Goal: Task Accomplishment & Management: Complete application form

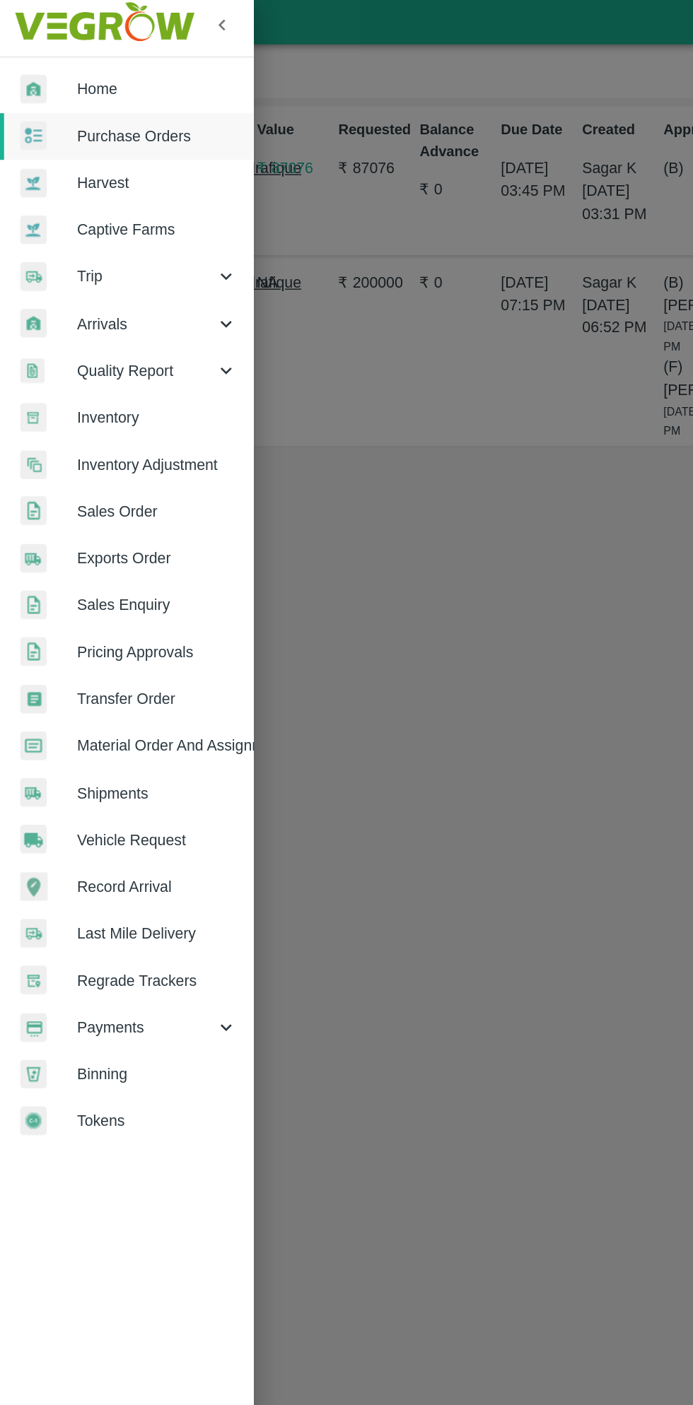
click at [114, 99] on span "Purchase Orders" at bounding box center [110, 100] width 112 height 16
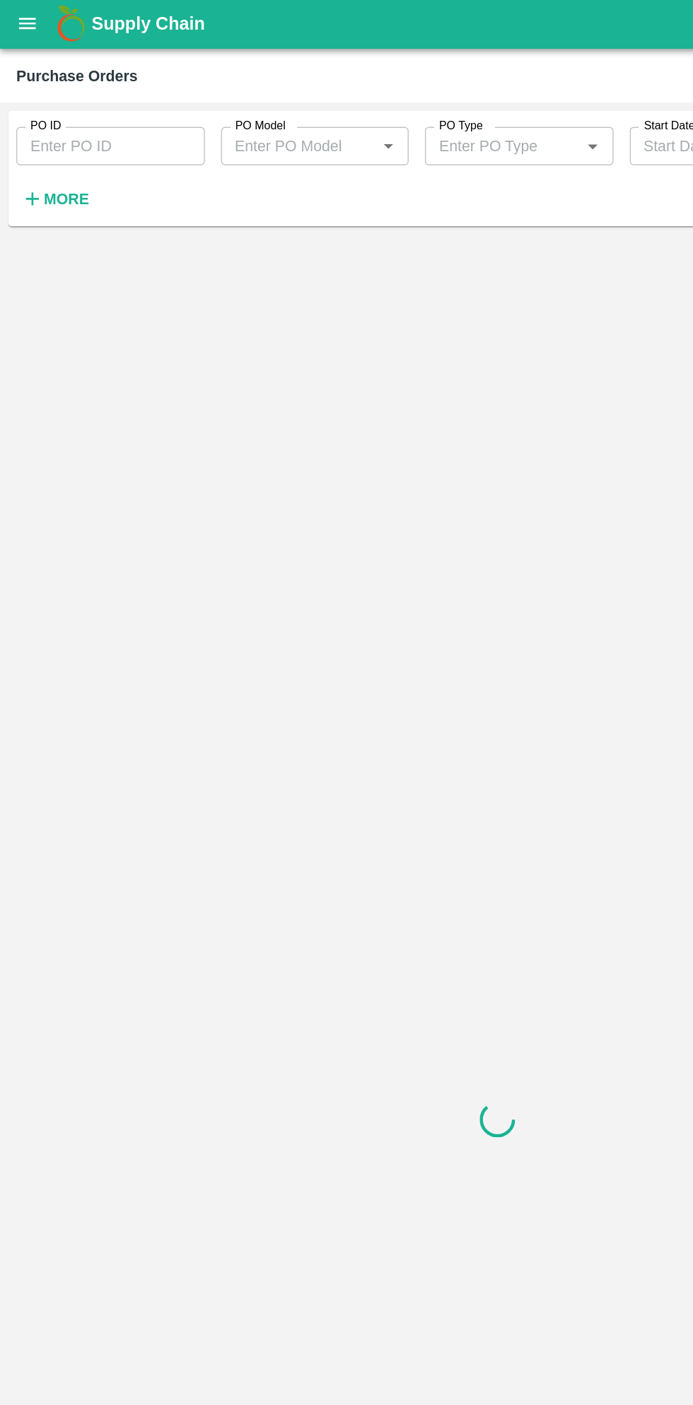
click at [45, 139] on strong "More" at bounding box center [46, 139] width 32 height 11
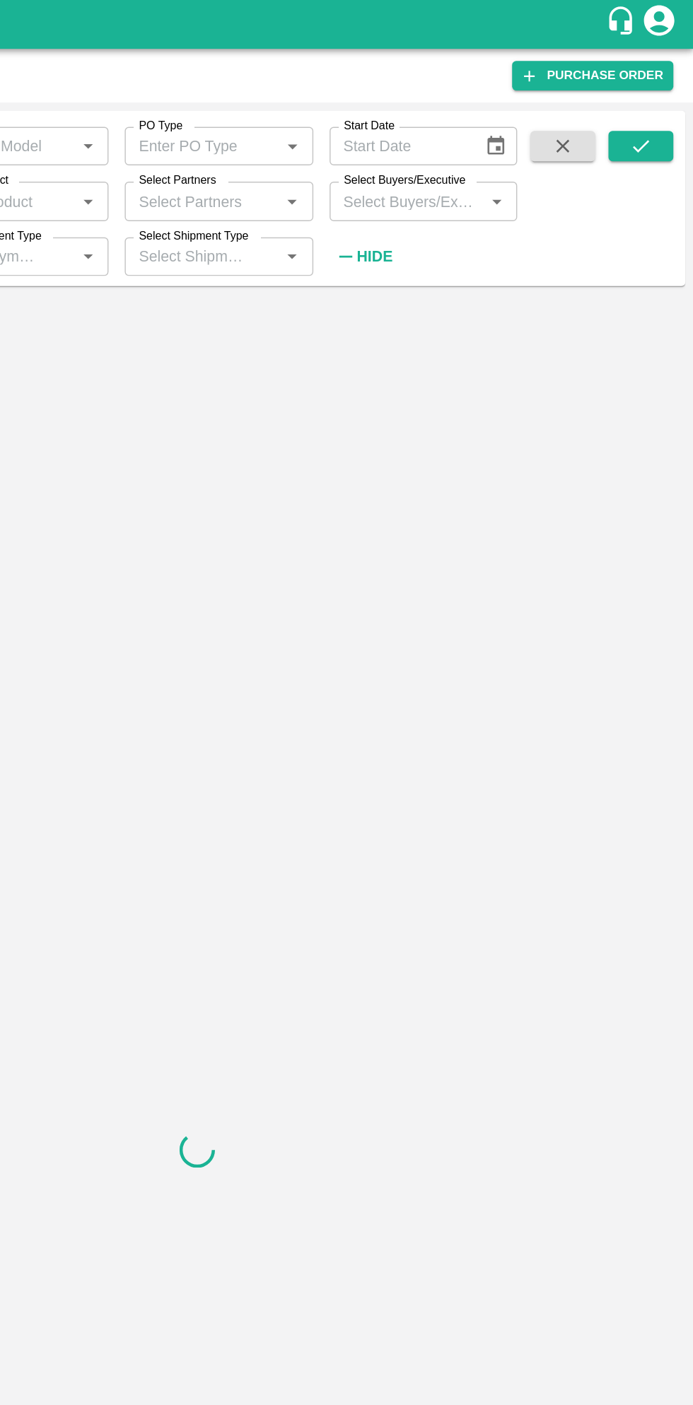
click at [498, 140] on input "Select Buyers/Executive" at bounding box center [493, 141] width 100 height 18
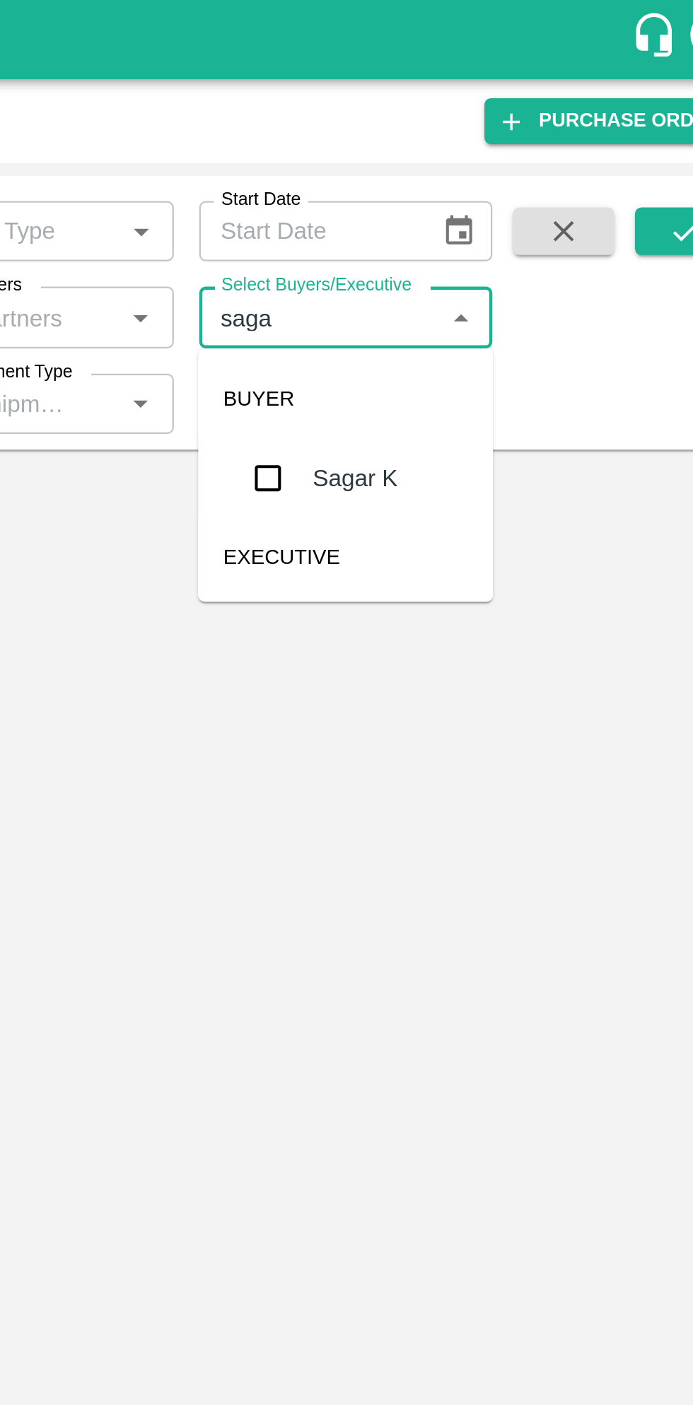
type input "sagar"
click at [476, 221] on input "checkbox" at bounding box center [469, 213] width 28 height 28
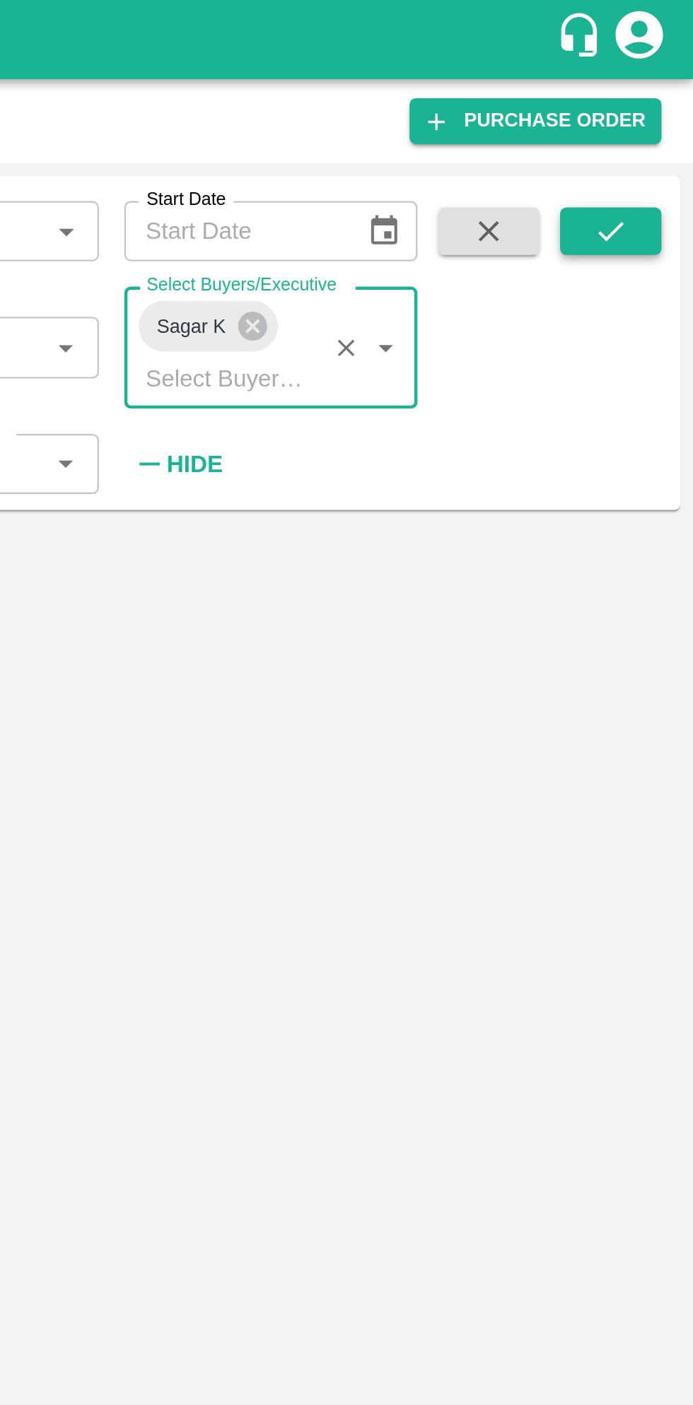
click at [659, 98] on icon "submit" at bounding box center [656, 103] width 16 height 16
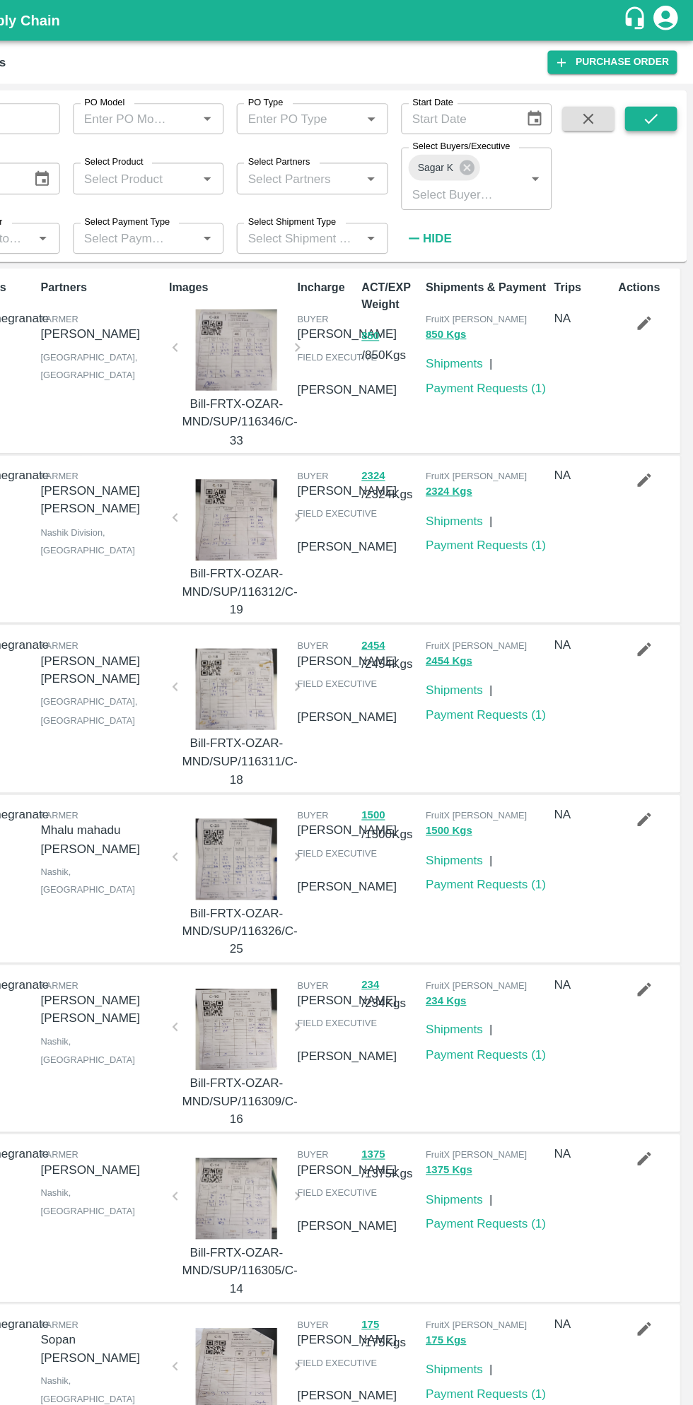
click at [662, 107] on icon "submit" at bounding box center [656, 103] width 16 height 16
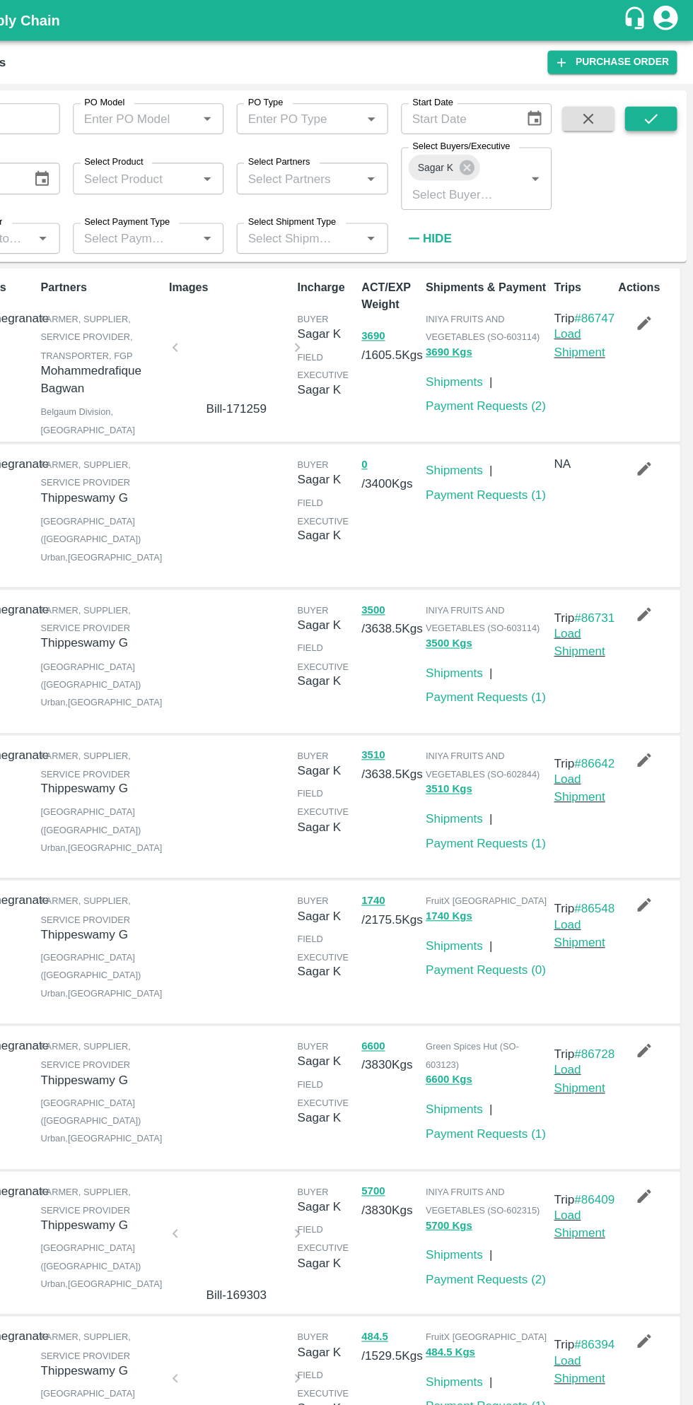
scroll to position [4, 0]
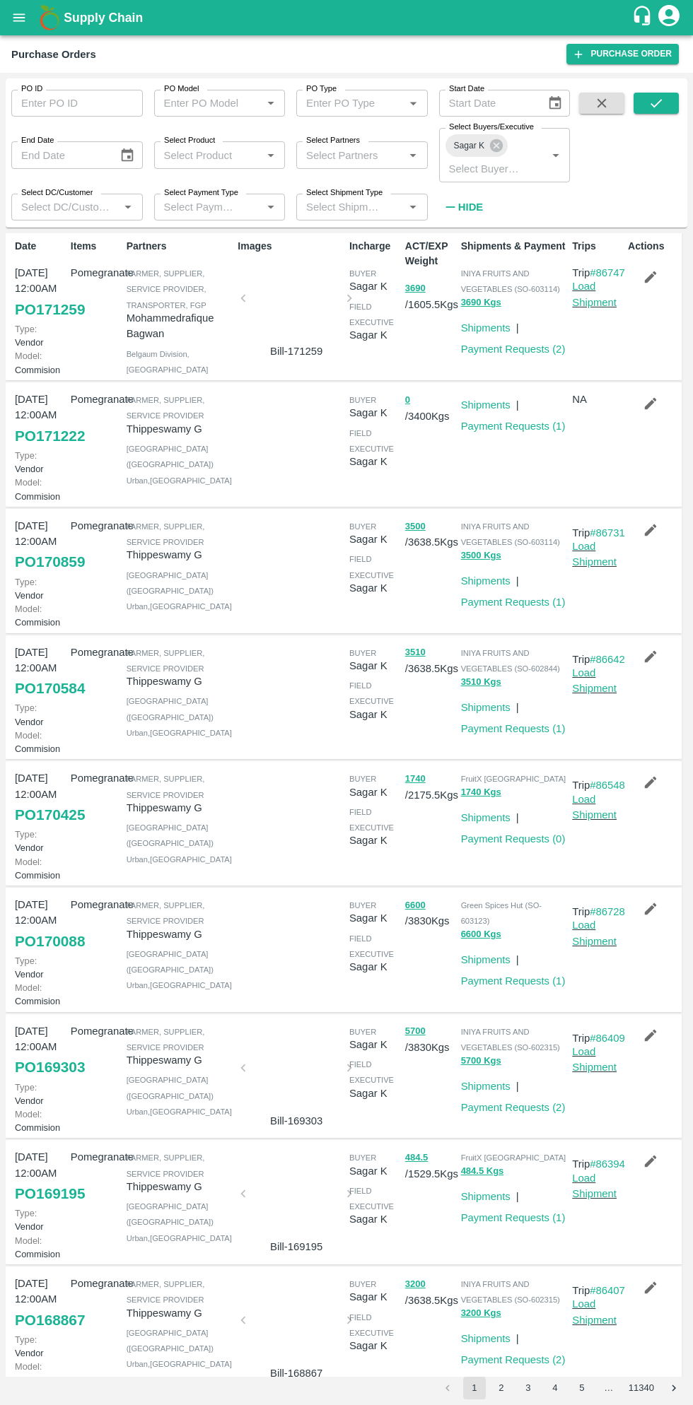
click at [61, 954] on link "PO 170088" at bounding box center [50, 941] width 70 height 25
click at [56, 828] on link "PO 170425" at bounding box center [50, 814] width 70 height 25
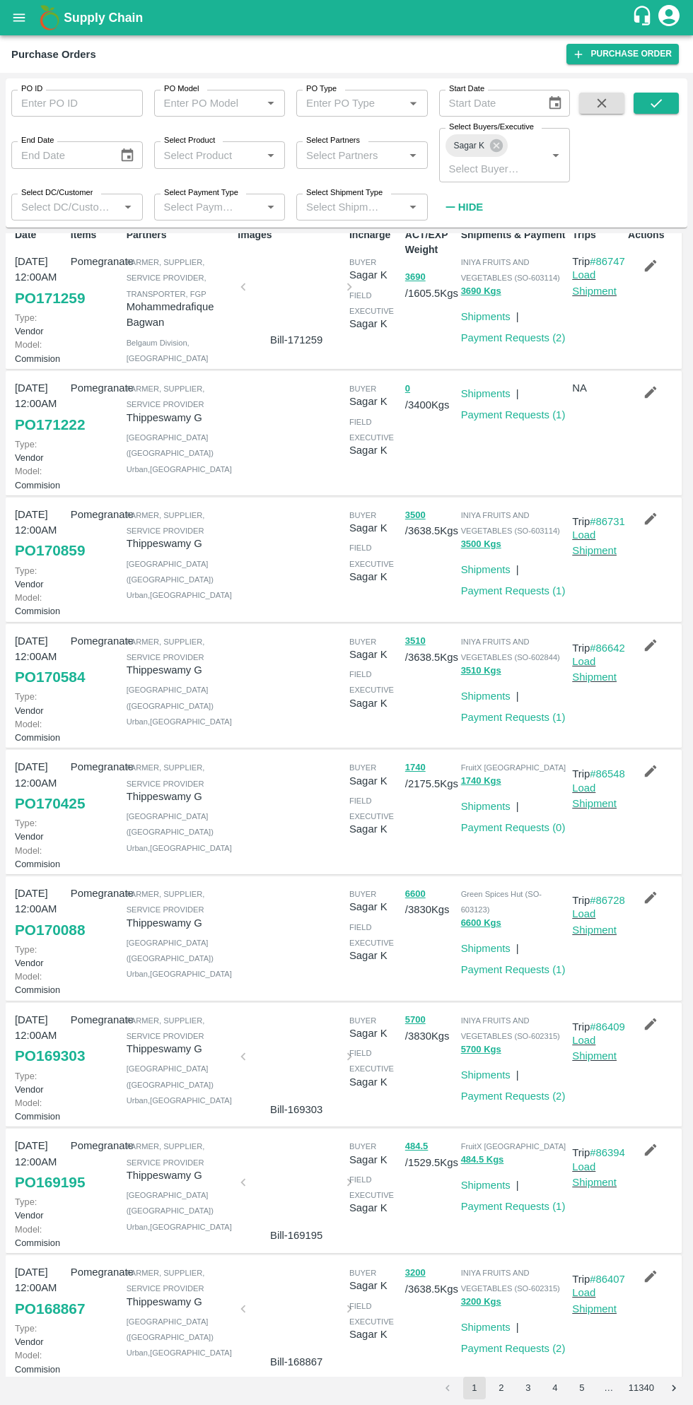
click at [42, 690] on link "PO 170584" at bounding box center [50, 676] width 70 height 25
click at [50, 563] on link "PO 170859" at bounding box center [50, 550] width 70 height 25
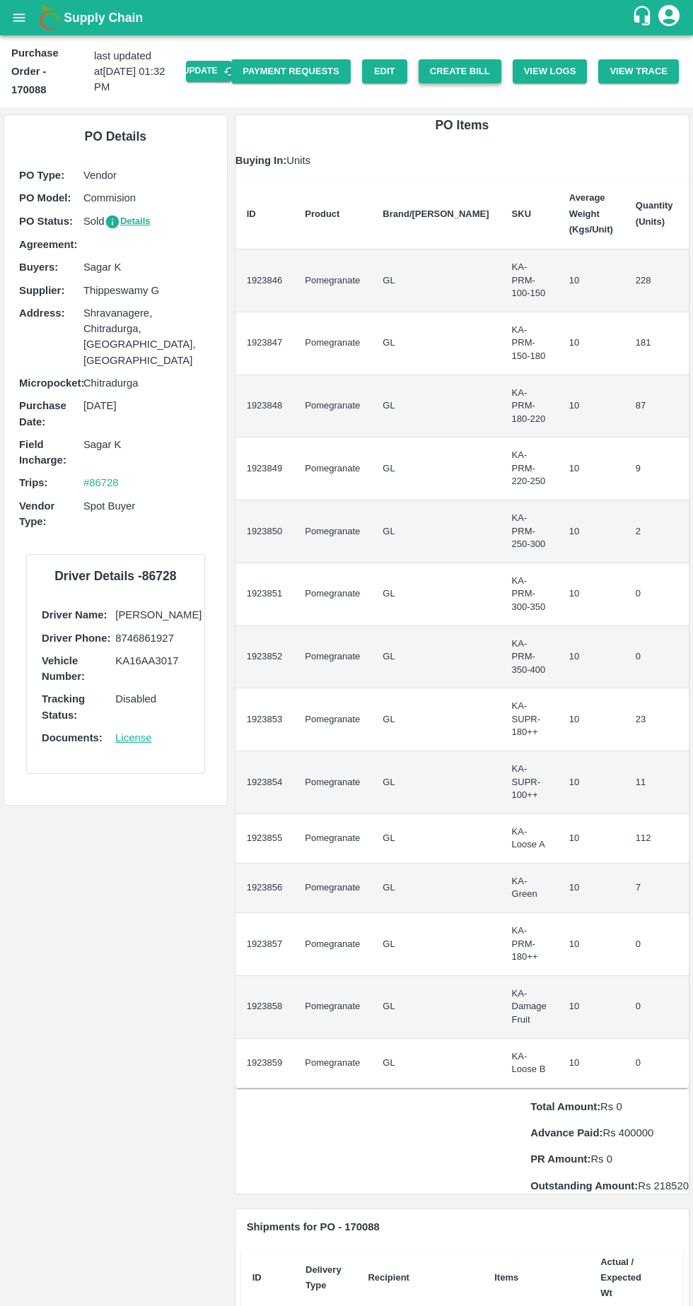
click at [469, 65] on button "Create Bill" at bounding box center [459, 71] width 83 height 25
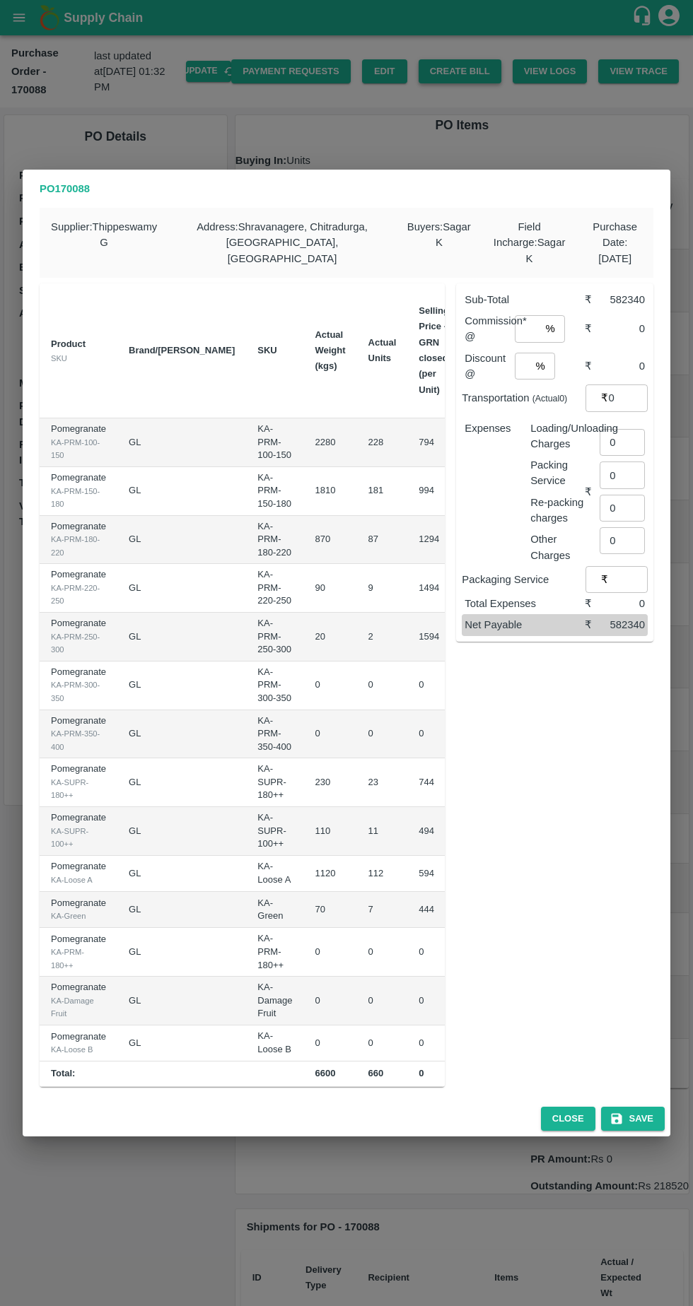
scroll to position [0, 139]
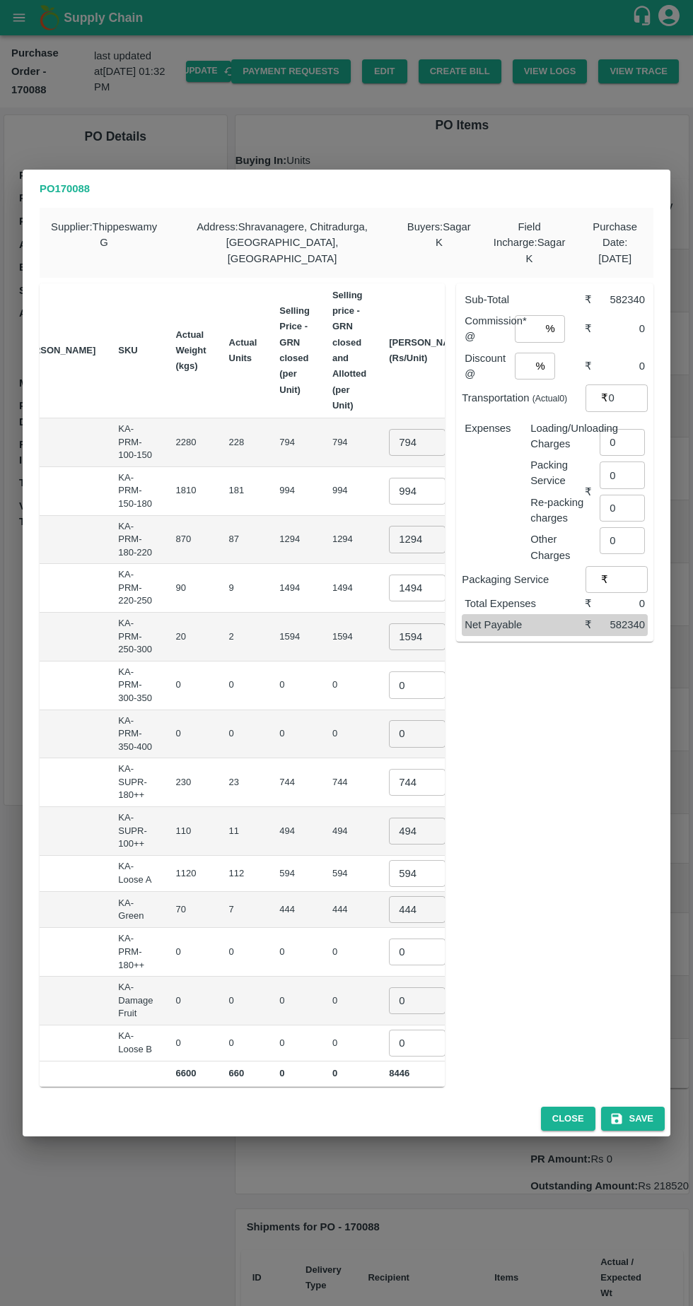
click at [389, 432] on input "794" at bounding box center [417, 442] width 57 height 27
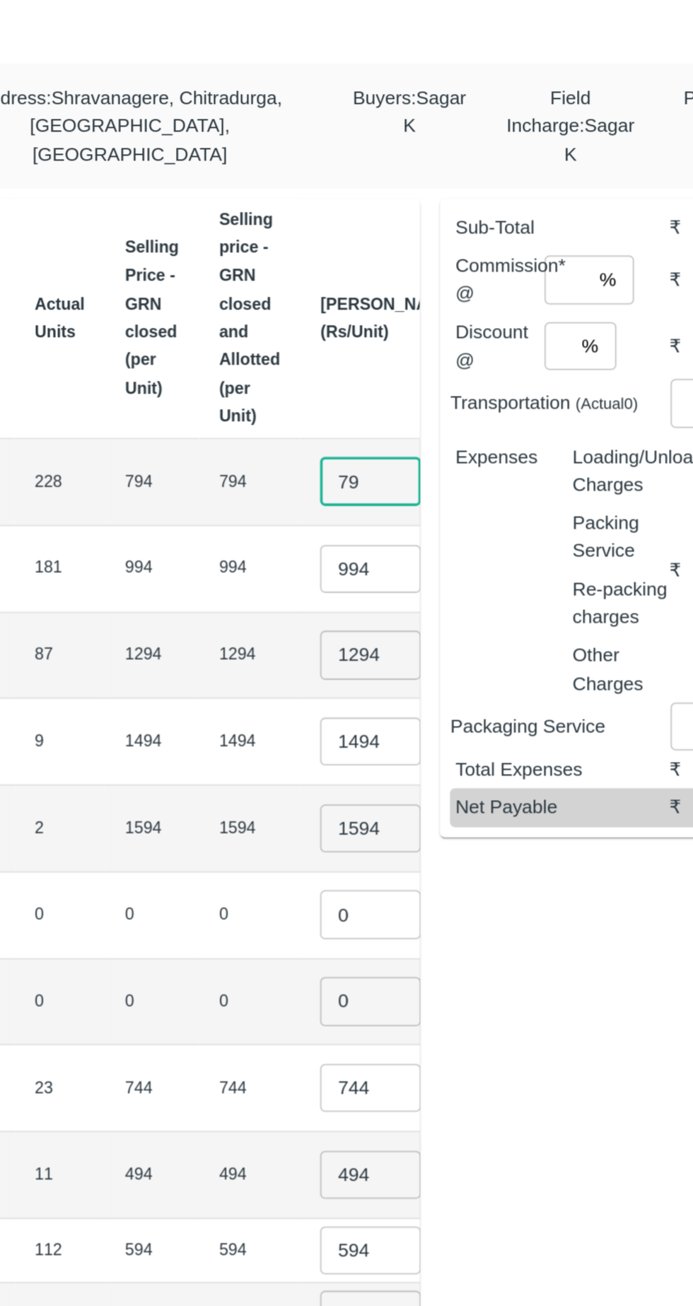
type input "7"
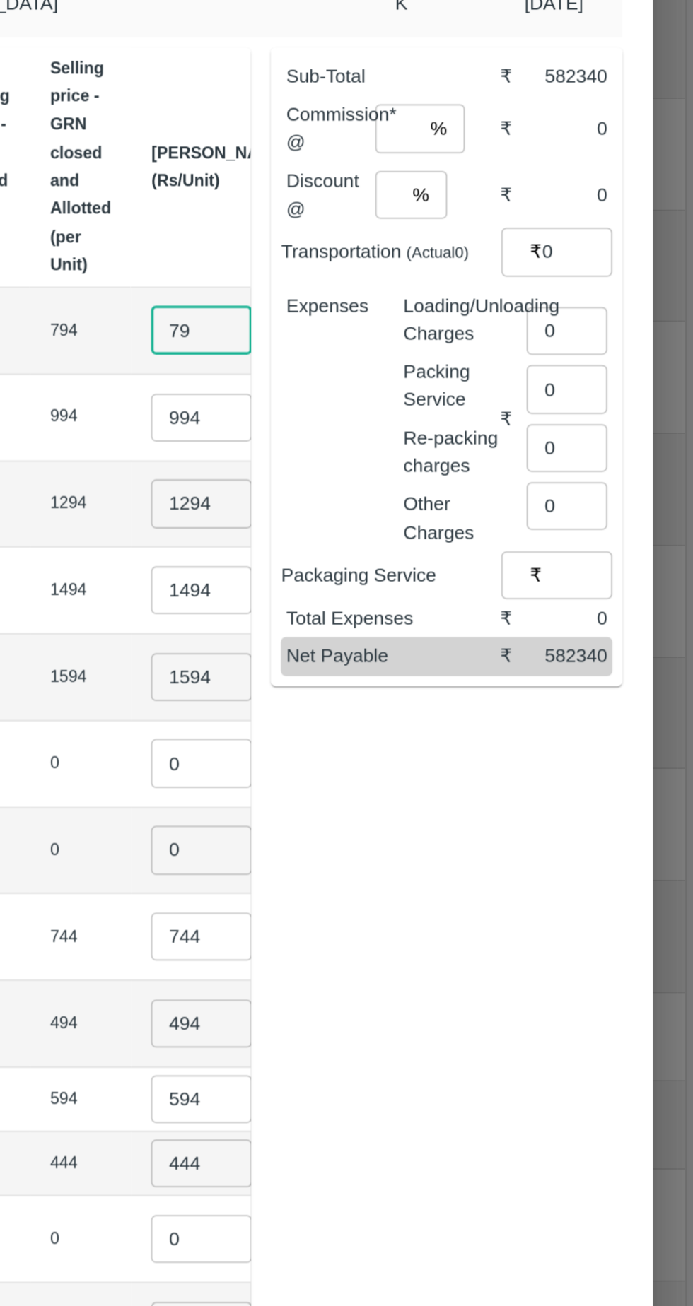
type input "7"
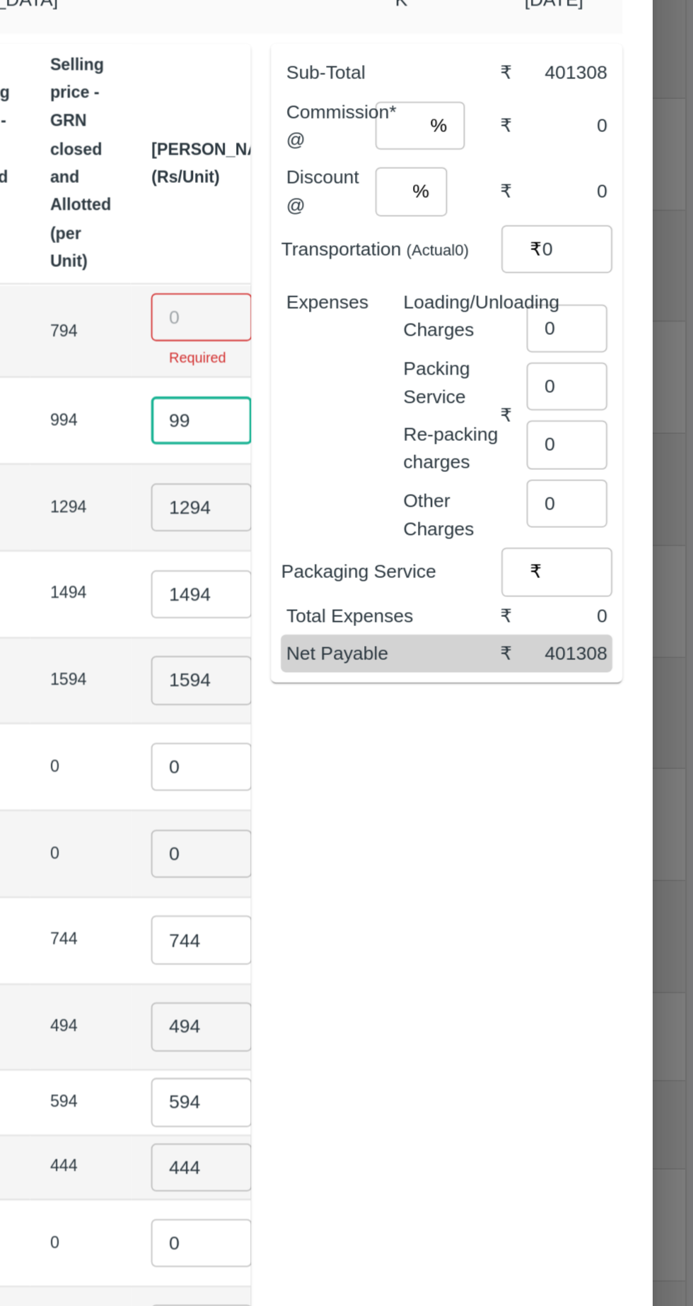
type input "9"
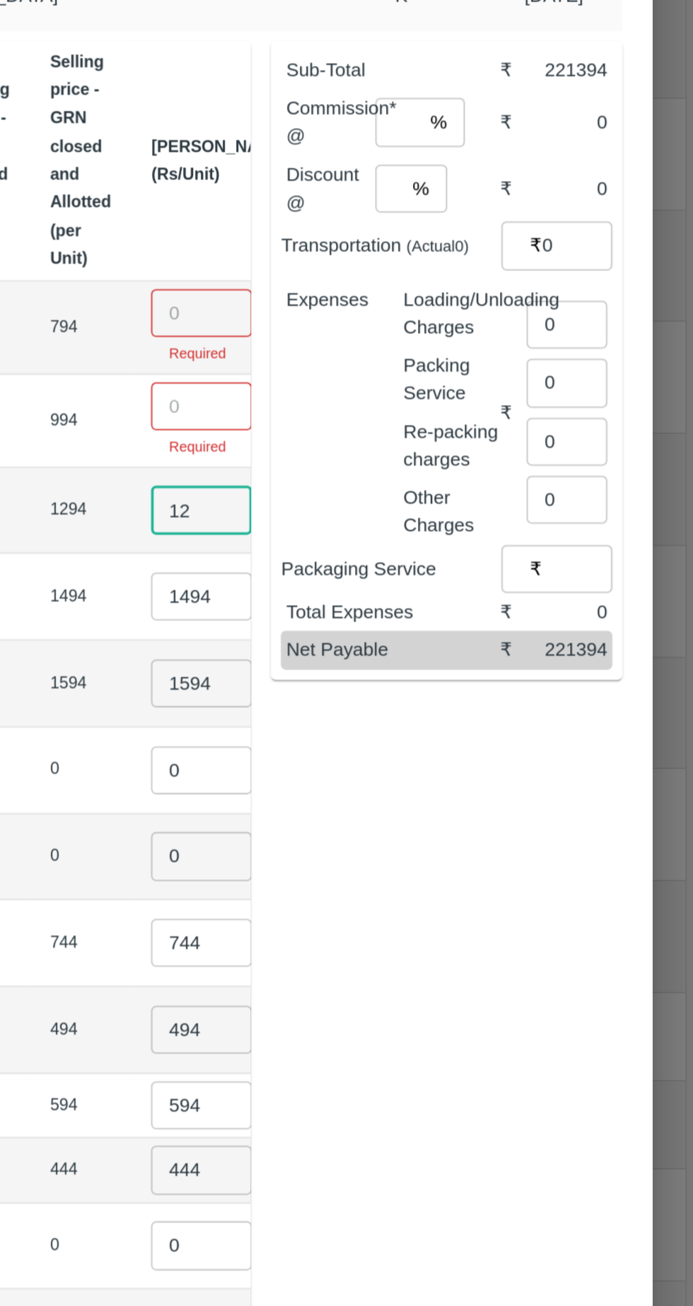
type input "1"
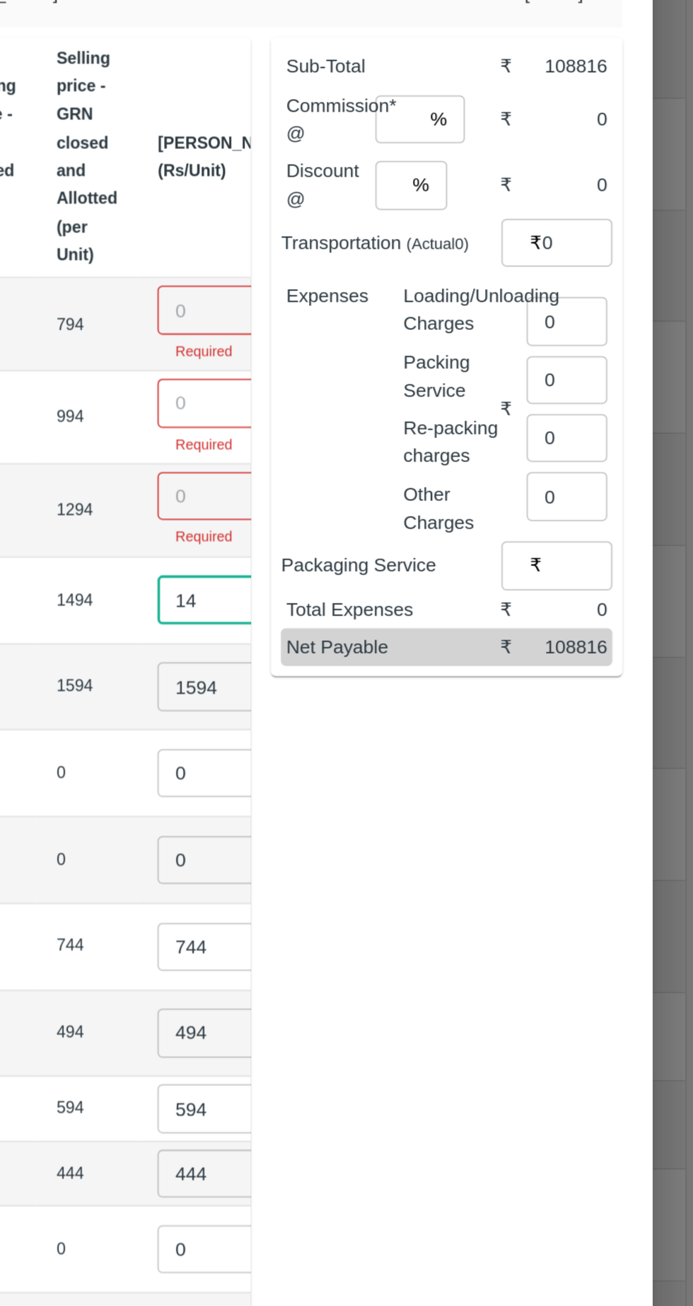
type input "1"
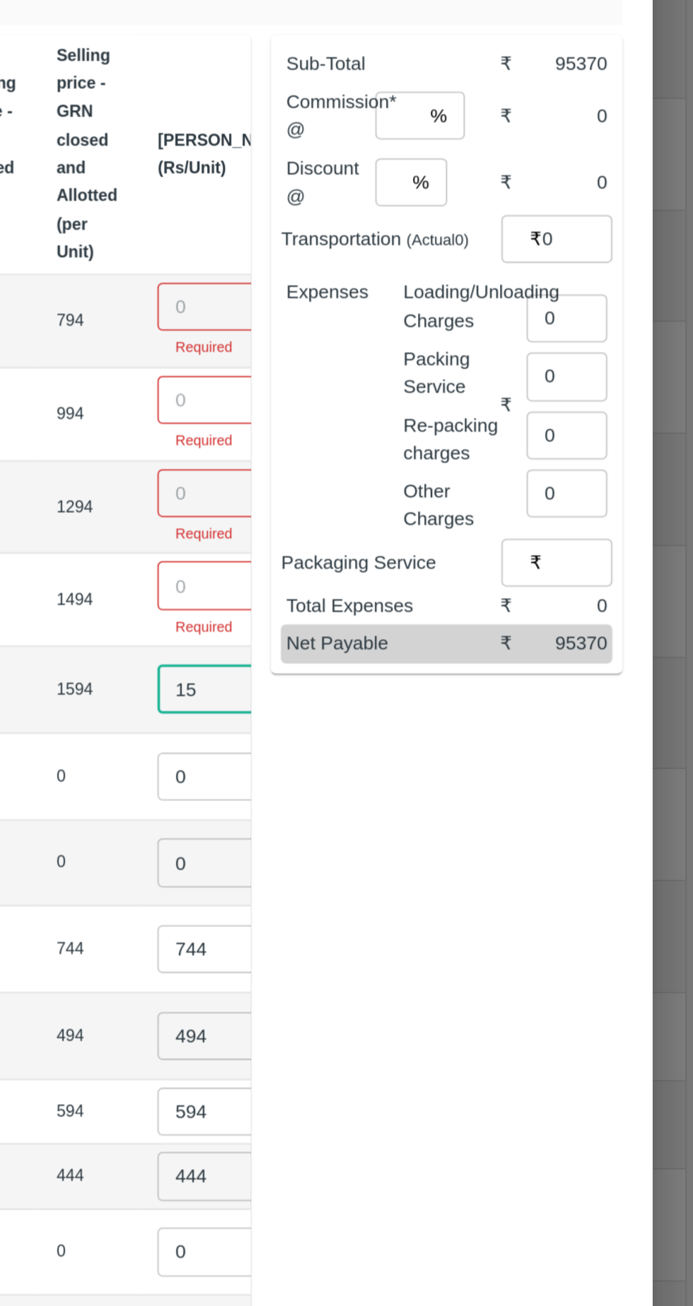
type input "1"
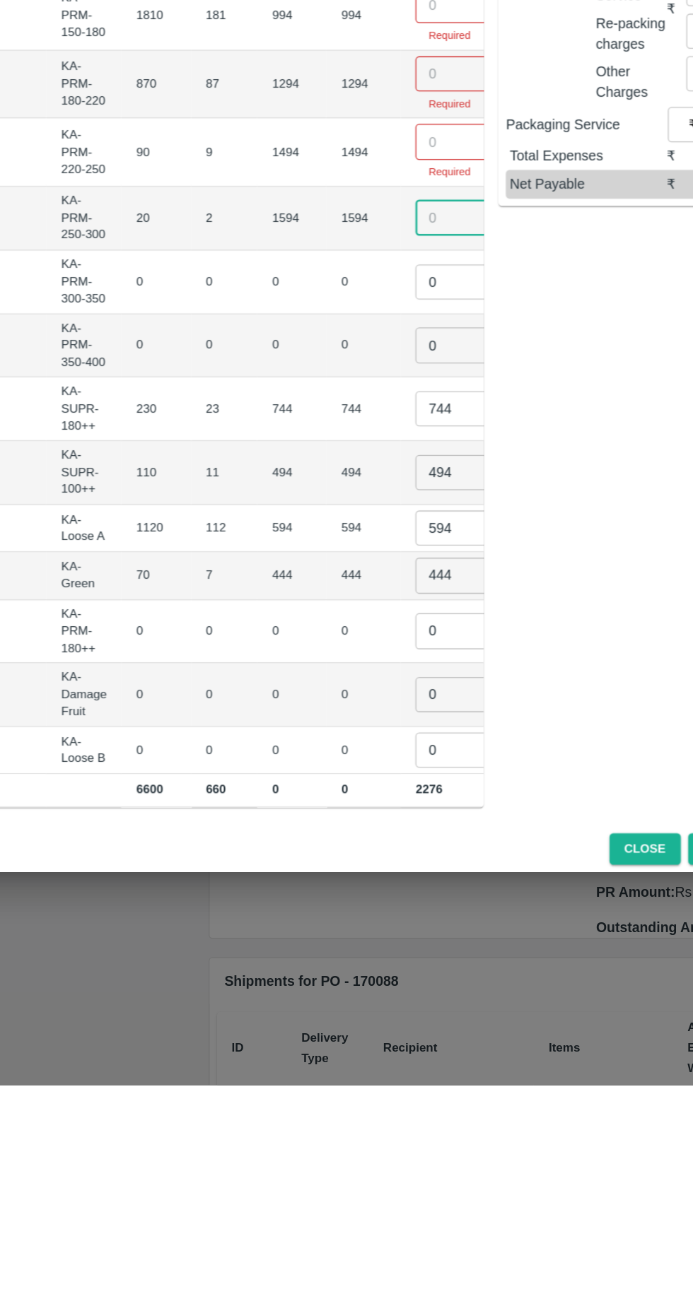
click at [392, 780] on input "744" at bounding box center [420, 789] width 57 height 27
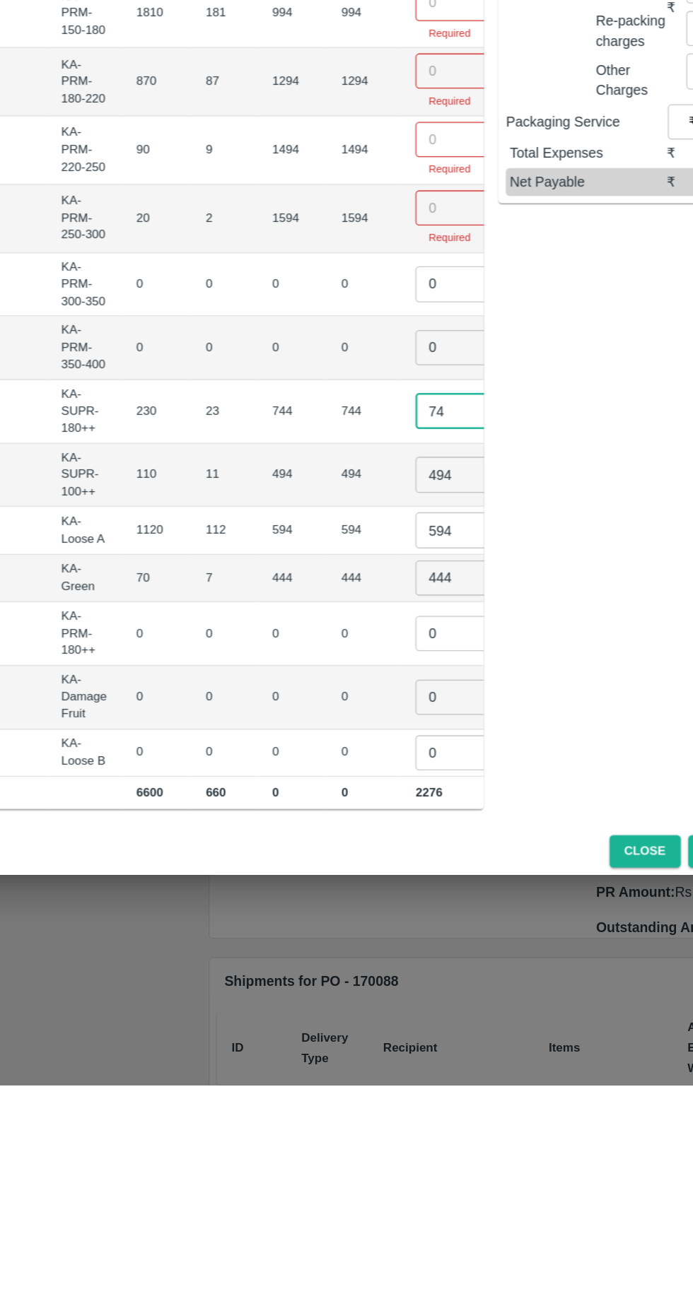
type input "7"
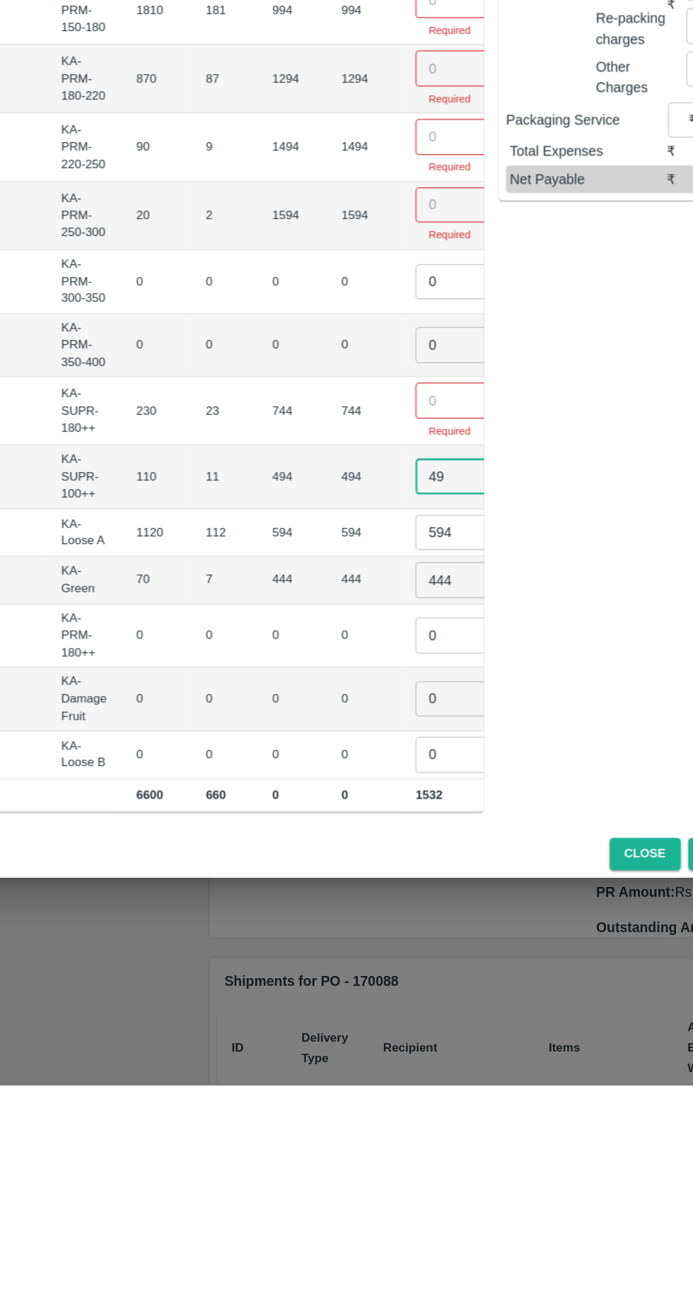
type input "4"
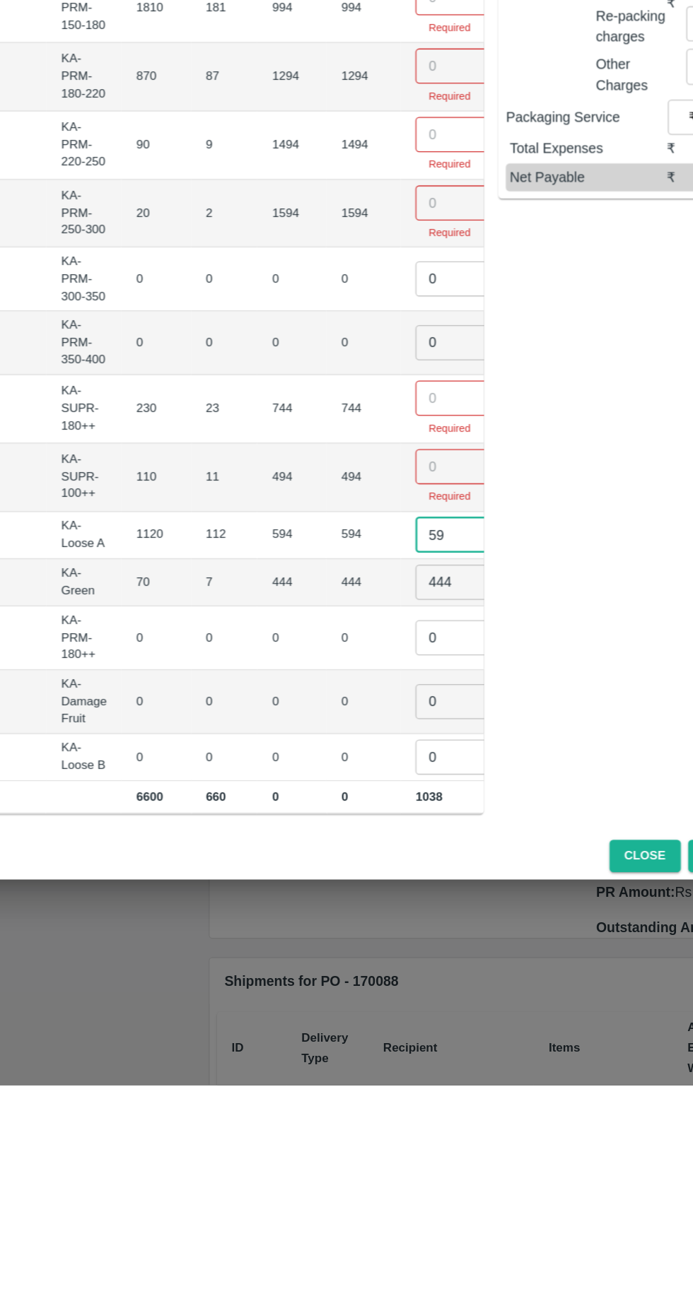
type input "5"
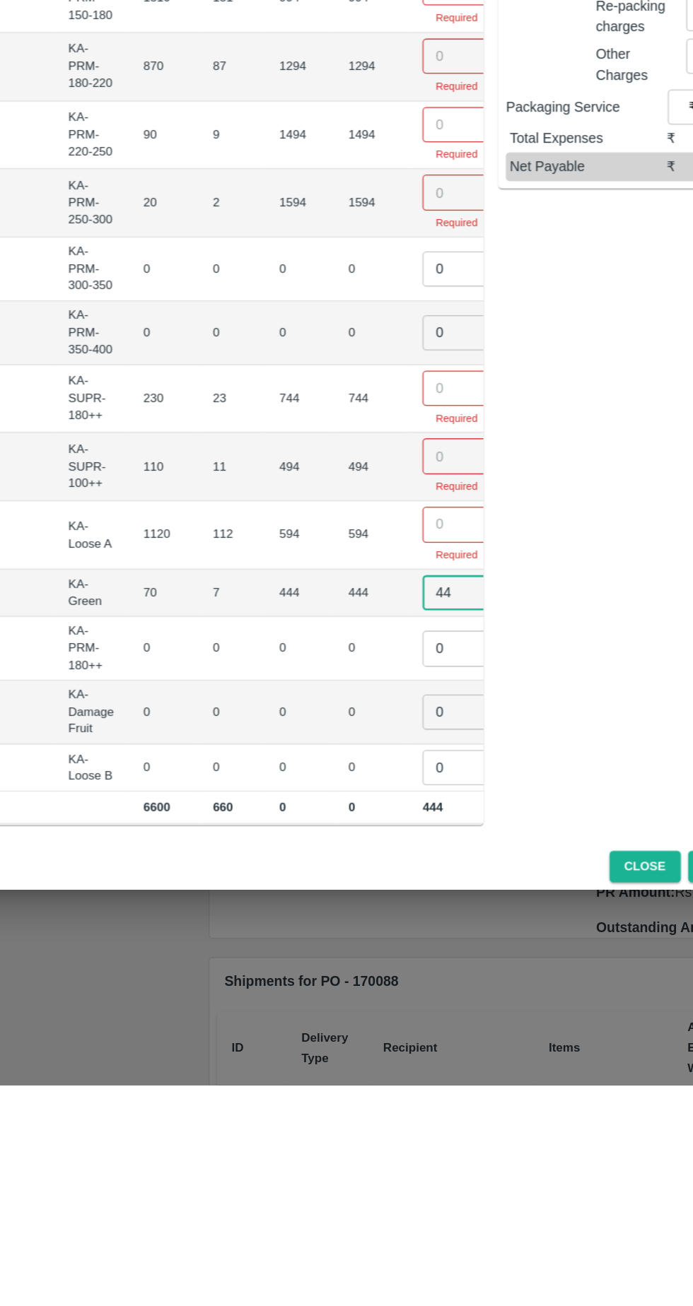
type input "4"
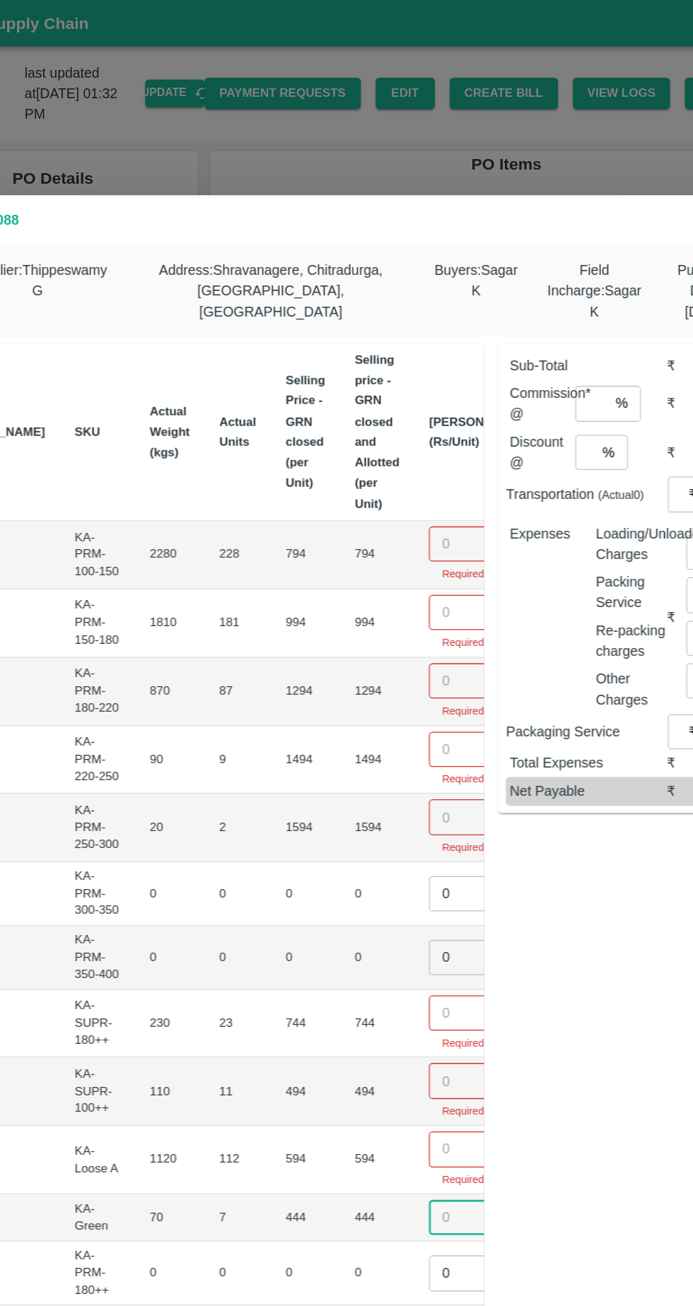
click at [403, 407] on input "number" at bounding box center [431, 415] width 57 height 27
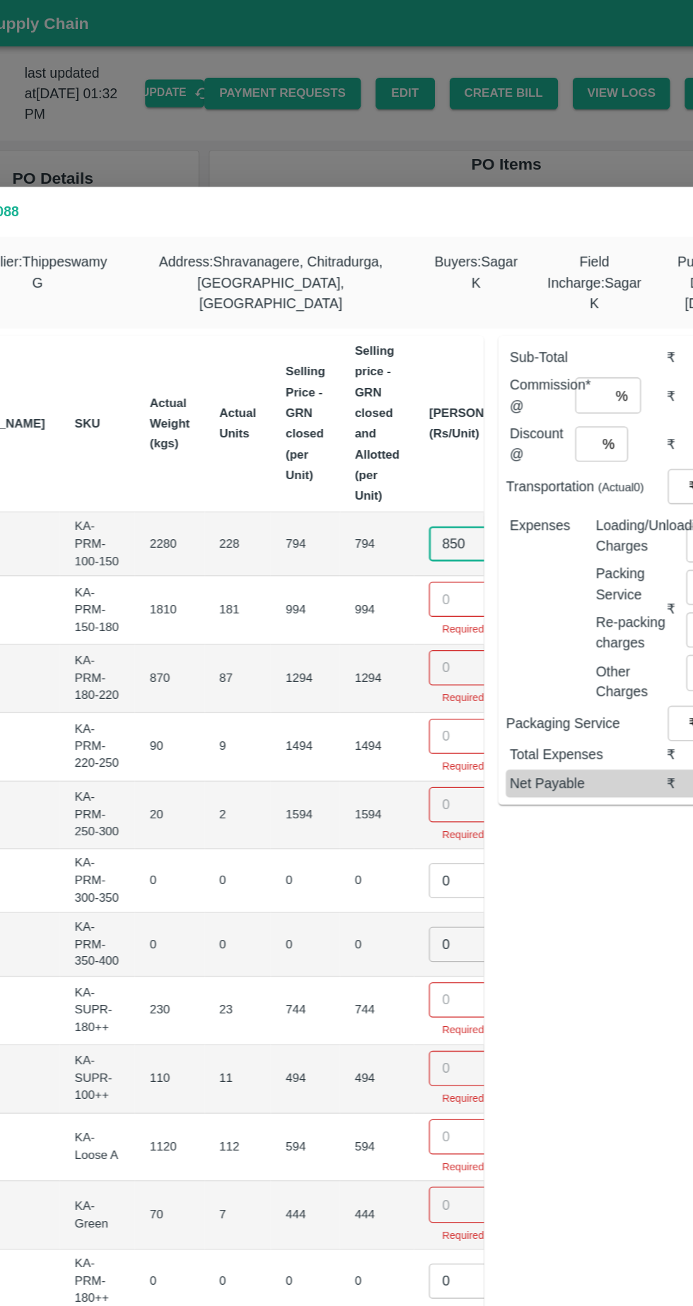
type input "850"
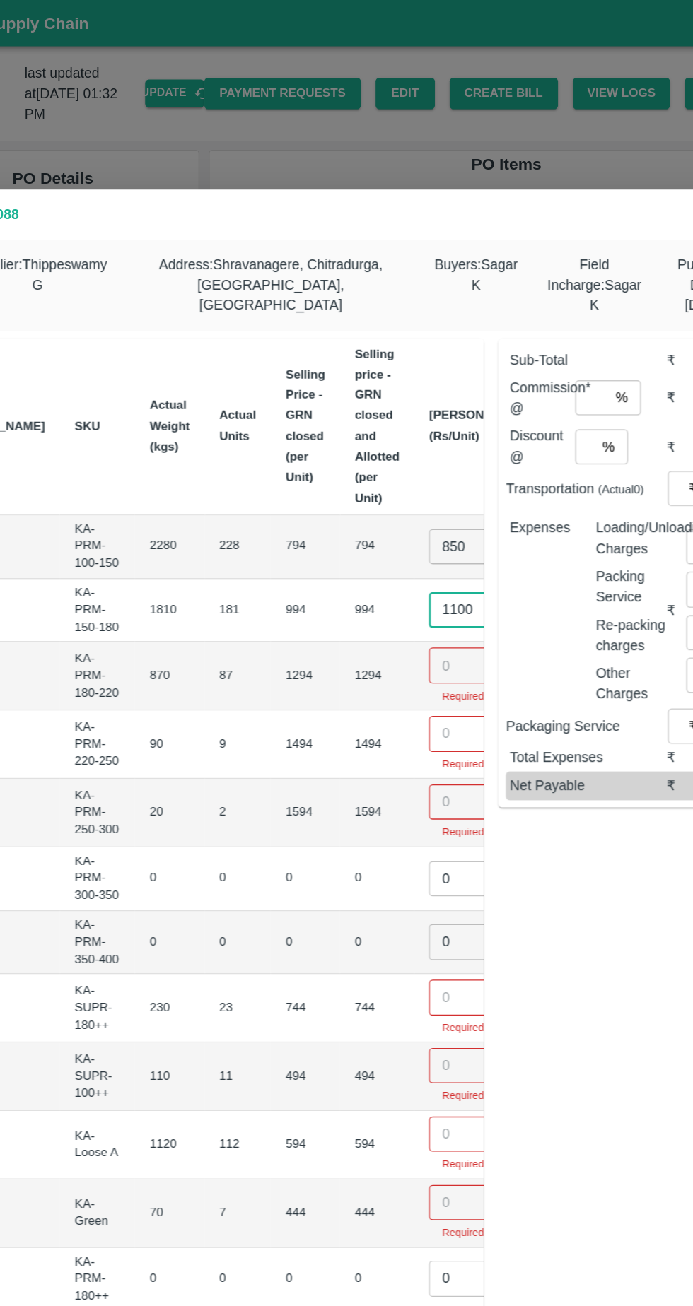
type input "1100"
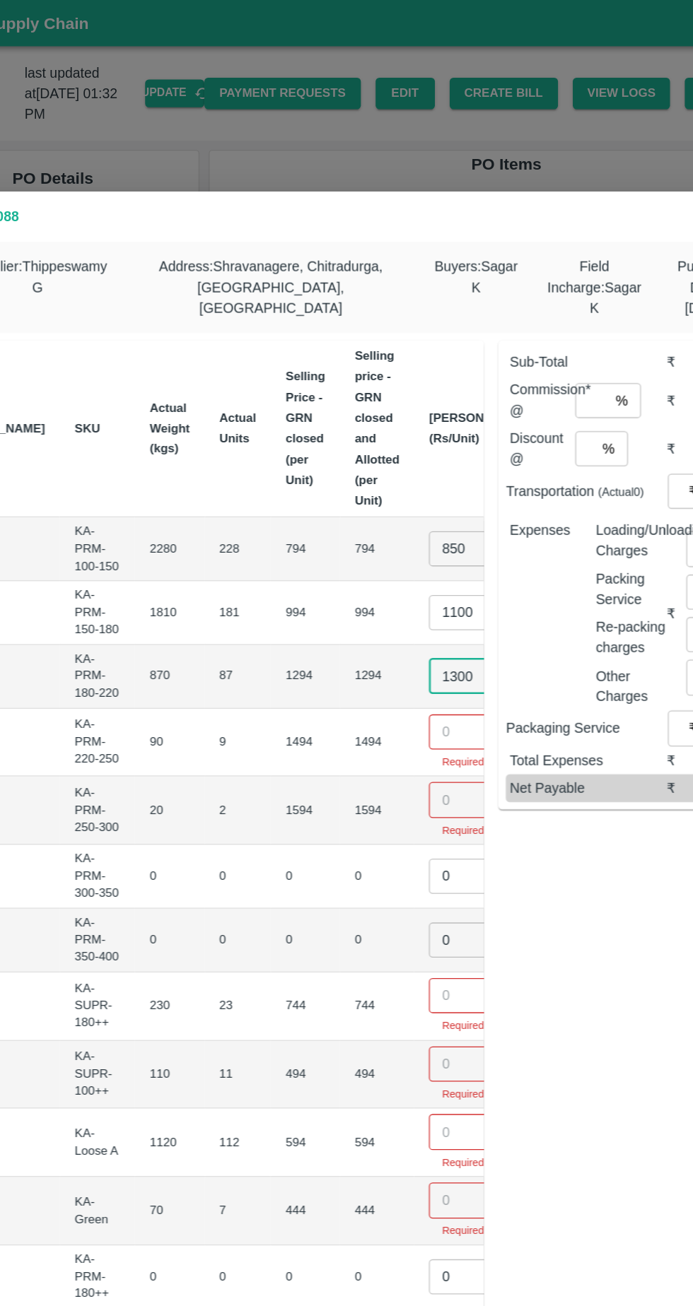
type input "1300"
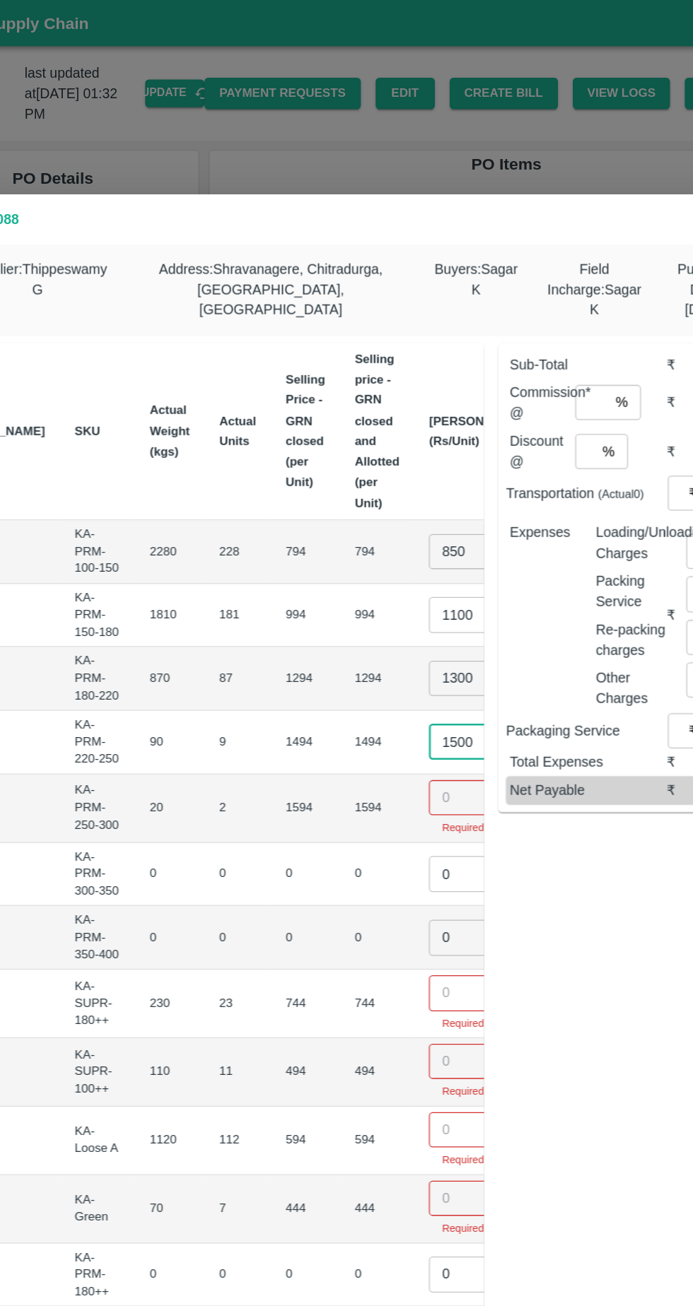
type input "1500"
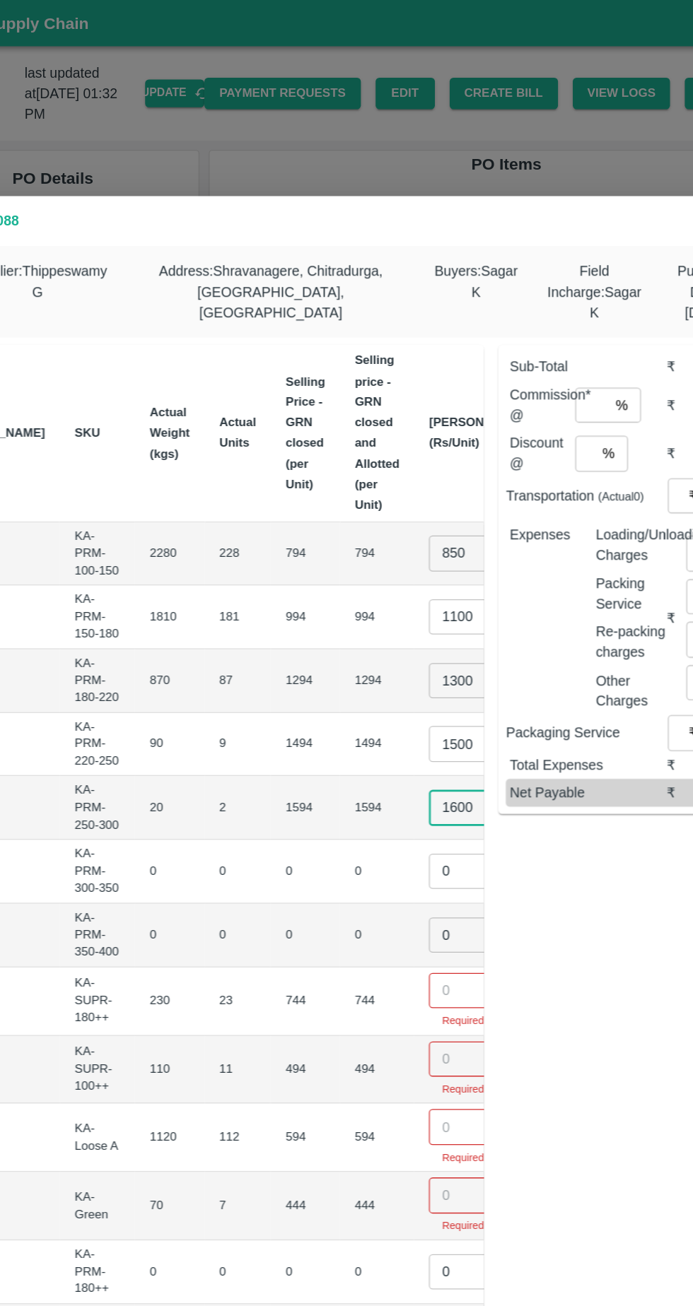
type input "1600"
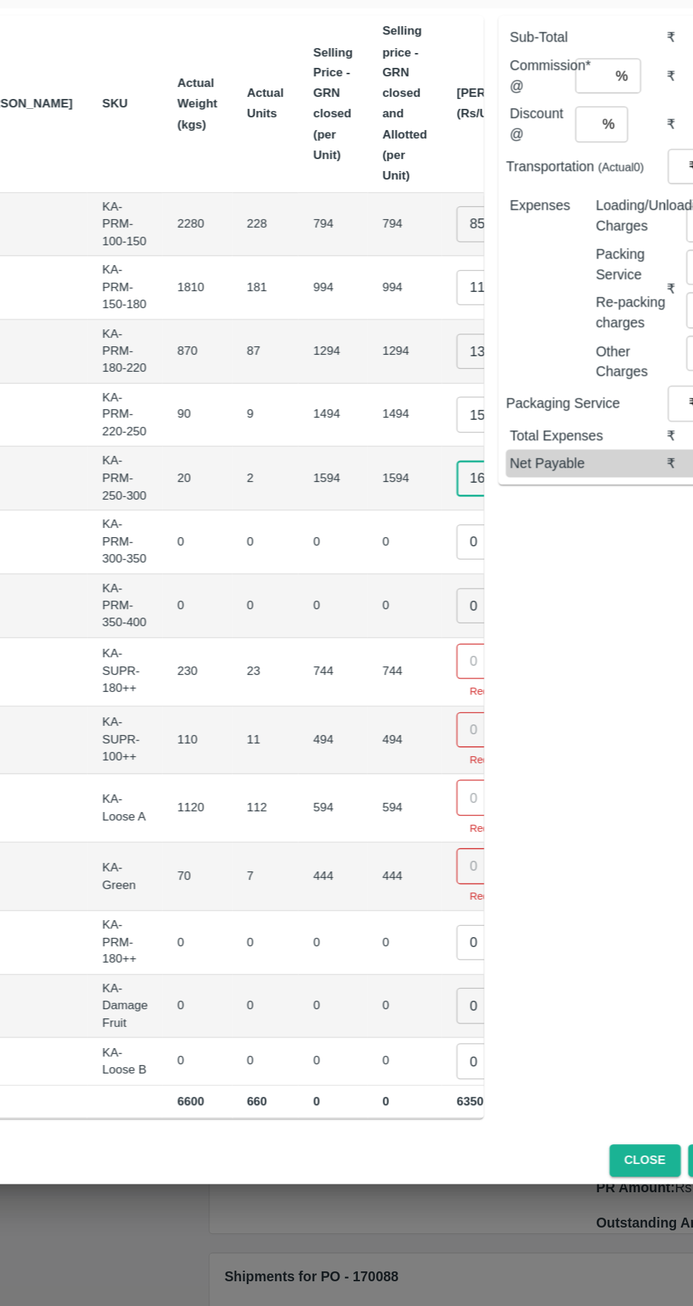
scroll to position [0, 141]
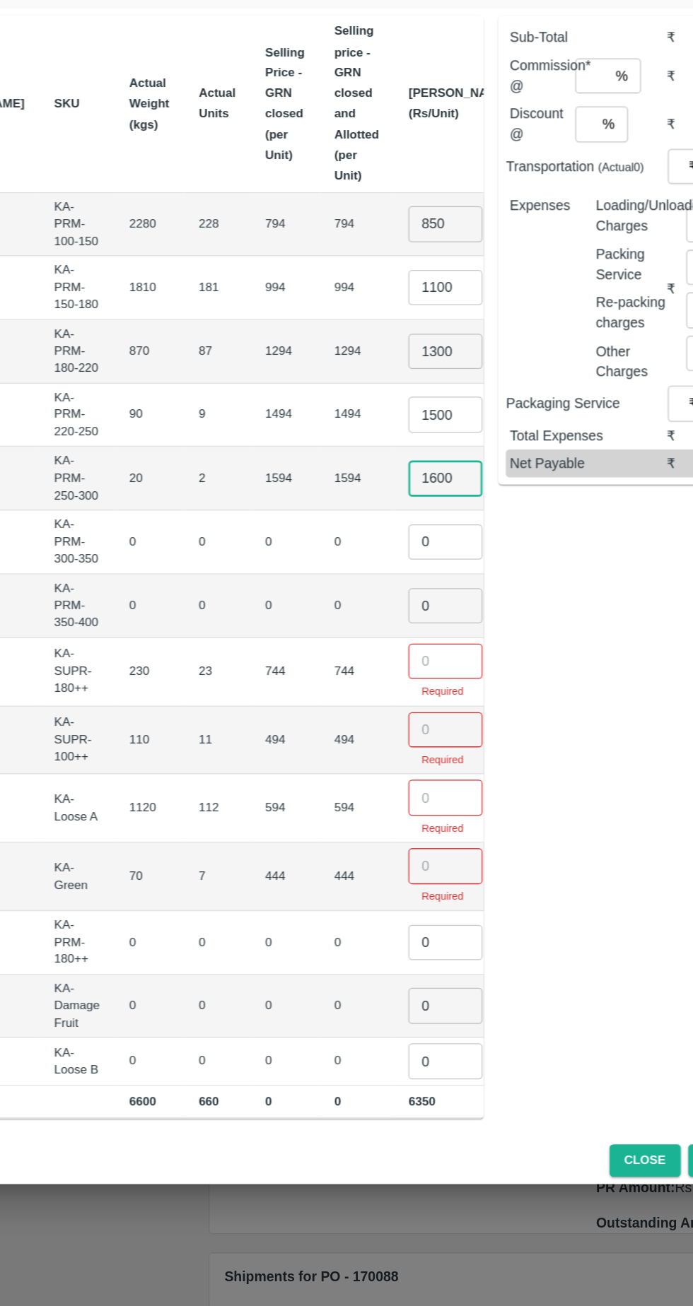
click at [387, 661] on input "0" at bounding box center [415, 665] width 57 height 27
type input "01"
click at [387, 748] on input "number" at bounding box center [415, 756] width 57 height 27
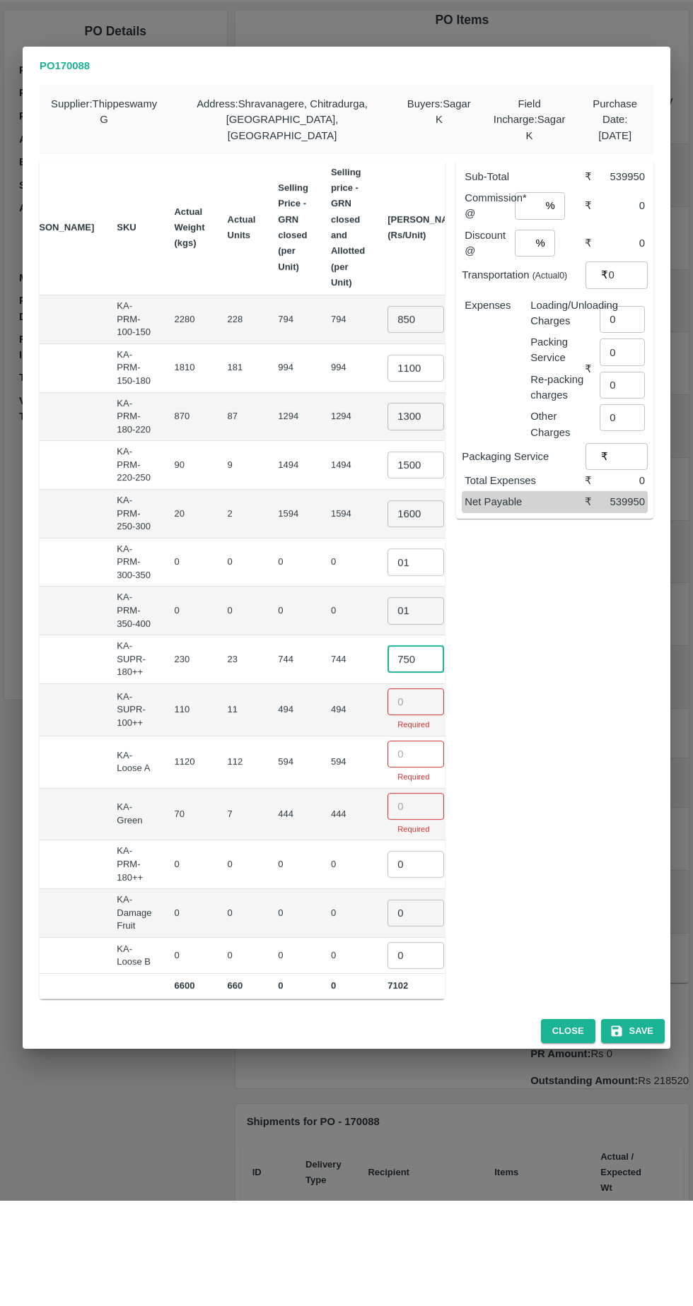
type input "750"
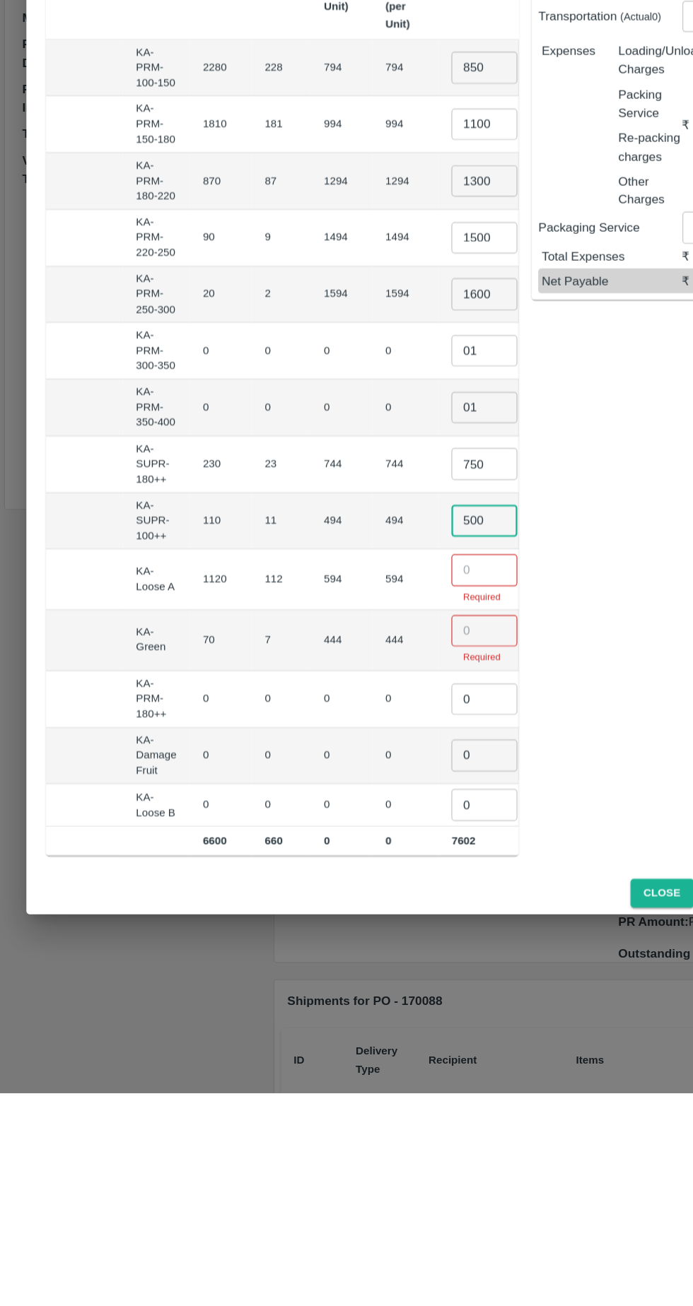
type input "500"
click at [387, 848] on input "number" at bounding box center [415, 857] width 57 height 27
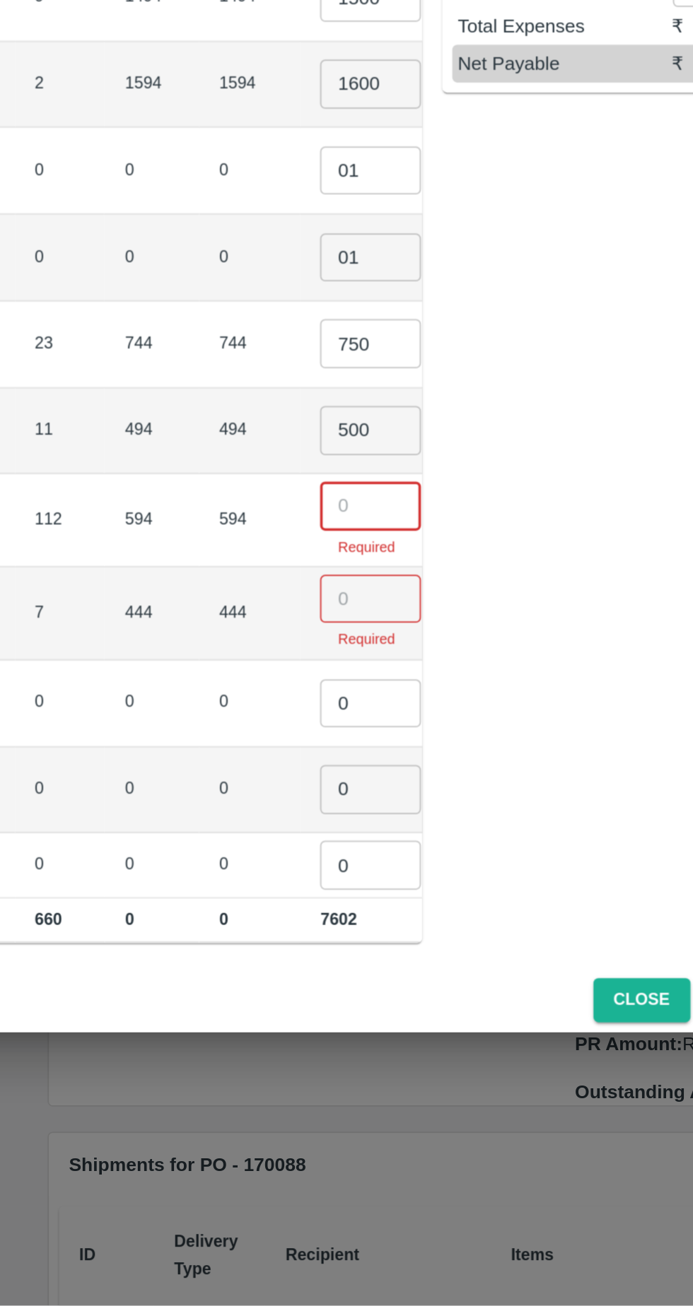
scroll to position [0, 0]
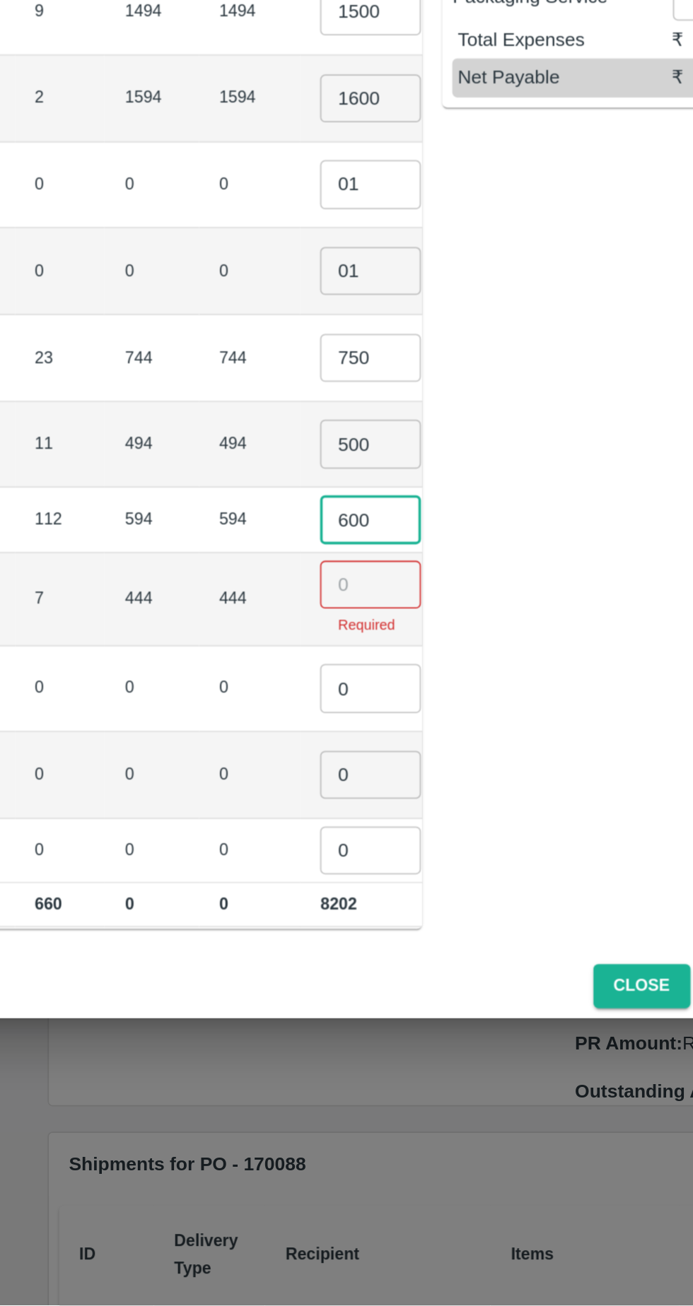
type input "600"
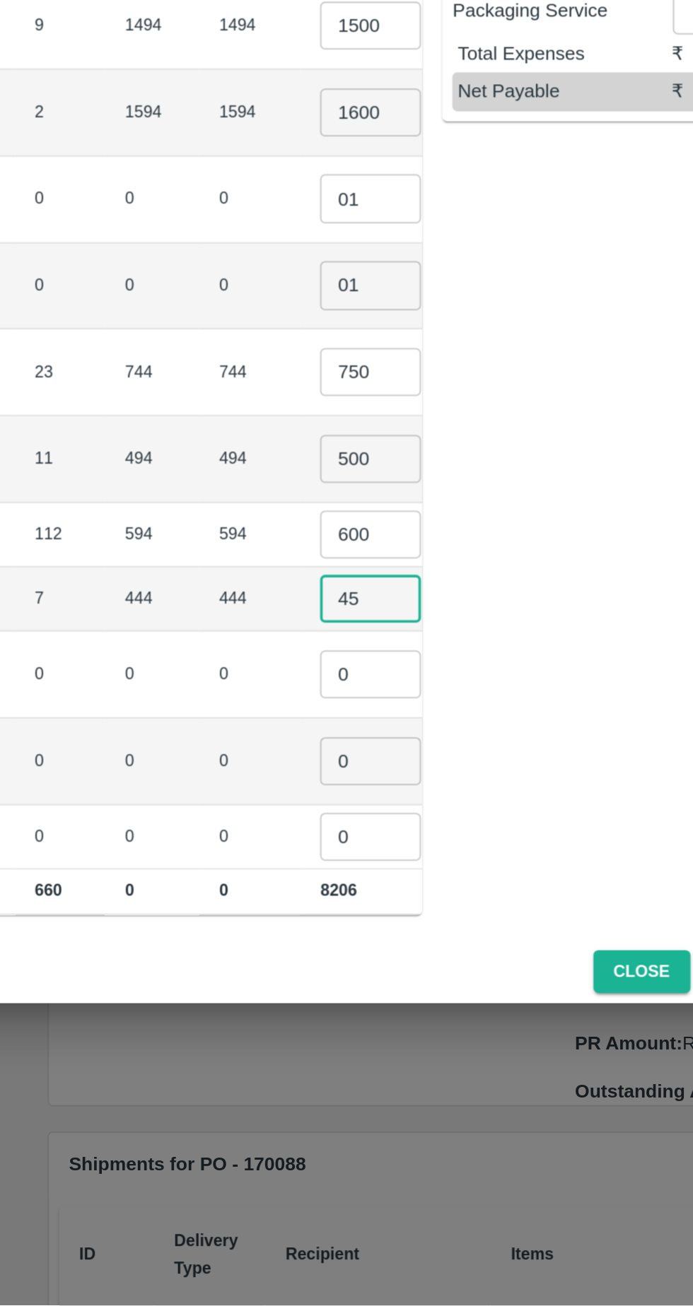
scroll to position [0, 139]
type input "450"
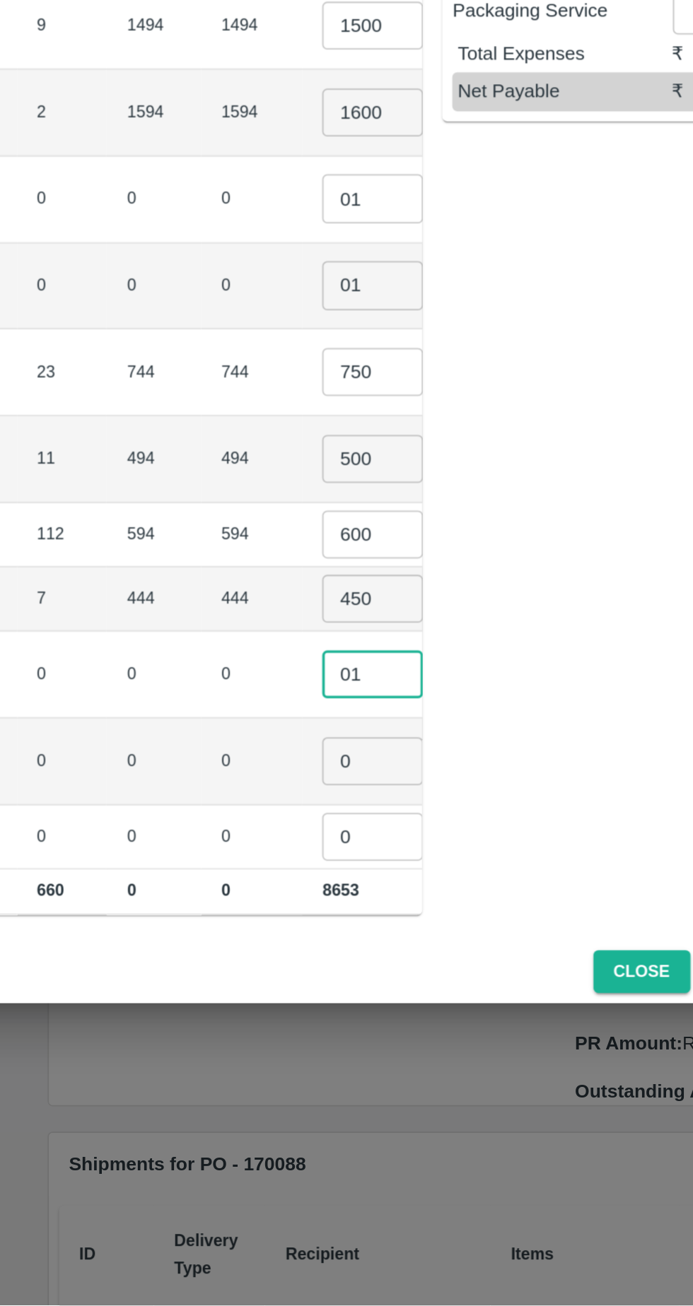
type input "01"
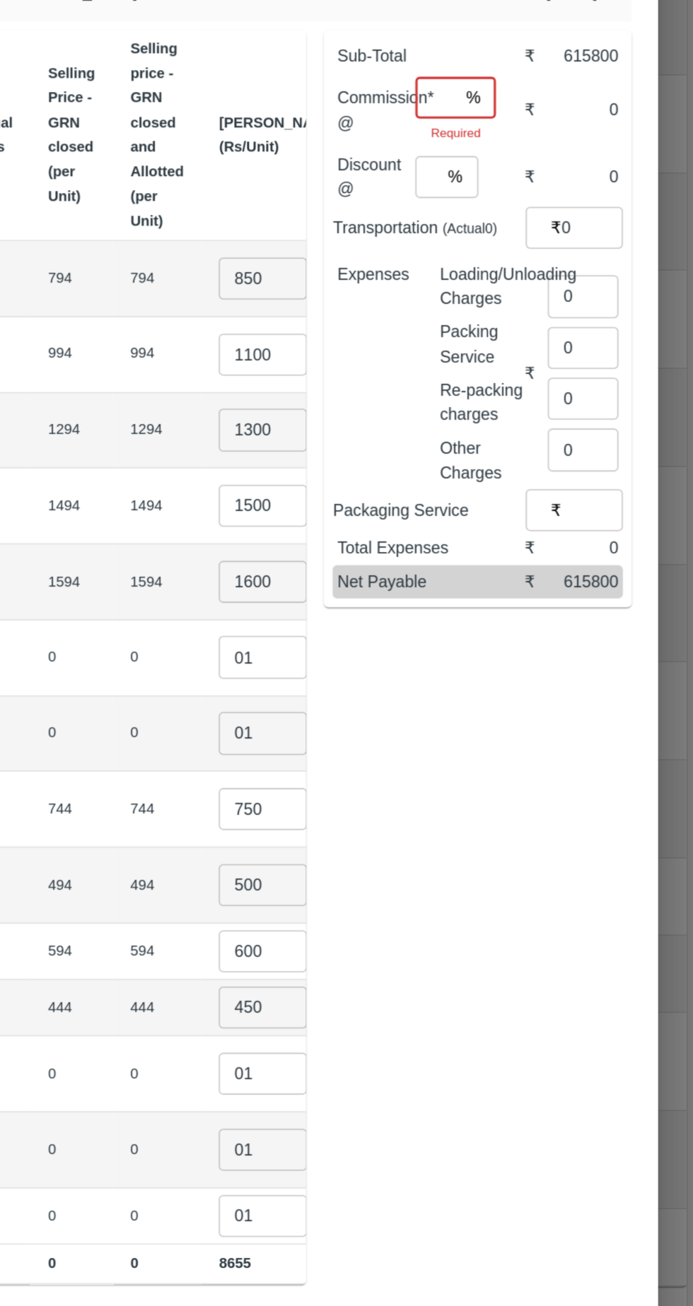
click at [531, 319] on input "number" at bounding box center [527, 326] width 27 height 27
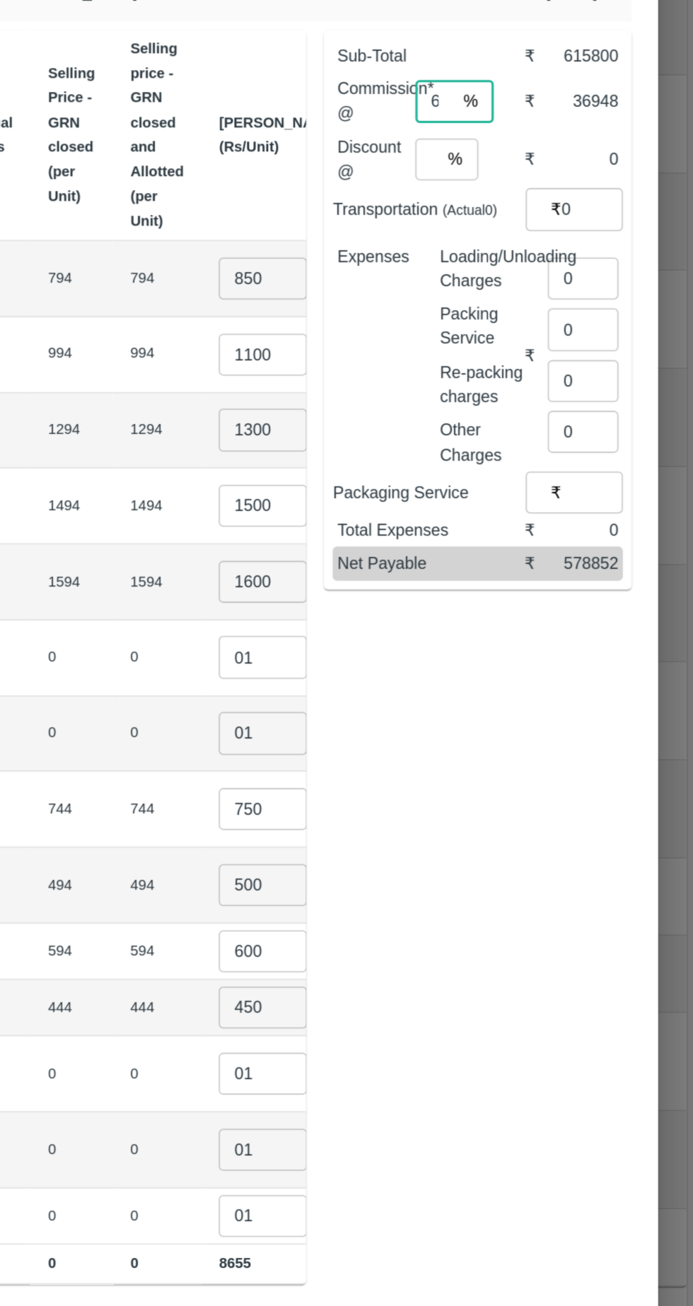
type input "6"
click at [620, 498] on input "0" at bounding box center [621, 508] width 45 height 27
click at [623, 472] on input "0" at bounding box center [621, 474] width 45 height 27
click at [626, 432] on input "0" at bounding box center [621, 442] width 45 height 27
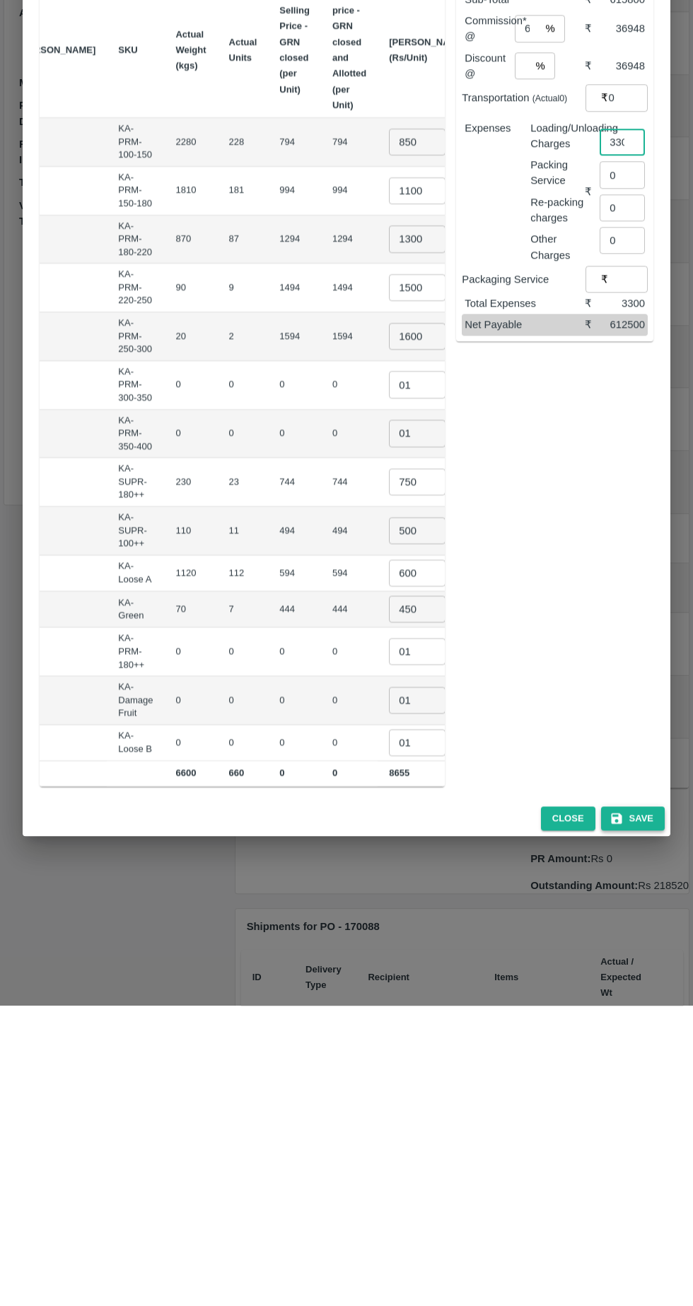
type input "3300"
click at [642, 1112] on button "Save" at bounding box center [633, 1119] width 64 height 25
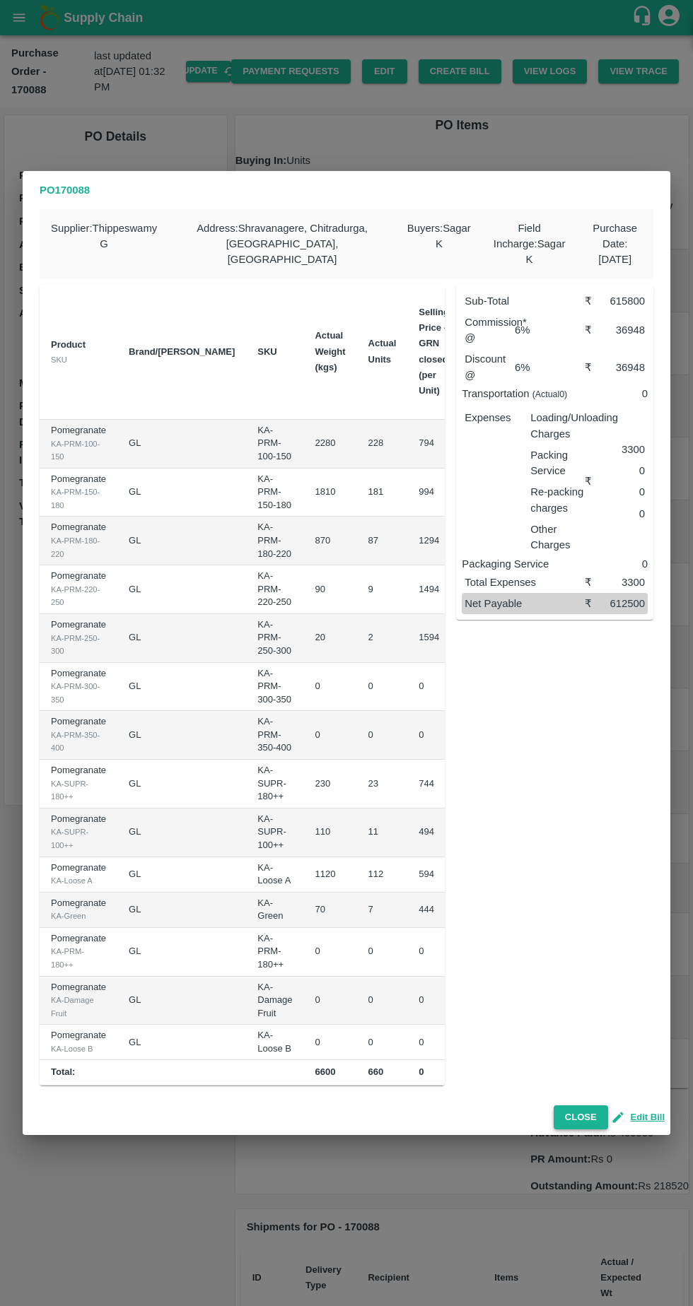
click at [580, 1110] on button "Close" at bounding box center [580, 1117] width 54 height 25
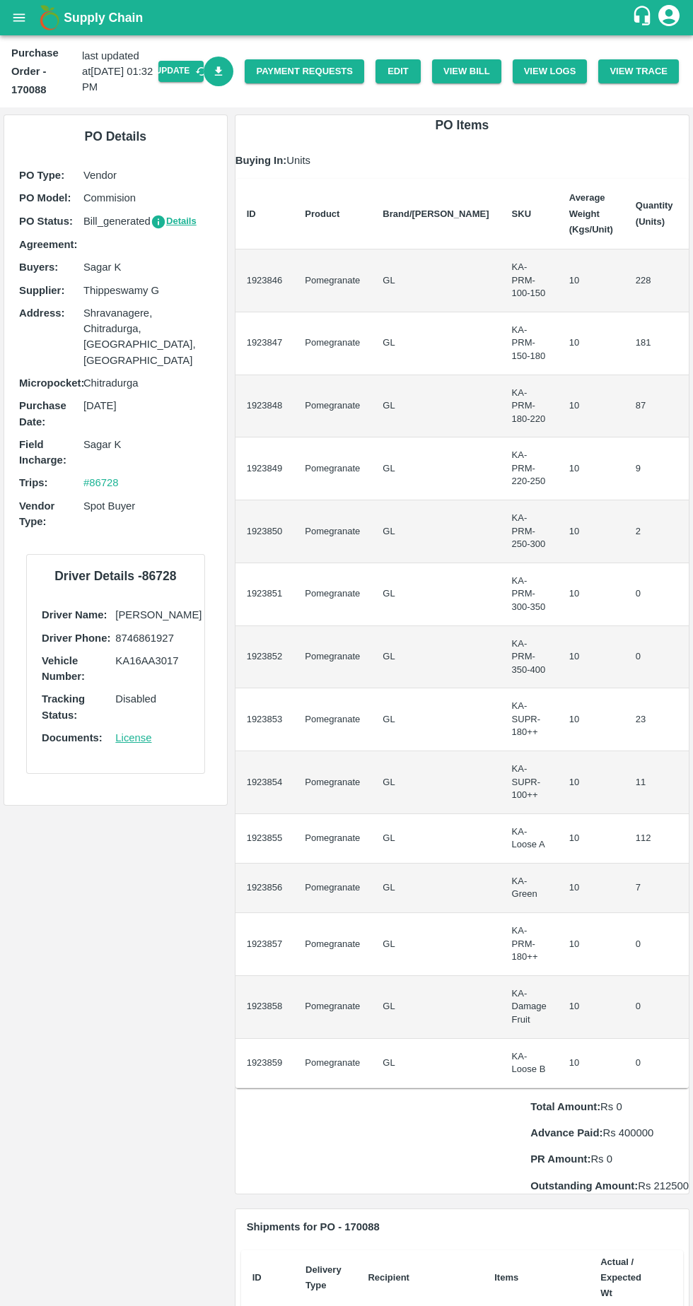
click at [223, 71] on icon "Download Bill" at bounding box center [219, 70] width 8 height 9
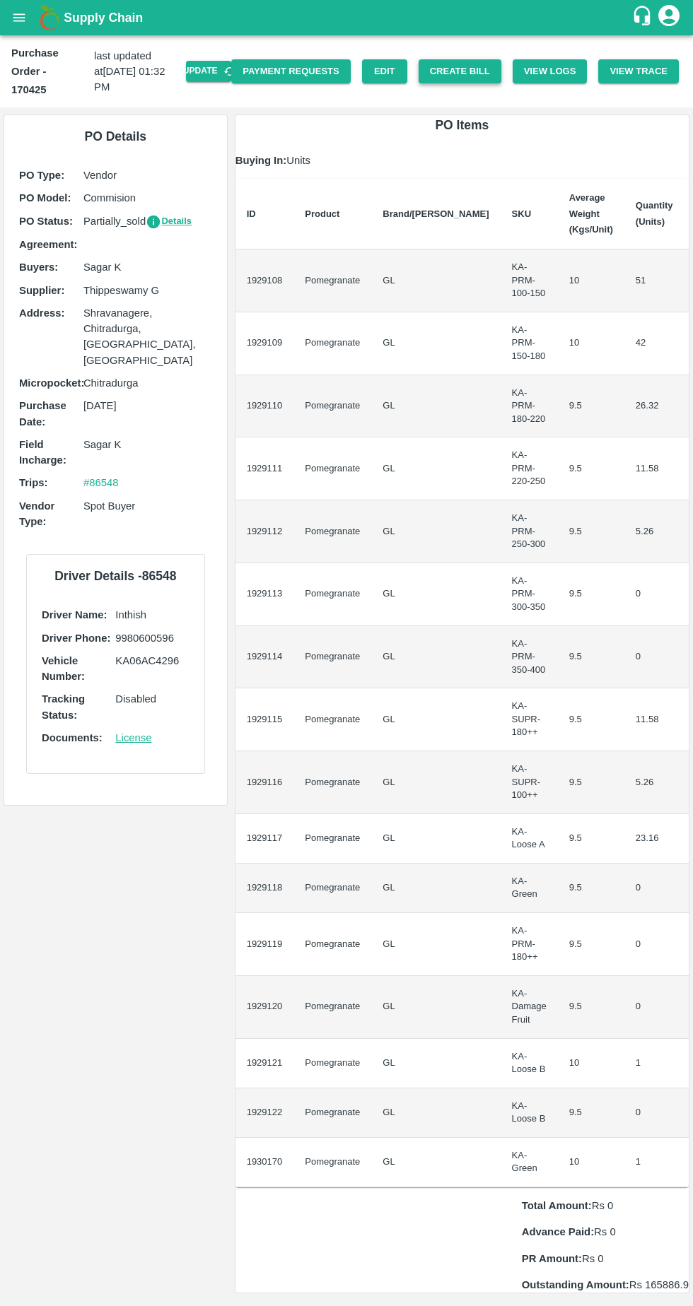
click at [465, 61] on button "Create Bill" at bounding box center [459, 71] width 83 height 25
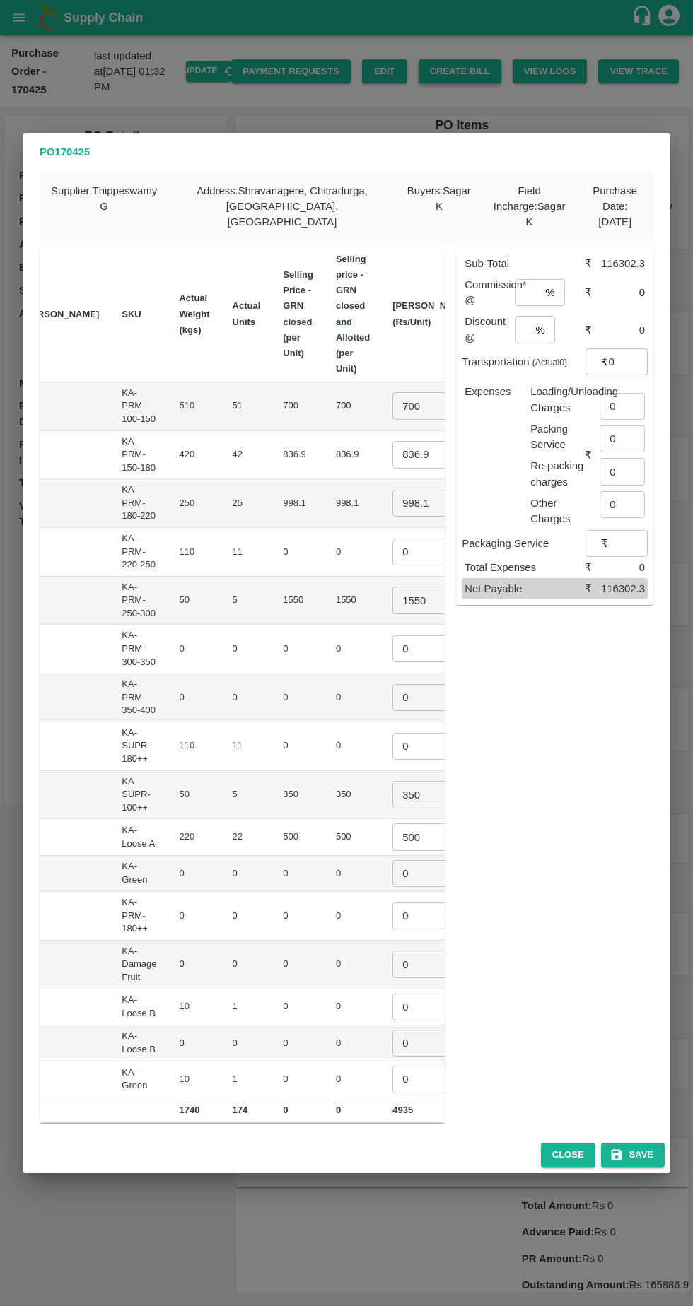
scroll to position [0, 142]
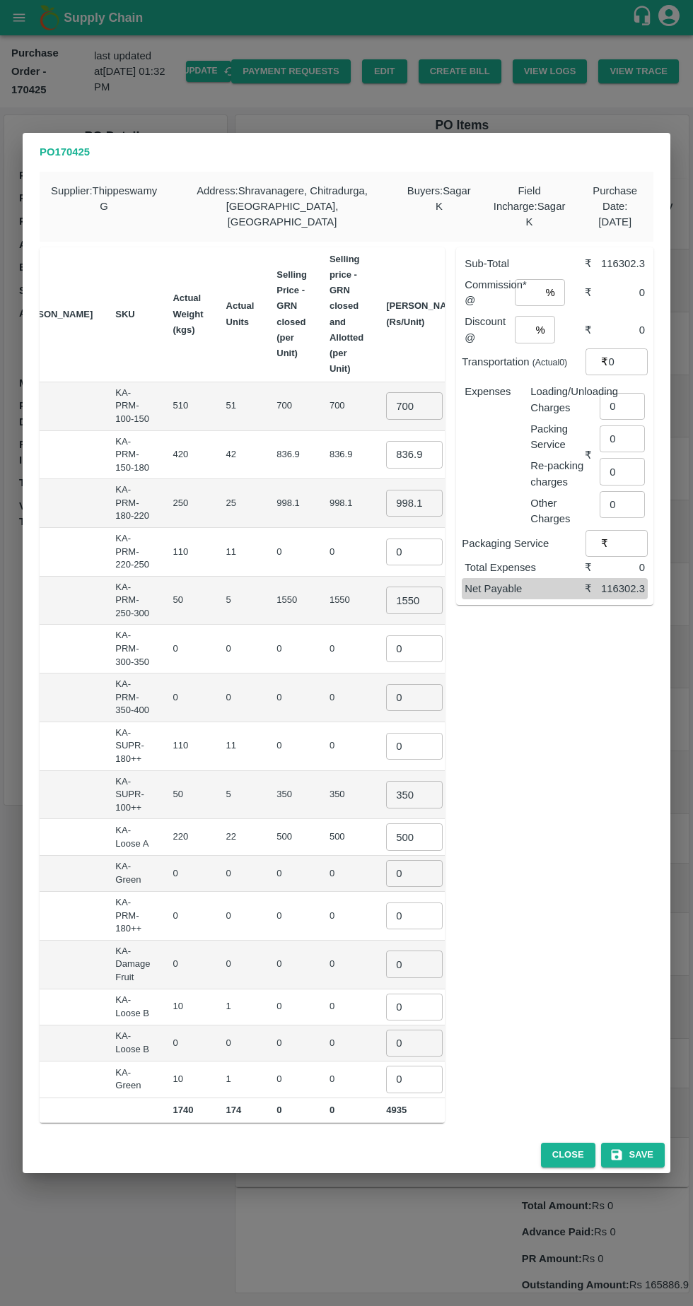
click at [386, 400] on input "700" at bounding box center [414, 405] width 57 height 27
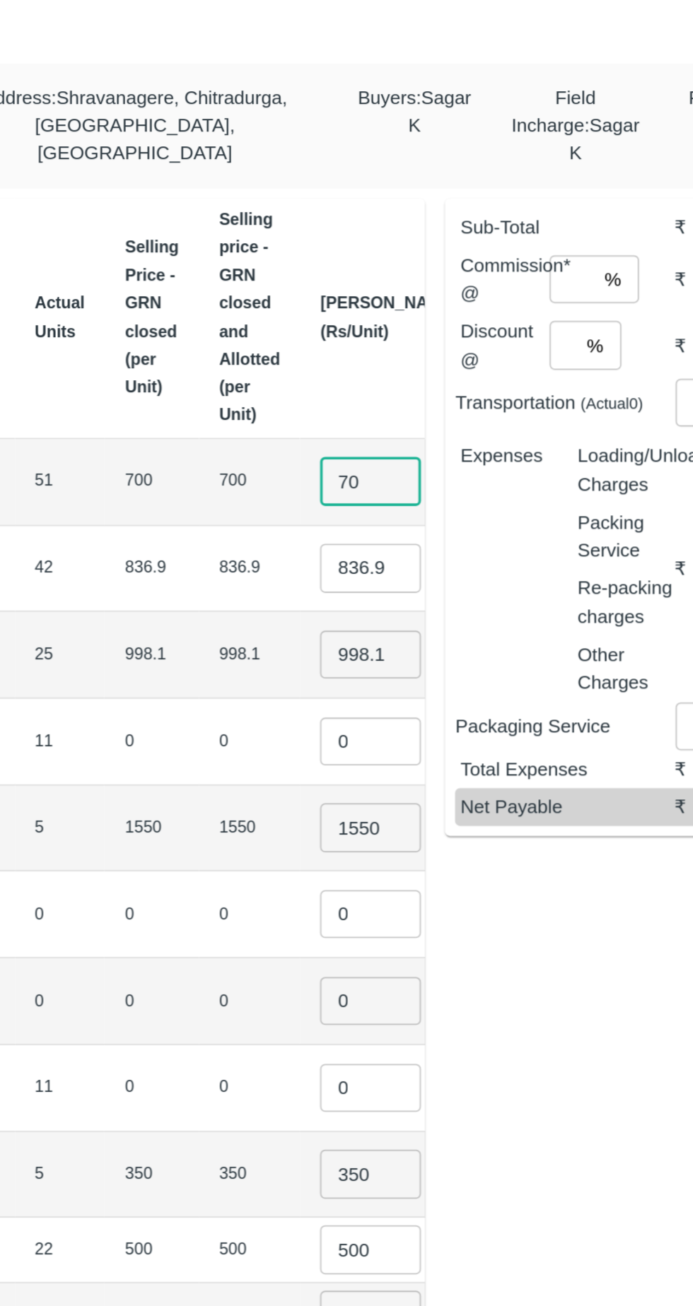
type input "7"
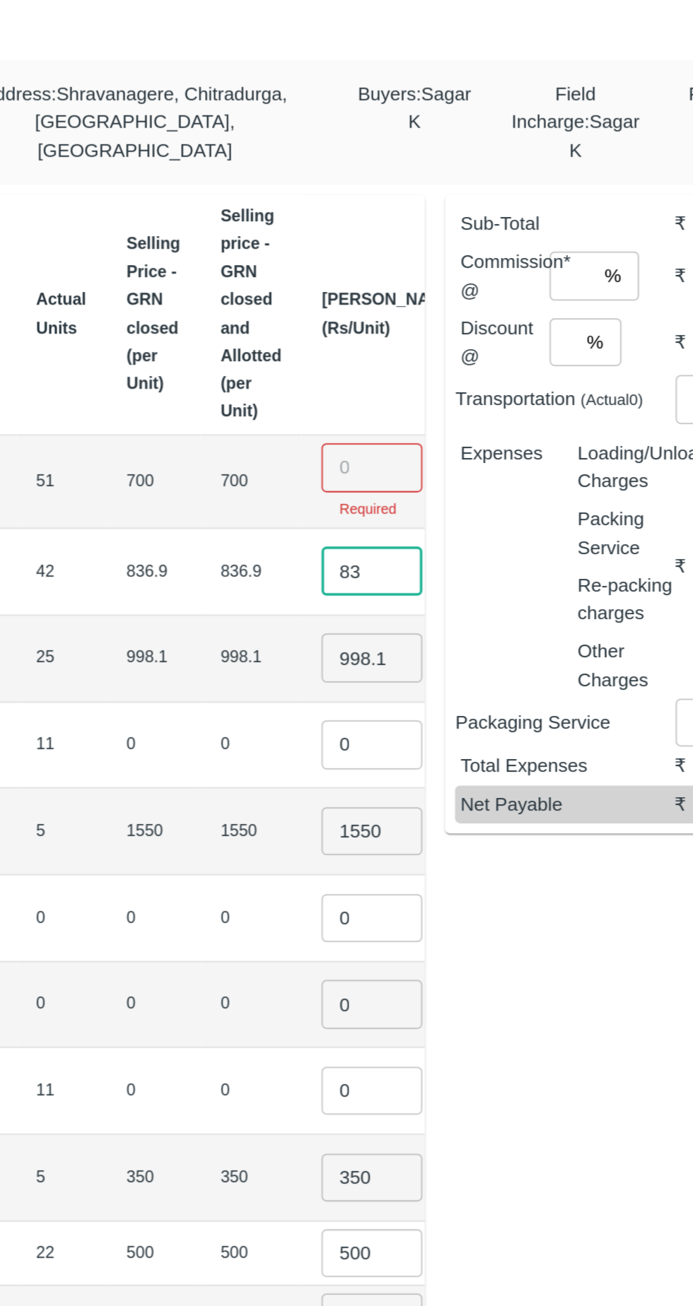
type input "8"
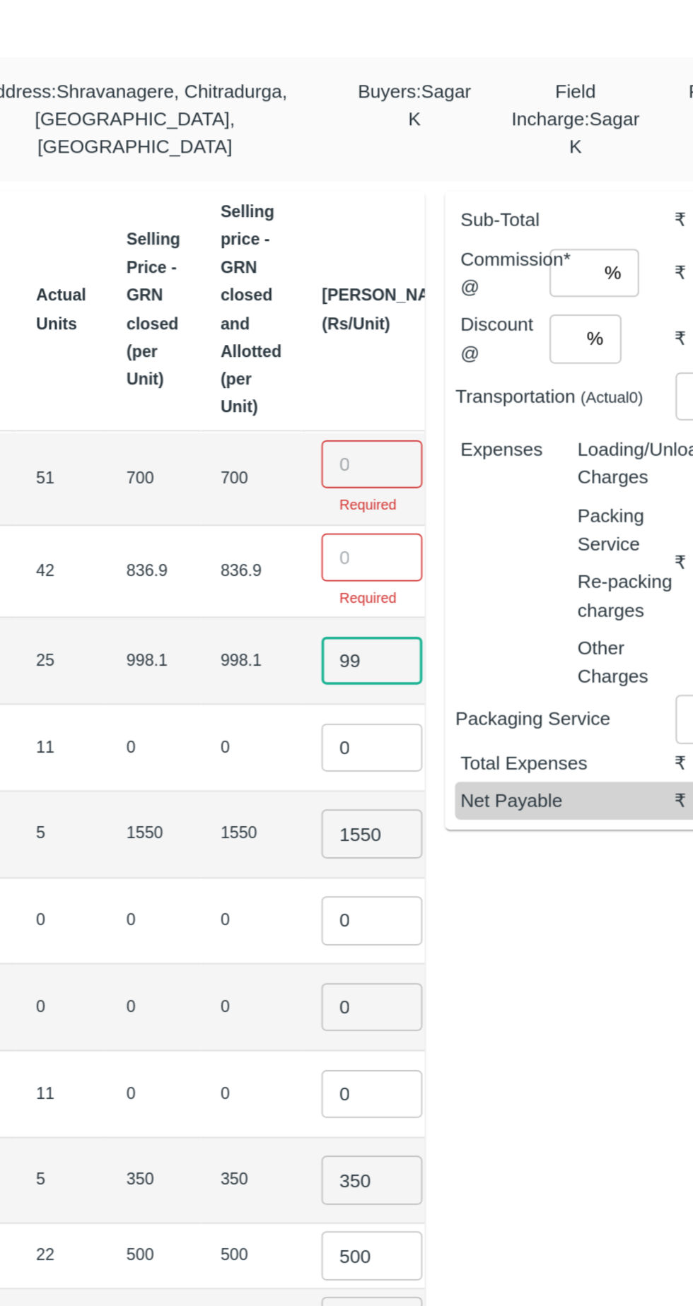
type input "9"
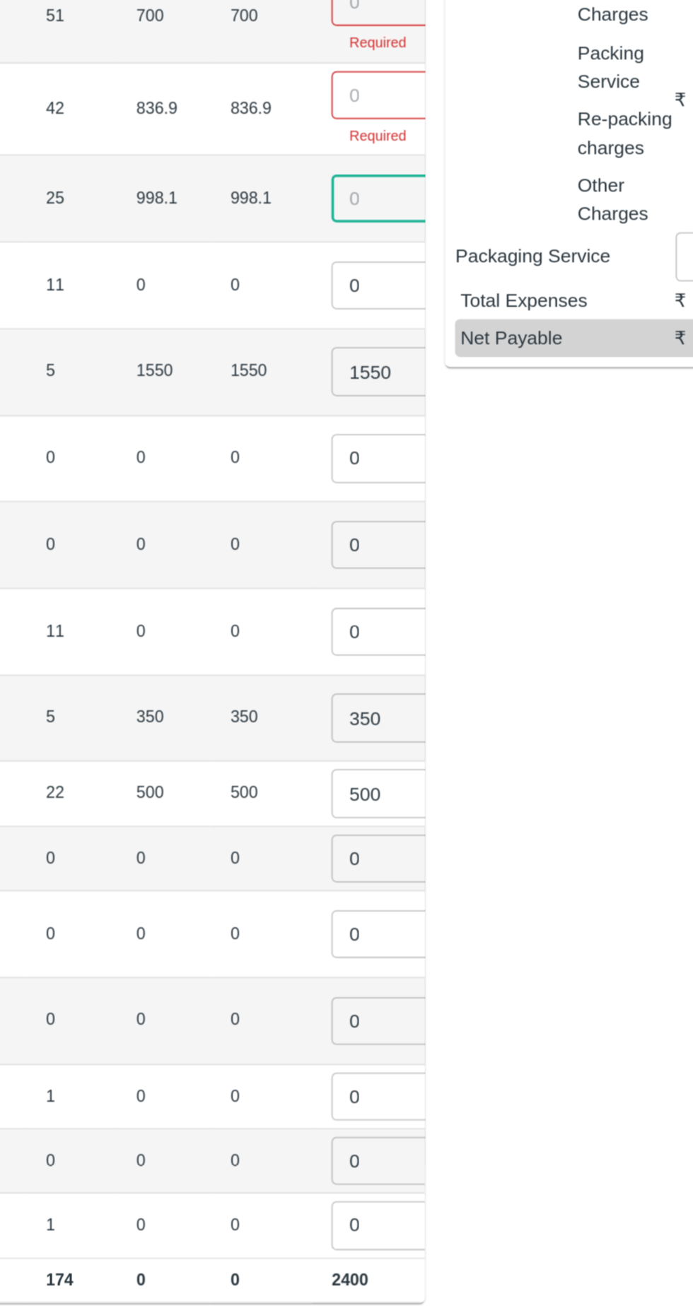
click at [392, 596] on input "1550" at bounding box center [420, 603] width 57 height 27
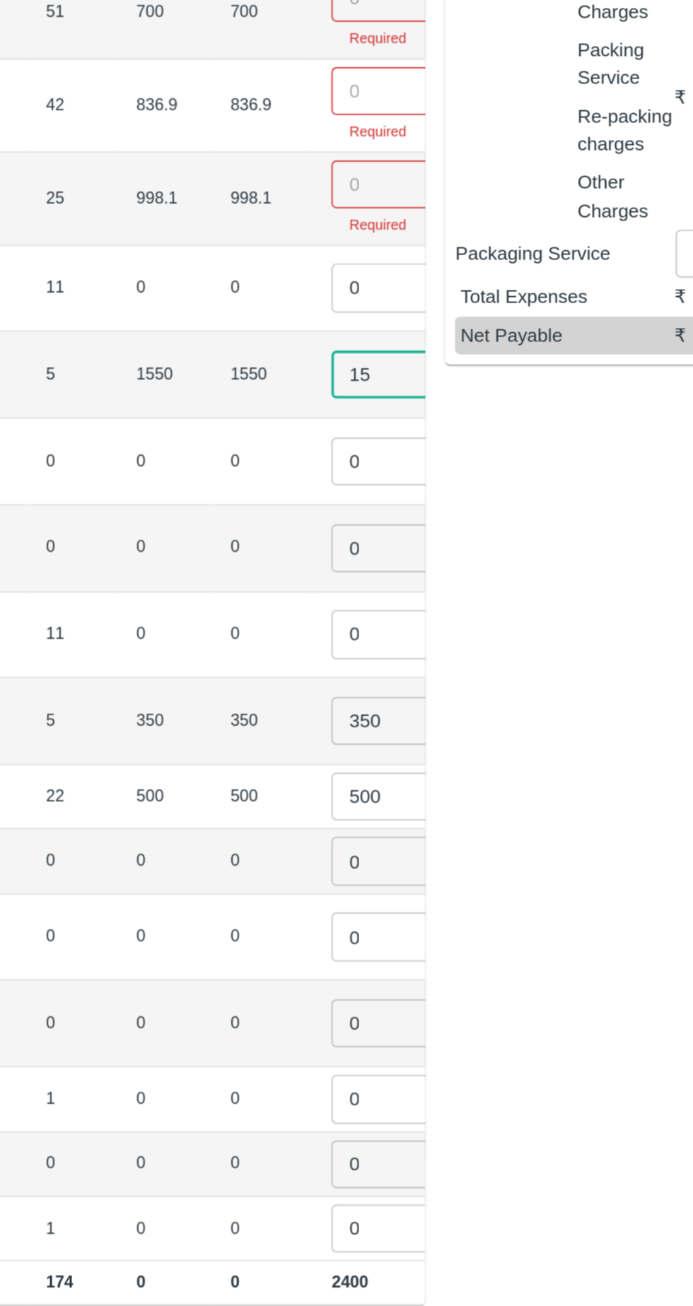
type input "1"
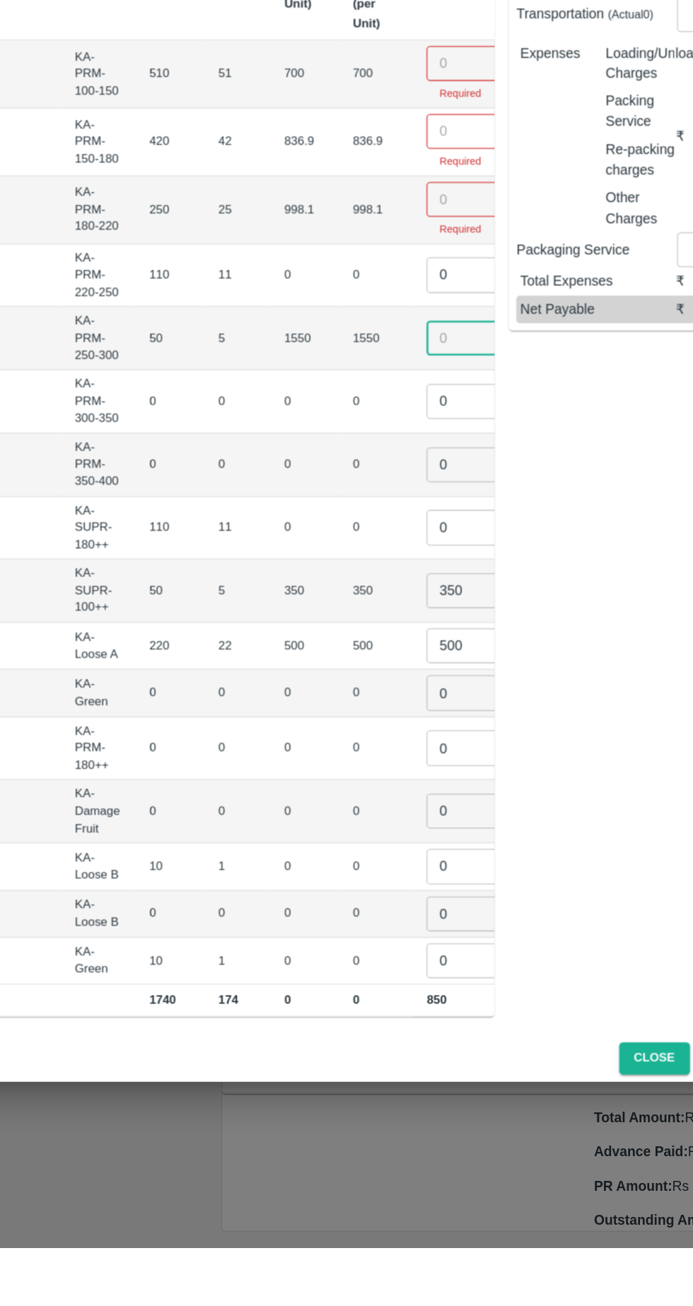
click at [392, 789] on input "350" at bounding box center [420, 800] width 57 height 27
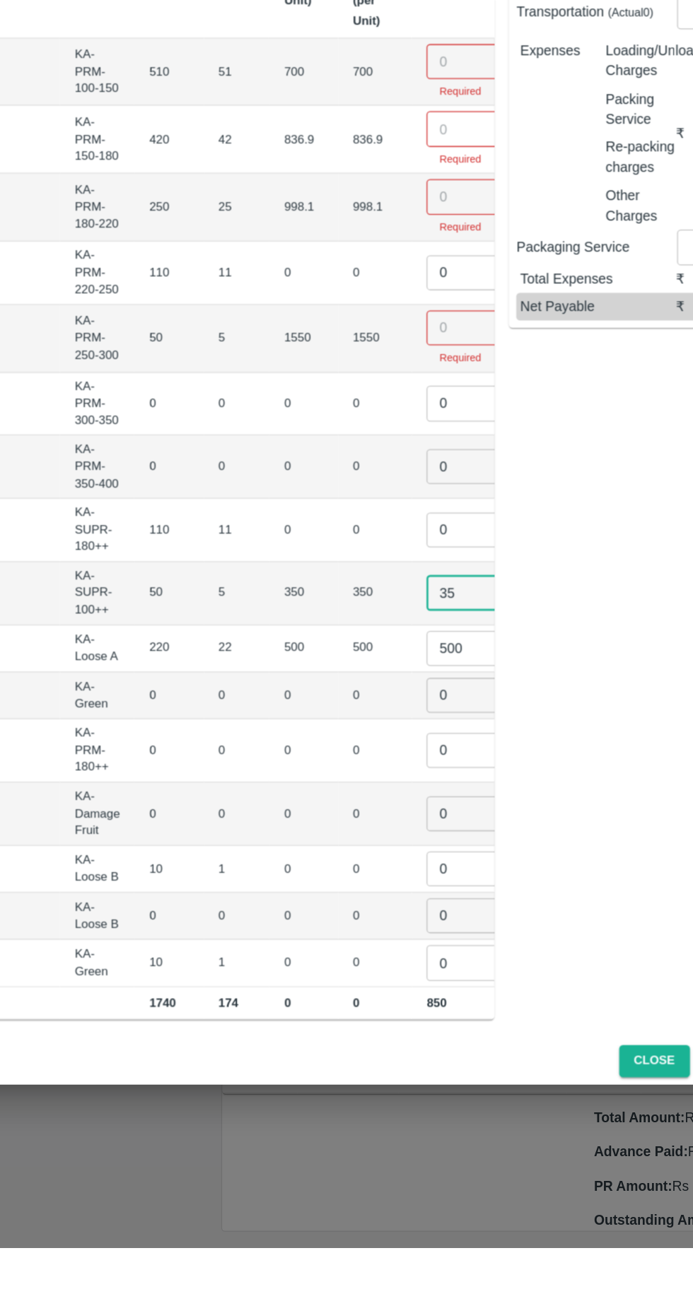
type input "3"
click at [392, 835] on input "500" at bounding box center [420, 844] width 57 height 27
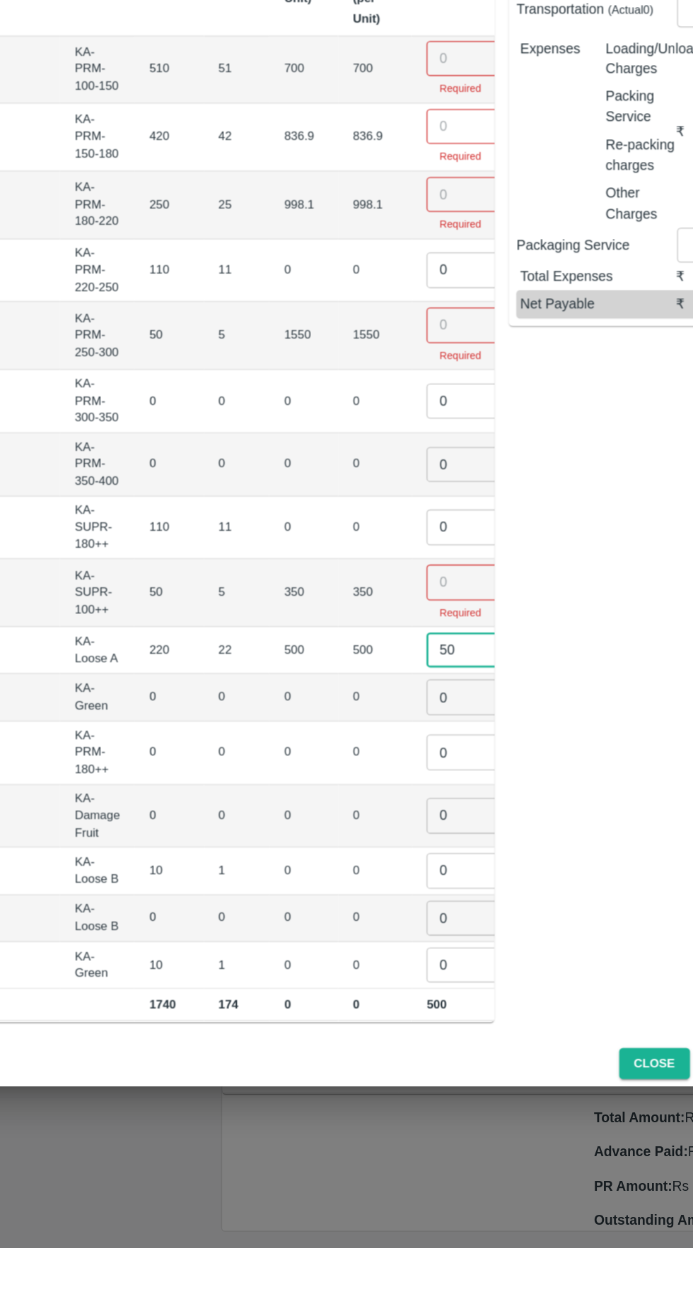
type input "5"
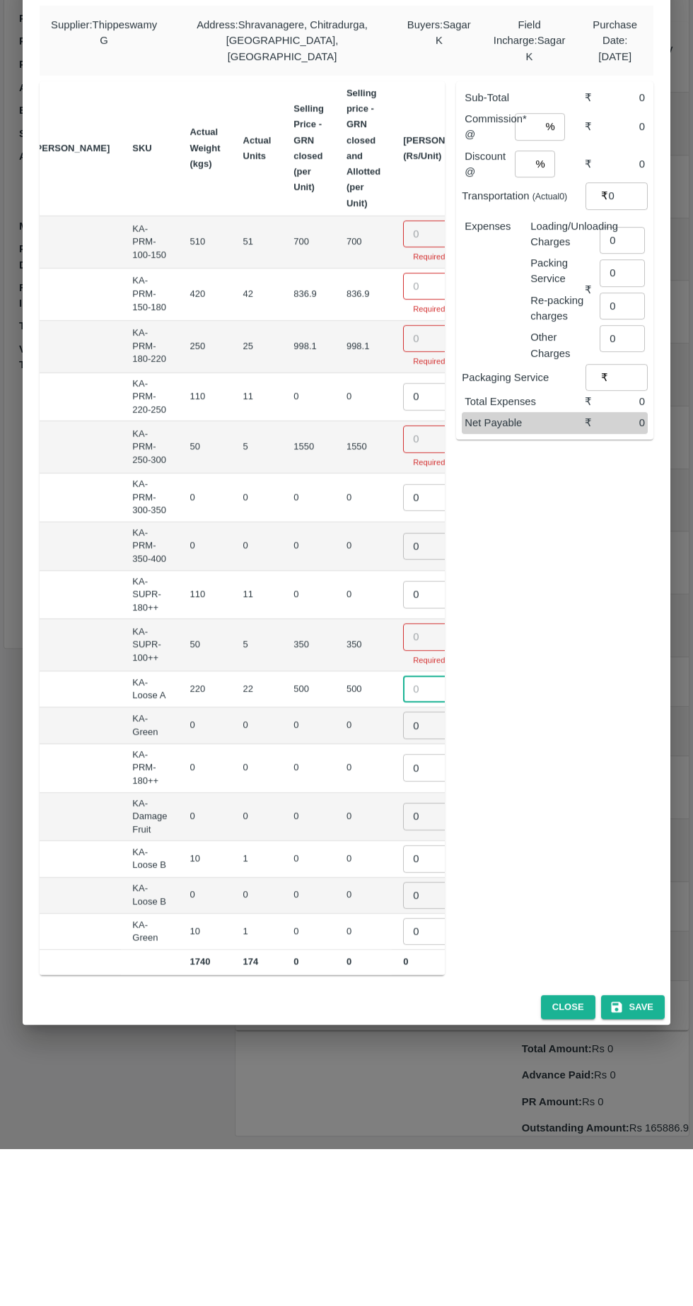
click at [403, 383] on input "number" at bounding box center [431, 390] width 57 height 27
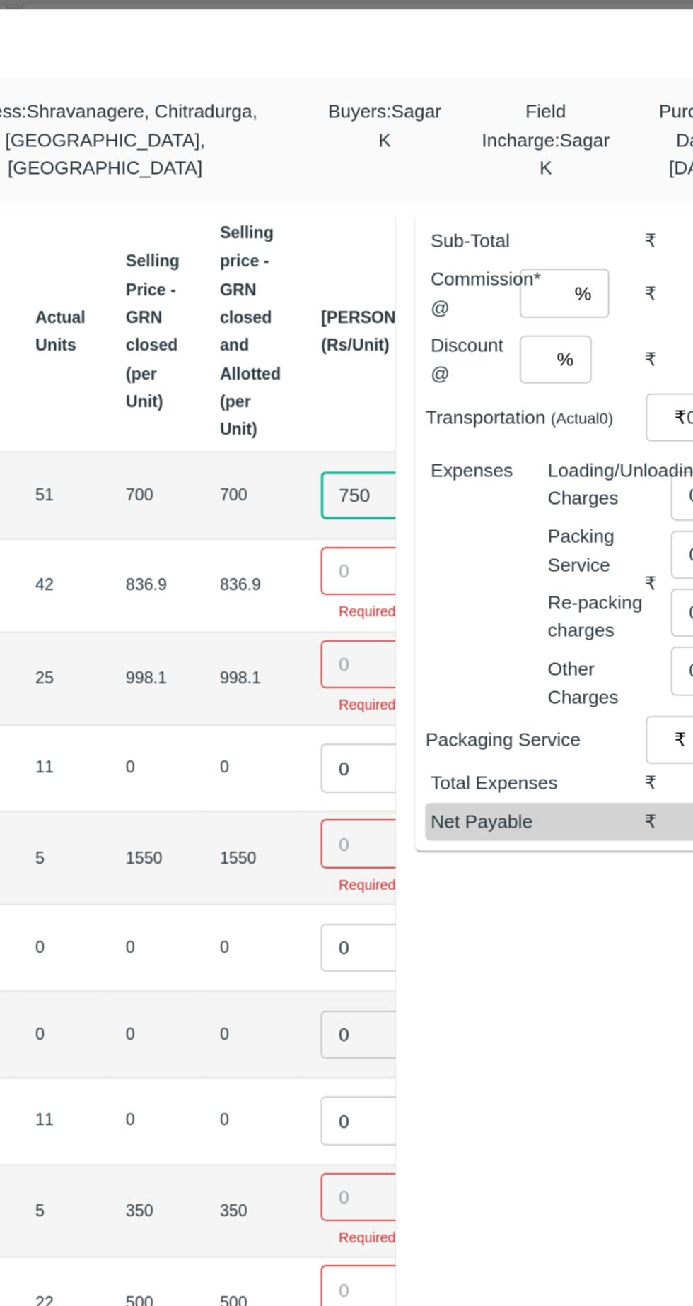
type input "750"
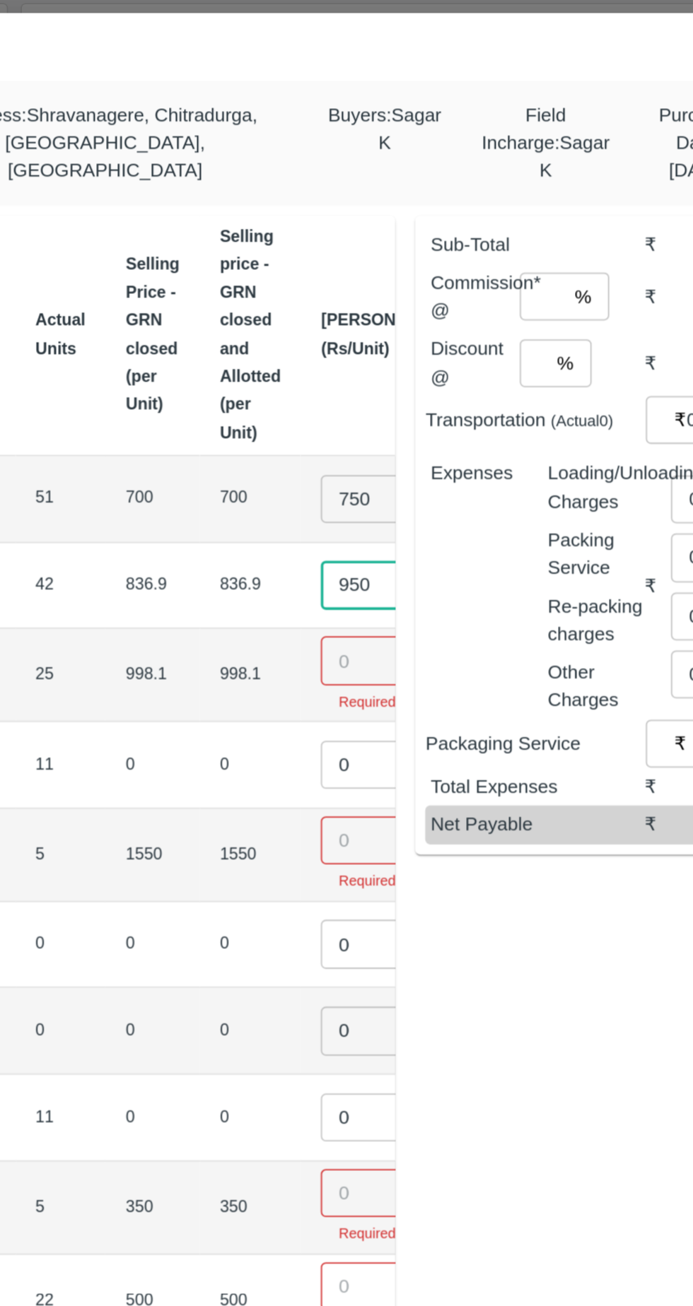
type input "950"
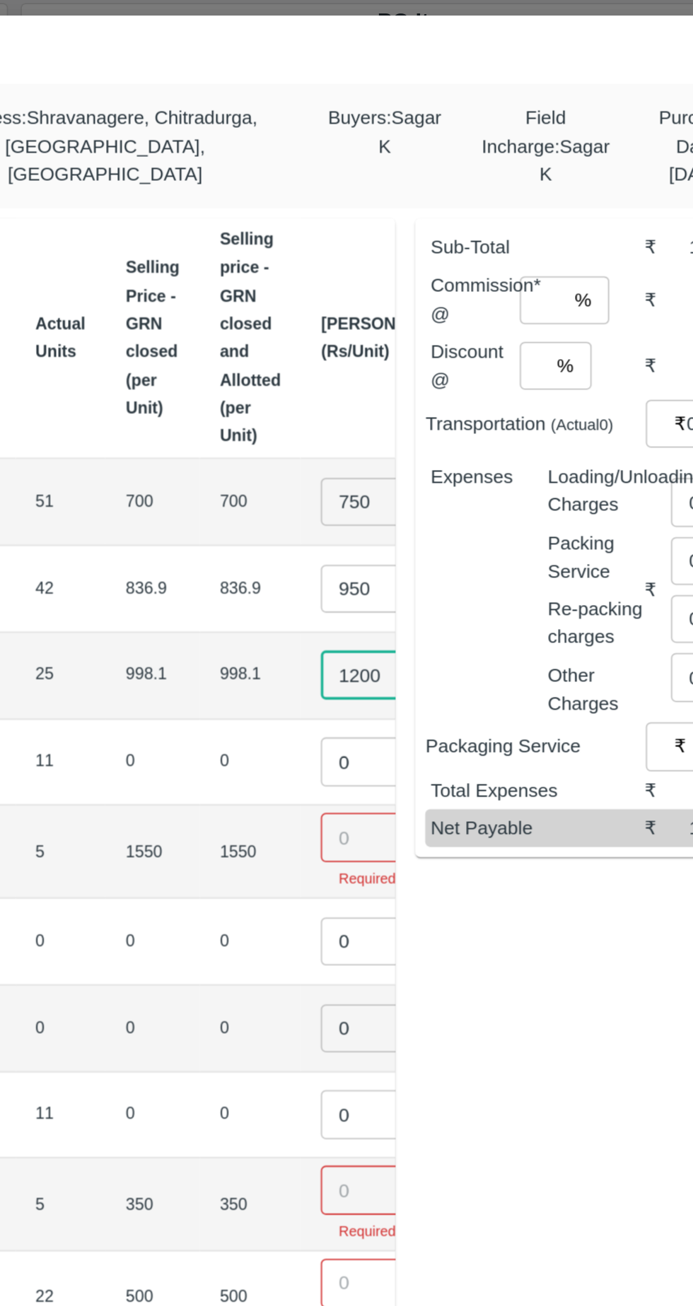
type input "1200"
type input "01400"
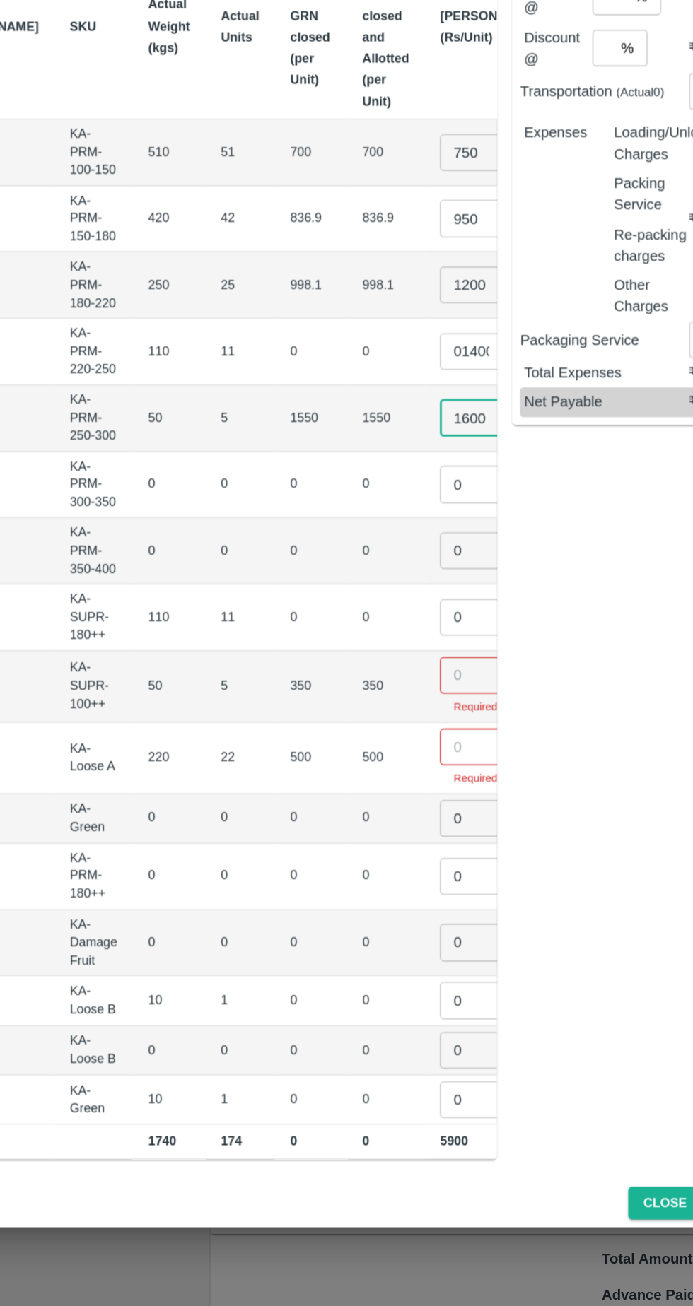
scroll to position [0, 114]
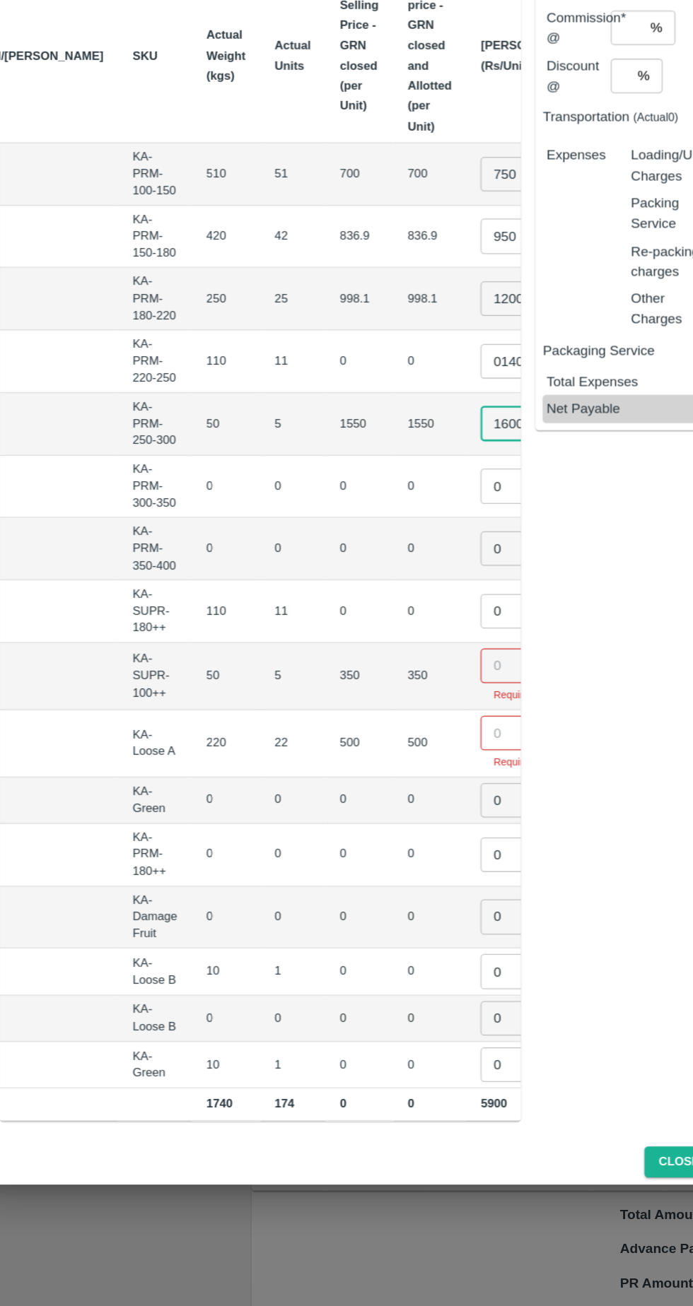
type input "1600"
click at [413, 631] on input "0" at bounding box center [441, 638] width 57 height 27
type input "01"
type input "0750"
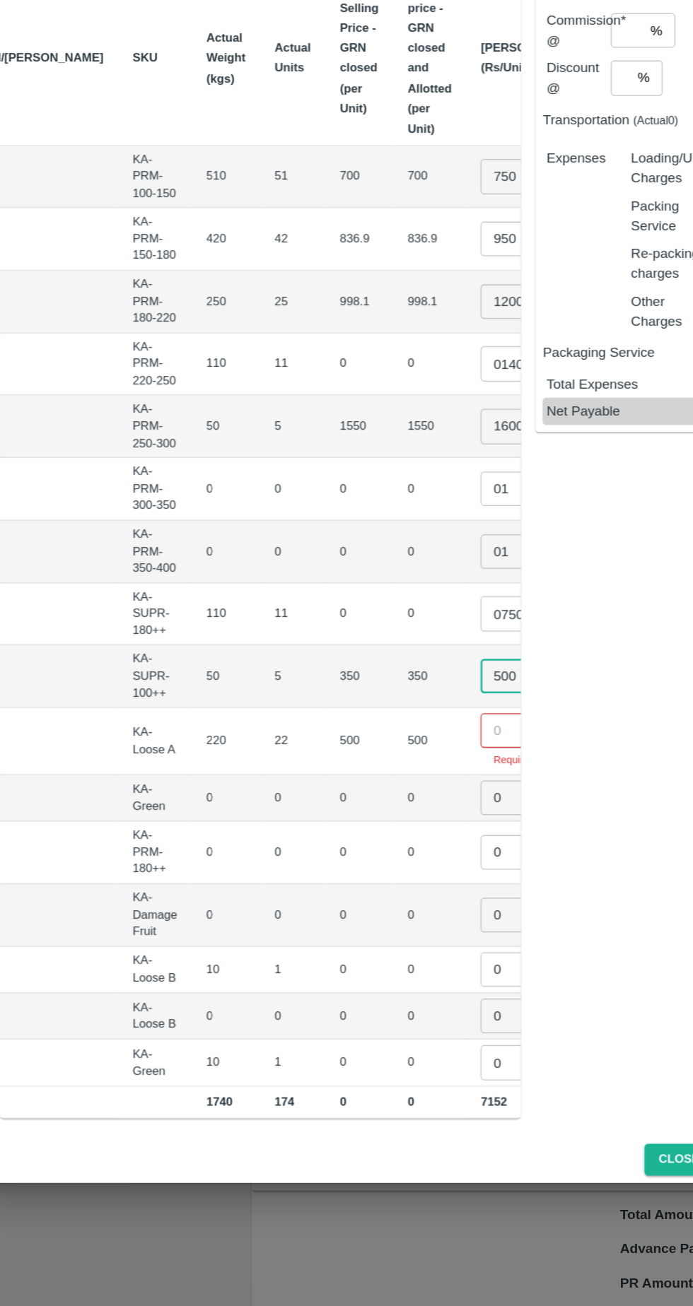
type input "500"
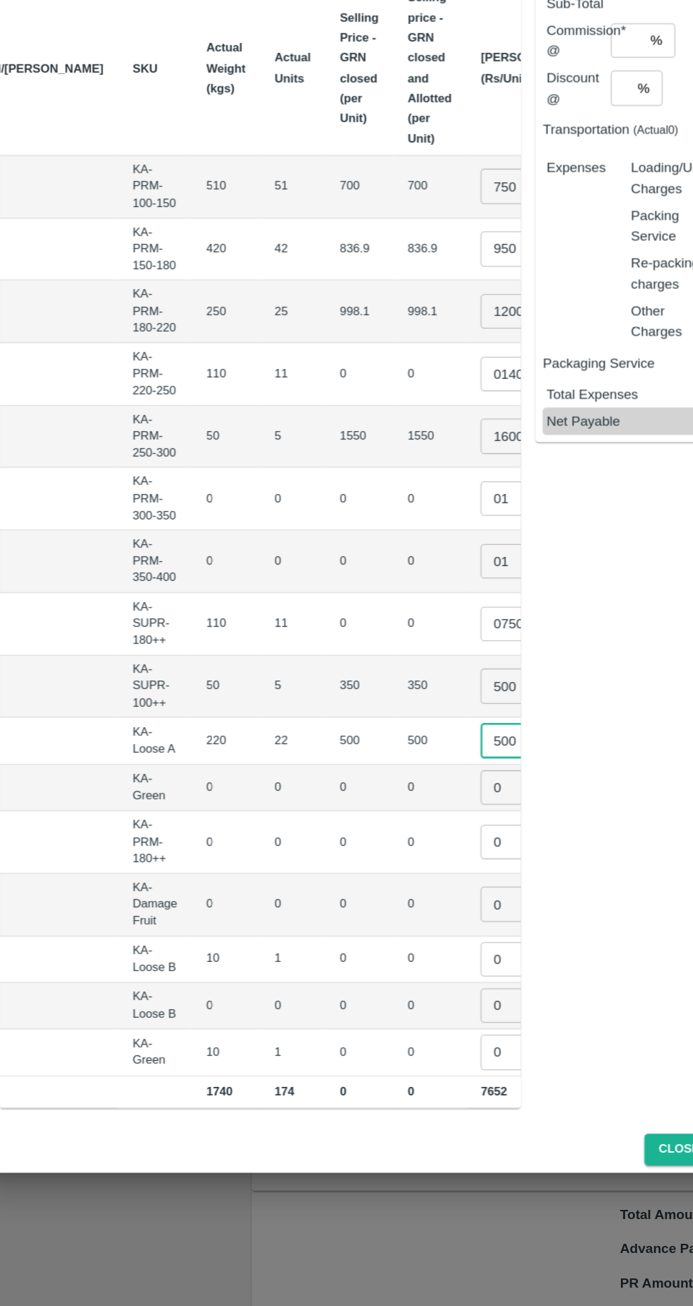
type input "500"
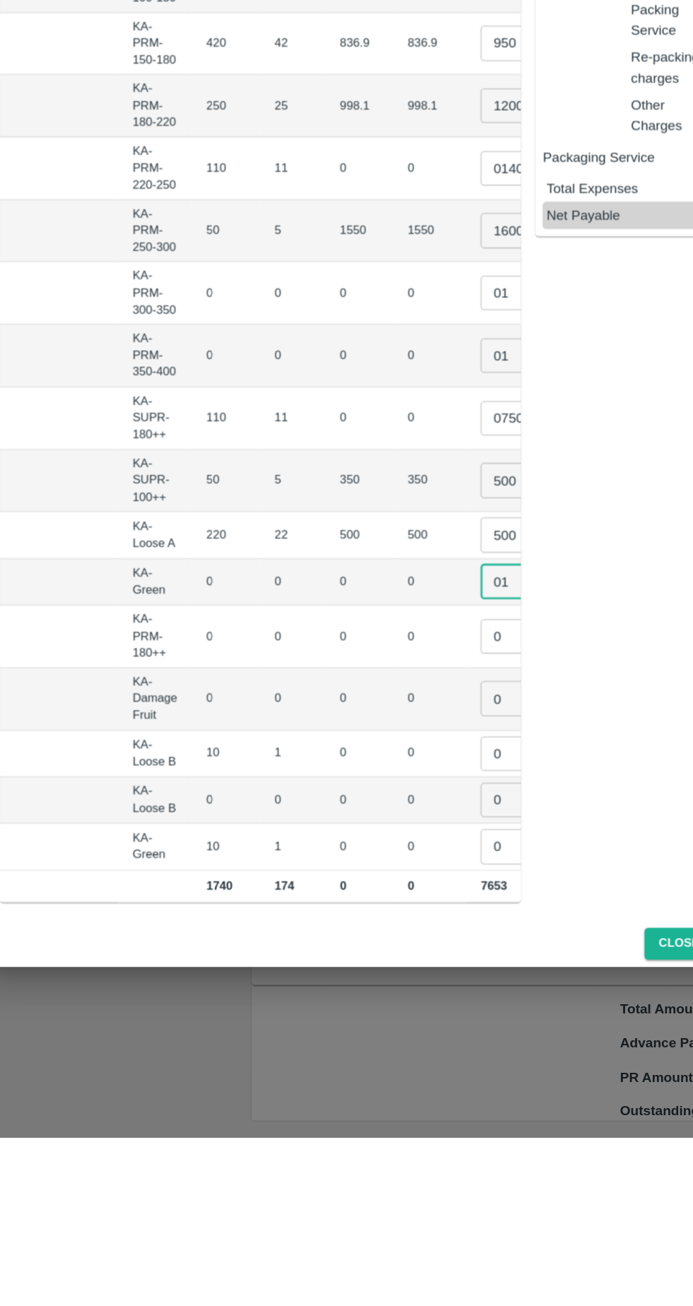
type input "01"
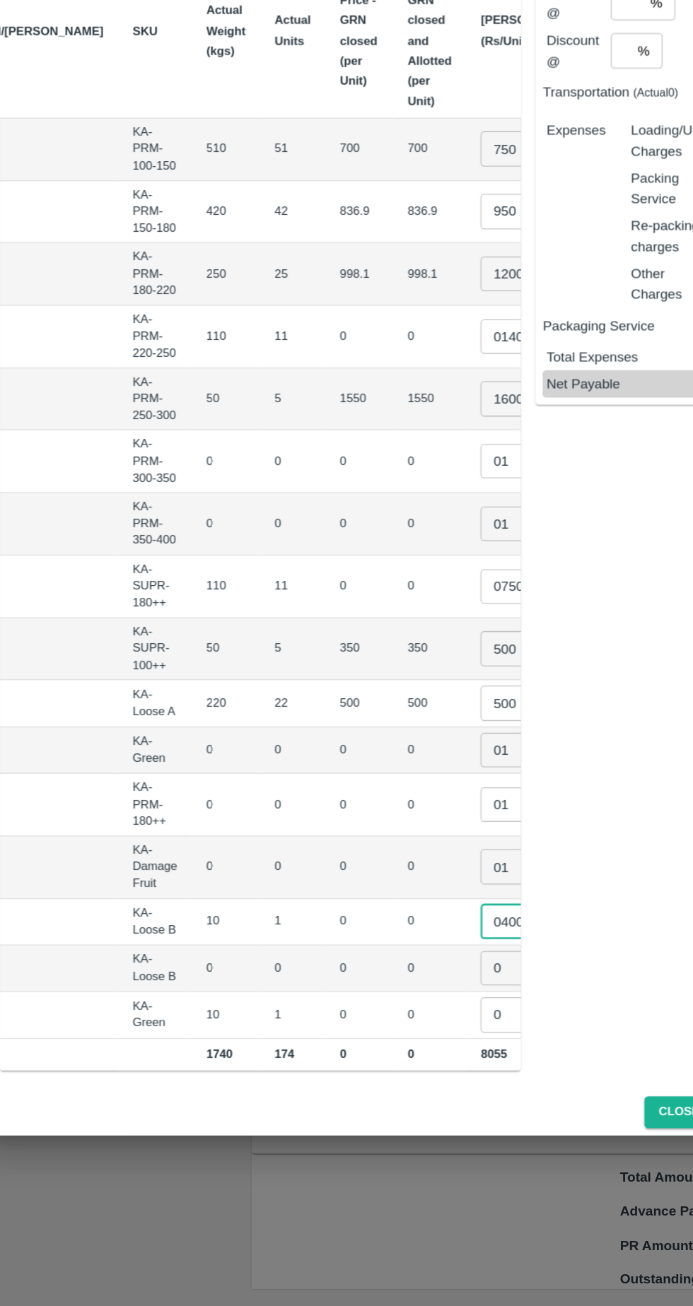
type input "0400"
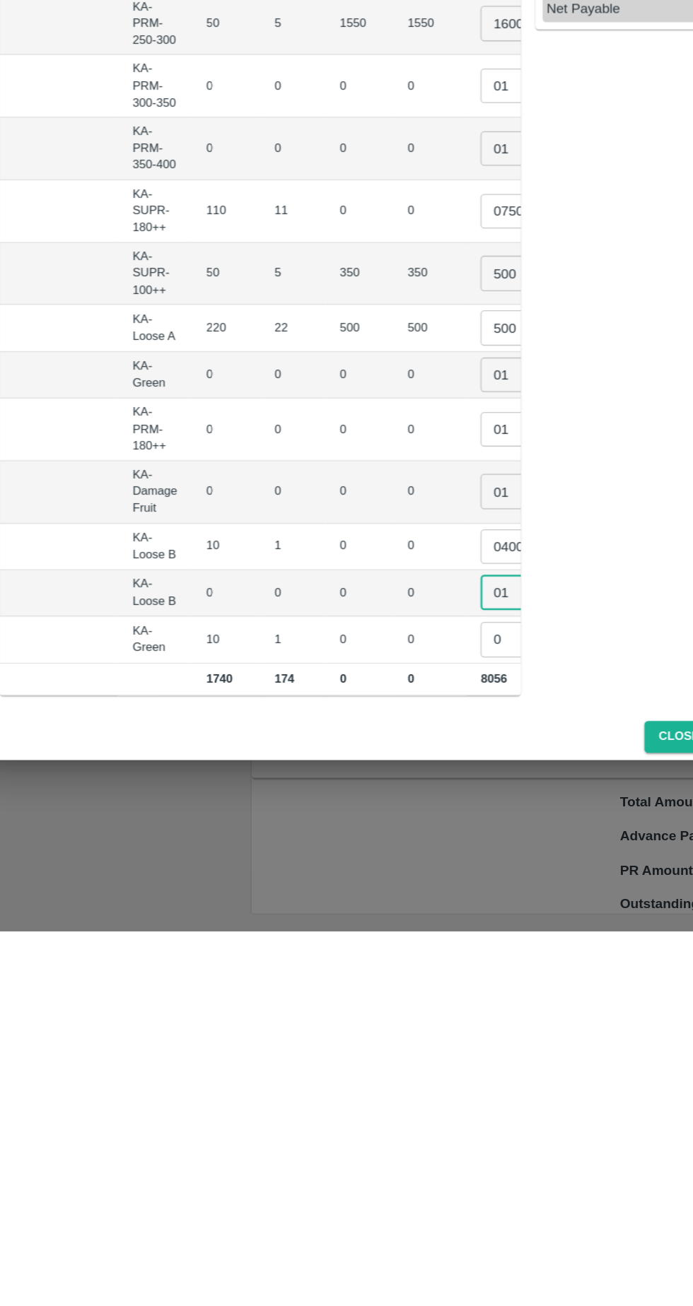
type input "01"
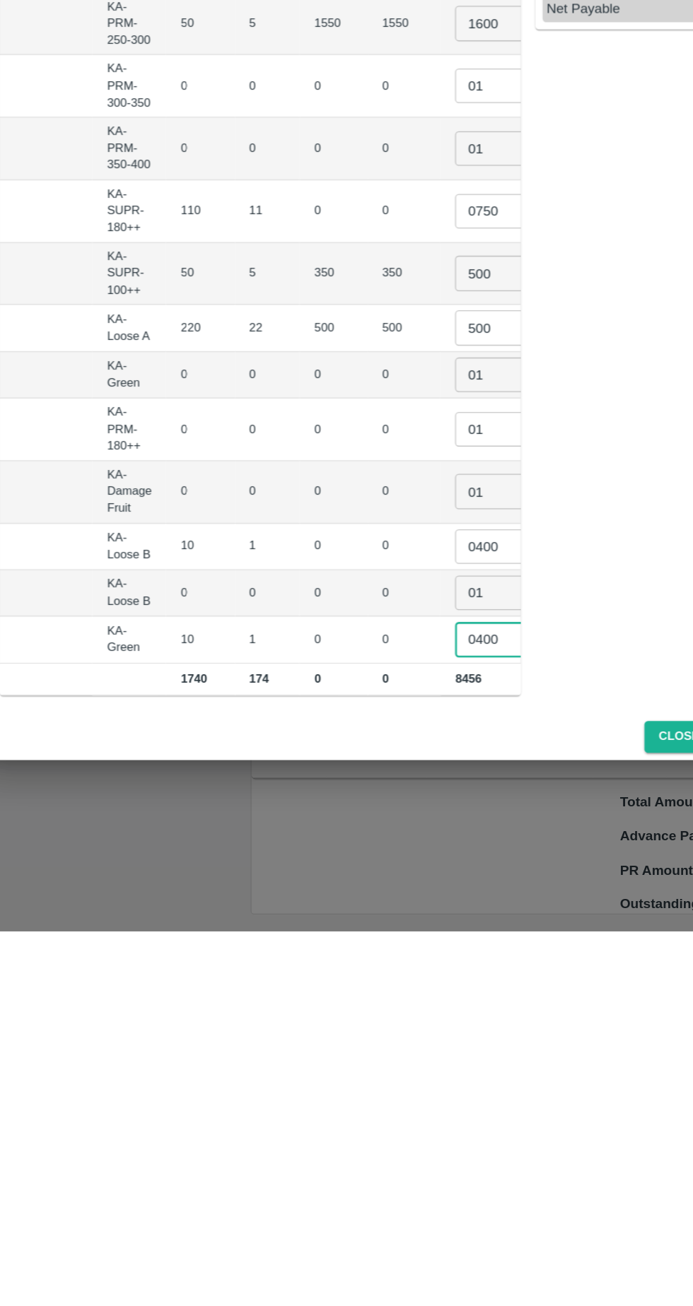
type input "0400"
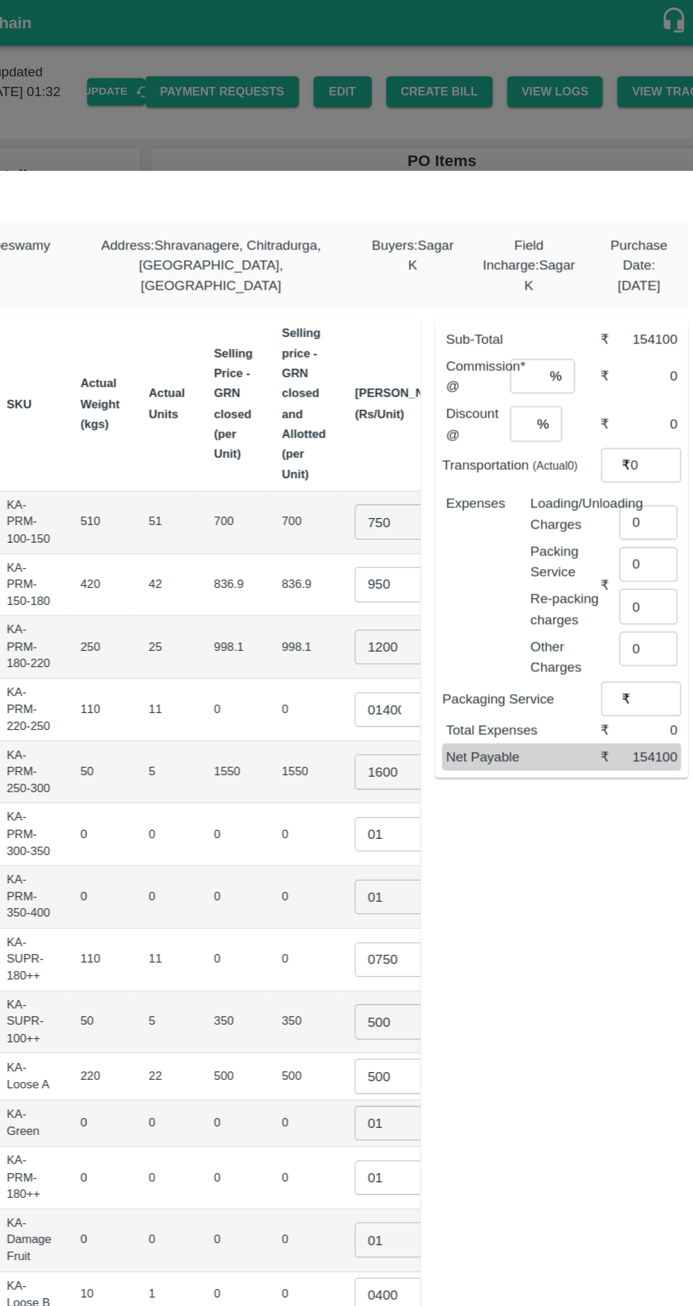
scroll to position [0, 0]
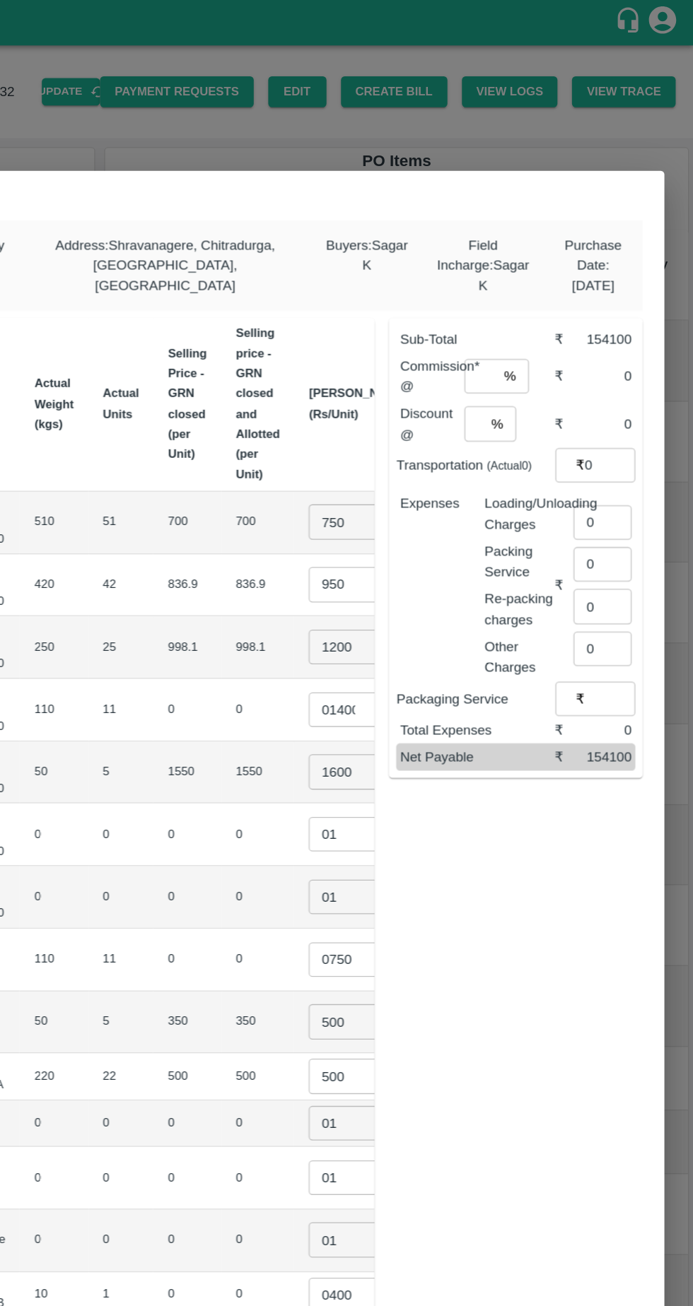
click at [532, 288] on input "number" at bounding box center [526, 292] width 25 height 27
type input "6"
type input "0"
type input "8"
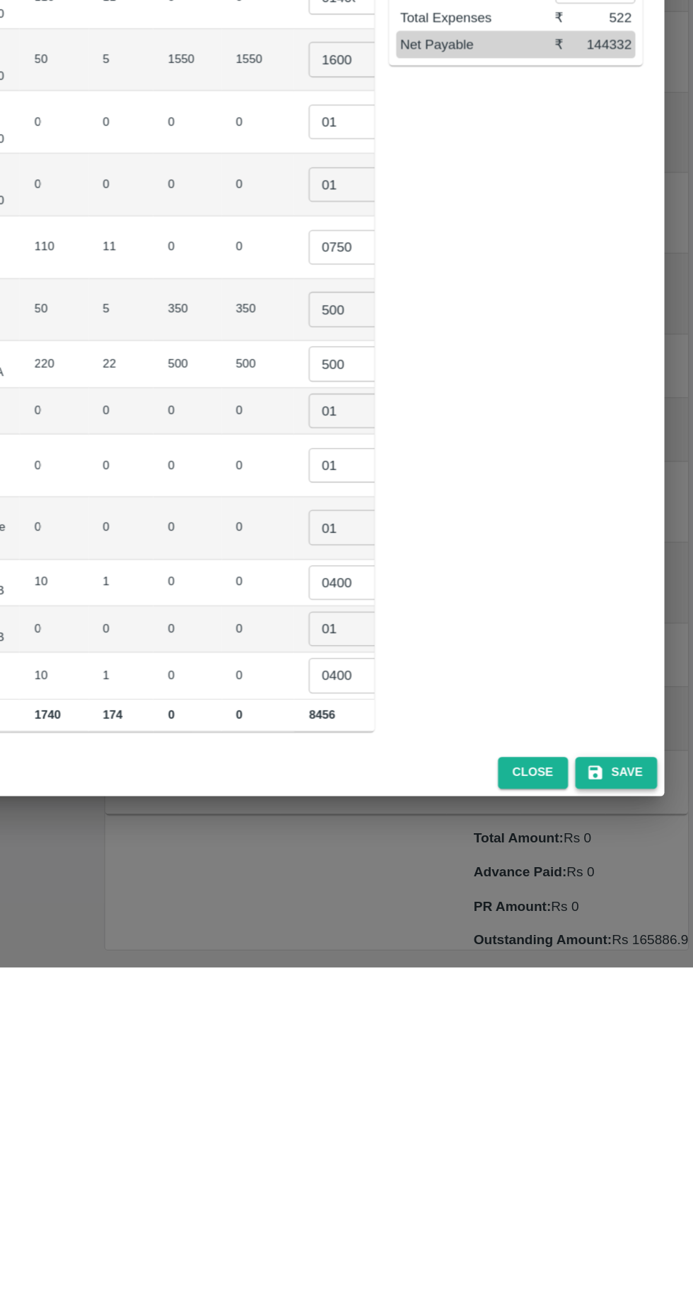
type input "522"
click at [639, 1148] on button "Save" at bounding box center [633, 1155] width 64 height 25
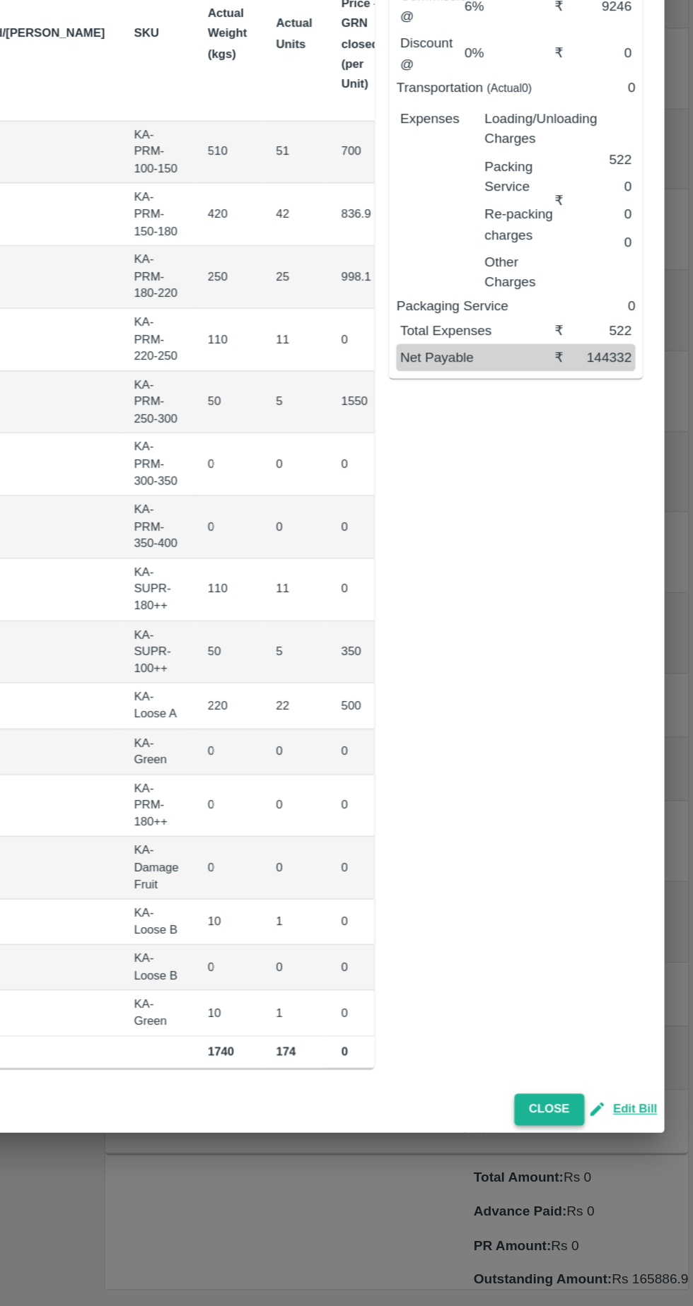
click at [584, 1149] on button "Close" at bounding box center [580, 1153] width 54 height 25
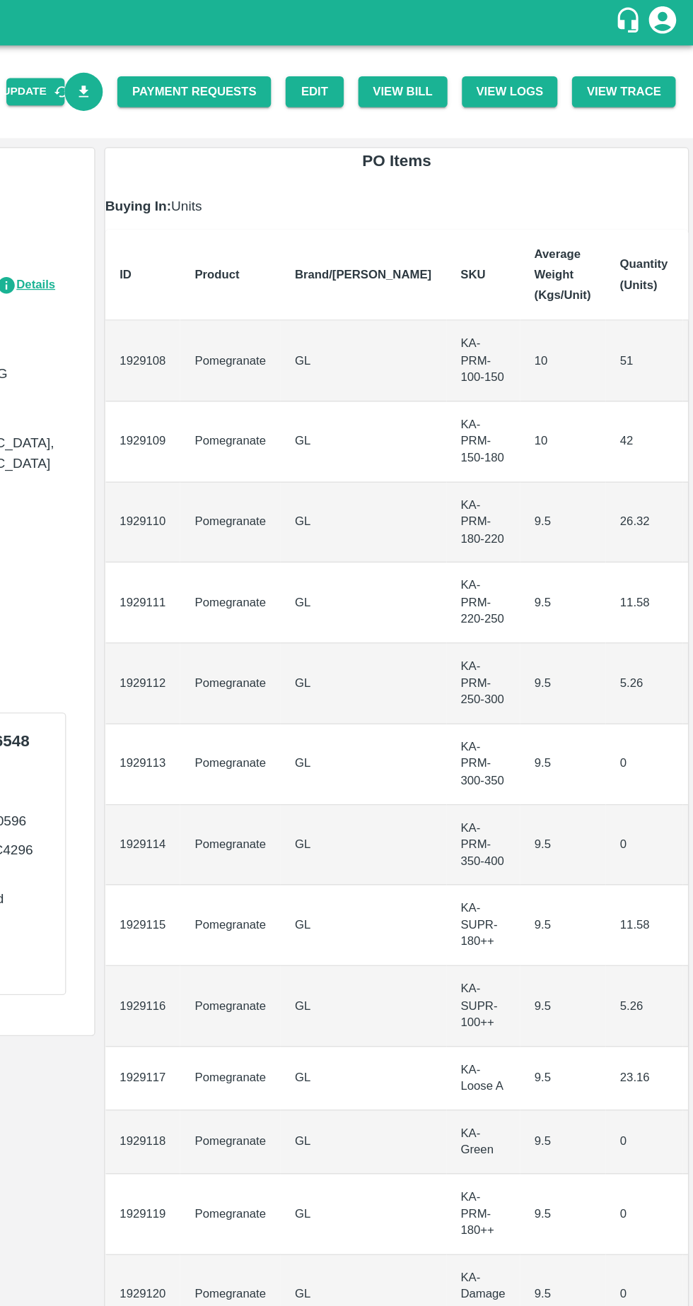
click at [230, 86] on div at bounding box center [213, 66] width 42 height 42
click at [225, 68] on icon "Download Bill" at bounding box center [218, 71] width 13 height 13
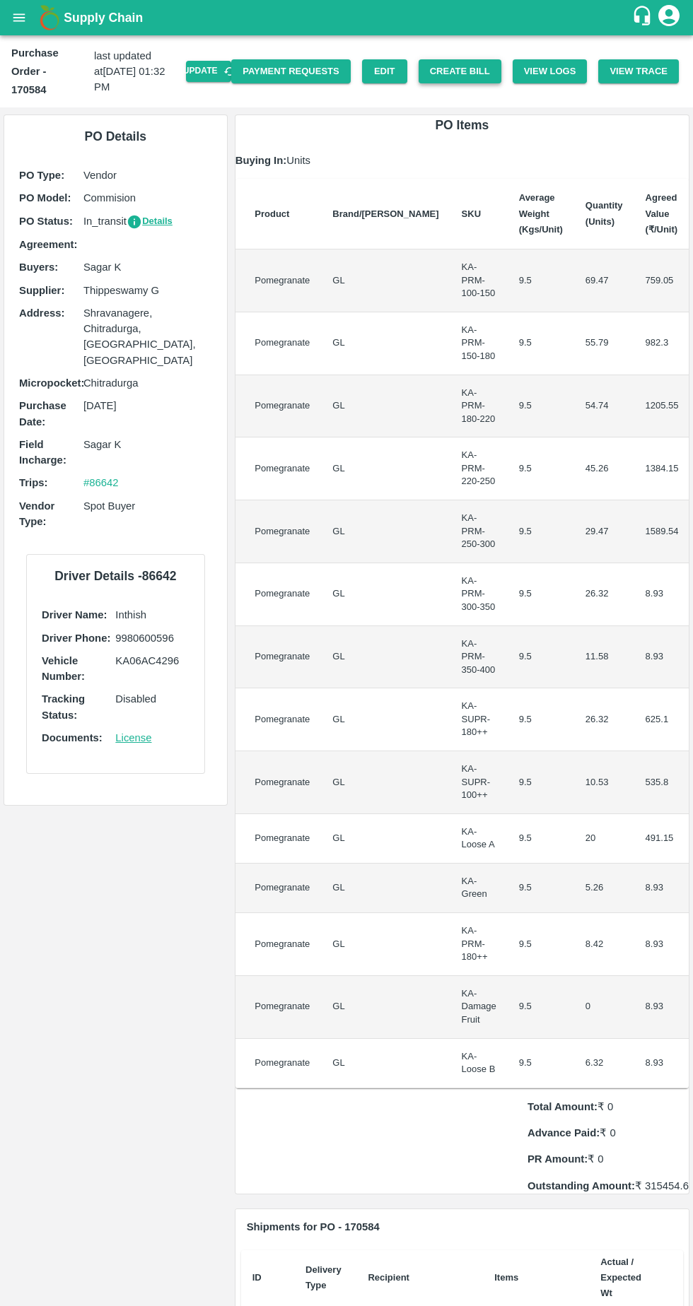
click at [466, 66] on button "Create Bill" at bounding box center [459, 71] width 83 height 25
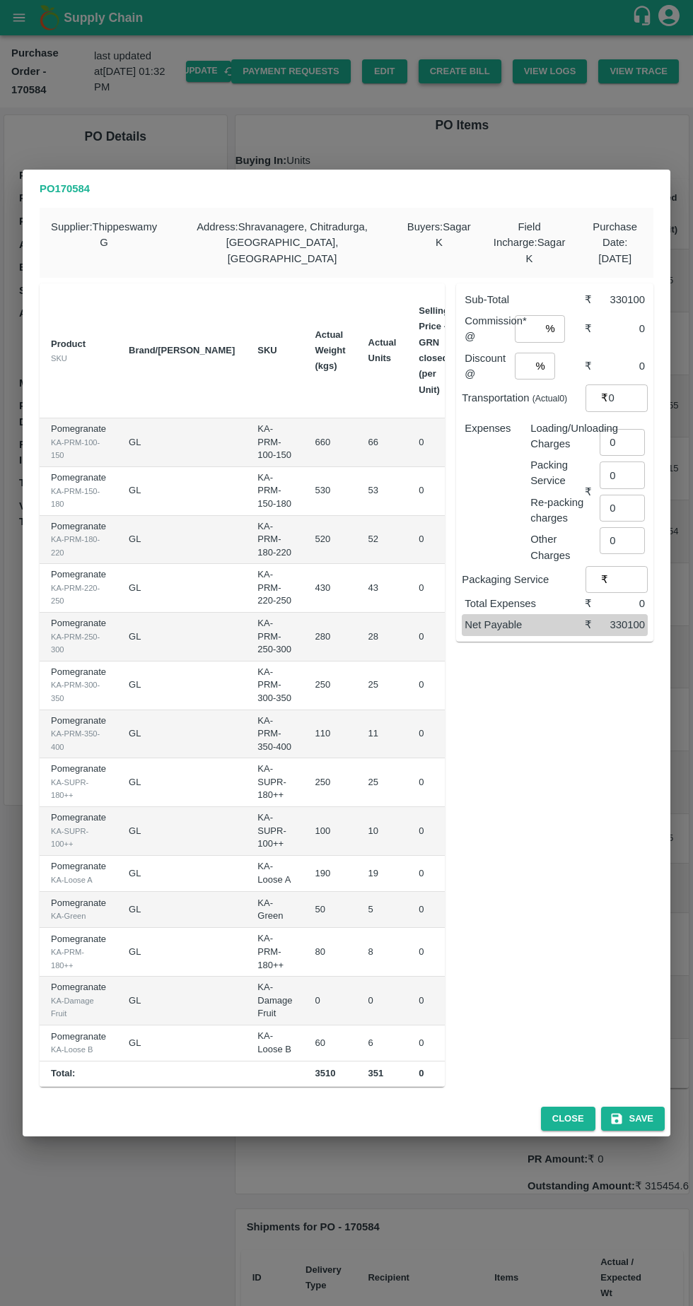
scroll to position [0, 134]
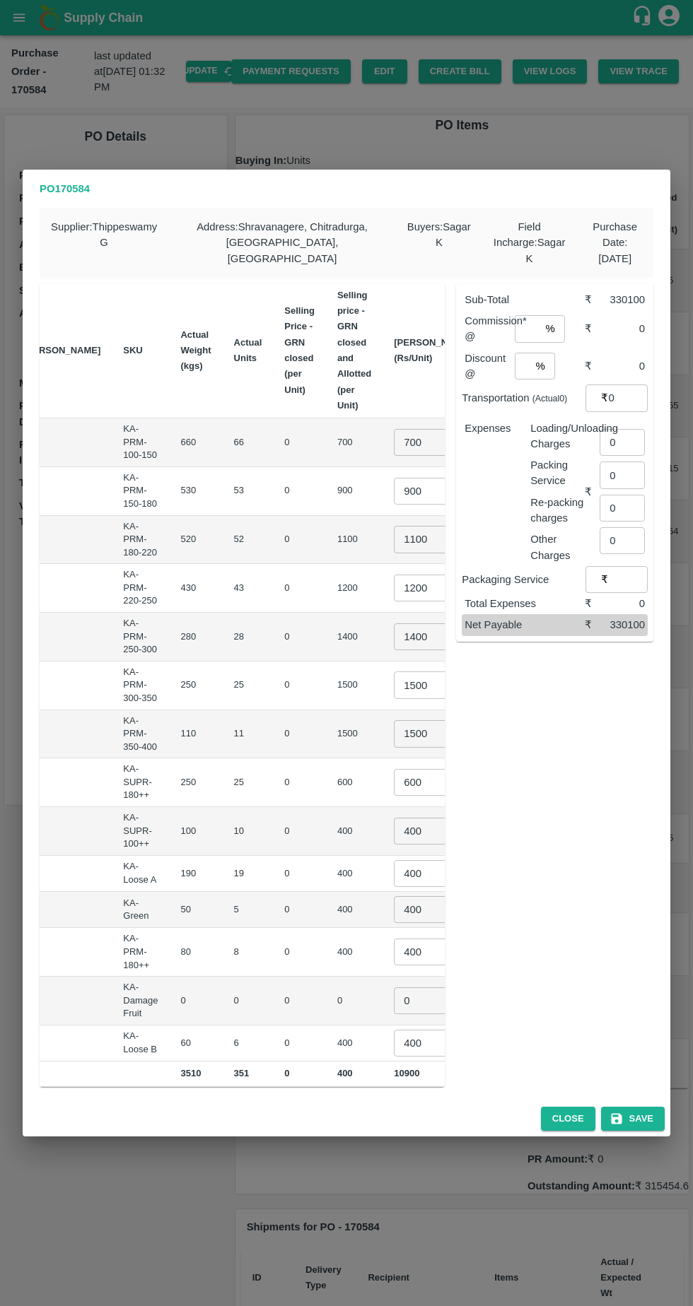
click at [394, 432] on input "700" at bounding box center [422, 442] width 57 height 27
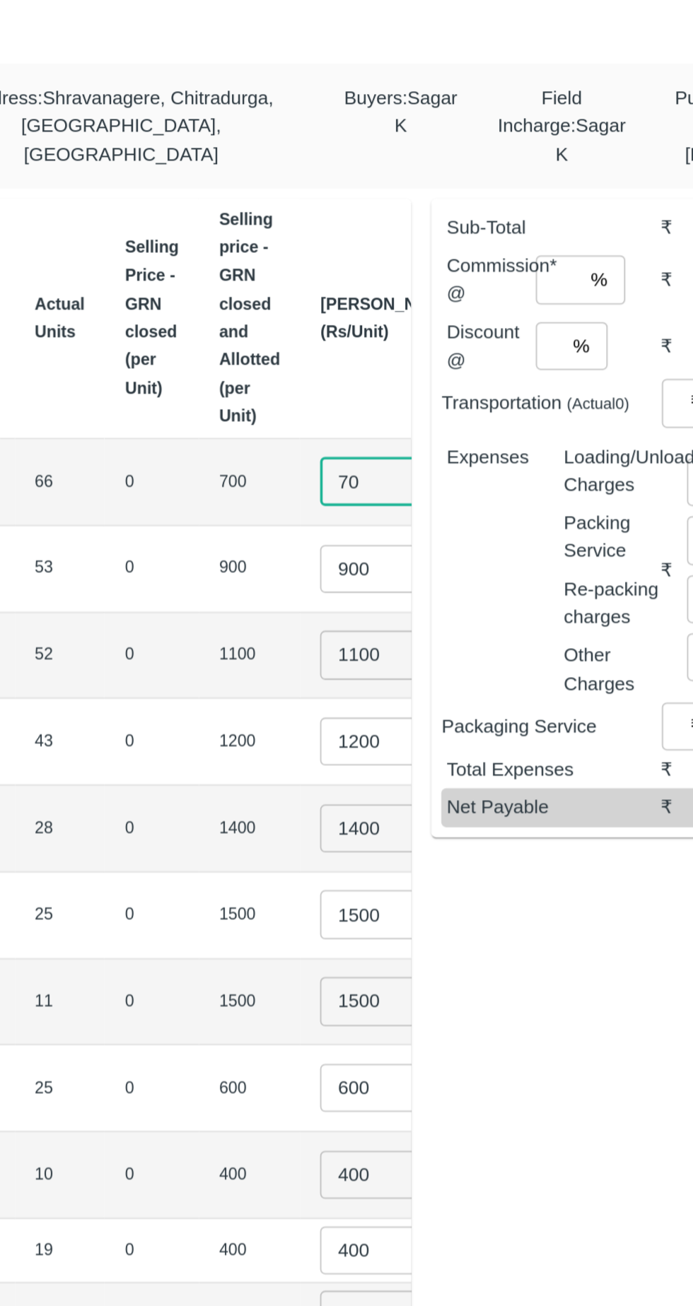
type input "7"
type input "800"
type input "9"
type input "1000"
type input "1200"
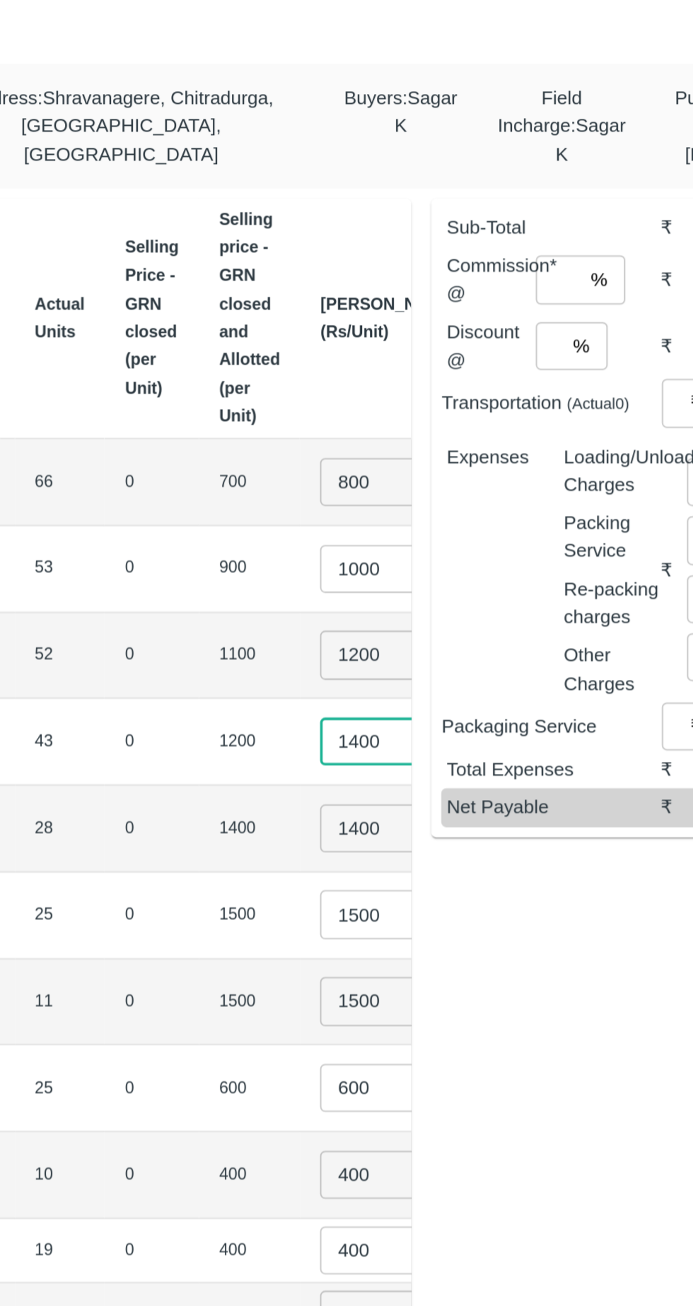
type input "1400"
type input "1"
type input "1600"
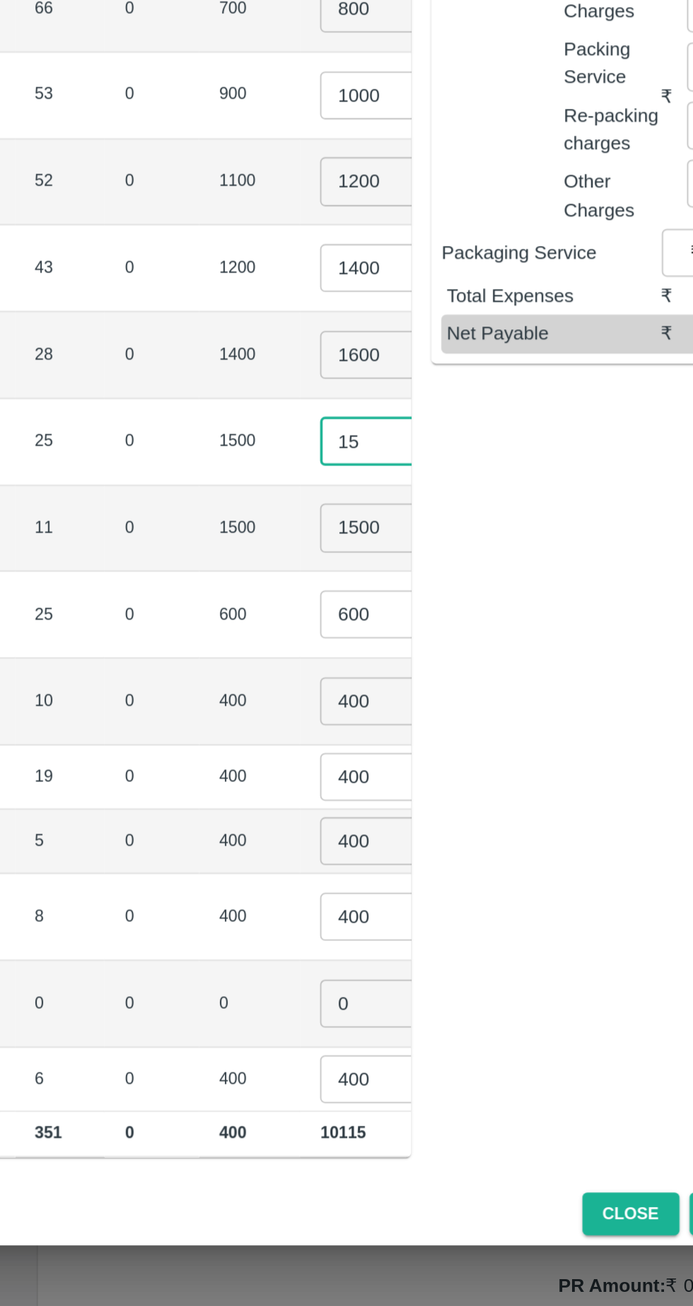
type input "1"
type input "1700"
type input "1"
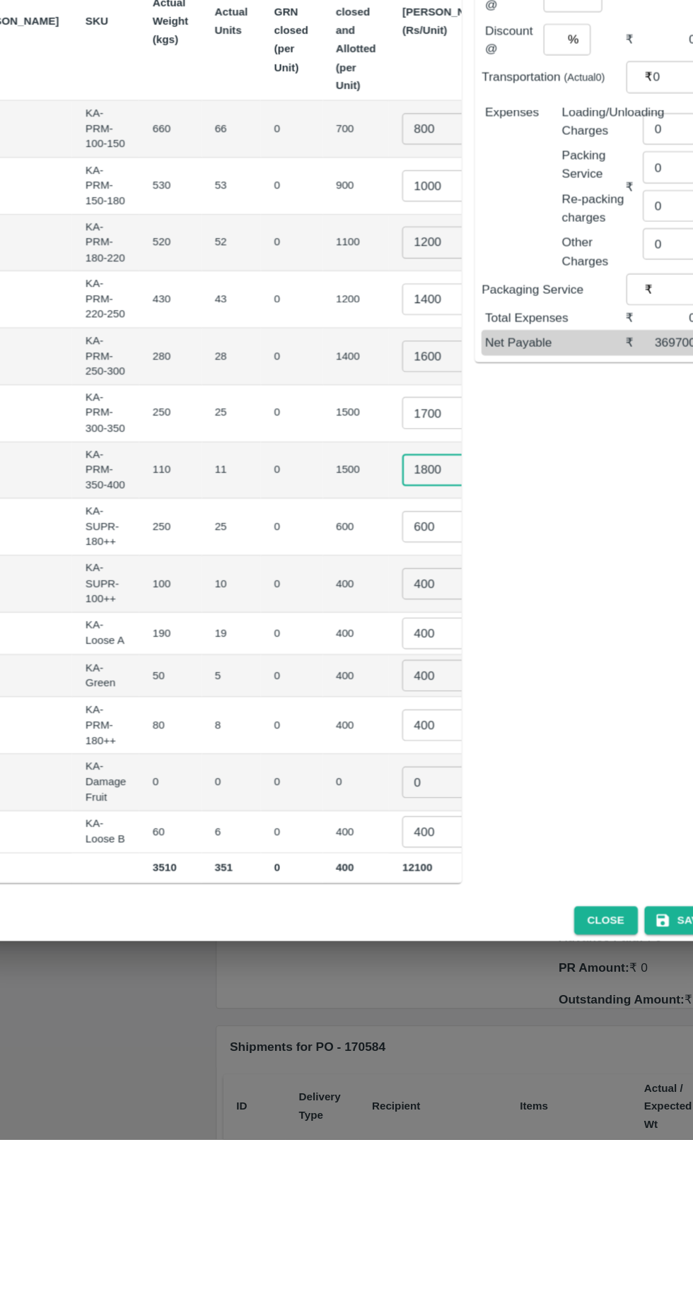
type input "1800"
click at [394, 769] on input "600" at bounding box center [422, 782] width 57 height 27
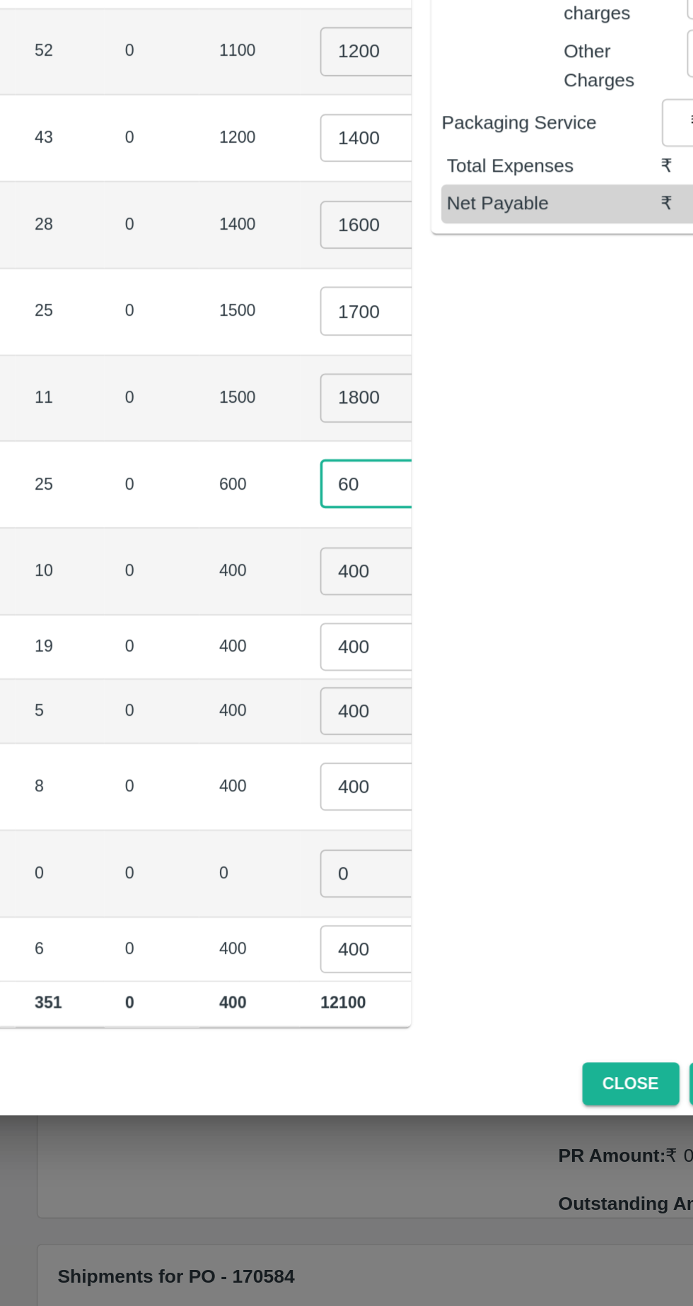
type input "6"
type input "700"
type input "4"
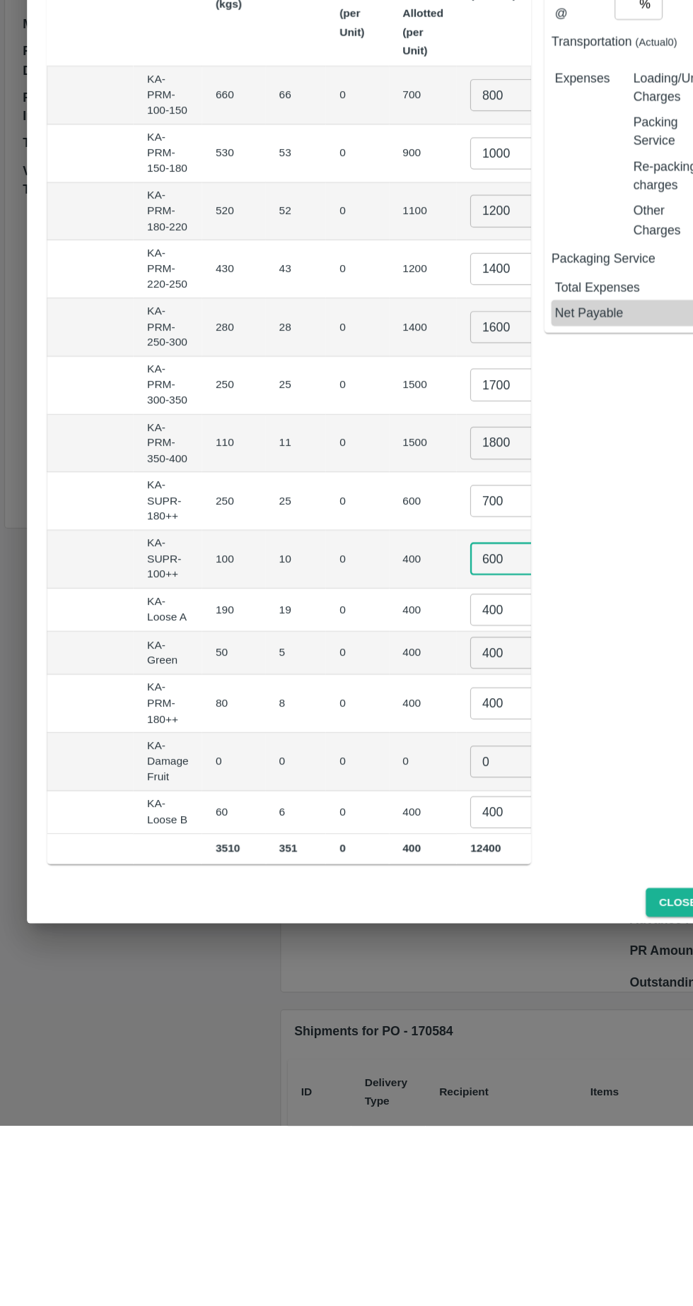
type input "600"
click at [394, 862] on input "400" at bounding box center [422, 873] width 57 height 27
type input "4"
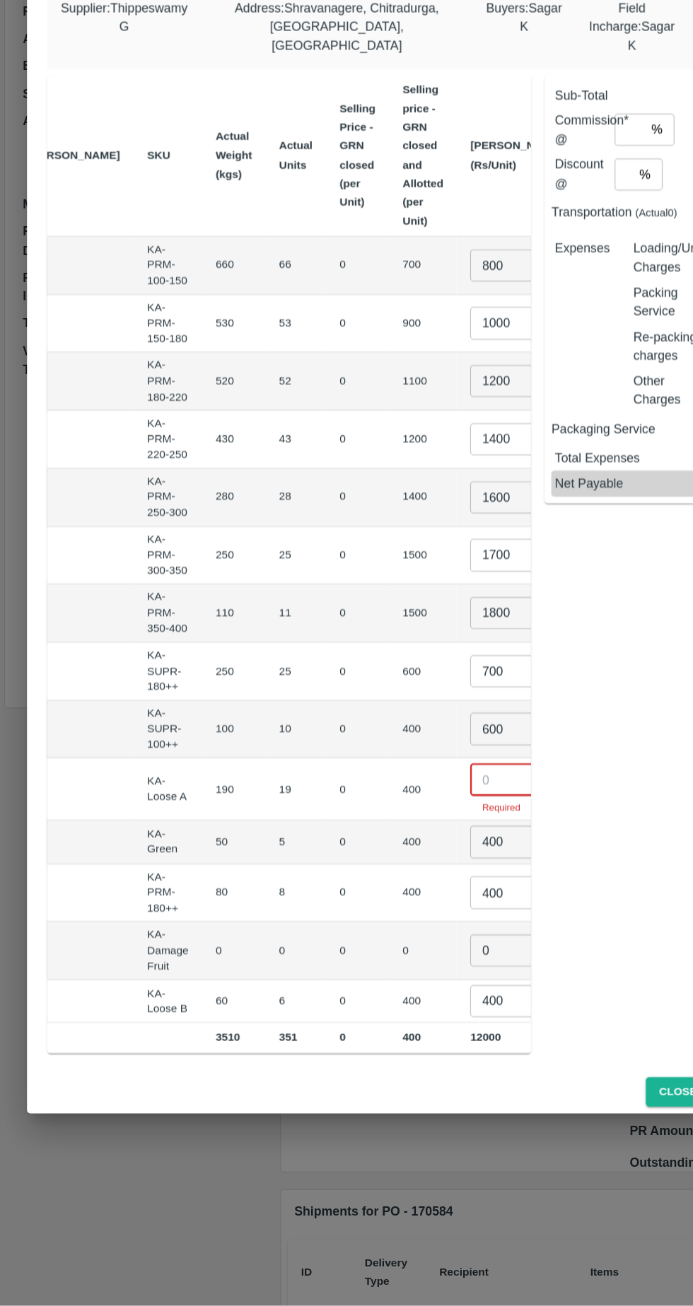
scroll to position [0, 0]
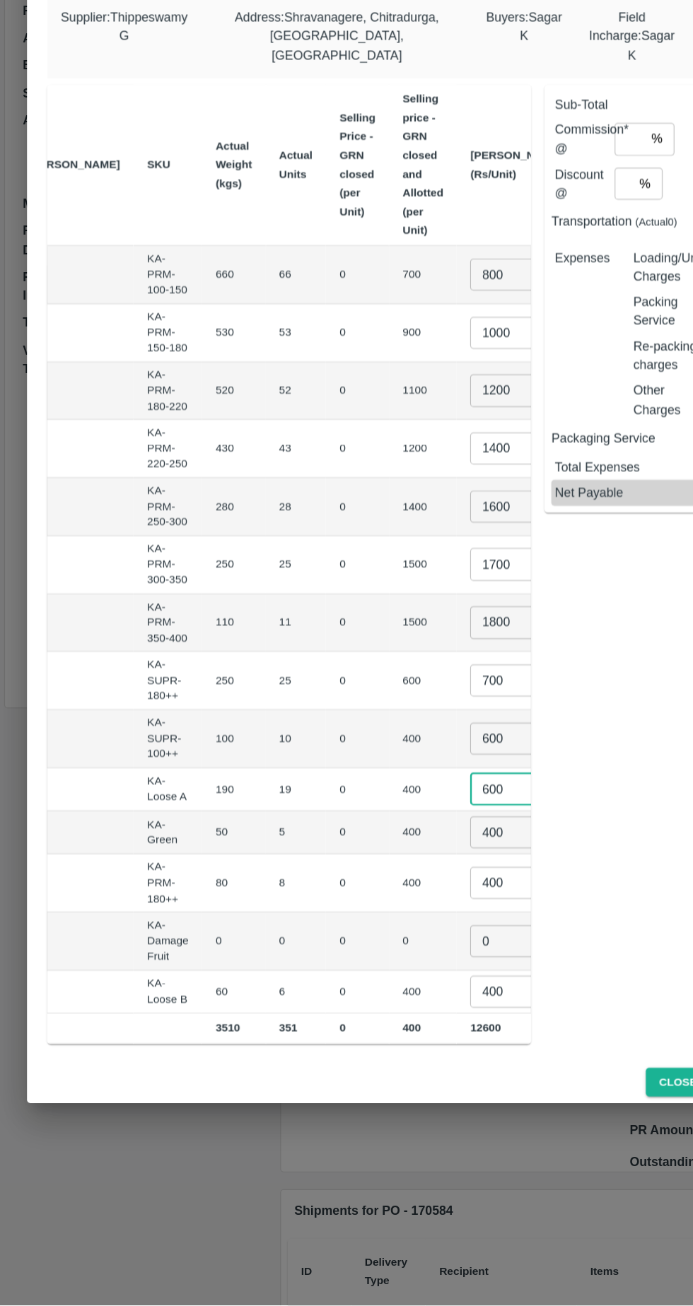
type input "600"
type input "400"
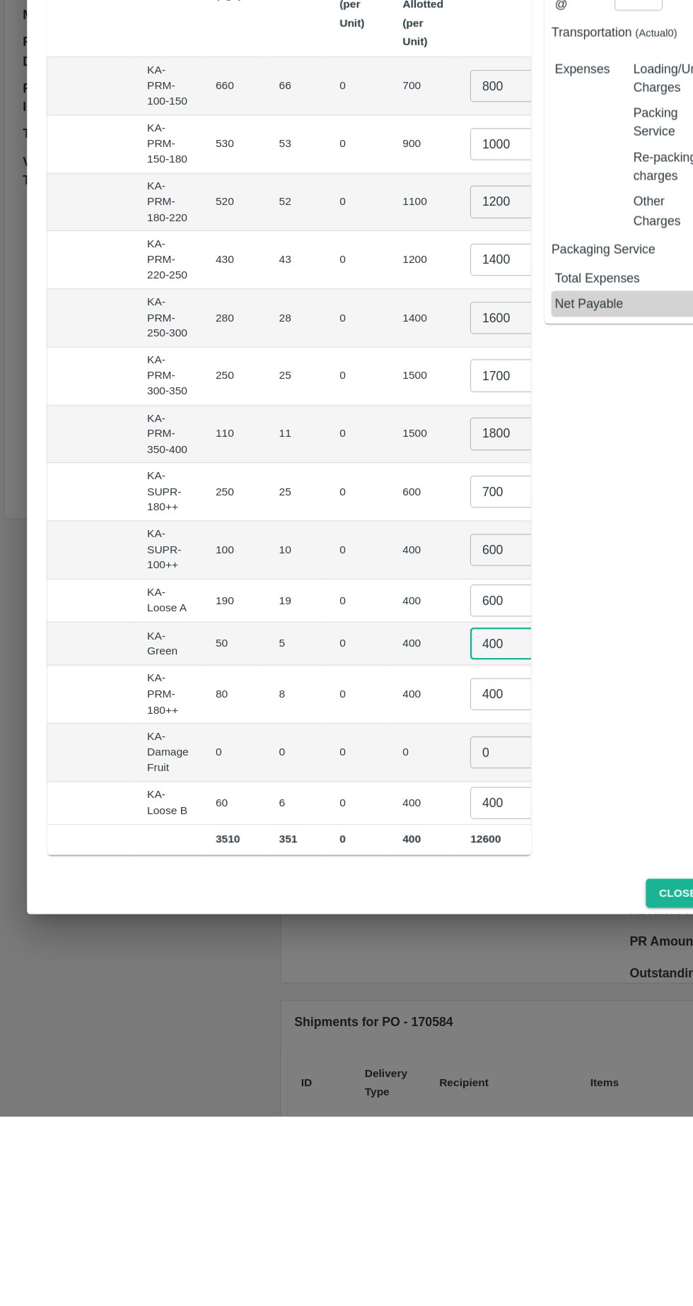
click at [394, 941] on input "400" at bounding box center [422, 951] width 57 height 27
type input "4"
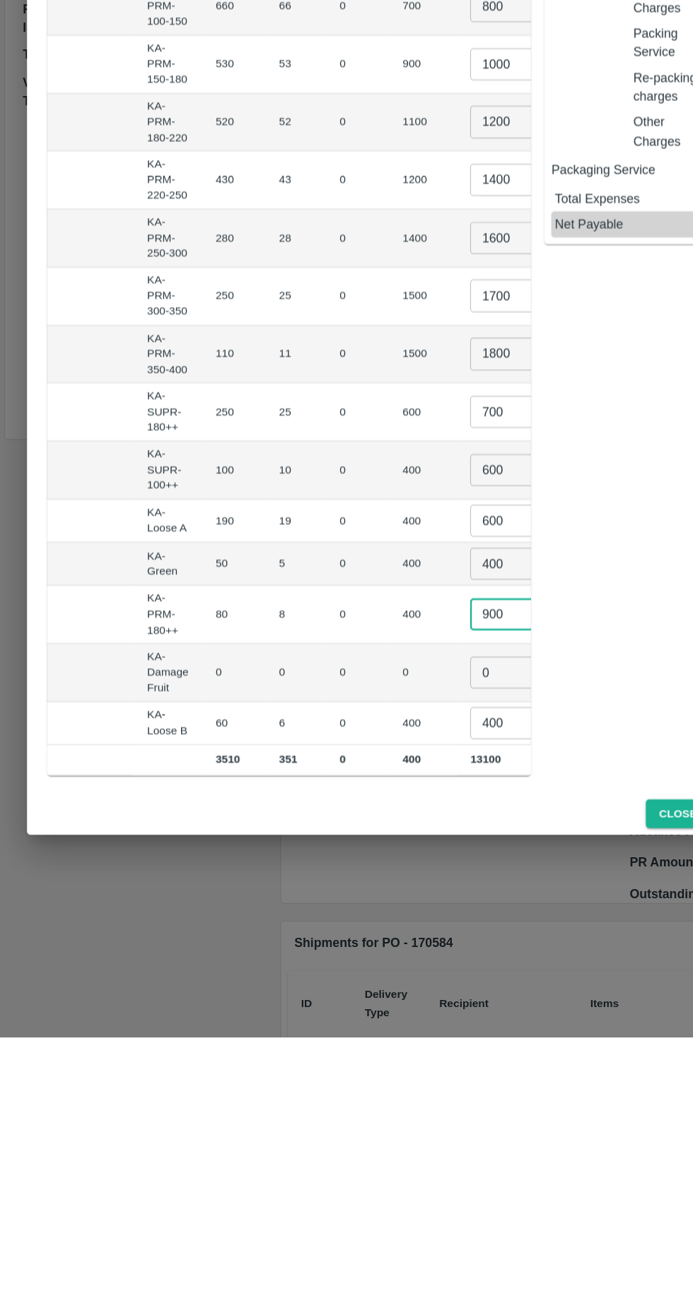
type input "900"
click at [394, 1035] on input "400" at bounding box center [422, 1043] width 57 height 27
type input "4"
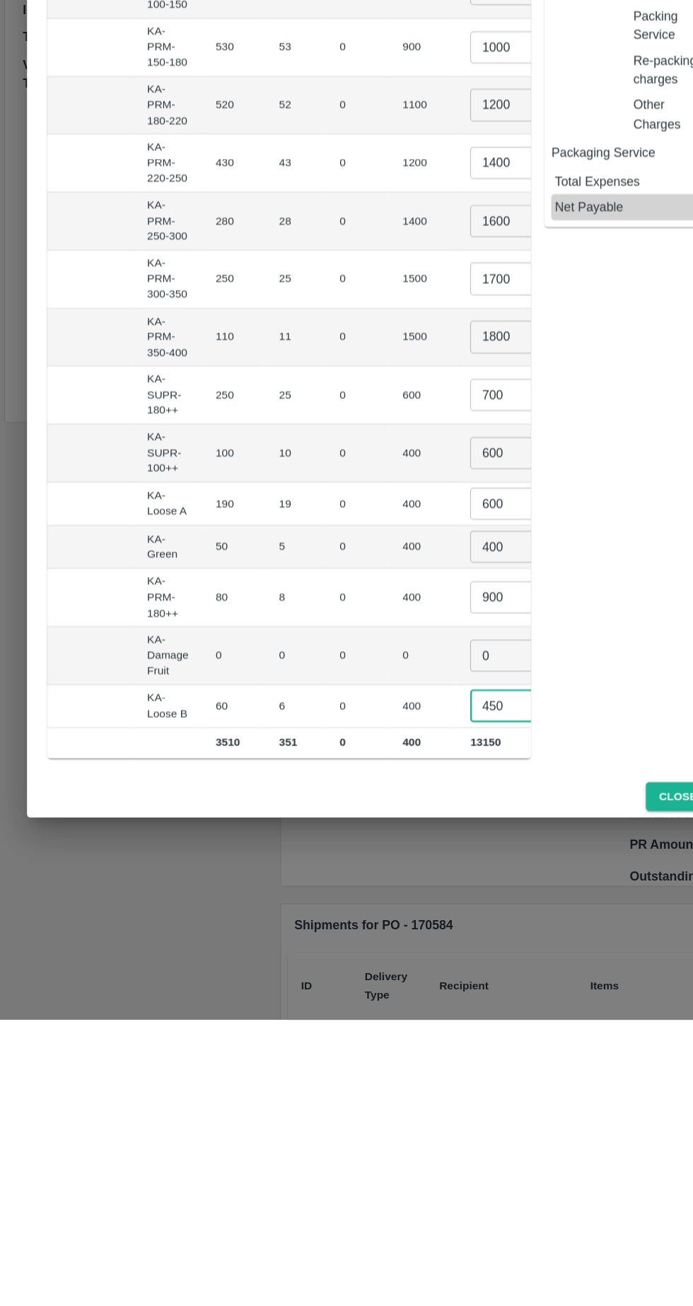
type input "450"
click at [394, 991] on input "0" at bounding box center [422, 1000] width 57 height 27
type input "01"
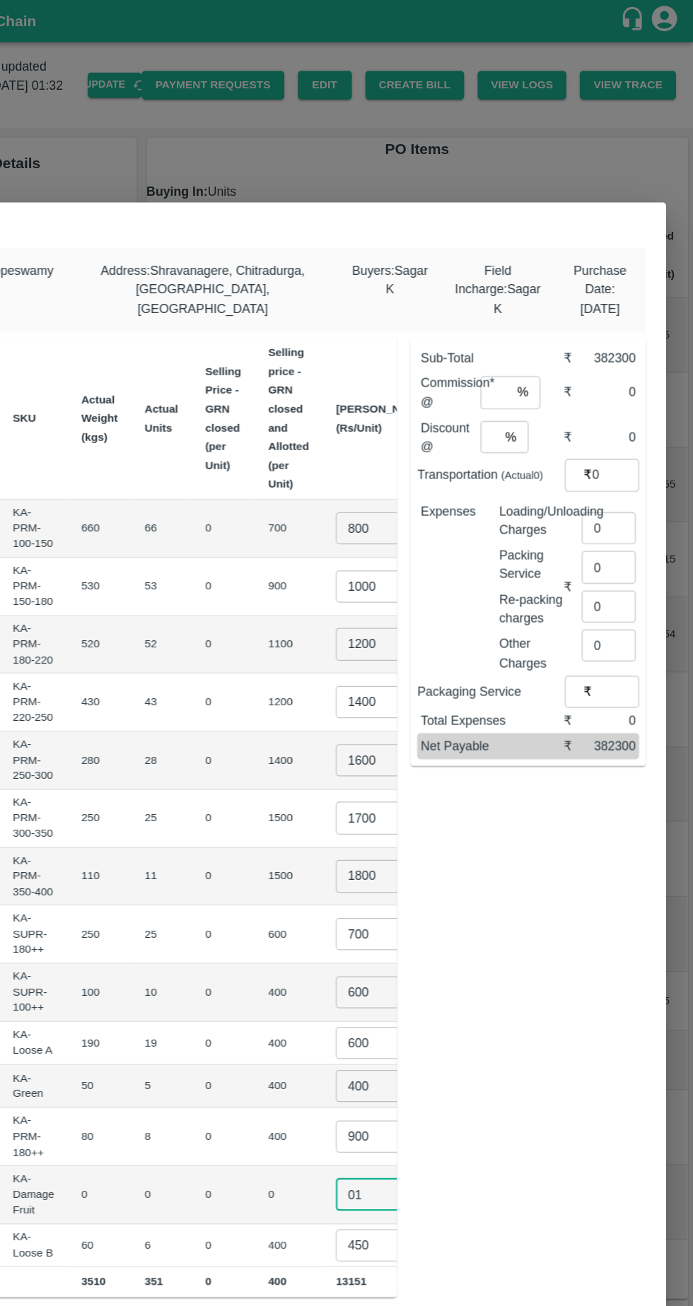
click at [528, 324] on input "number" at bounding box center [526, 328] width 25 height 27
type input "6"
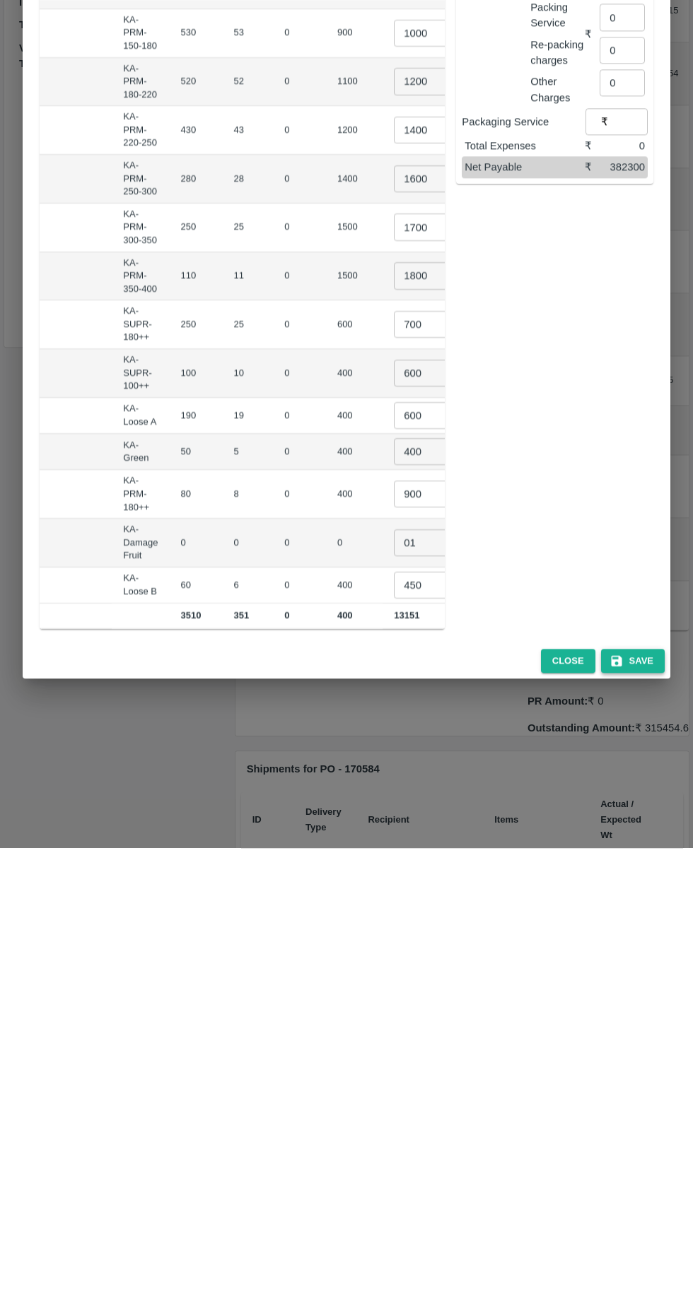
type input "6"
click at [642, 1112] on button "Save" at bounding box center [633, 1119] width 64 height 25
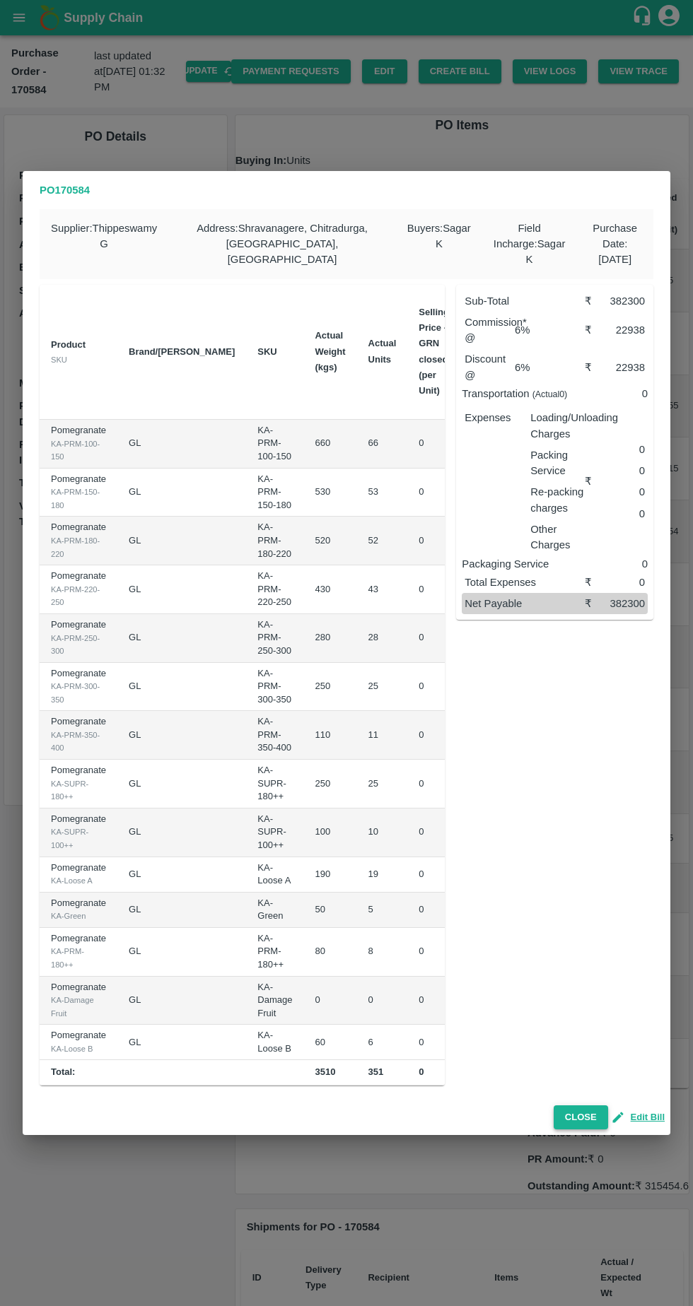
click at [586, 1111] on button "Close" at bounding box center [580, 1117] width 54 height 25
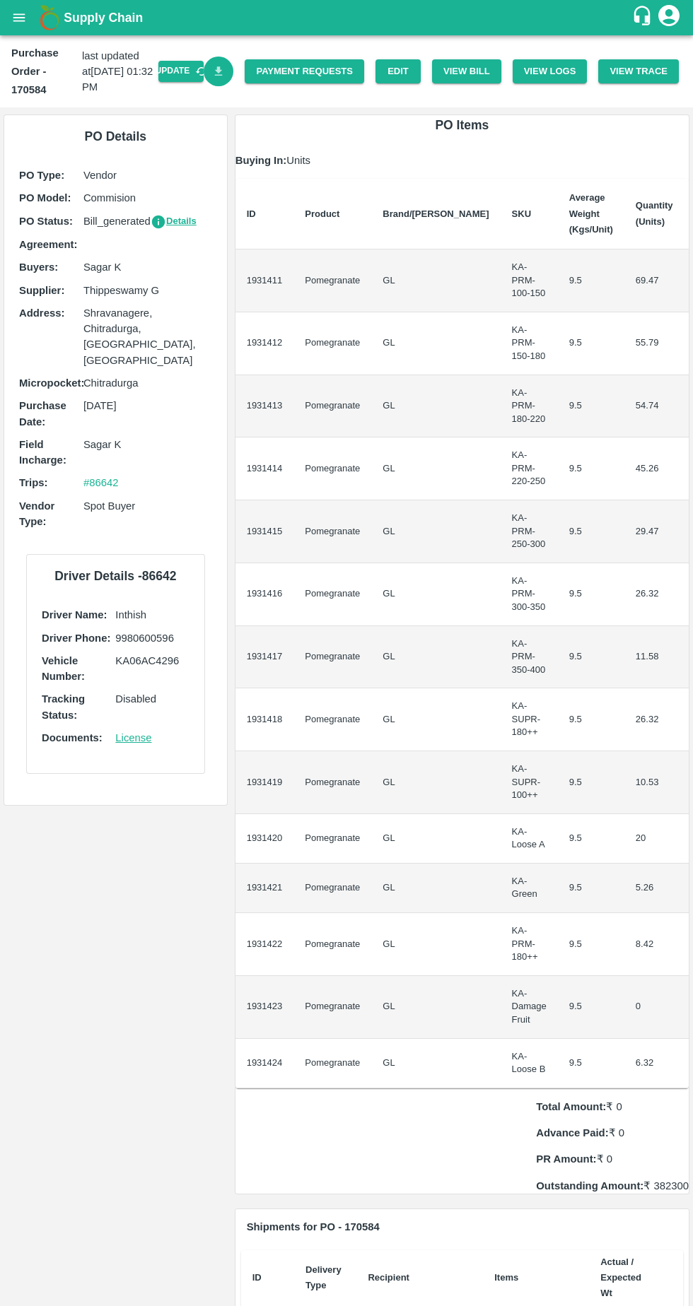
click at [225, 71] on icon "Download Bill" at bounding box center [218, 71] width 13 height 13
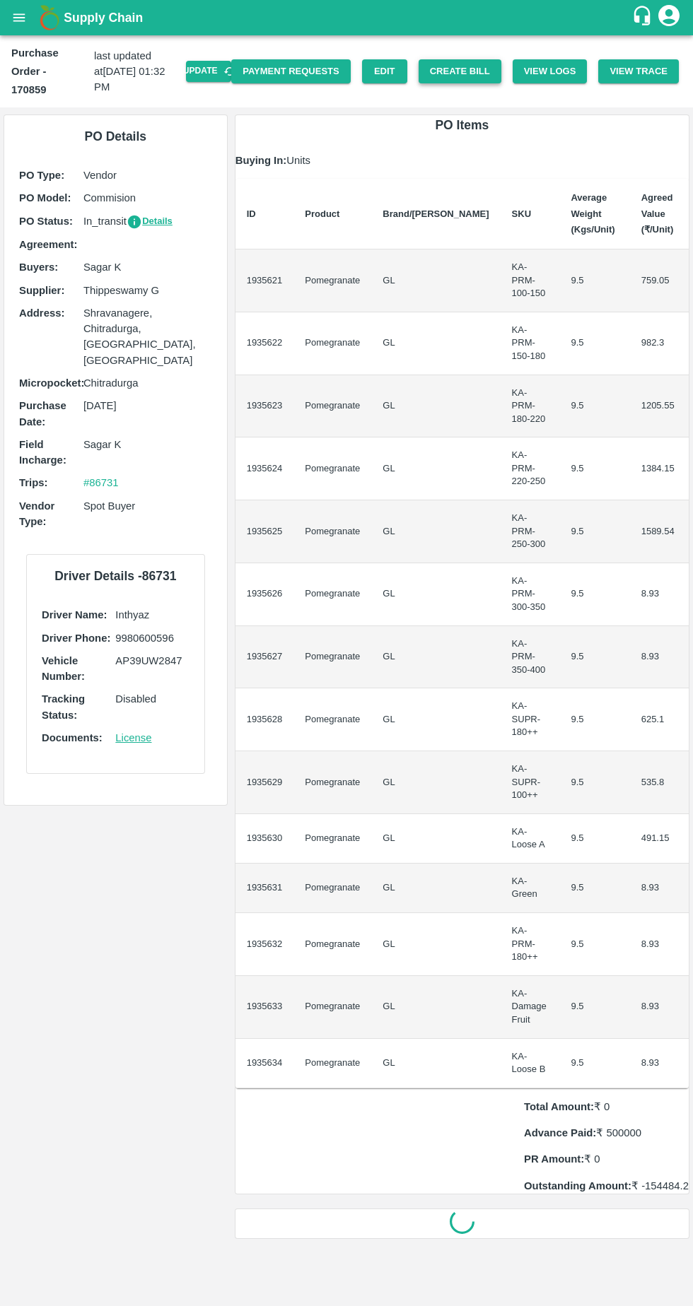
click at [471, 59] on button "Create Bill" at bounding box center [459, 71] width 83 height 25
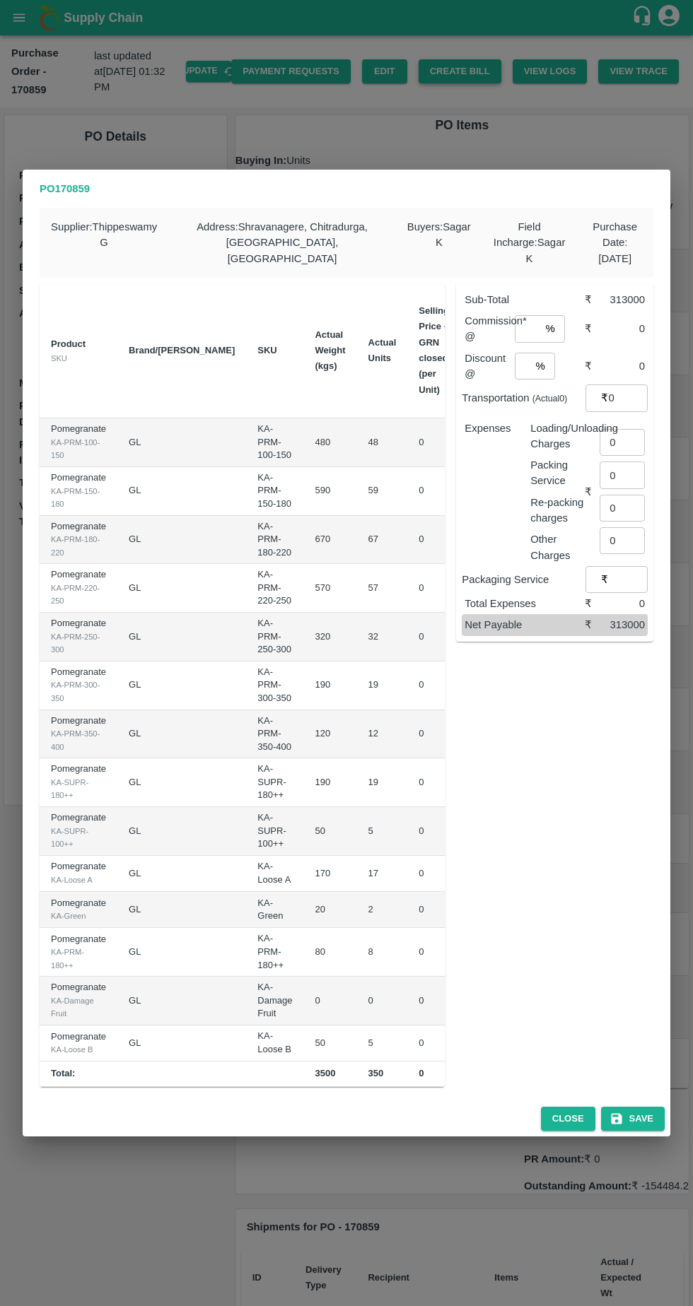
scroll to position [0, 134]
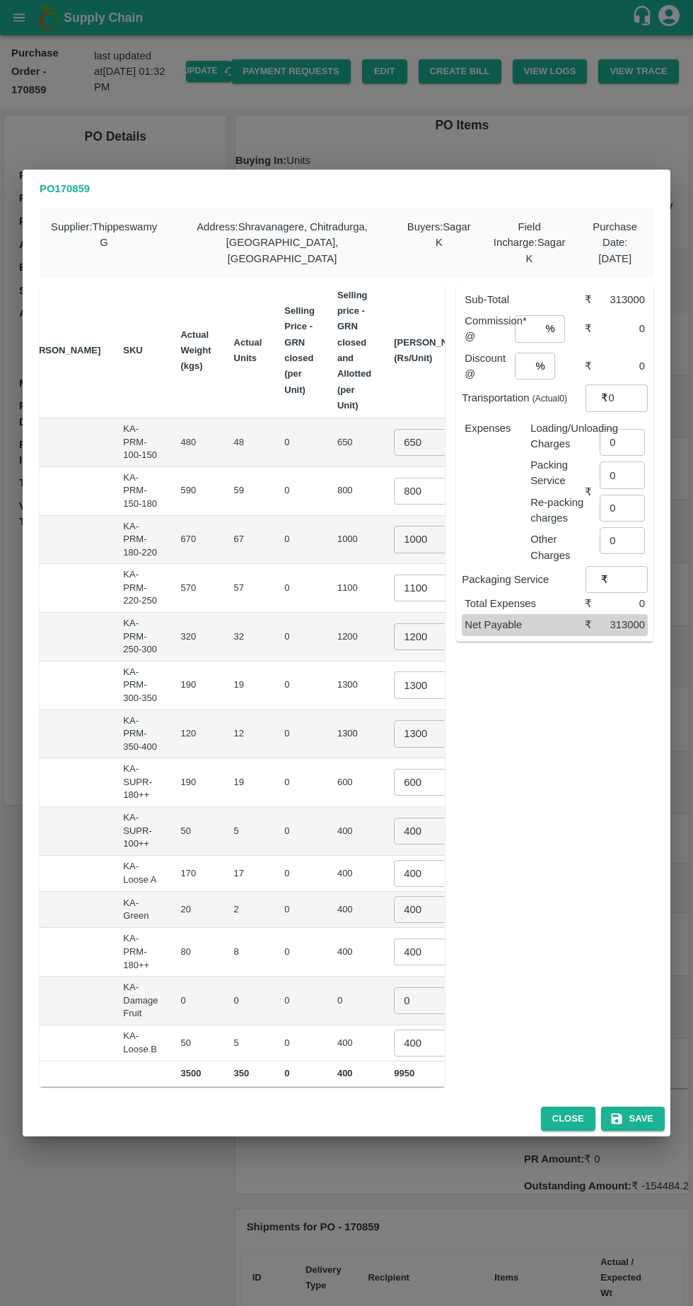
click at [394, 433] on input "650" at bounding box center [422, 442] width 57 height 27
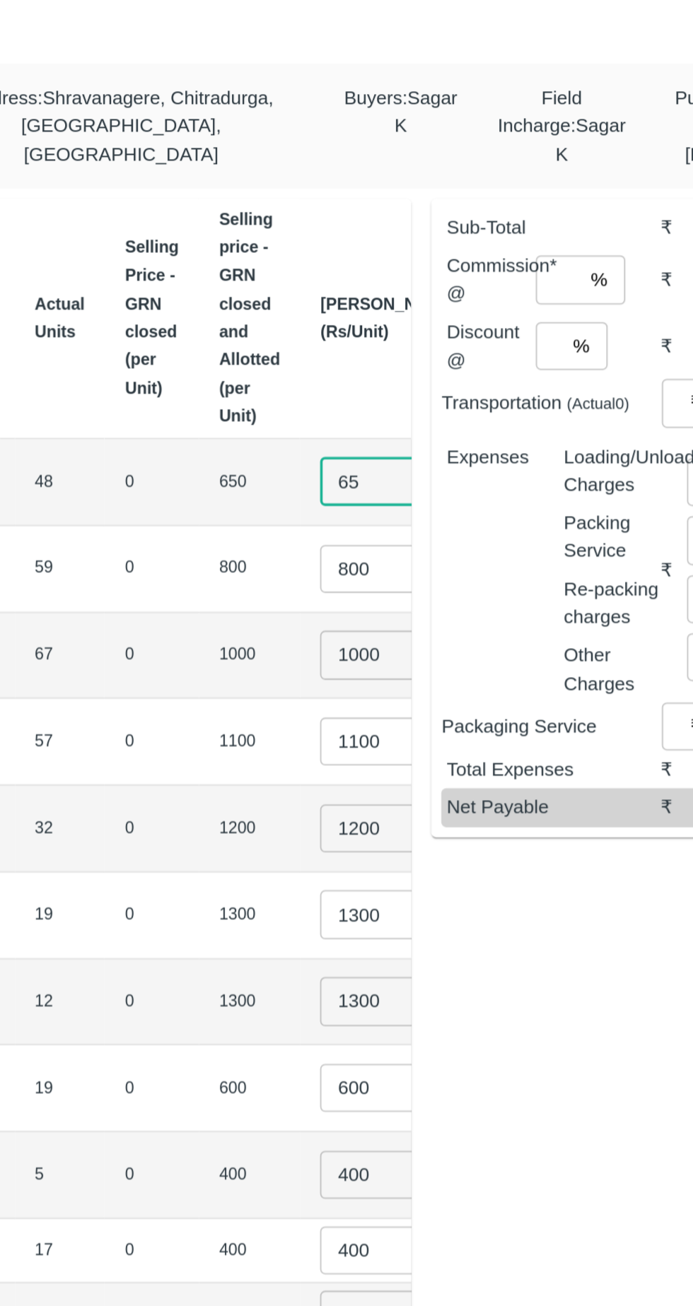
type input "6"
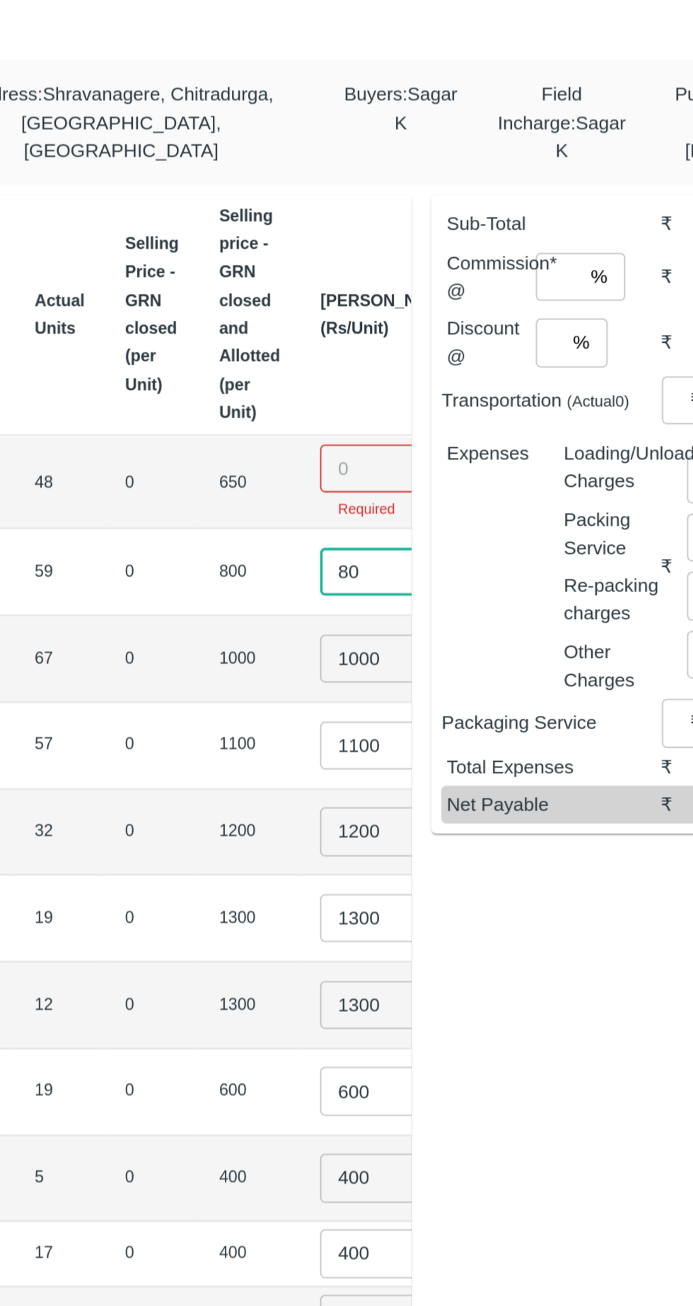
type input "8"
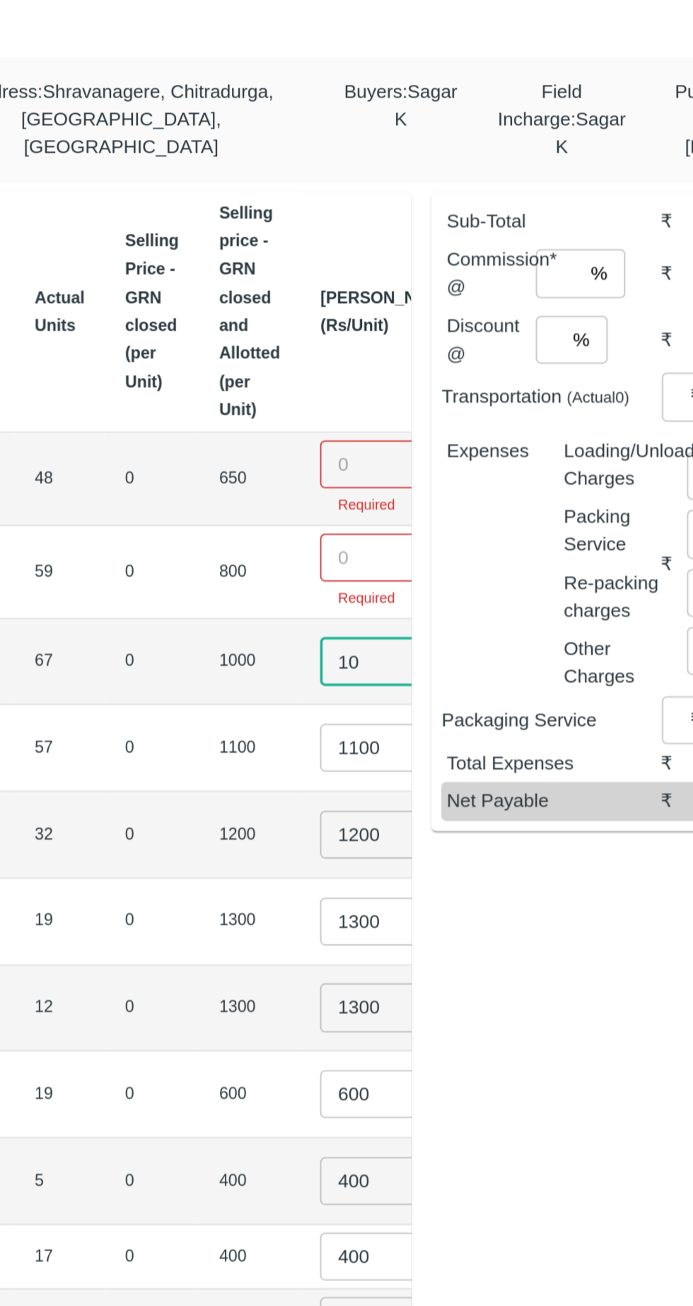
type input "1"
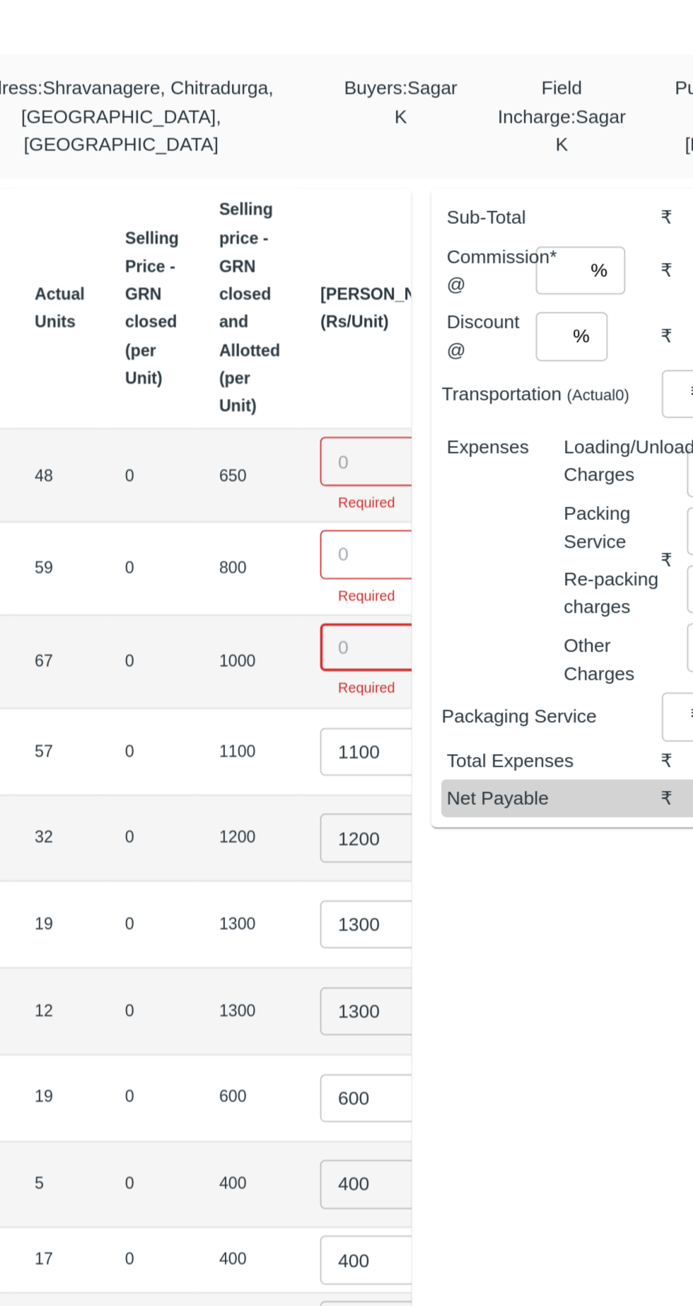
click at [394, 426] on input "number" at bounding box center [422, 430] width 57 height 27
type input "1"
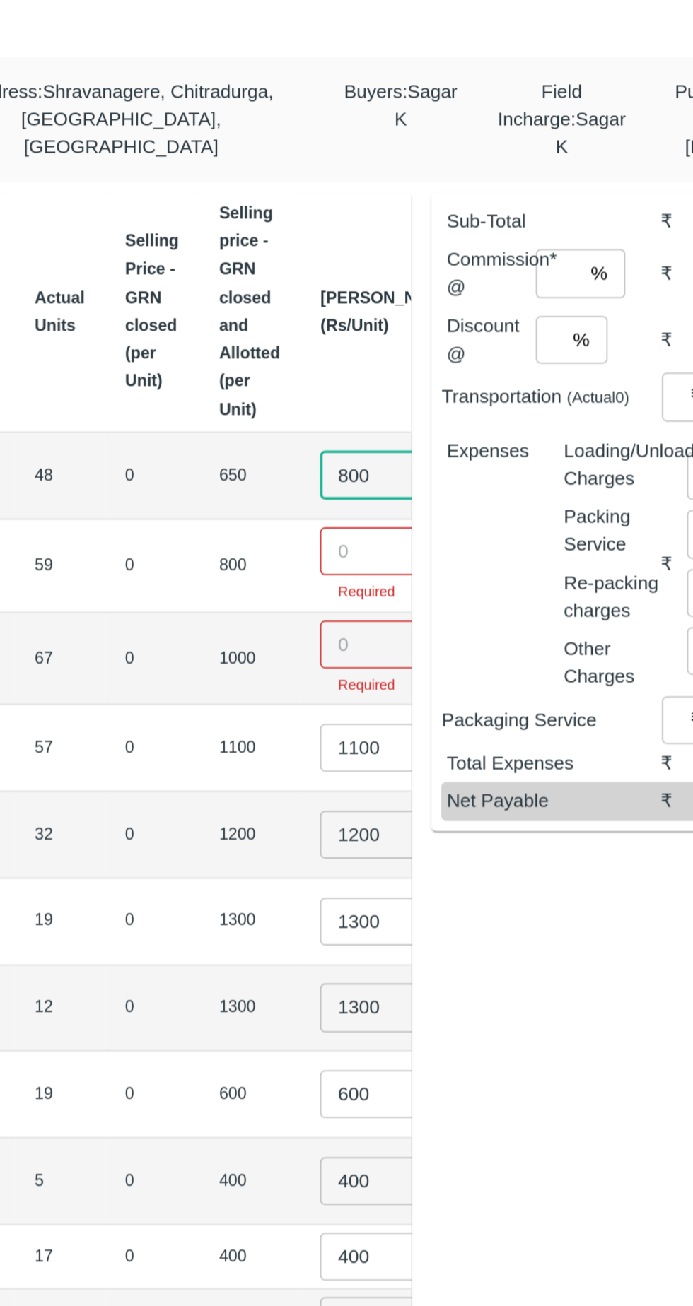
type input "800"
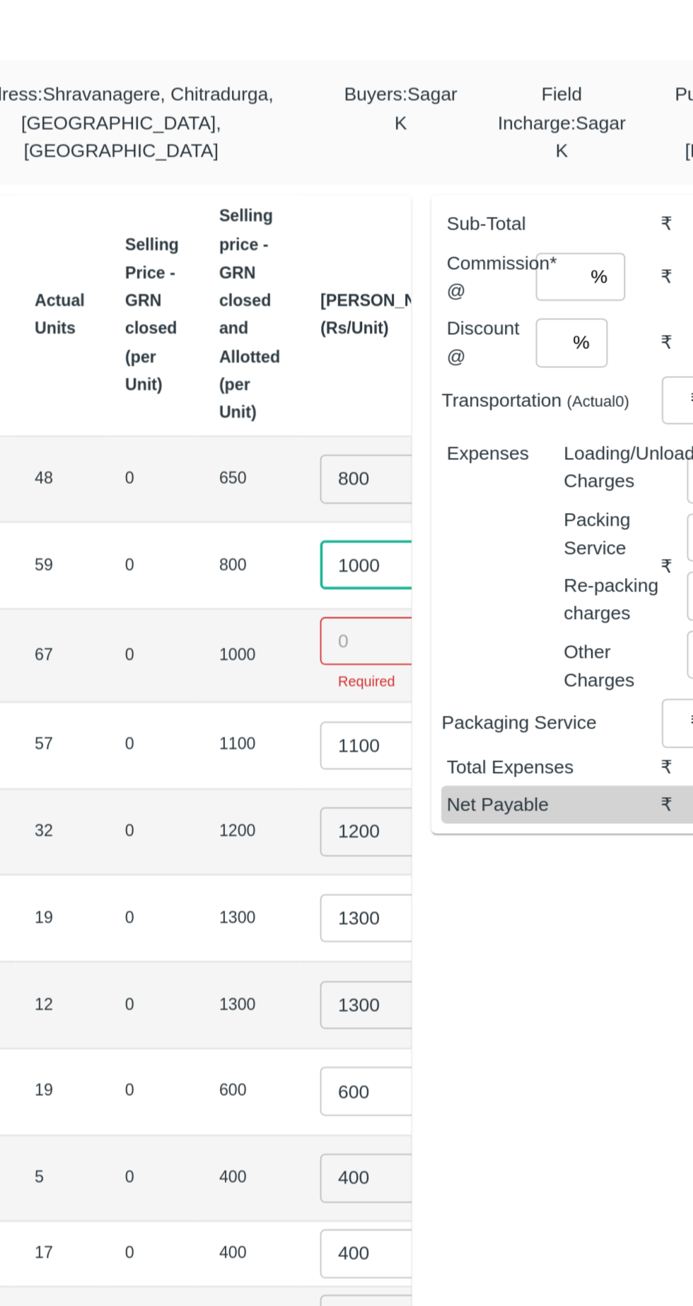
type input "1000"
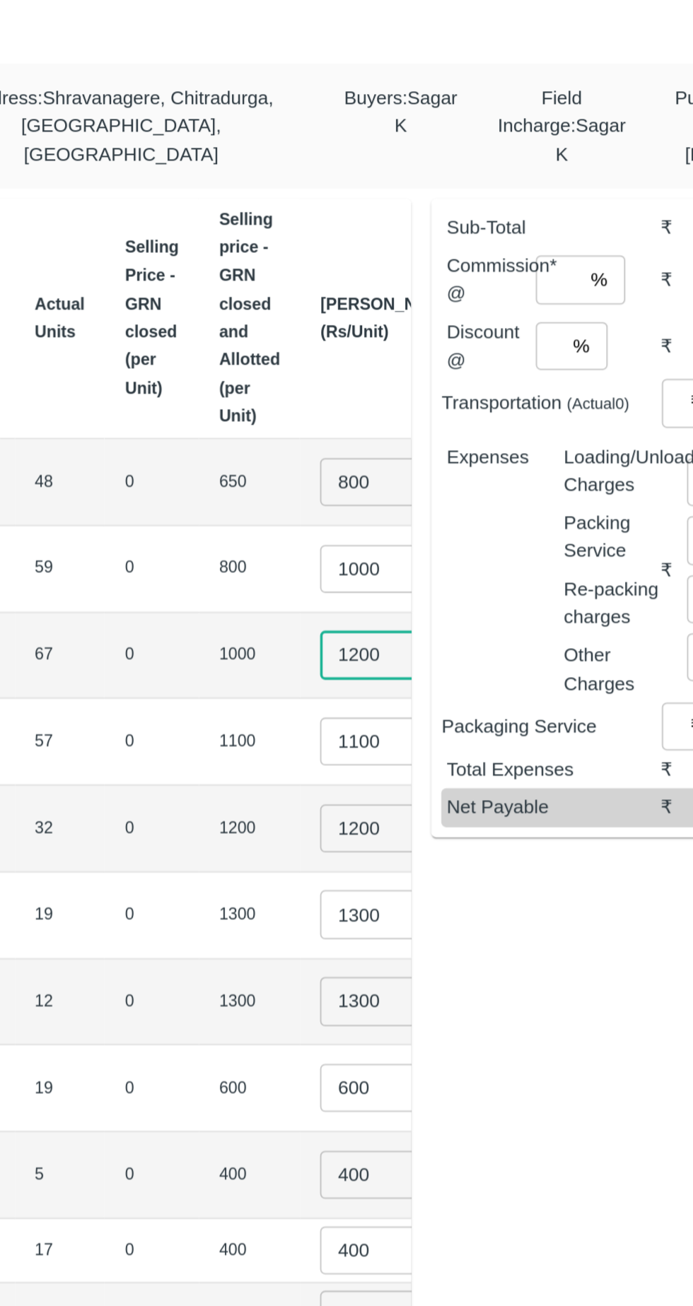
type input "1200"
type input "1"
type input "1300"
type input "1"
type input "1450"
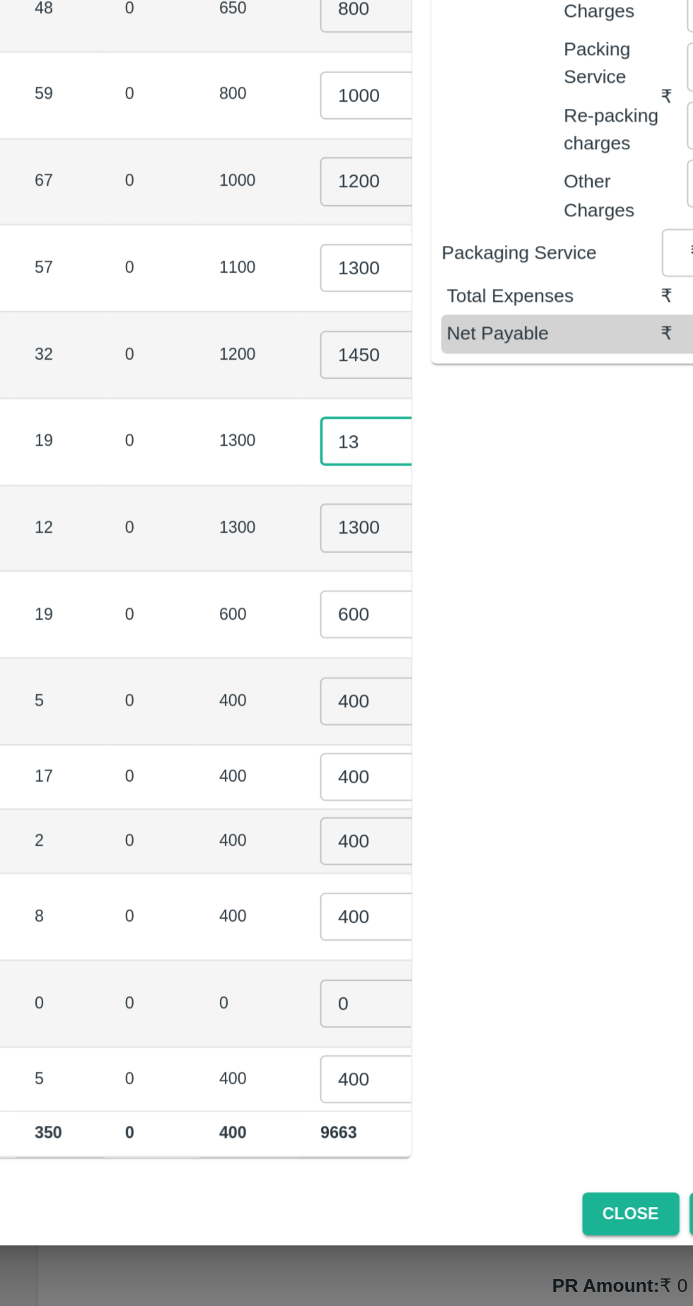
type input "1"
type input "1600"
type input "1"
type input "1700"
click at [394, 775] on input "600" at bounding box center [422, 782] width 57 height 27
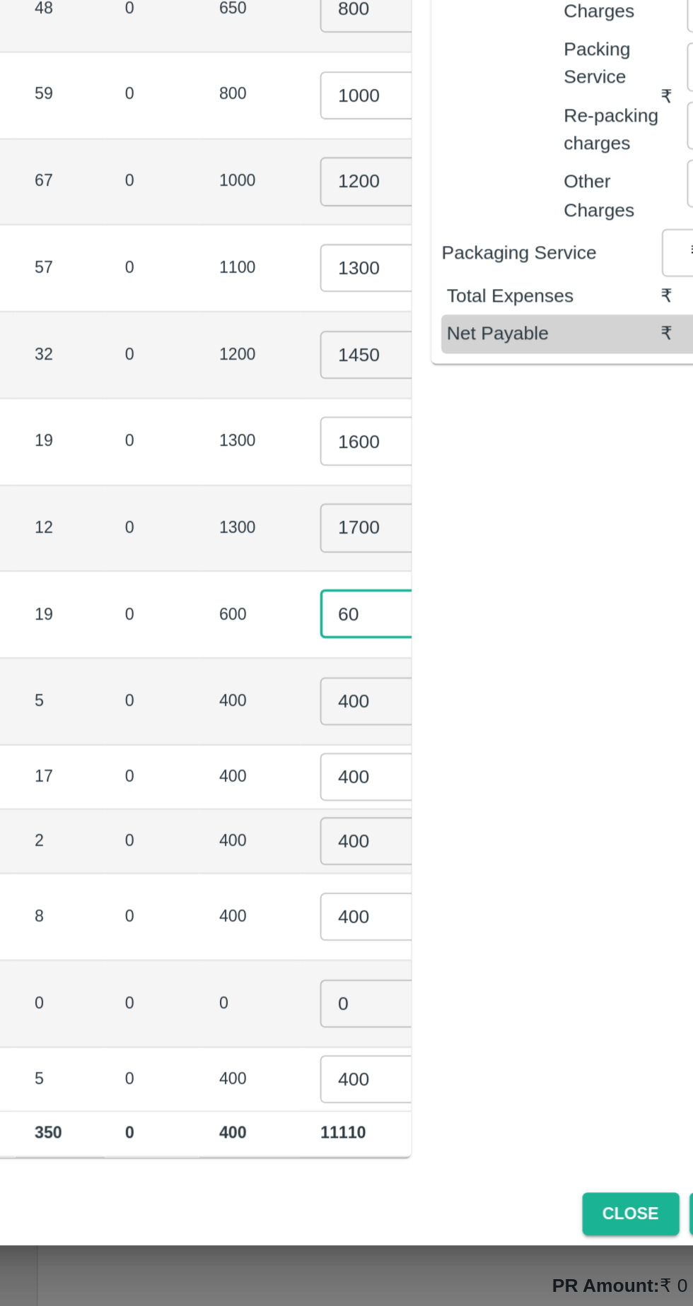
type input "6"
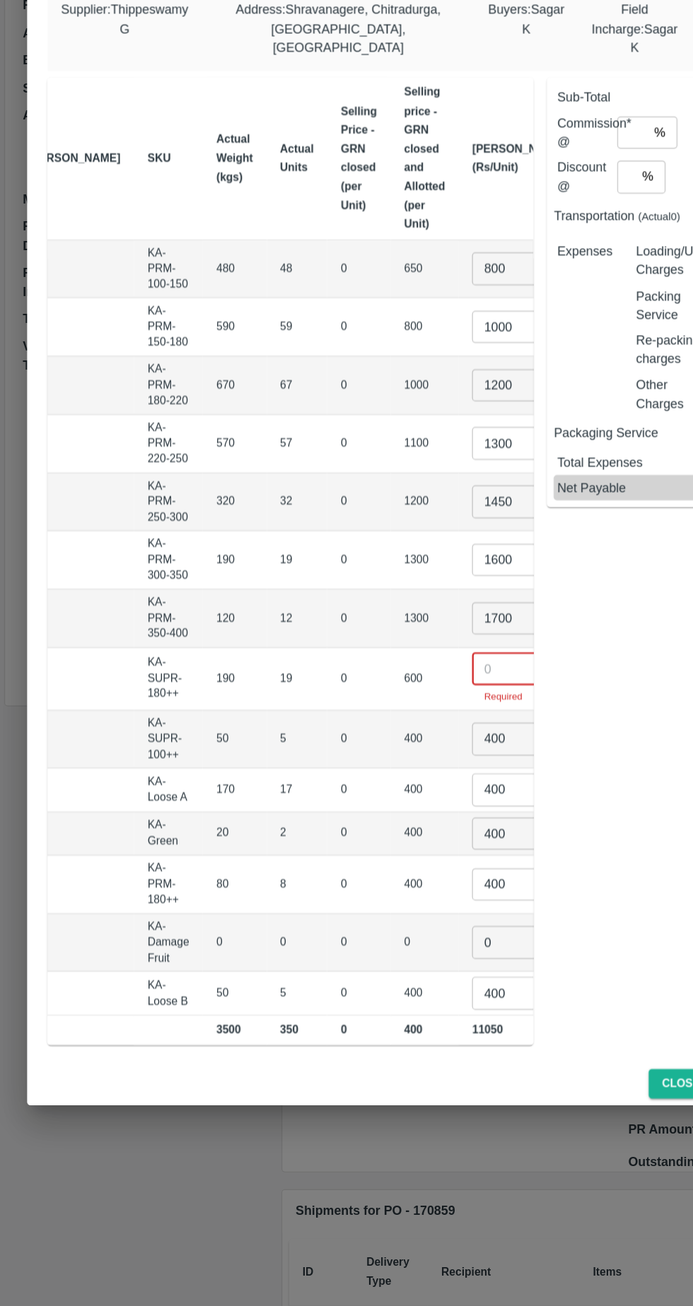
scroll to position [0, 0]
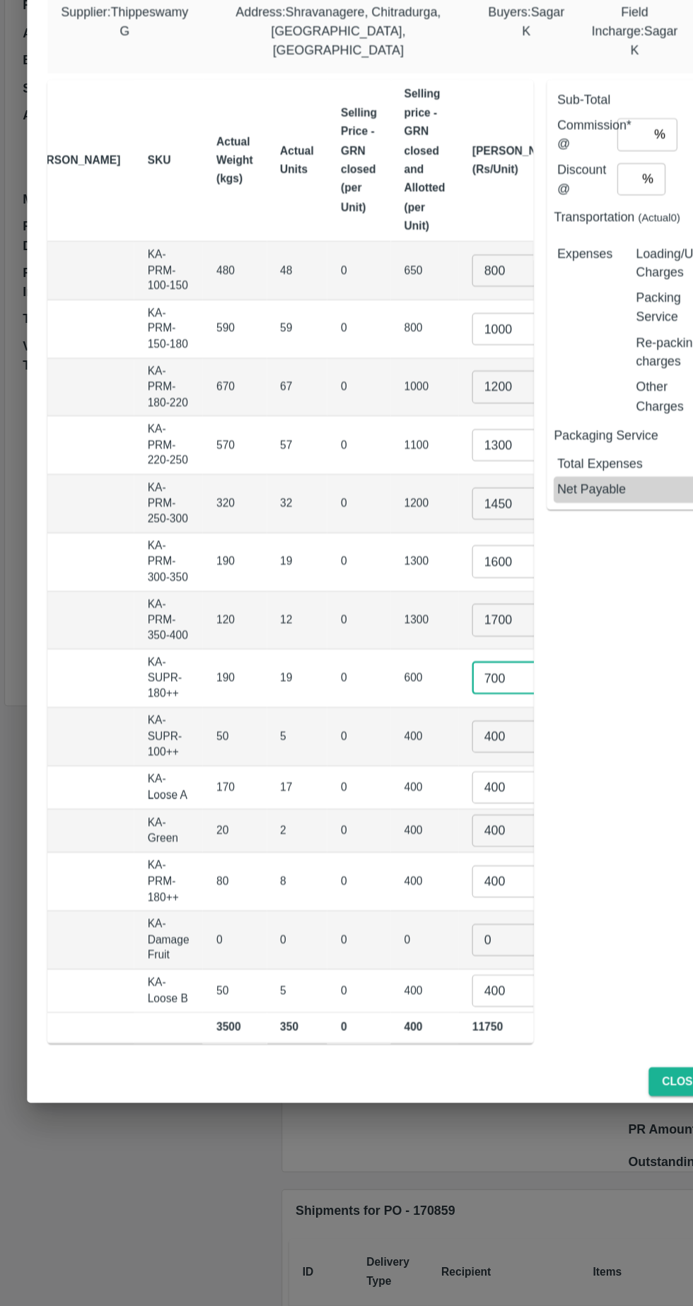
type input "700"
type input "4"
type input "600"
type input "4"
type input "600"
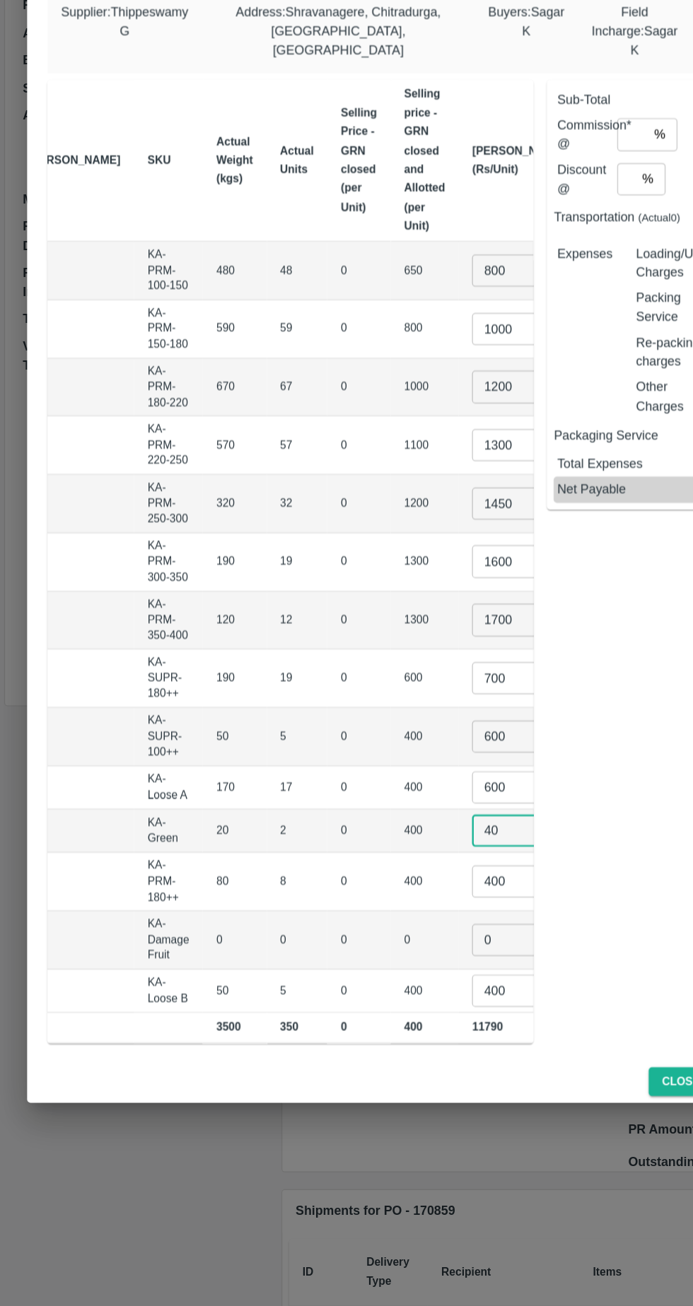
type input "4"
type input "400"
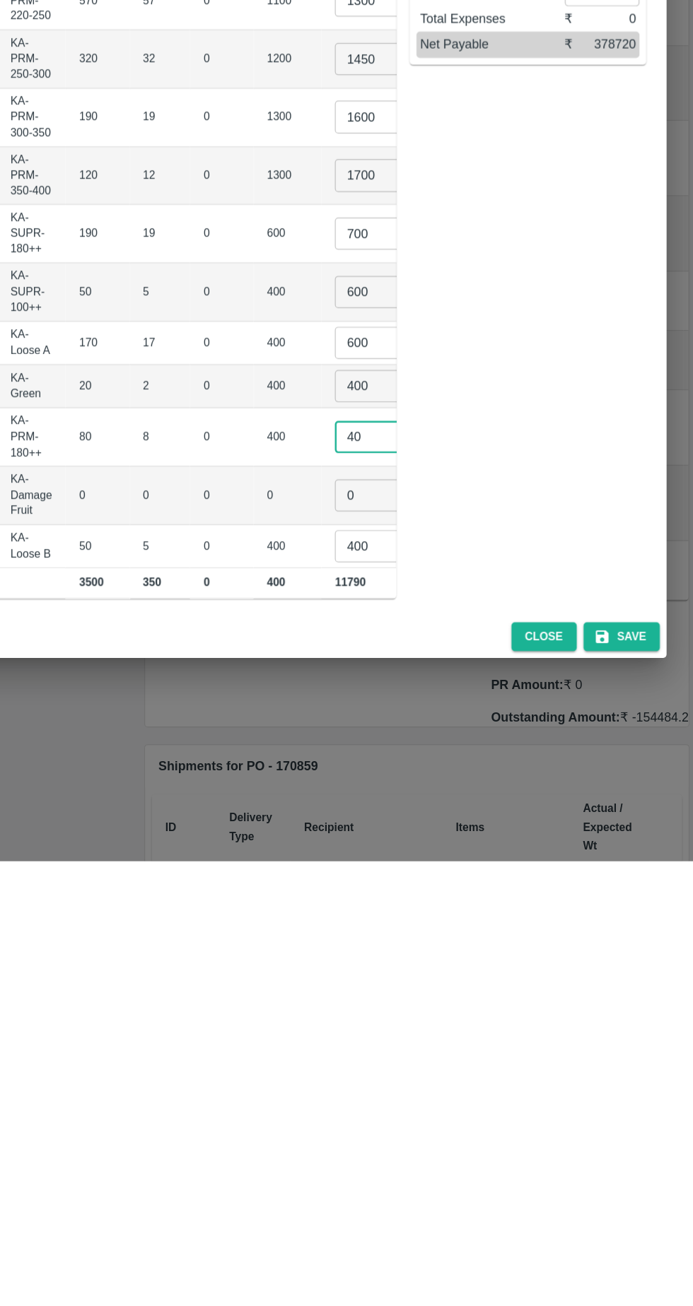
type input "4"
type input "900"
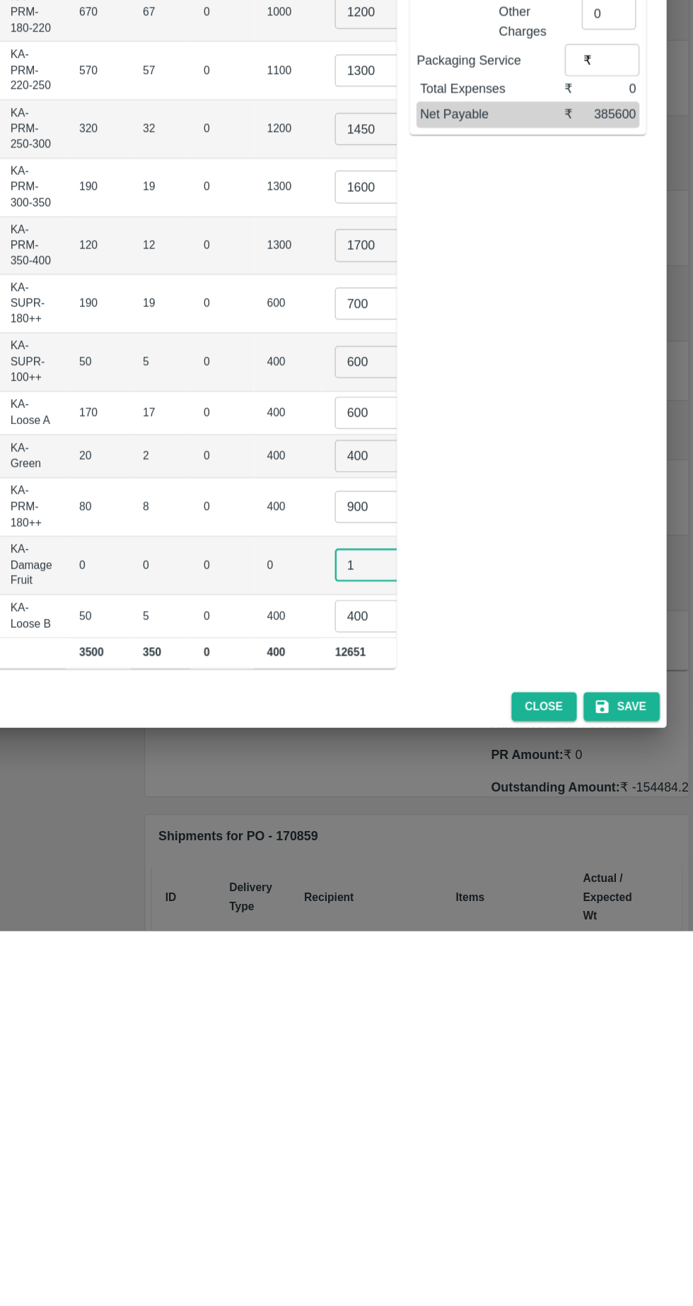
type input "1"
type input "4"
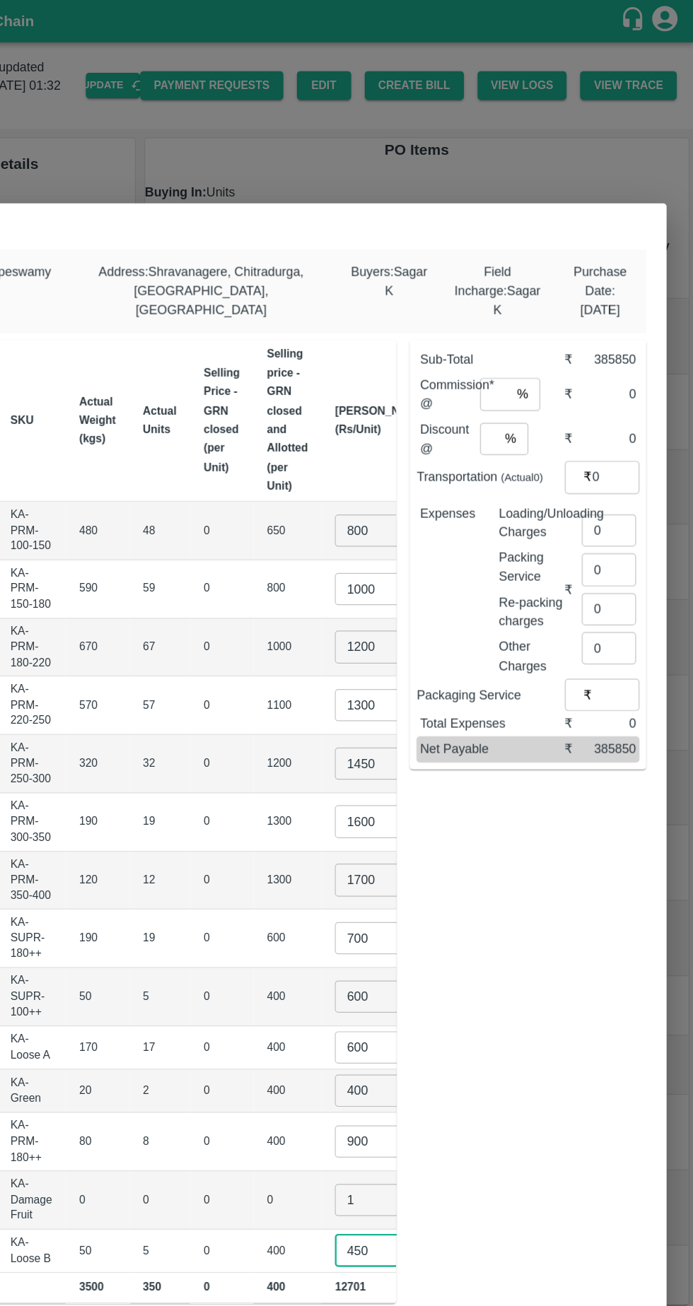
type input "450"
click at [529, 325] on input "number" at bounding box center [526, 328] width 25 height 27
type input "6"
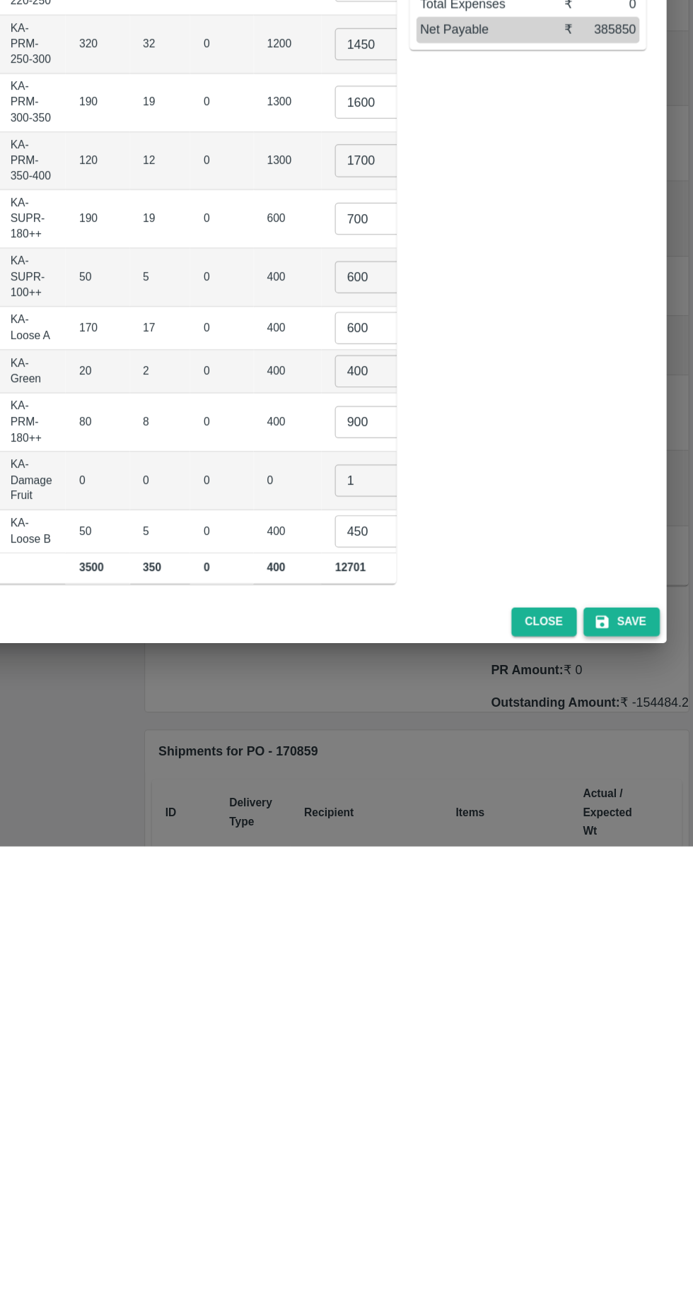
type input "6"
click at [642, 1112] on button "Save" at bounding box center [633, 1119] width 64 height 25
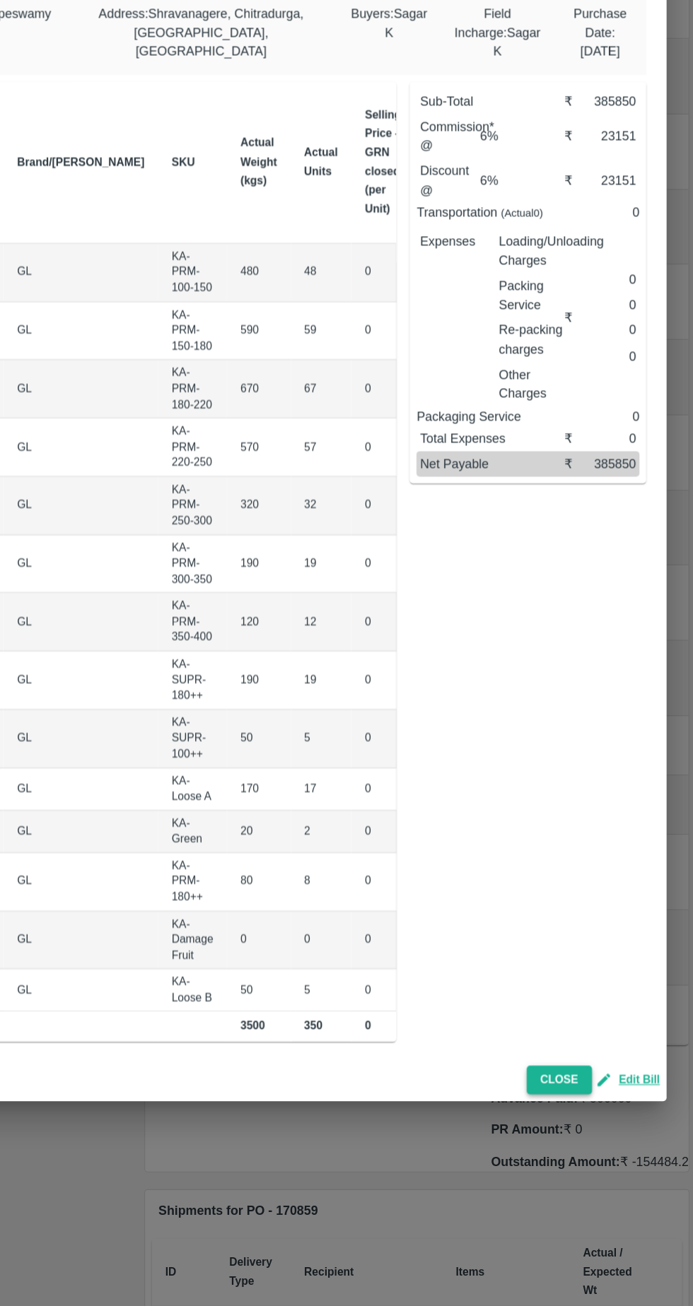
click at [585, 1112] on button "Close" at bounding box center [580, 1117] width 54 height 25
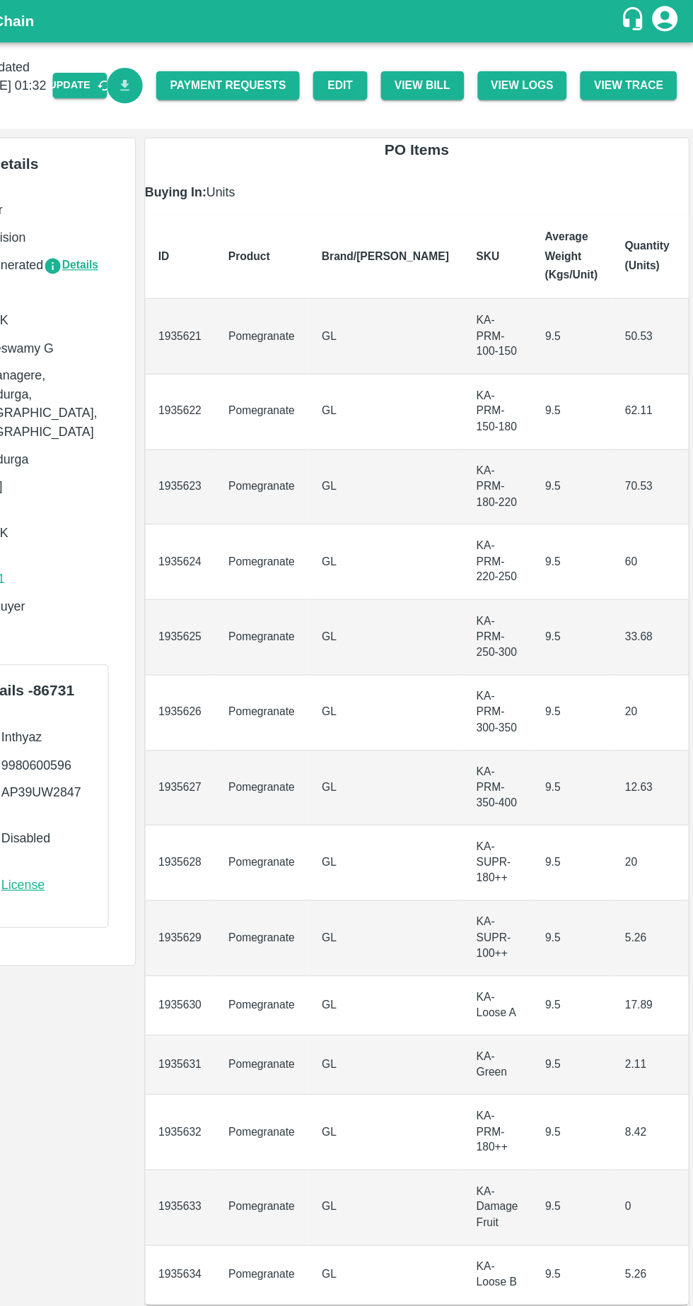
click at [223, 75] on icon "Download Bill" at bounding box center [219, 70] width 8 height 9
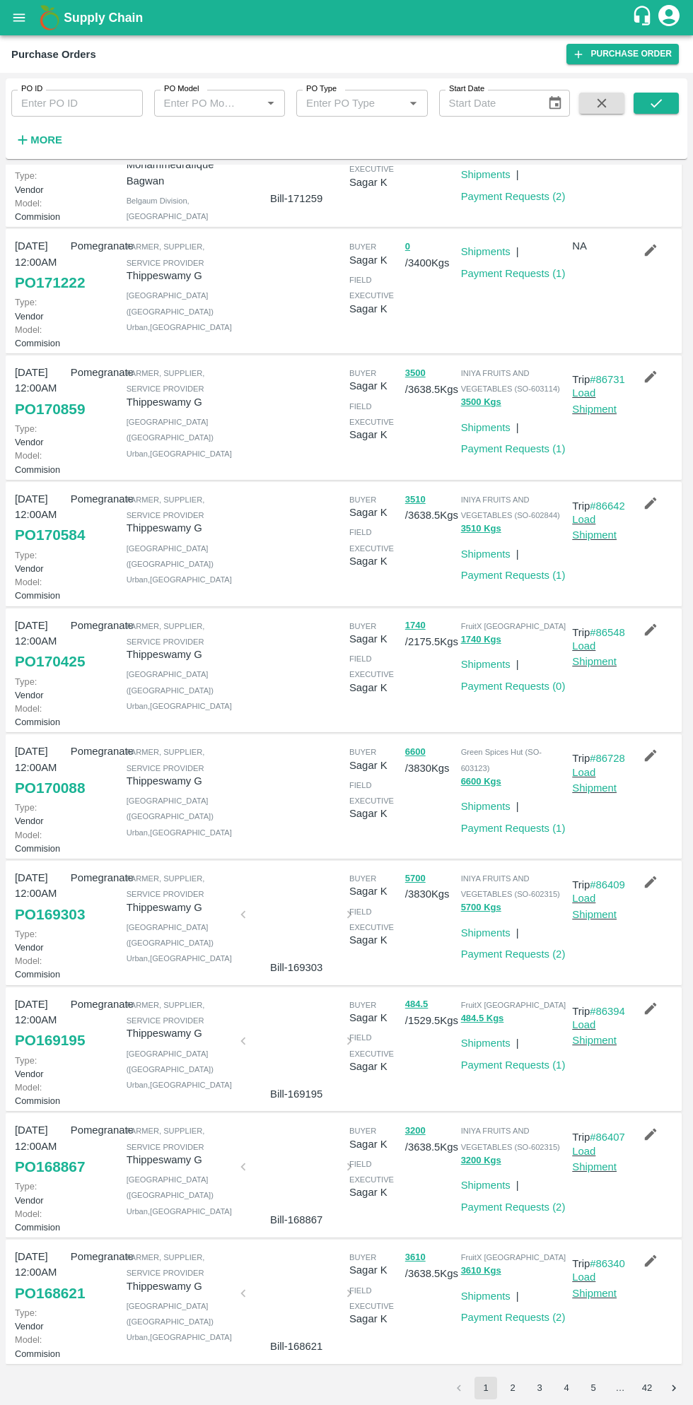
scroll to position [160, 0]
click at [535, 834] on link "Payment Requests ( 1 )" at bounding box center [513, 828] width 105 height 11
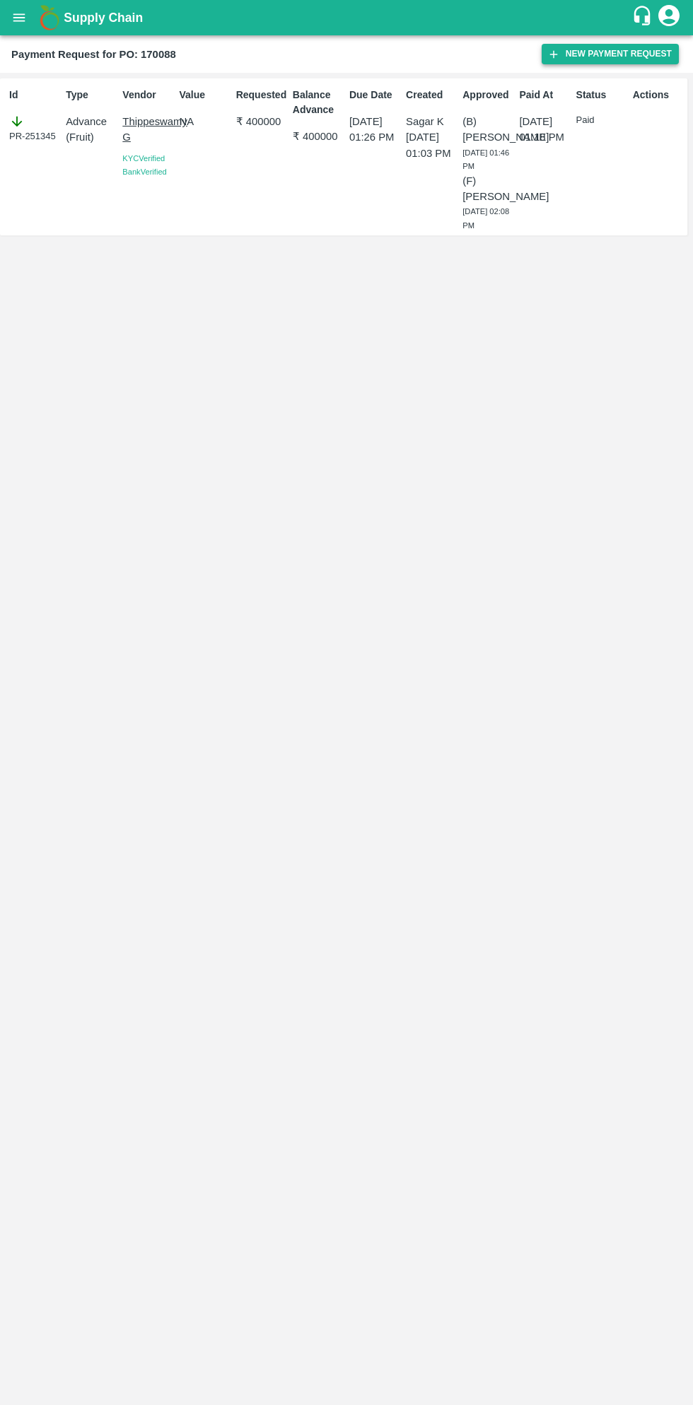
click at [596, 61] on button "New Payment Request" at bounding box center [609, 54] width 137 height 20
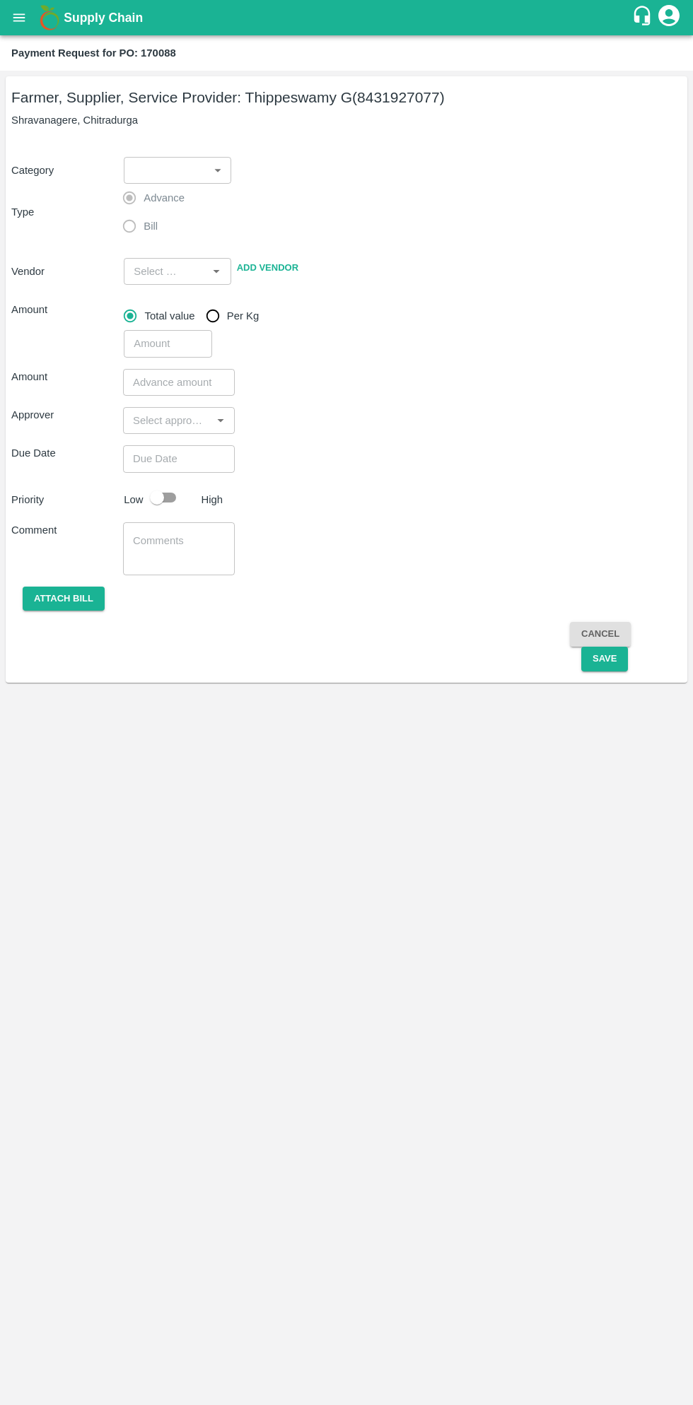
click at [175, 177] on body "Supply Chain Payment Request for PO: 170088 Farmer, Supplier, Service Provider:…" at bounding box center [346, 702] width 693 height 1405
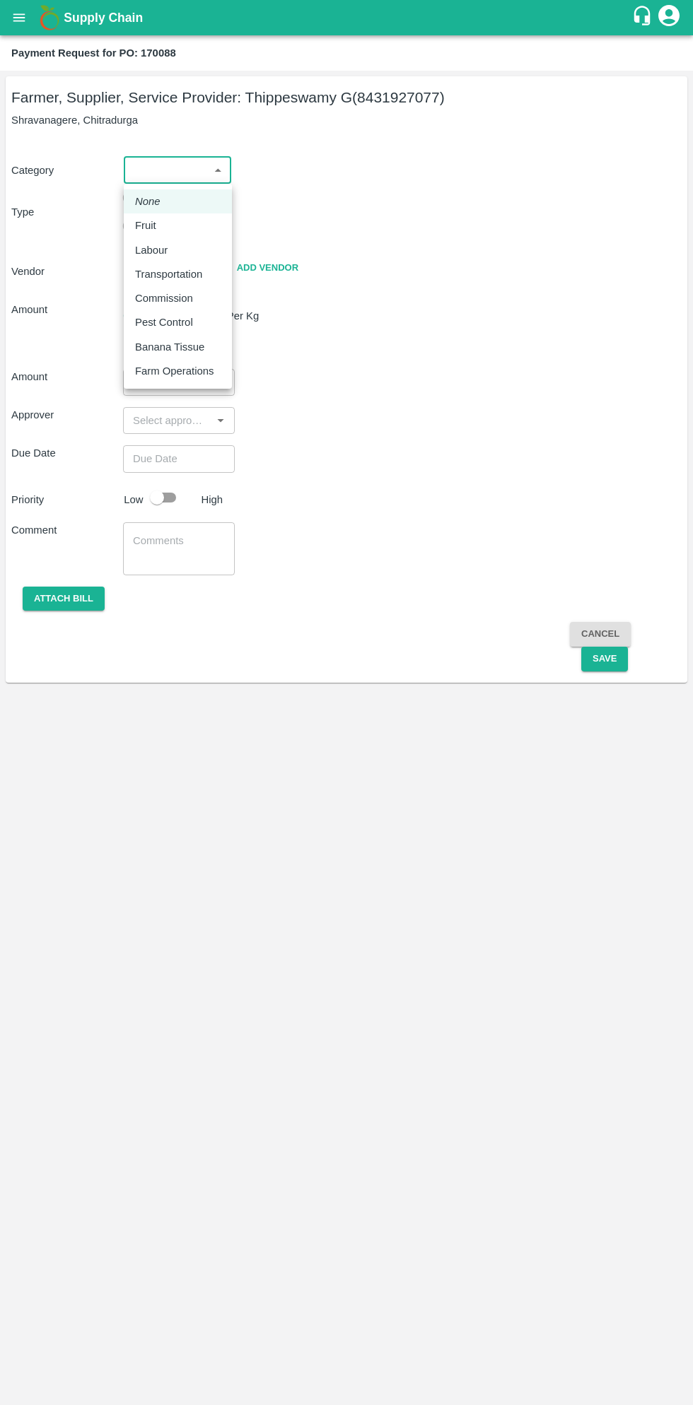
click at [153, 228] on p "Fruit" at bounding box center [145, 226] width 21 height 16
type input "1"
type input "[PERSON_NAME] G - 8431927077(Farmer, Supplier, Service Provider)"
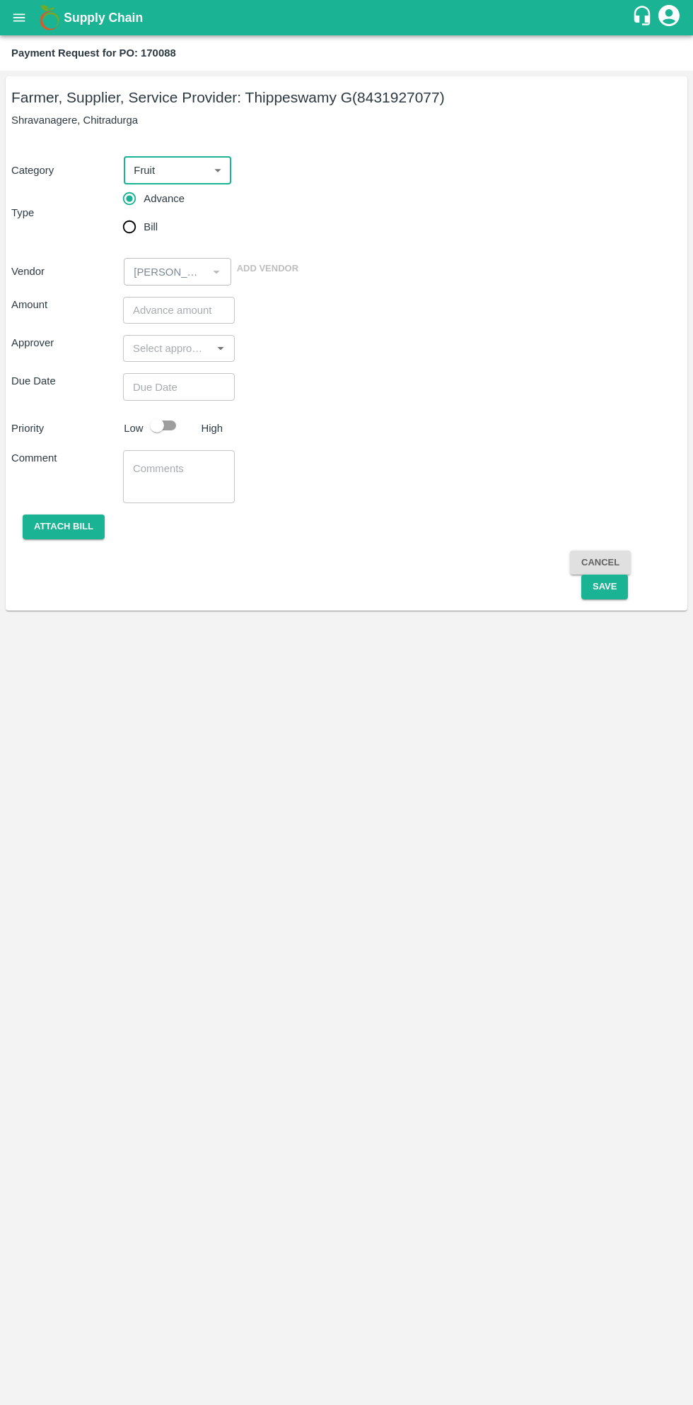
click at [131, 232] on input "Bill" at bounding box center [129, 227] width 28 height 28
radio input "true"
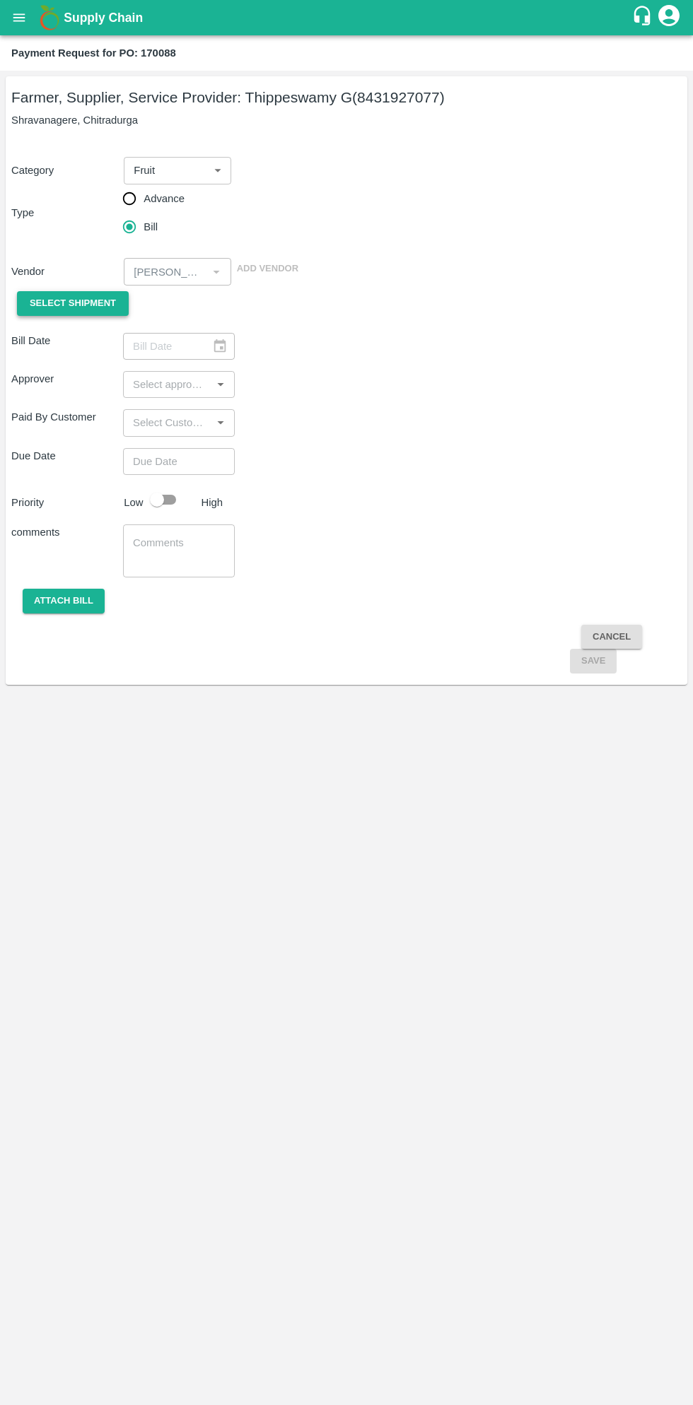
click at [88, 306] on span "Select Shipment" at bounding box center [73, 303] width 86 height 16
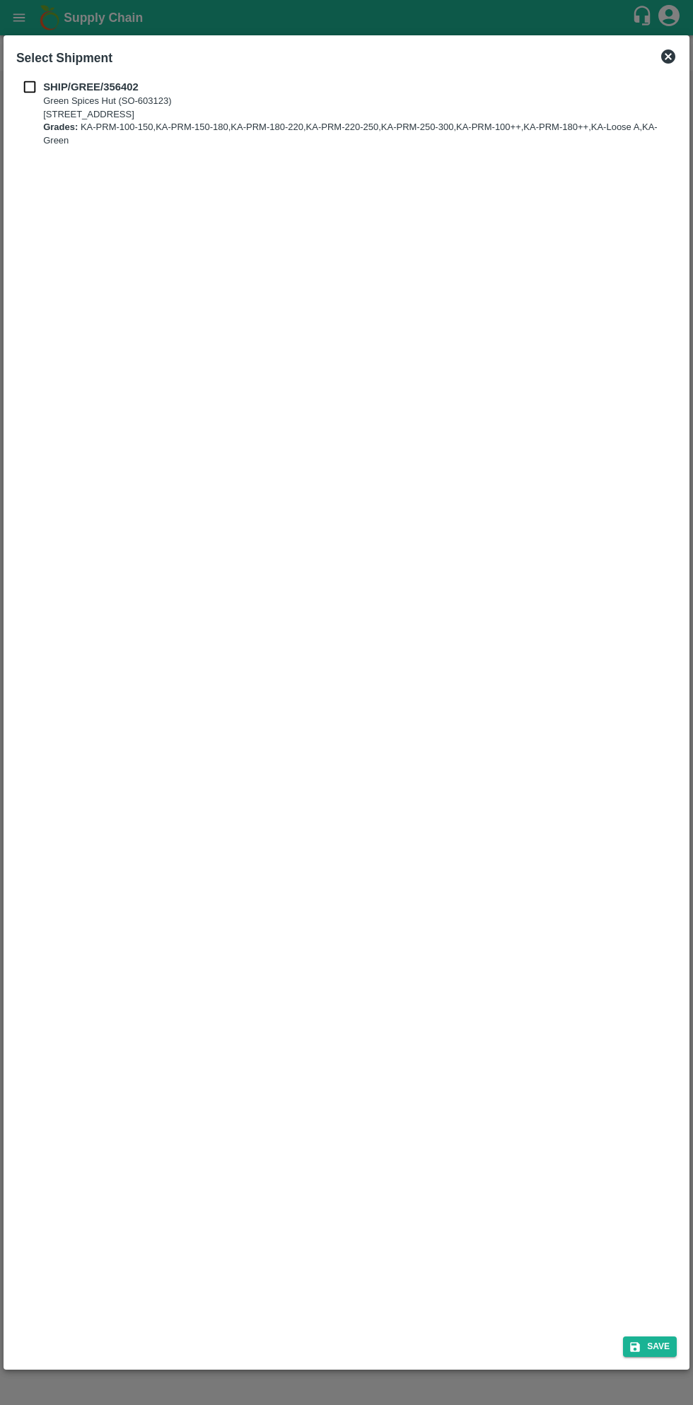
click at [29, 89] on input "checkbox" at bounding box center [29, 87] width 27 height 16
checkbox input "true"
click at [644, 1351] on button "Save" at bounding box center [650, 1346] width 54 height 20
type input "19/08/2025"
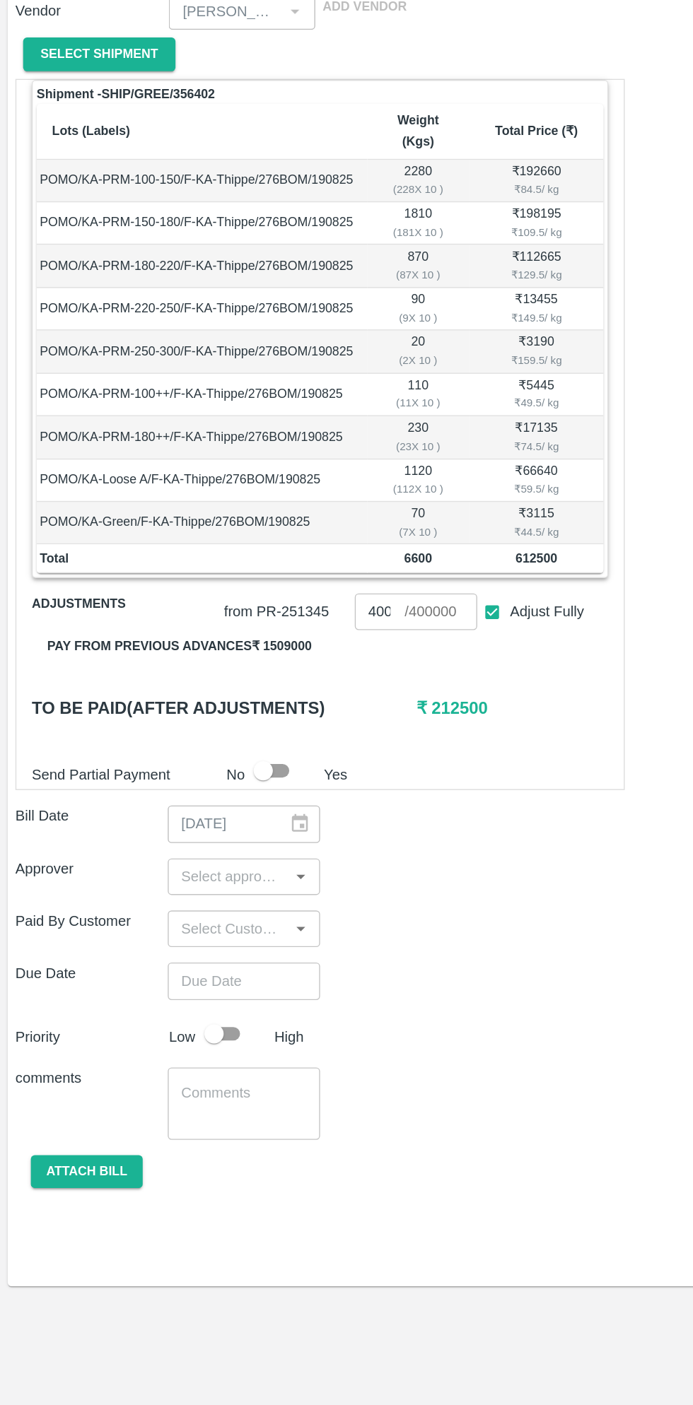
click at [180, 726] on button "Pay from previous advances ₹ 1509000" at bounding box center [131, 738] width 216 height 25
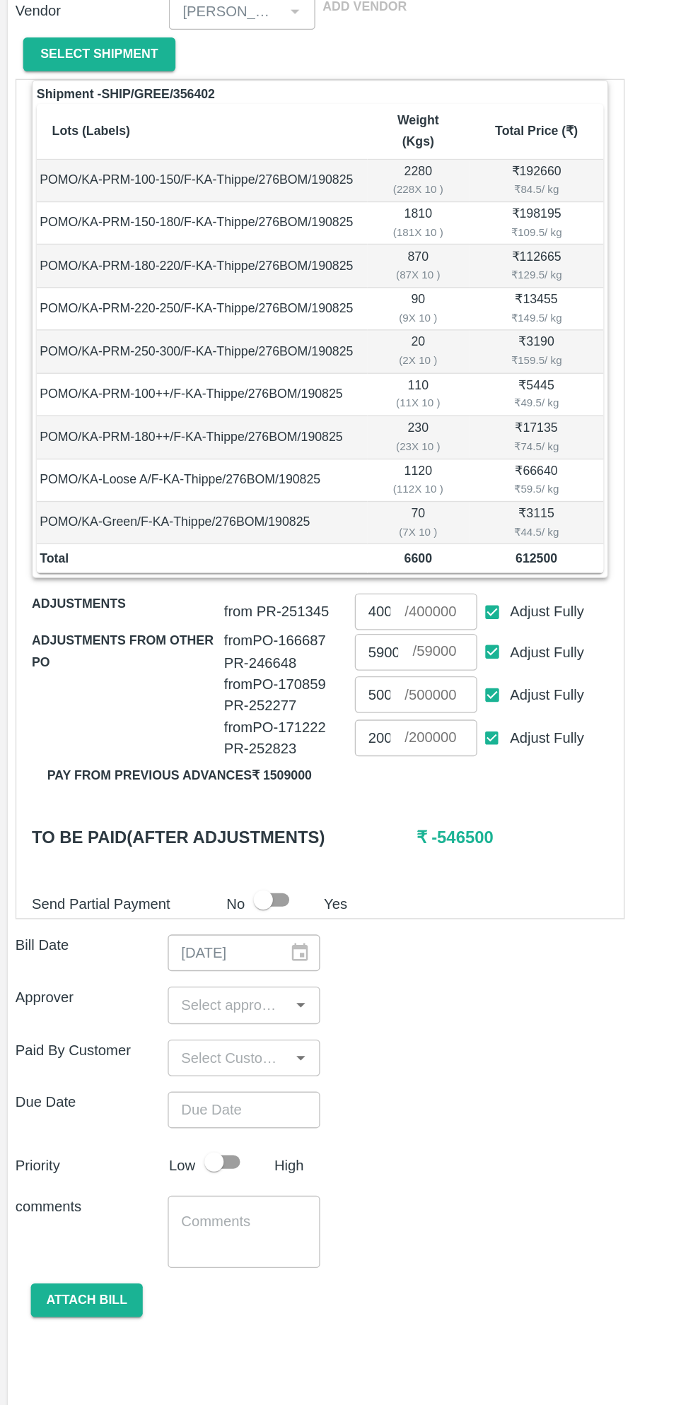
click at [363, 793] on input "Adjust Fully" at bounding box center [361, 805] width 26 height 26
checkbox input "false"
type input "0"
click at [363, 760] on input "Adjust Fully" at bounding box center [361, 773] width 26 height 26
checkbox input "false"
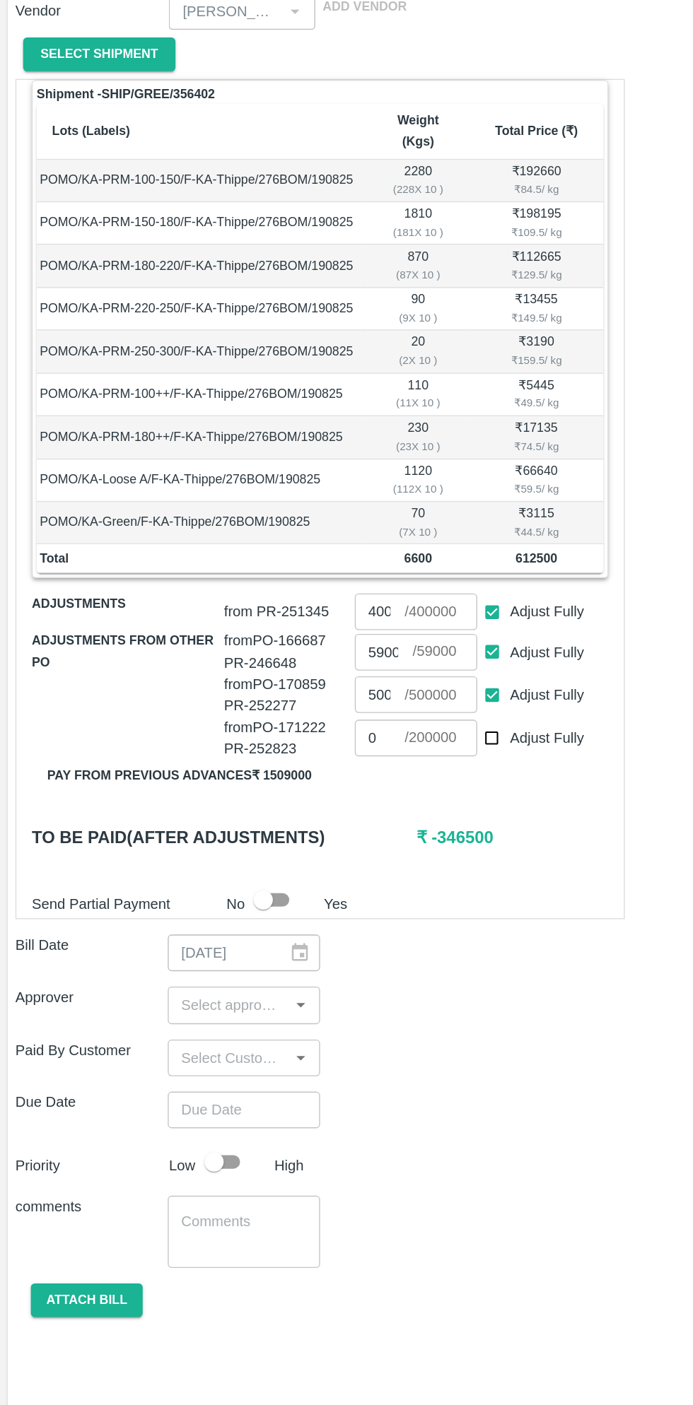
type input "0"
click at [360, 730] on input "Adjust Fully" at bounding box center [361, 742] width 26 height 26
checkbox input "false"
type input "0"
click at [284, 791] on input "0" at bounding box center [278, 804] width 37 height 27
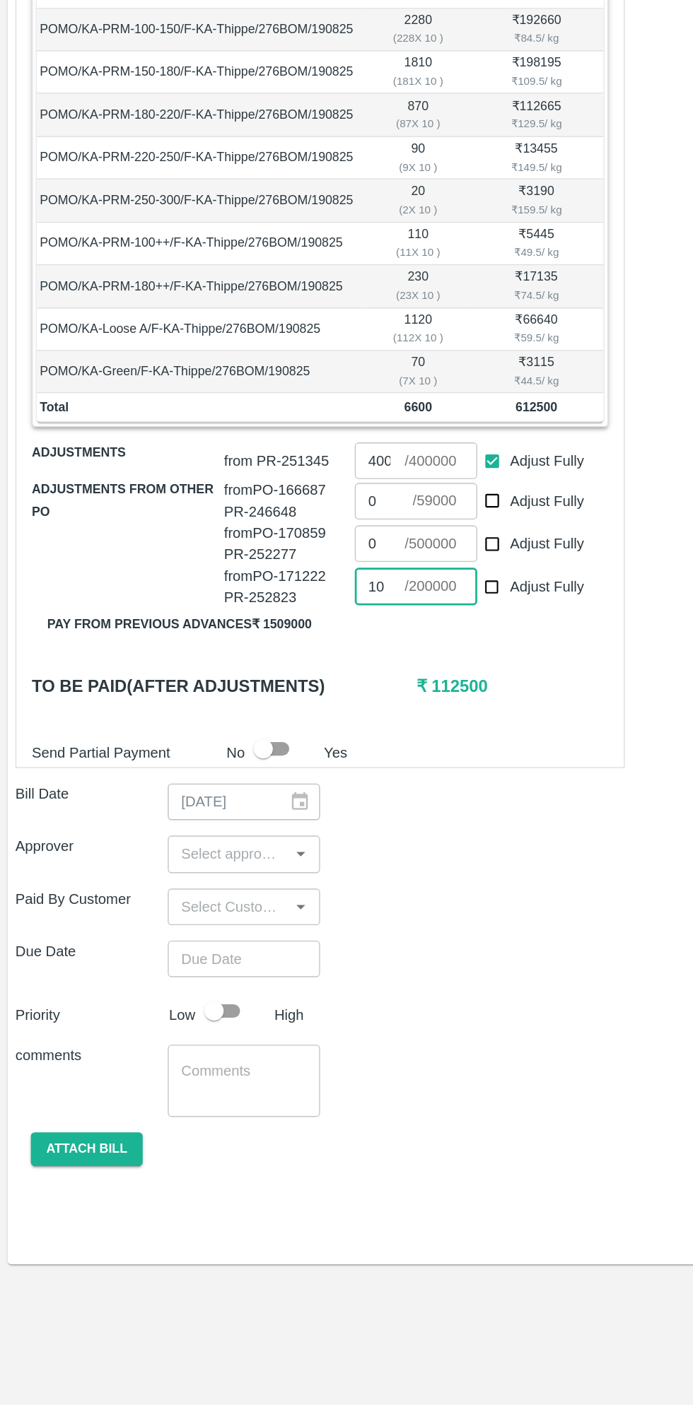
type input "1"
type input "50000"
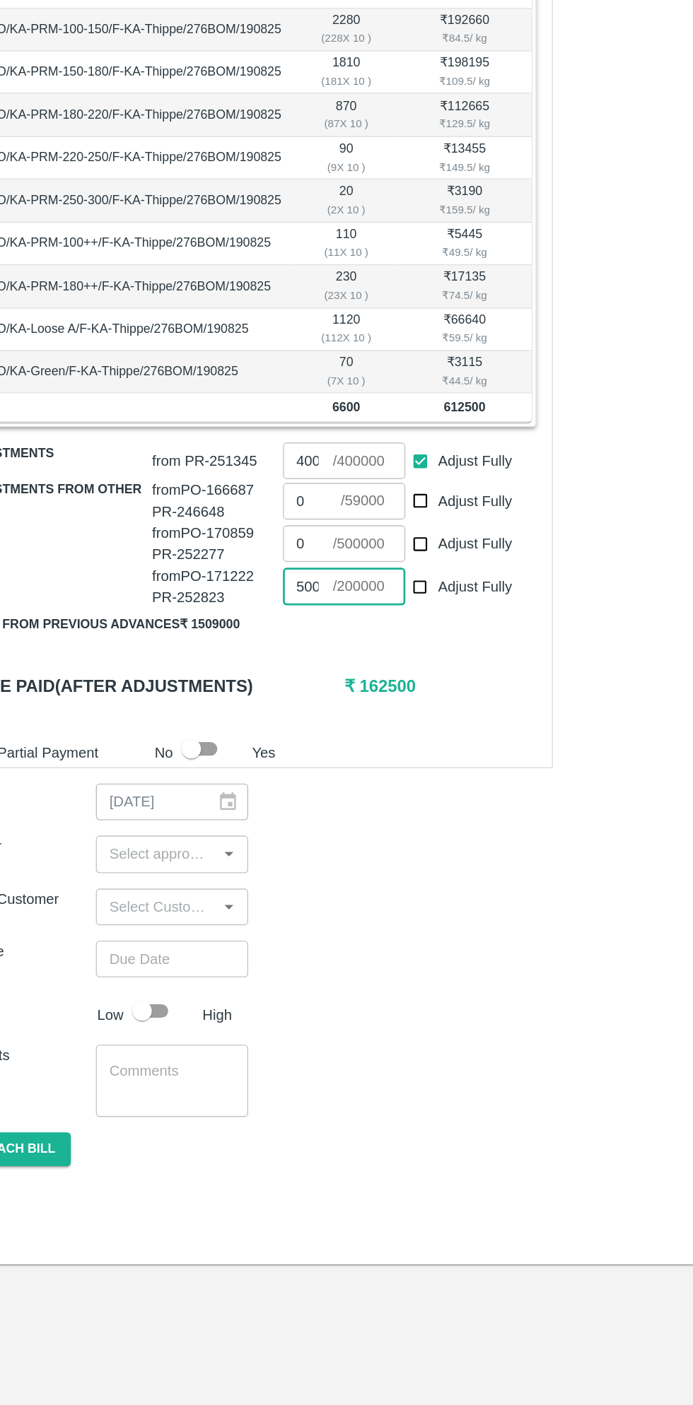
scroll to position [0, 0]
click at [404, 1026] on div "Paid By Customer ​" at bounding box center [346, 1039] width 670 height 27
click at [363, 793] on input "Adjust Fully" at bounding box center [361, 805] width 26 height 26
checkbox input "true"
type input "200000"
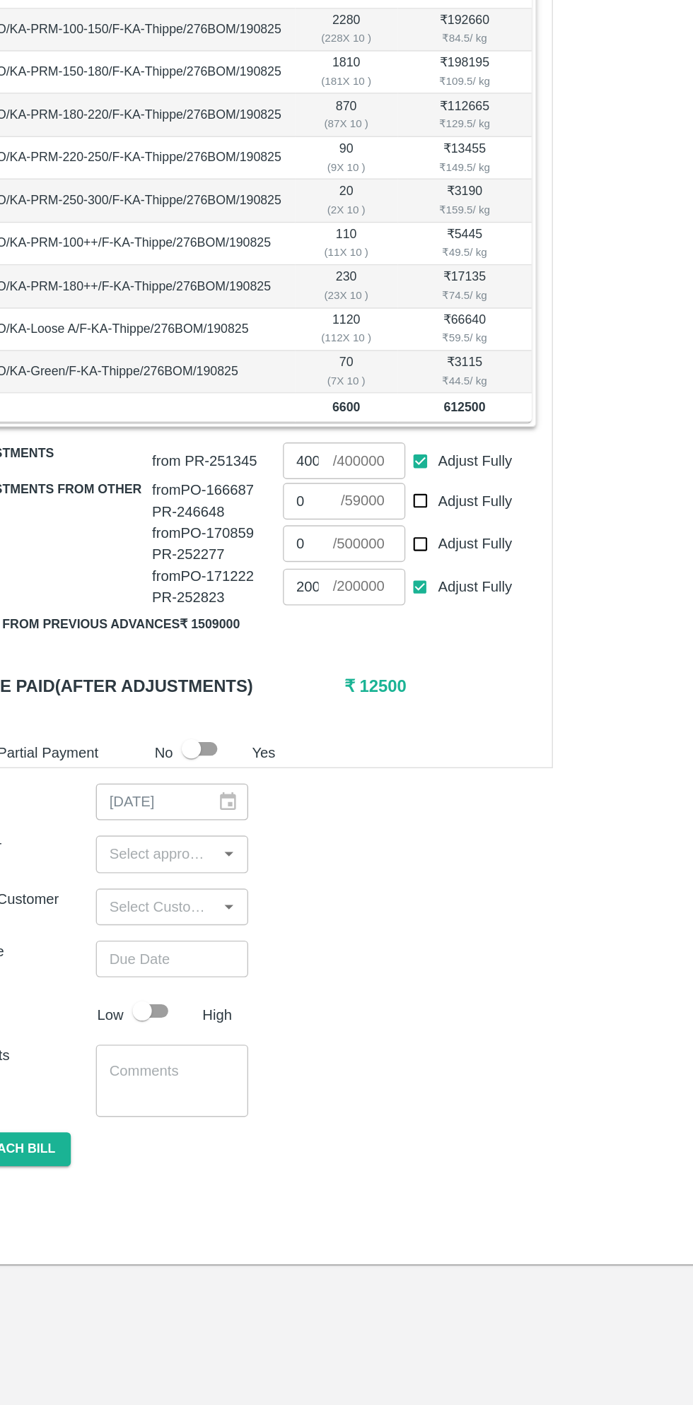
click at [365, 792] on input "Adjust Fully" at bounding box center [361, 805] width 26 height 26
checkbox input "false"
type input "0"
click at [281, 729] on input "0" at bounding box center [281, 742] width 42 height 27
click at [358, 729] on input "Adjust Fully" at bounding box center [361, 742] width 26 height 26
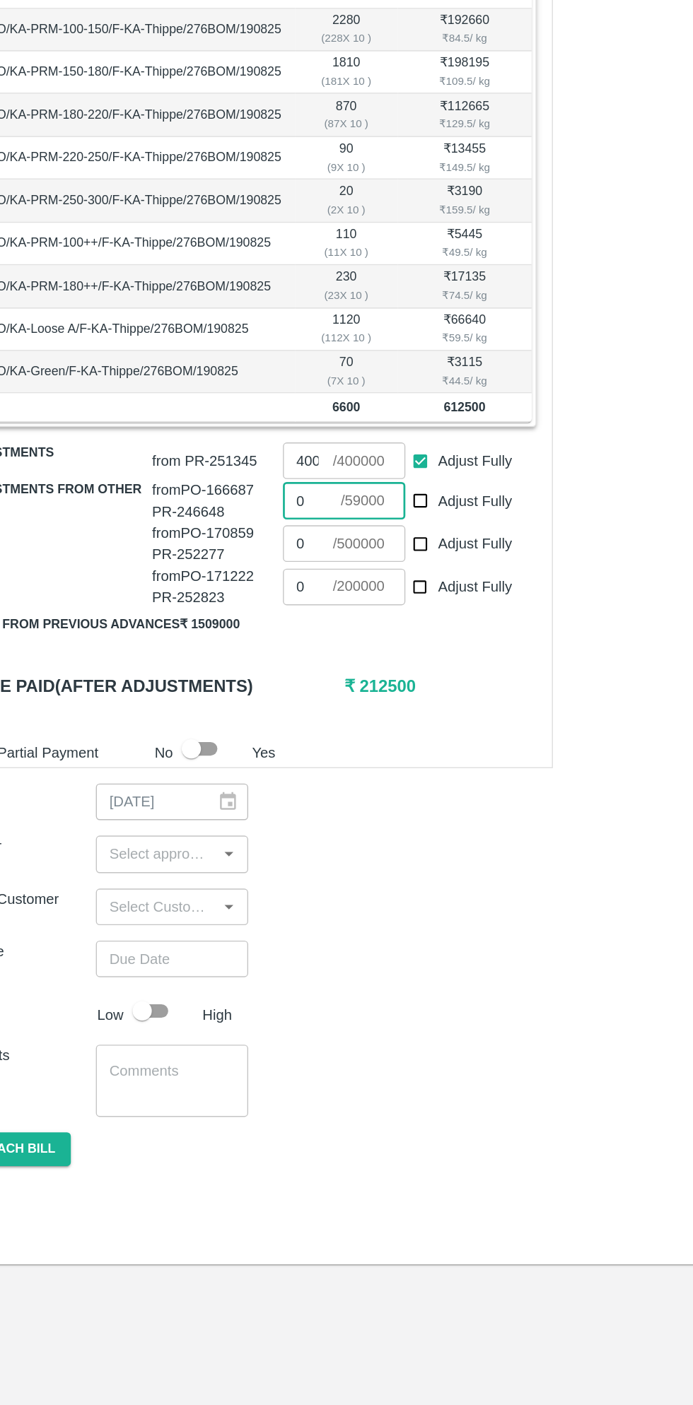
checkbox input "true"
type input "59000"
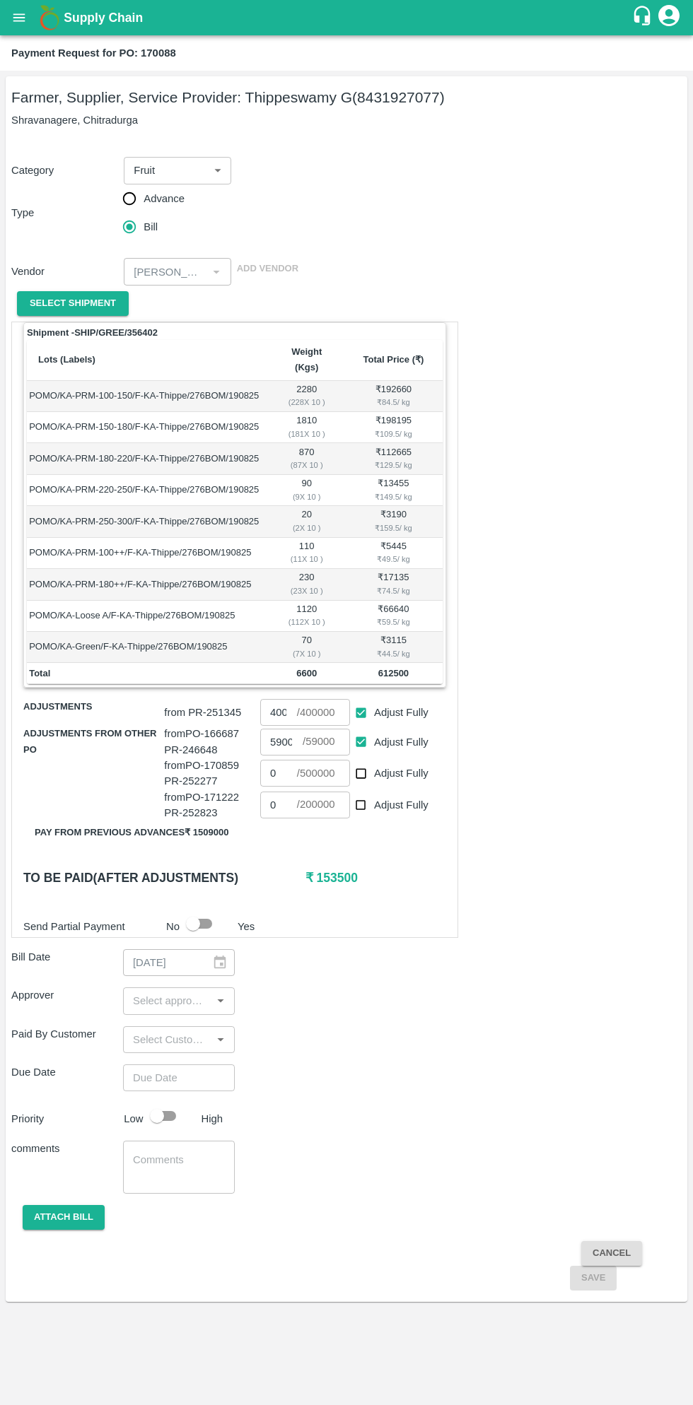
click at [179, 991] on input "input" at bounding box center [167, 1000] width 80 height 18
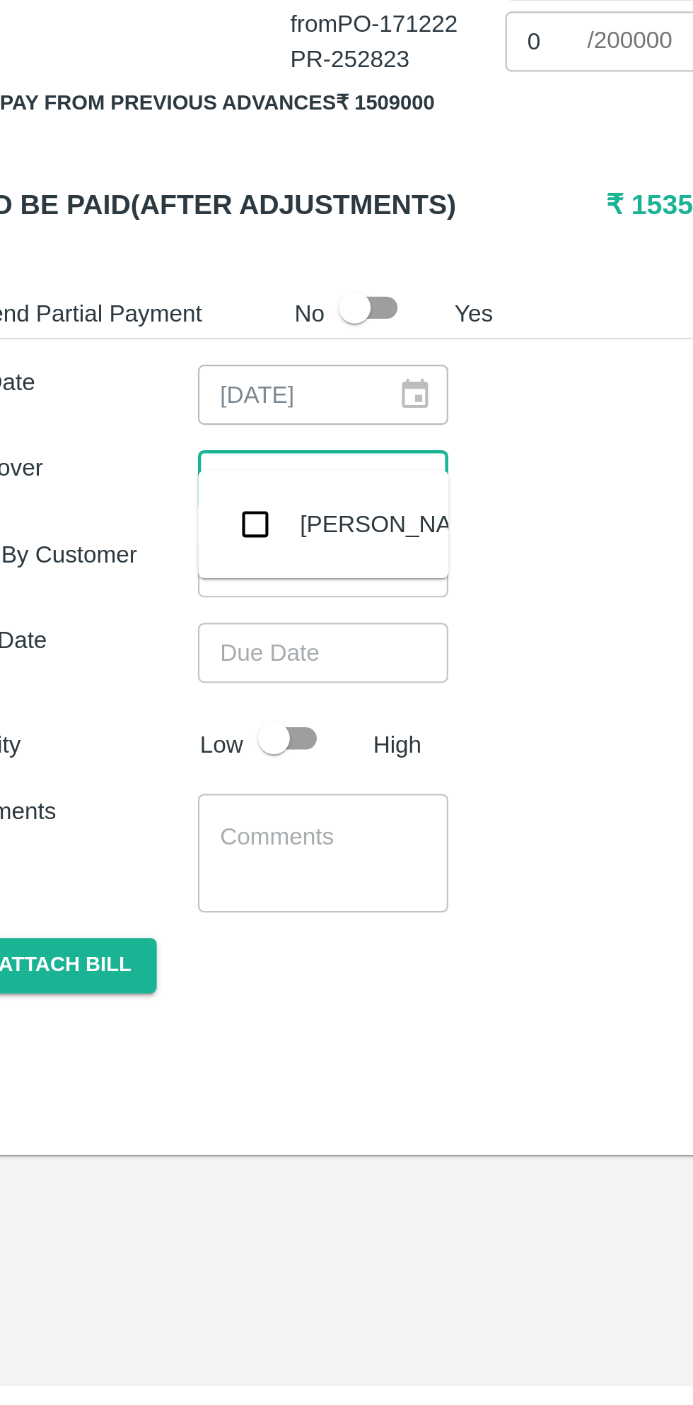
type input "muku"
click at [160, 1029] on input "checkbox" at bounding box center [148, 1020] width 28 height 28
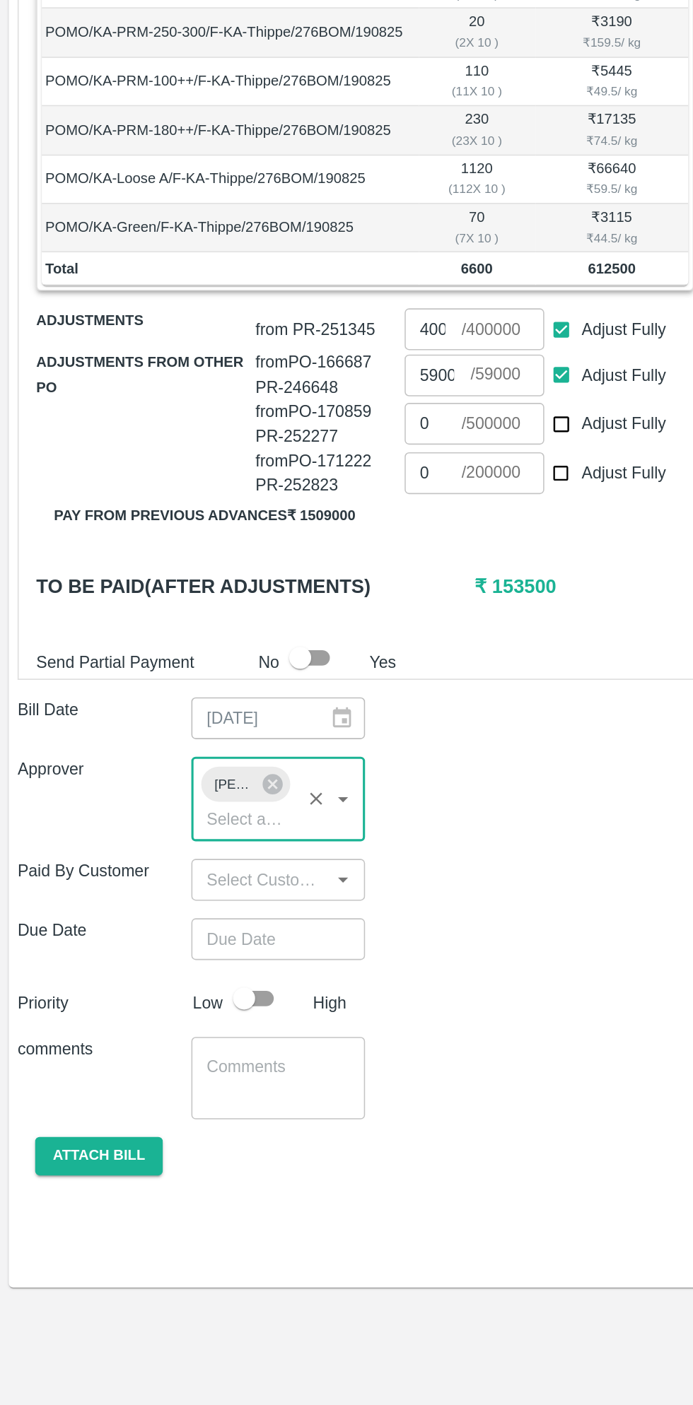
click at [183, 1091] on input "Choose date" at bounding box center [174, 1104] width 102 height 27
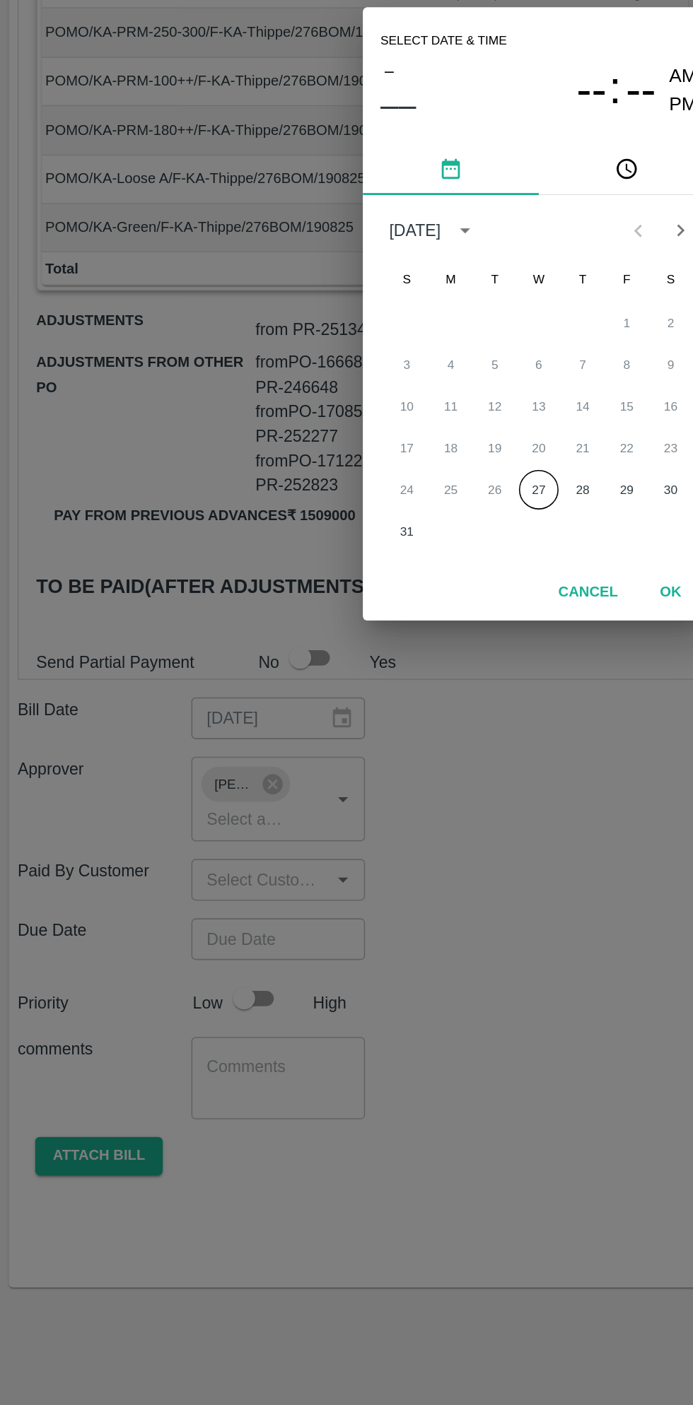
click at [346, 816] on button "27" at bounding box center [346, 815] width 25 height 25
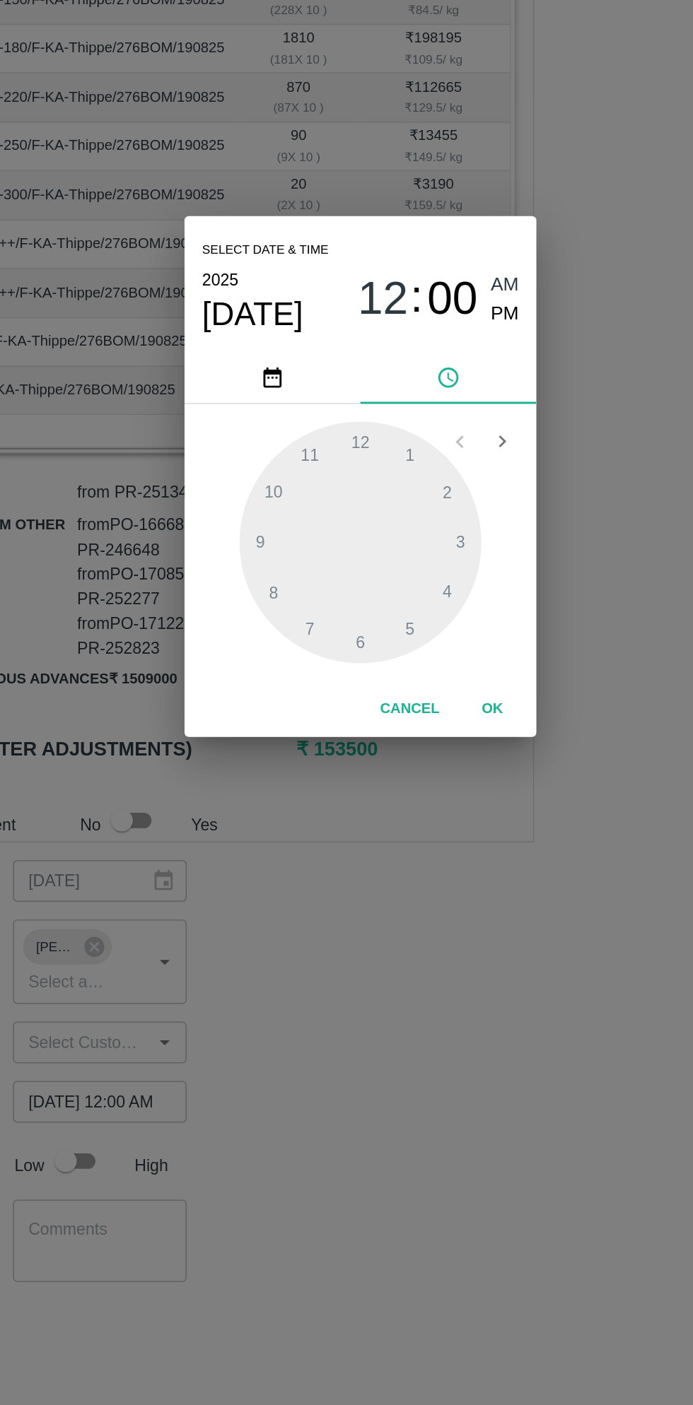
click at [442, 602] on span "PM" at bounding box center [439, 598] width 18 height 19
click at [399, 782] on div at bounding box center [346, 744] width 155 height 155
click at [312, 689] on div at bounding box center [346, 744] width 155 height 155
type input "27/08/2025 04:55 PM"
click at [436, 854] on button "OK" at bounding box center [430, 852] width 45 height 25
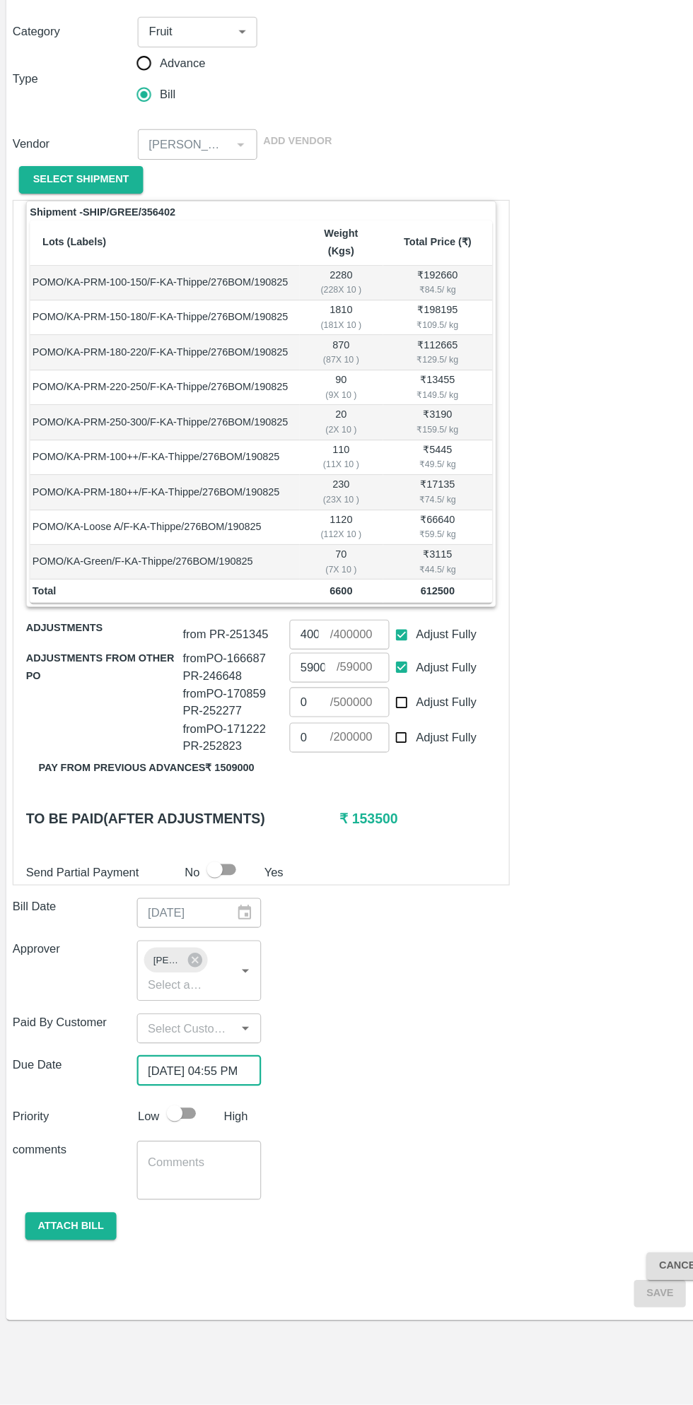
click at [172, 1129] on input "checkbox" at bounding box center [157, 1142] width 81 height 27
checkbox input "true"
click at [75, 1235] on button "Attach bill" at bounding box center [64, 1244] width 82 height 25
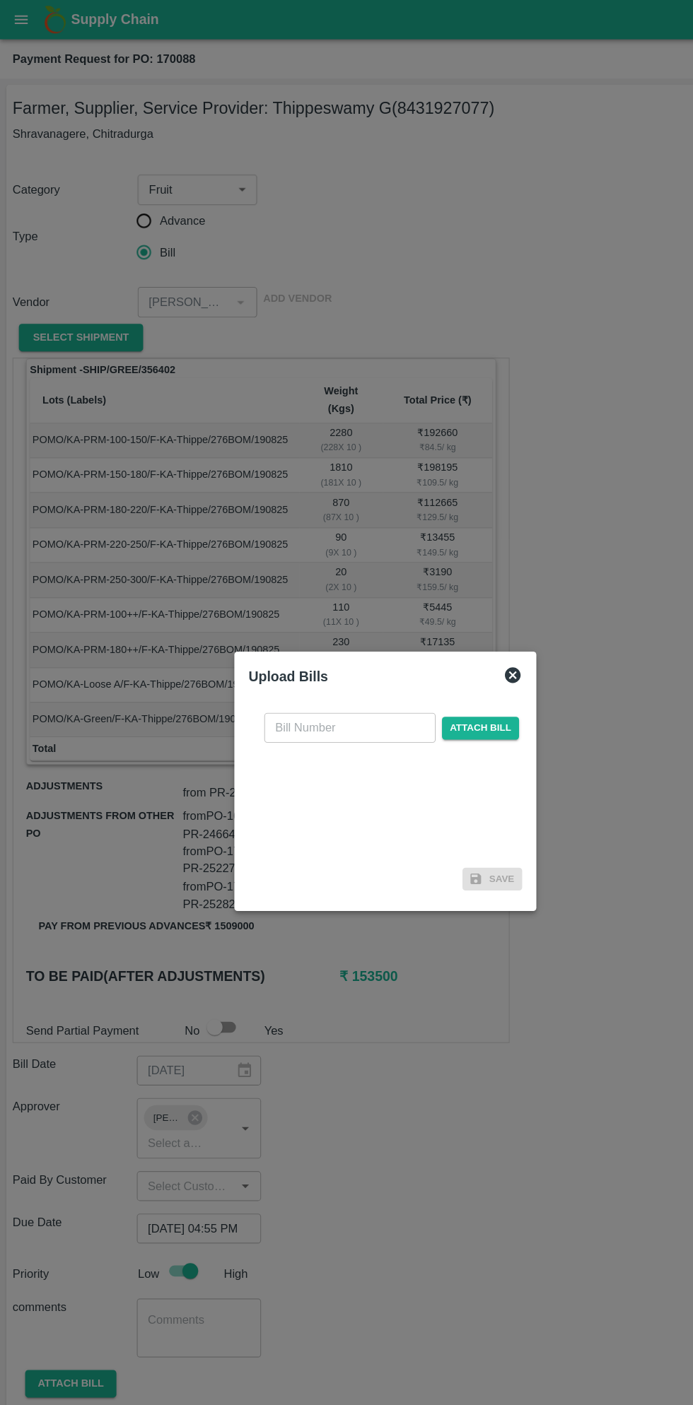
click at [316, 651] on input "text" at bounding box center [314, 654] width 154 height 27
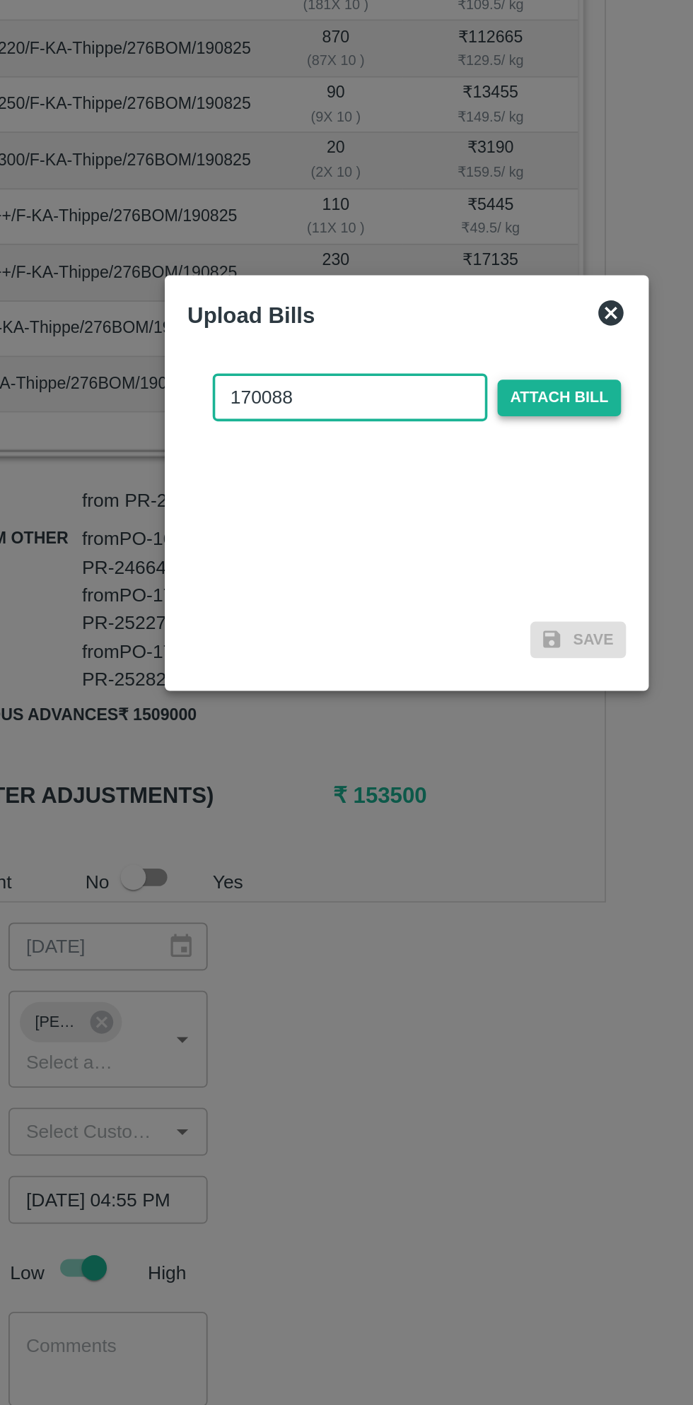
type input "170088"
click at [447, 663] on span "Attach bill" at bounding box center [431, 655] width 69 height 20
click at [0, 0] on input "Attach bill" at bounding box center [0, 0] width 0 height 0
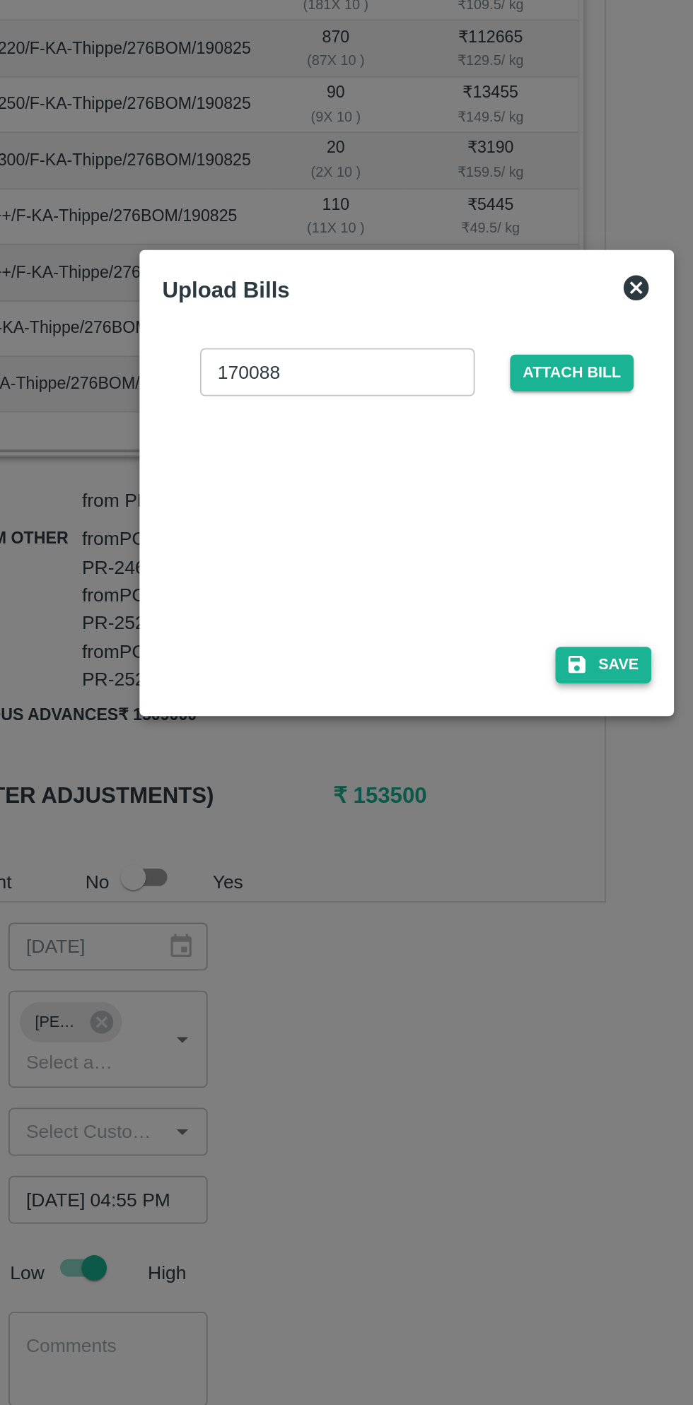
click at [454, 810] on button "Save" at bounding box center [457, 804] width 54 height 20
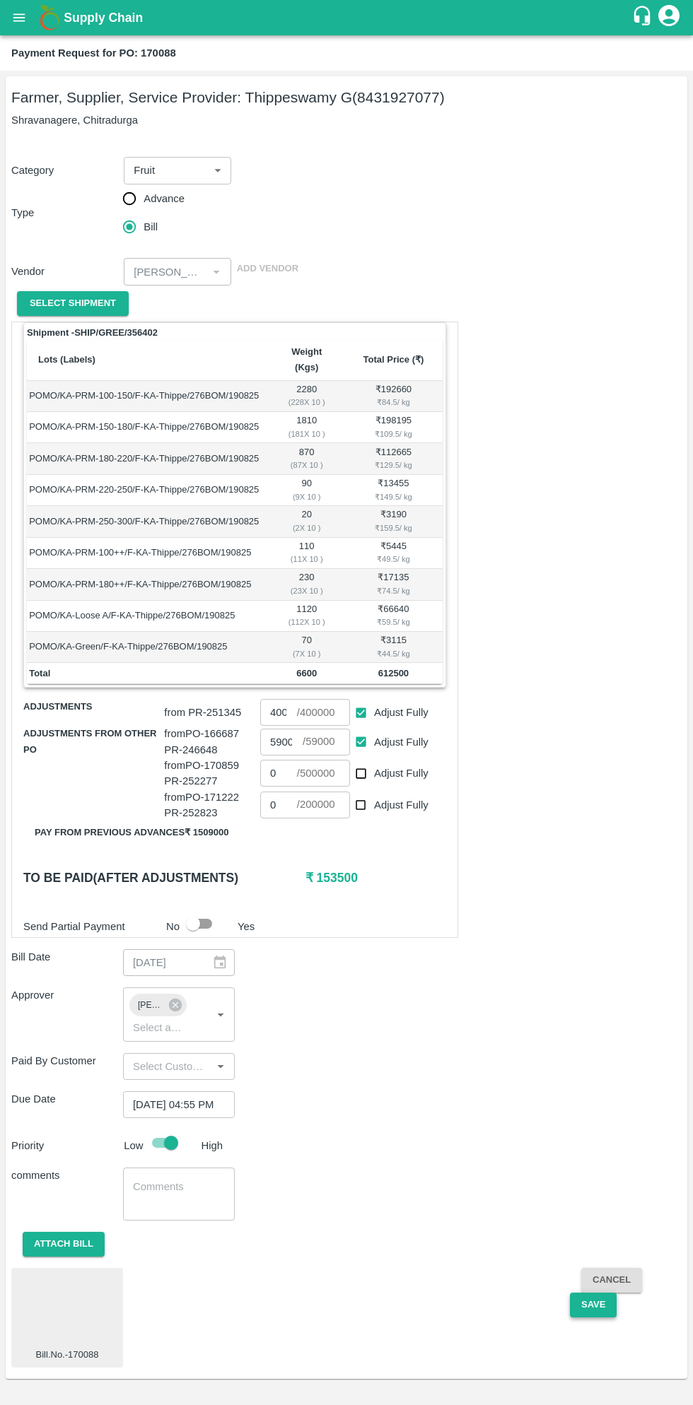
click at [601, 1293] on button "Save" at bounding box center [593, 1305] width 47 height 25
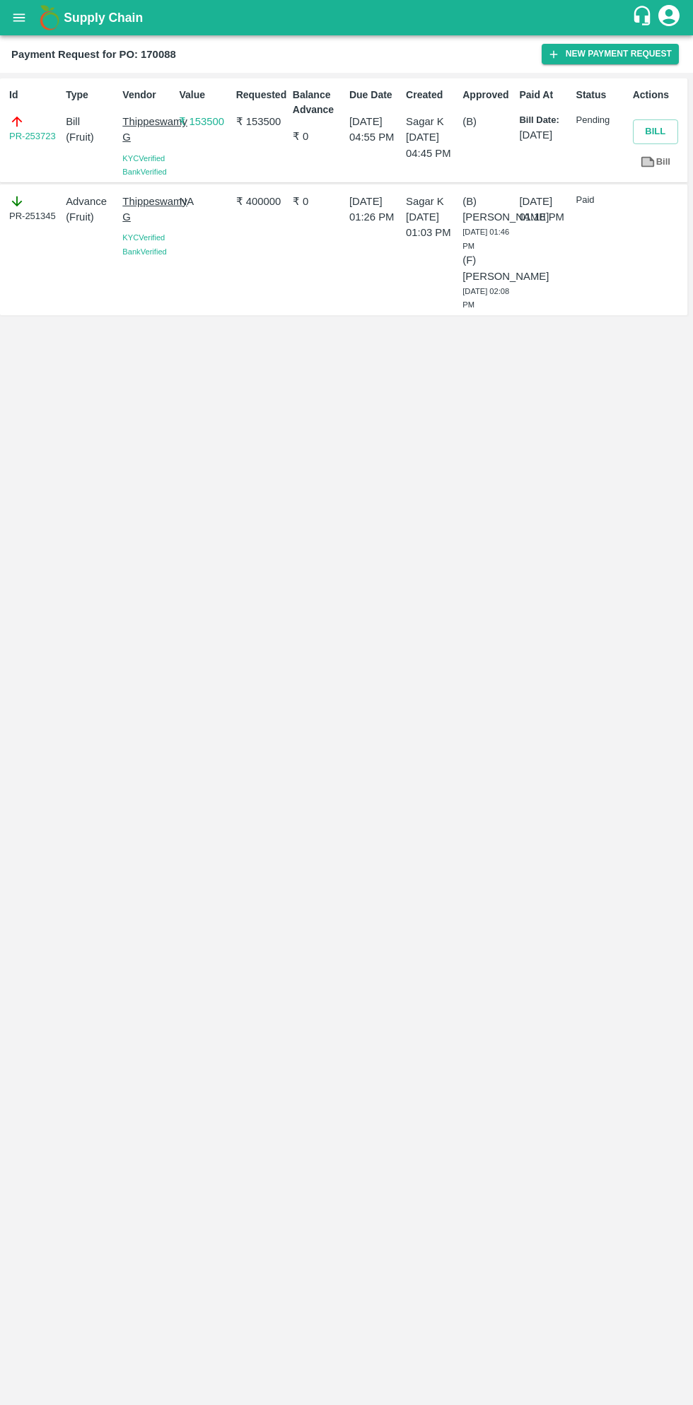
click at [29, 30] on div "Supply Chain" at bounding box center [346, 17] width 693 height 35
click at [18, 18] on icon "open drawer" at bounding box center [19, 17] width 12 height 8
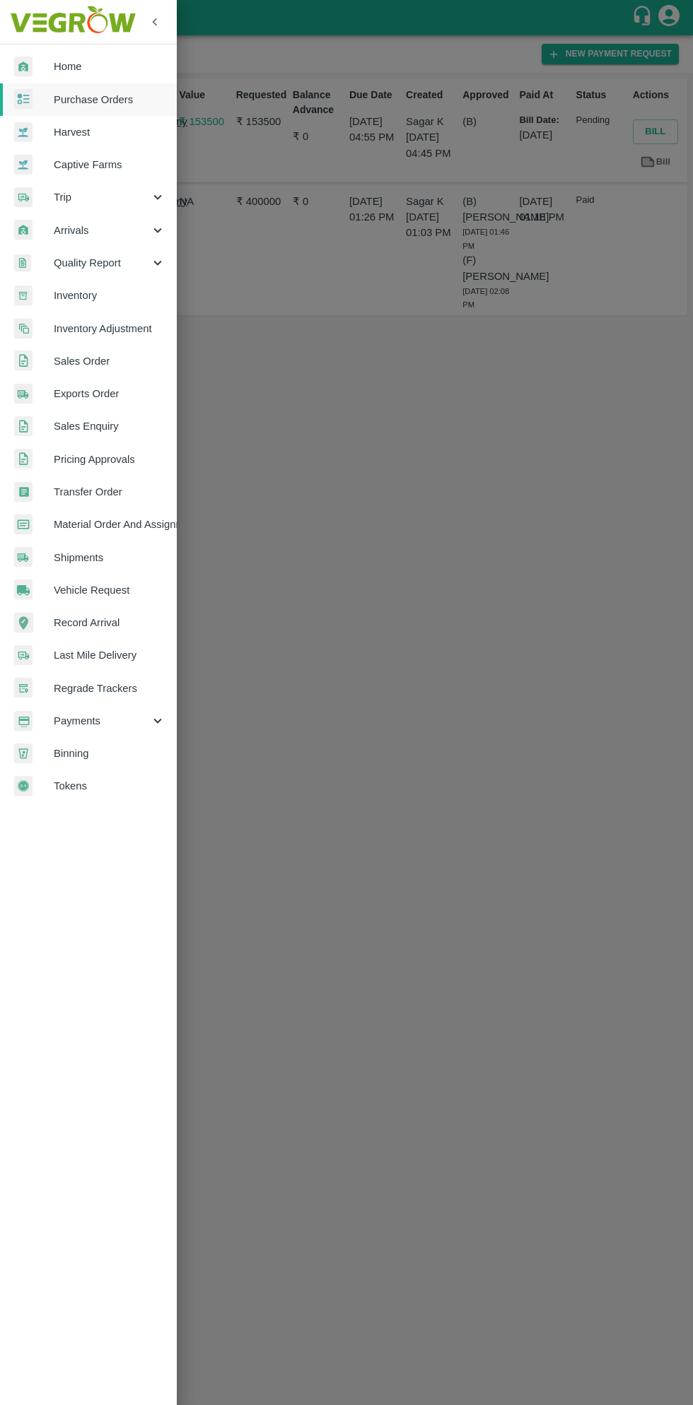
click at [109, 95] on span "Purchase Orders" at bounding box center [110, 100] width 112 height 16
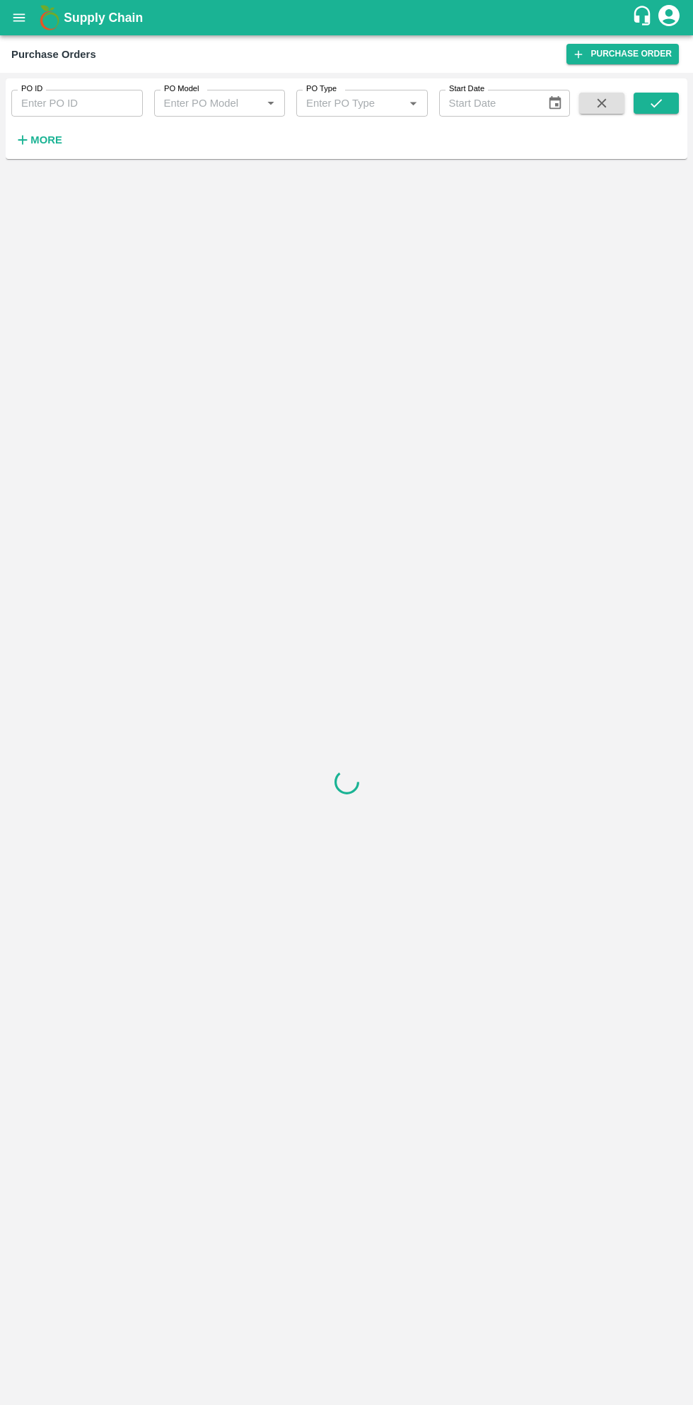
click at [56, 141] on strong "More" at bounding box center [46, 139] width 32 height 11
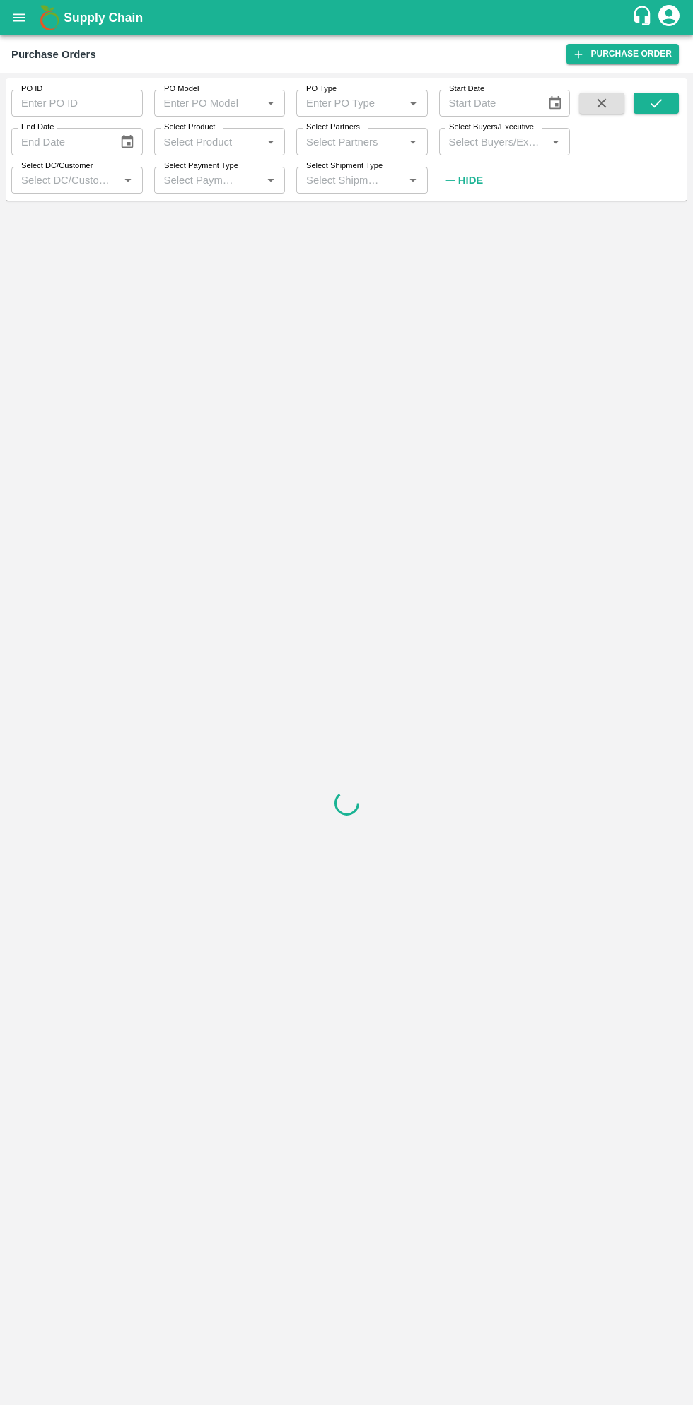
click at [485, 135] on input "Select Buyers/Executive" at bounding box center [493, 141] width 100 height 18
type input "sagar"
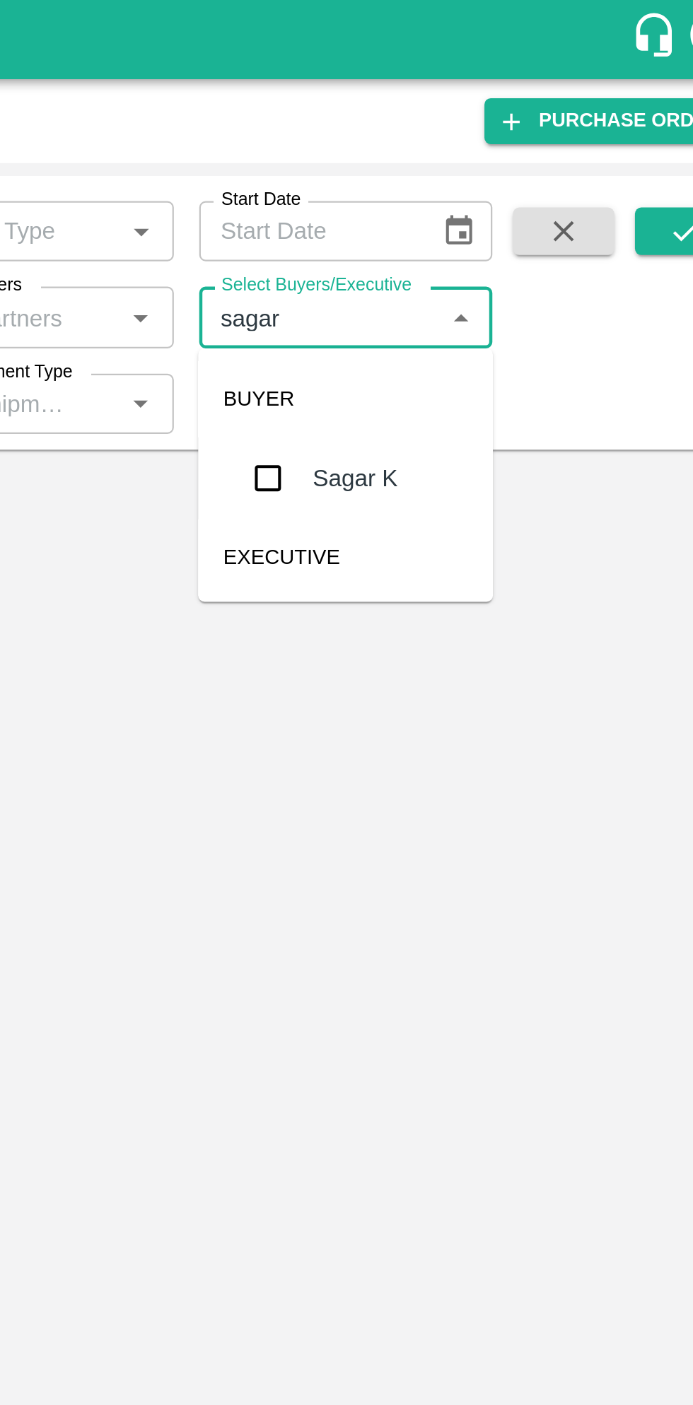
click at [472, 221] on input "checkbox" at bounding box center [469, 213] width 28 height 28
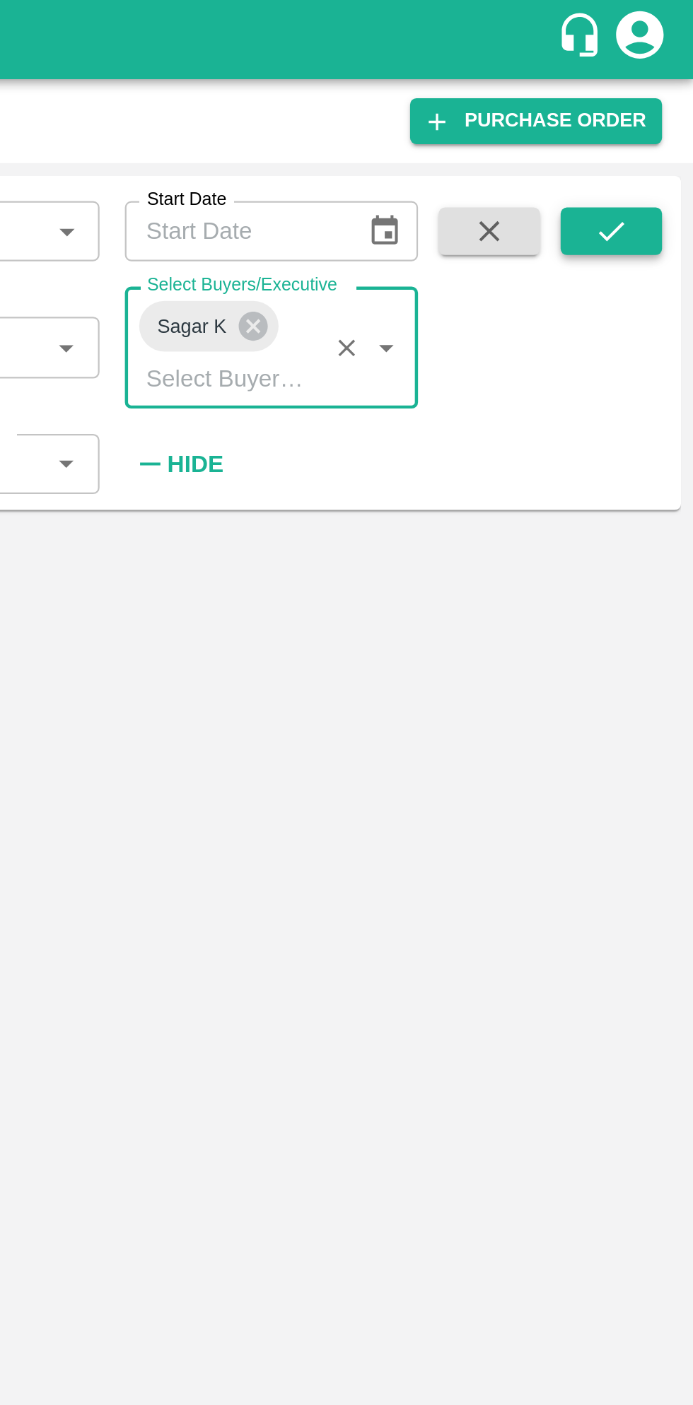
click at [654, 113] on button "submit" at bounding box center [655, 103] width 45 height 21
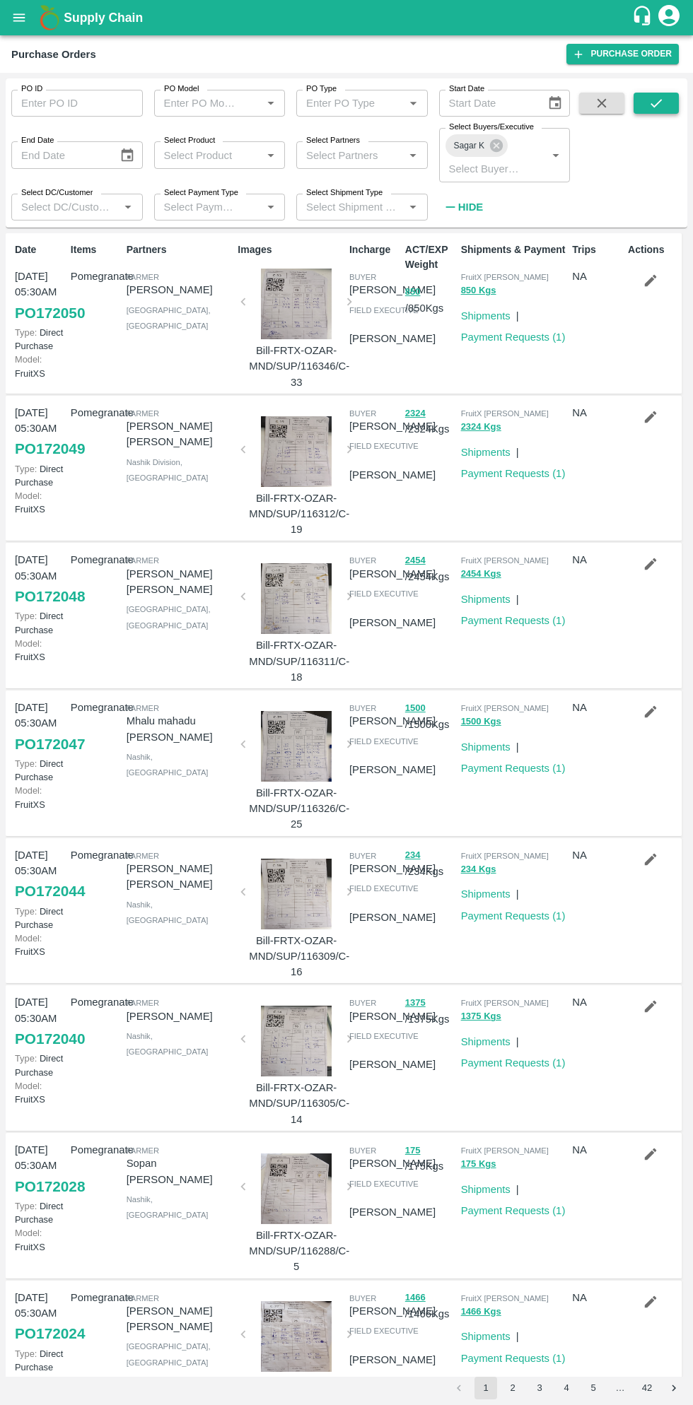
click at [656, 106] on icon "submit" at bounding box center [656, 103] width 16 height 16
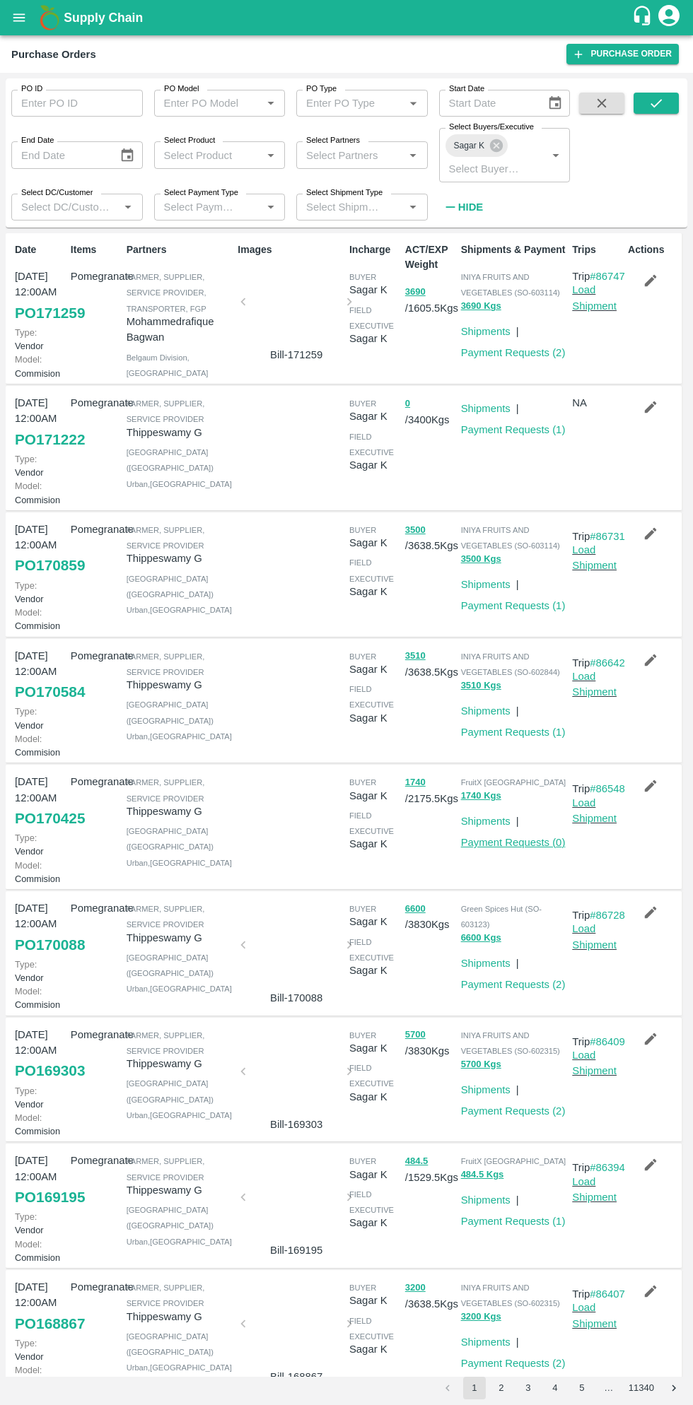
click at [525, 848] on link "Payment Requests ( 0 )" at bounding box center [513, 842] width 105 height 11
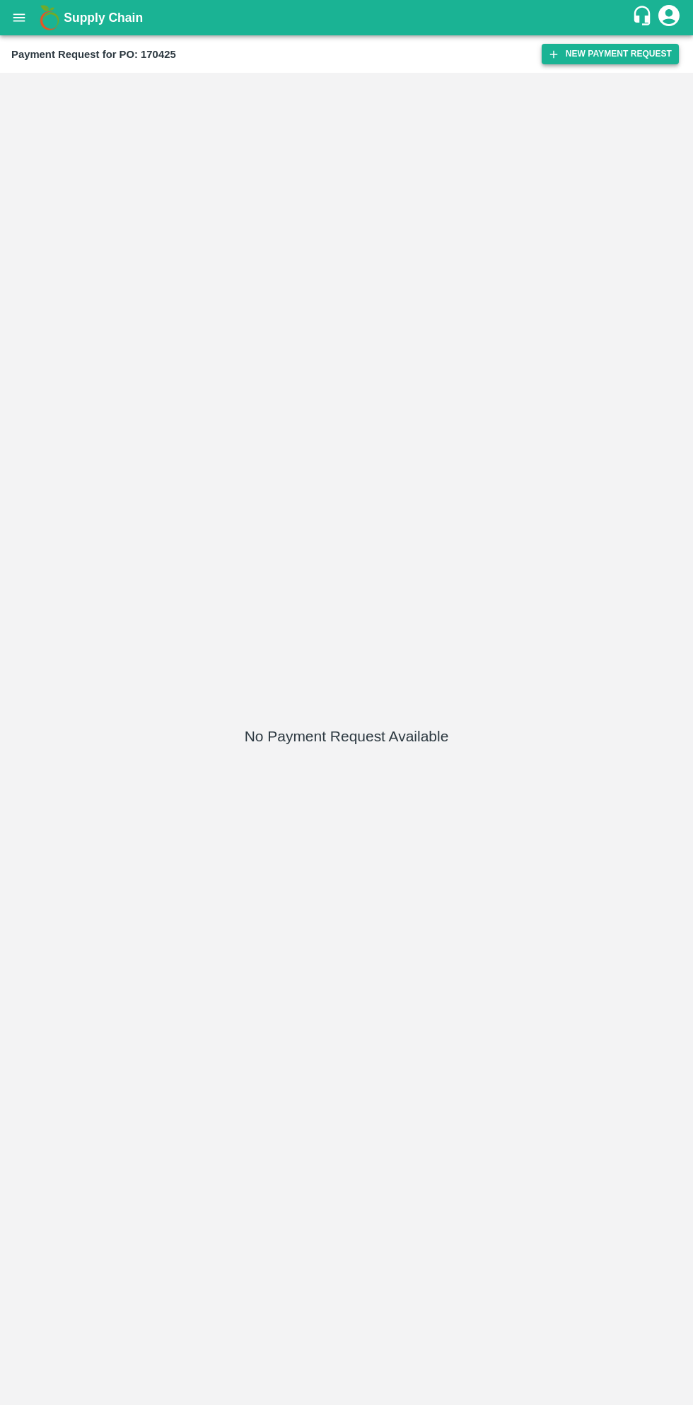
click at [615, 54] on button "New Payment Request" at bounding box center [609, 54] width 137 height 20
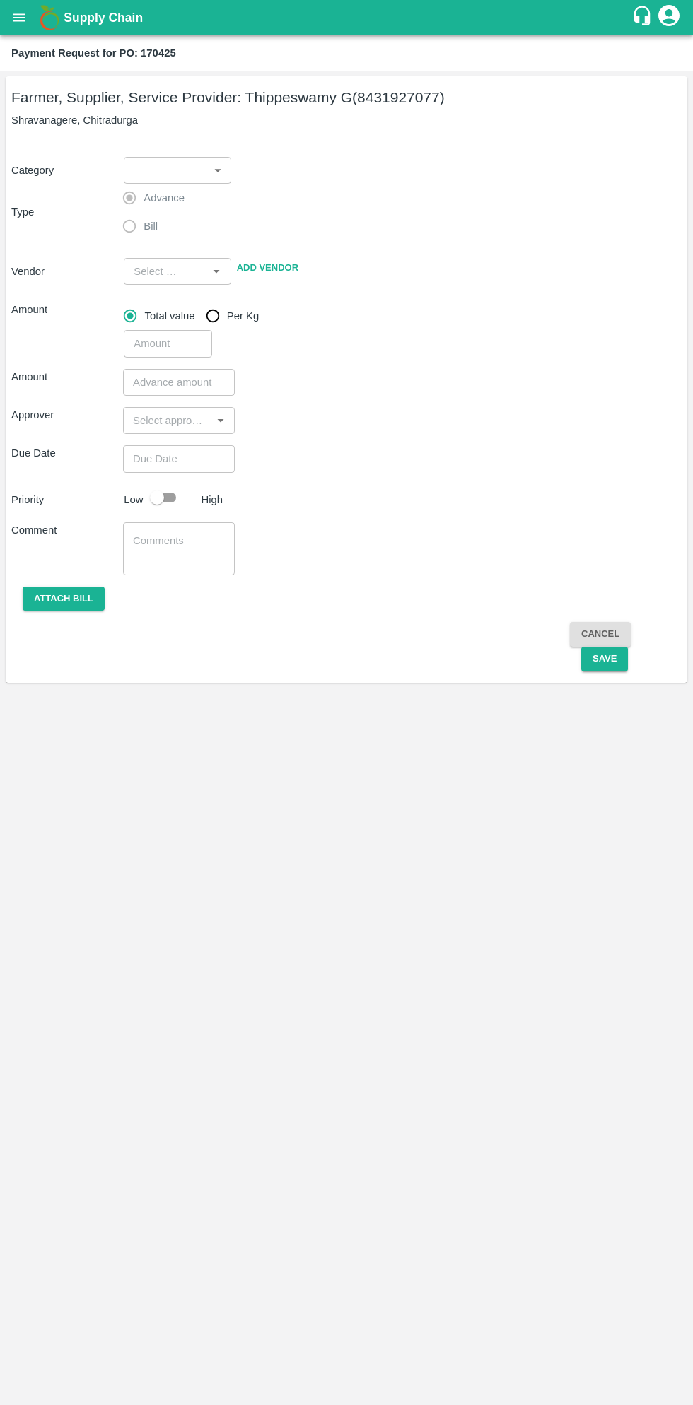
click at [172, 177] on body "Supply Chain Payment Request for PO: 170425 Farmer, Supplier, Service Provider:…" at bounding box center [346, 702] width 693 height 1405
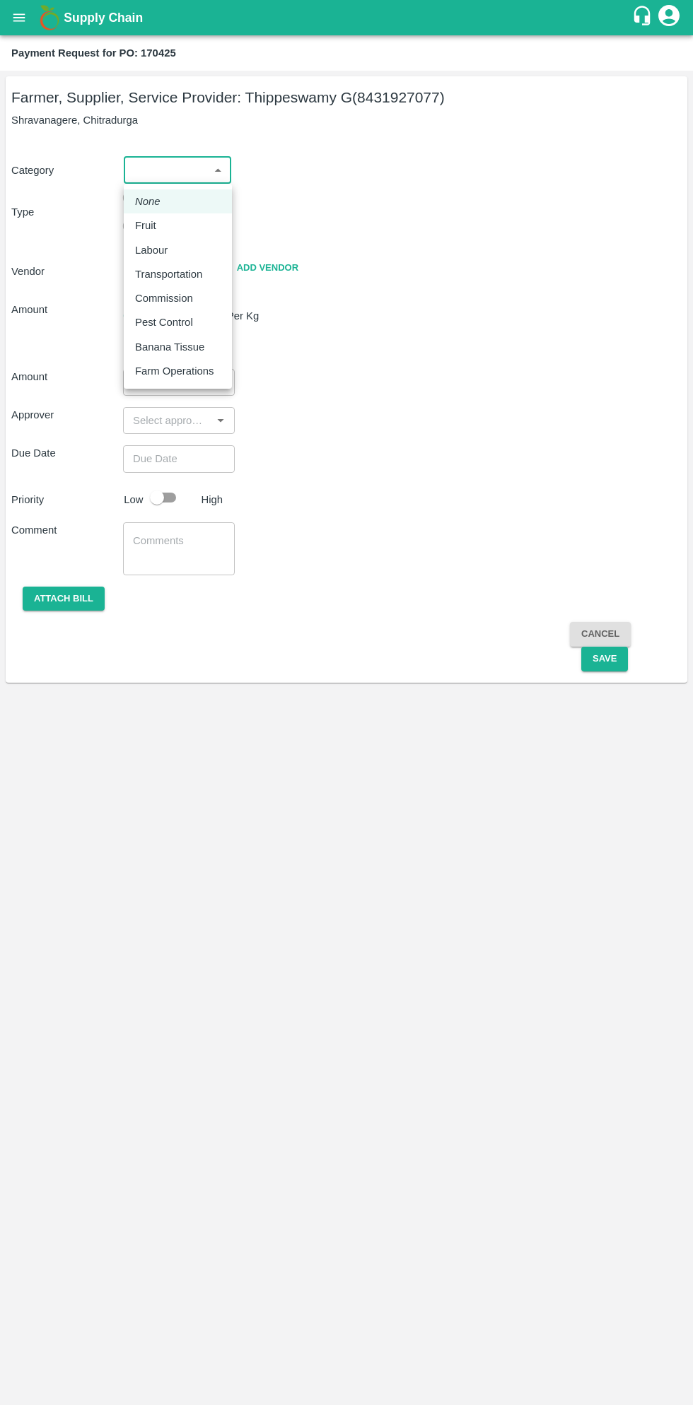
click at [153, 226] on p "Fruit" at bounding box center [145, 226] width 21 height 16
type input "1"
type input "[PERSON_NAME] G - 8431927077(Farmer, Supplier, Service Provider)"
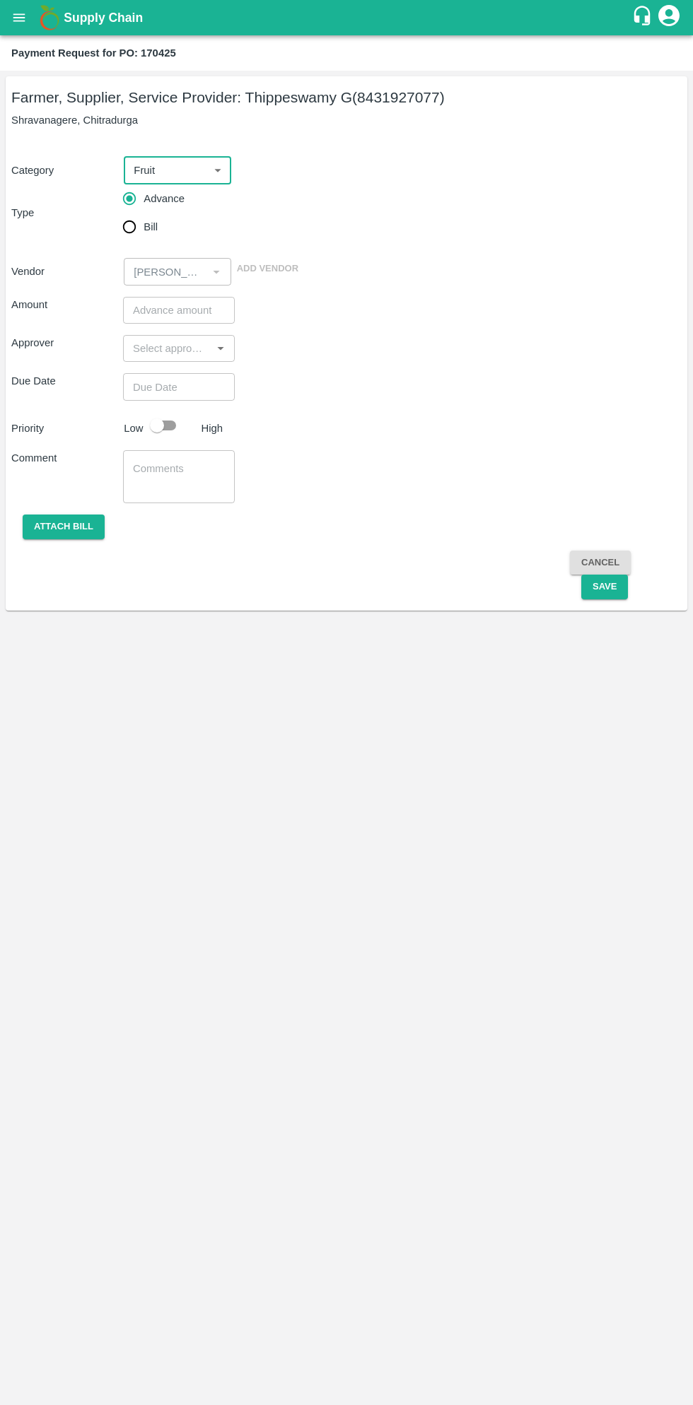
click at [130, 234] on input "Bill" at bounding box center [129, 227] width 28 height 28
radio input "true"
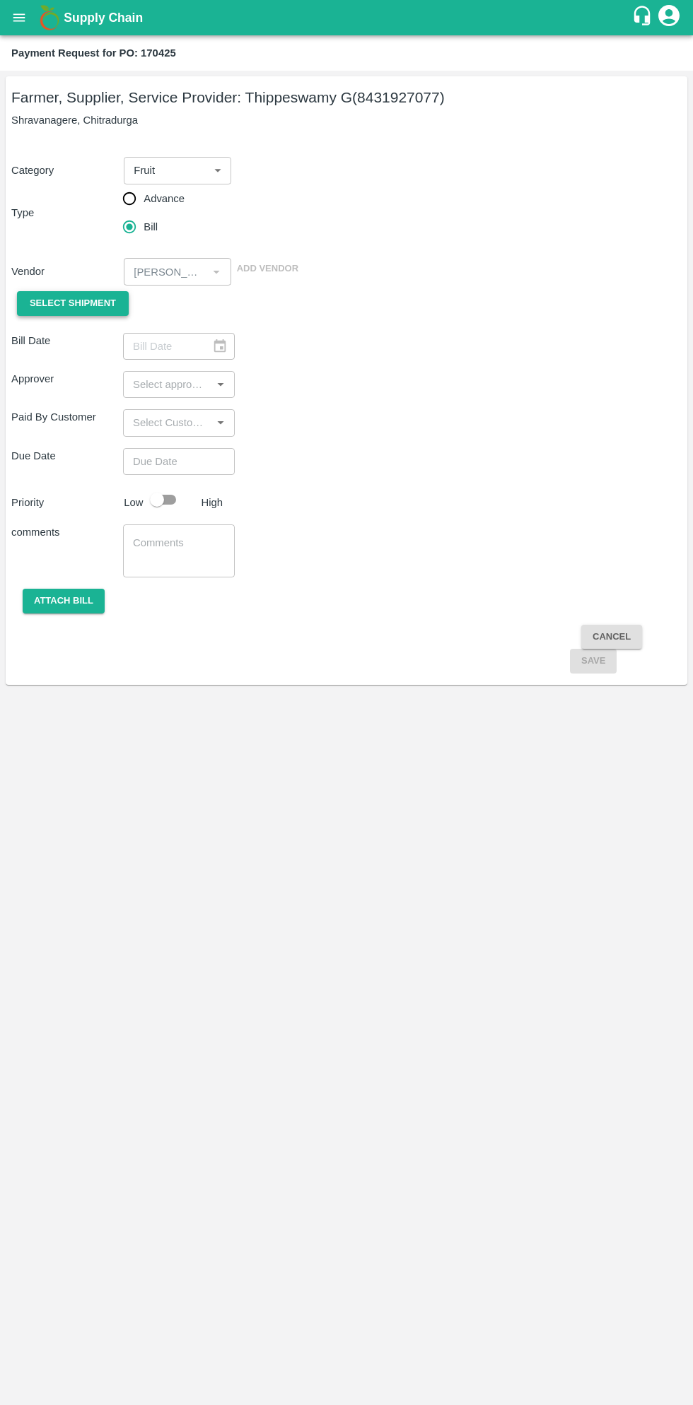
click at [83, 303] on span "Select Shipment" at bounding box center [73, 303] width 86 height 16
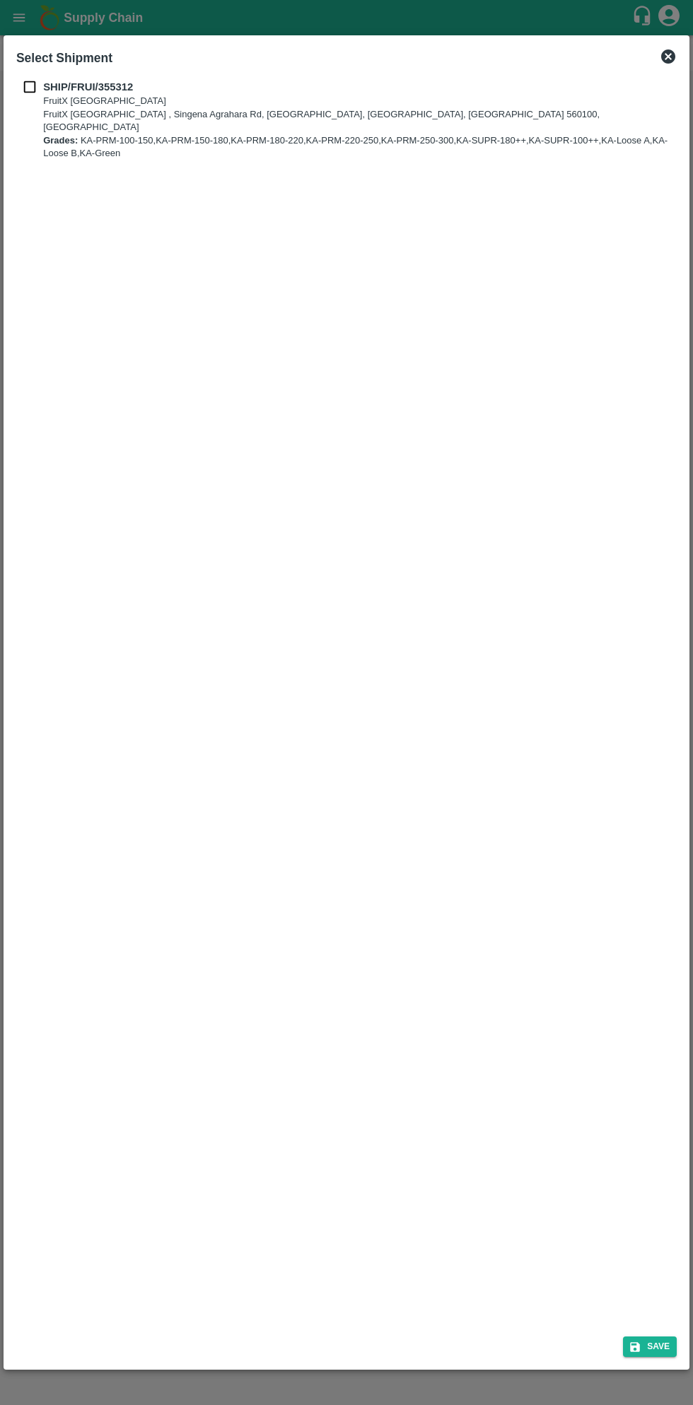
click at [45, 94] on p "SHIP/FRUI/355312" at bounding box center [358, 87] width 630 height 16
checkbox input "true"
click at [659, 1346] on button "Save" at bounding box center [650, 1346] width 54 height 20
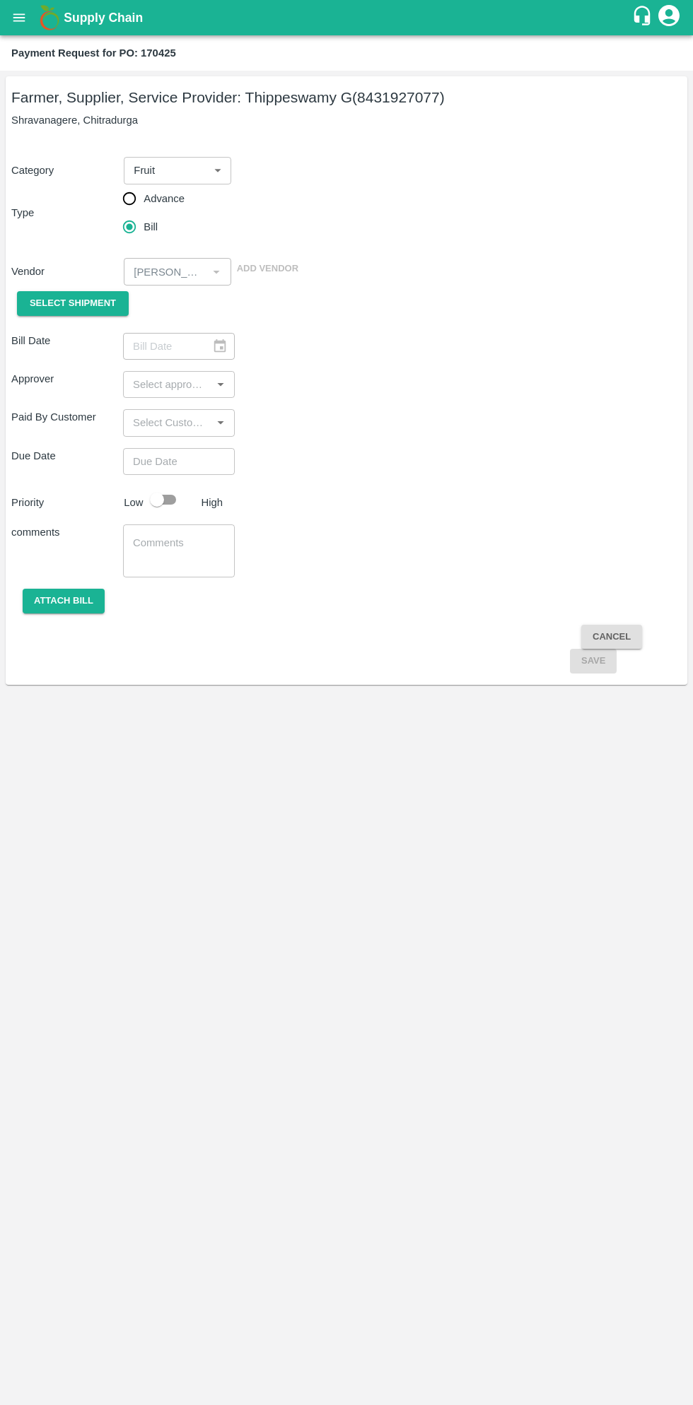
type input "[DATE]"
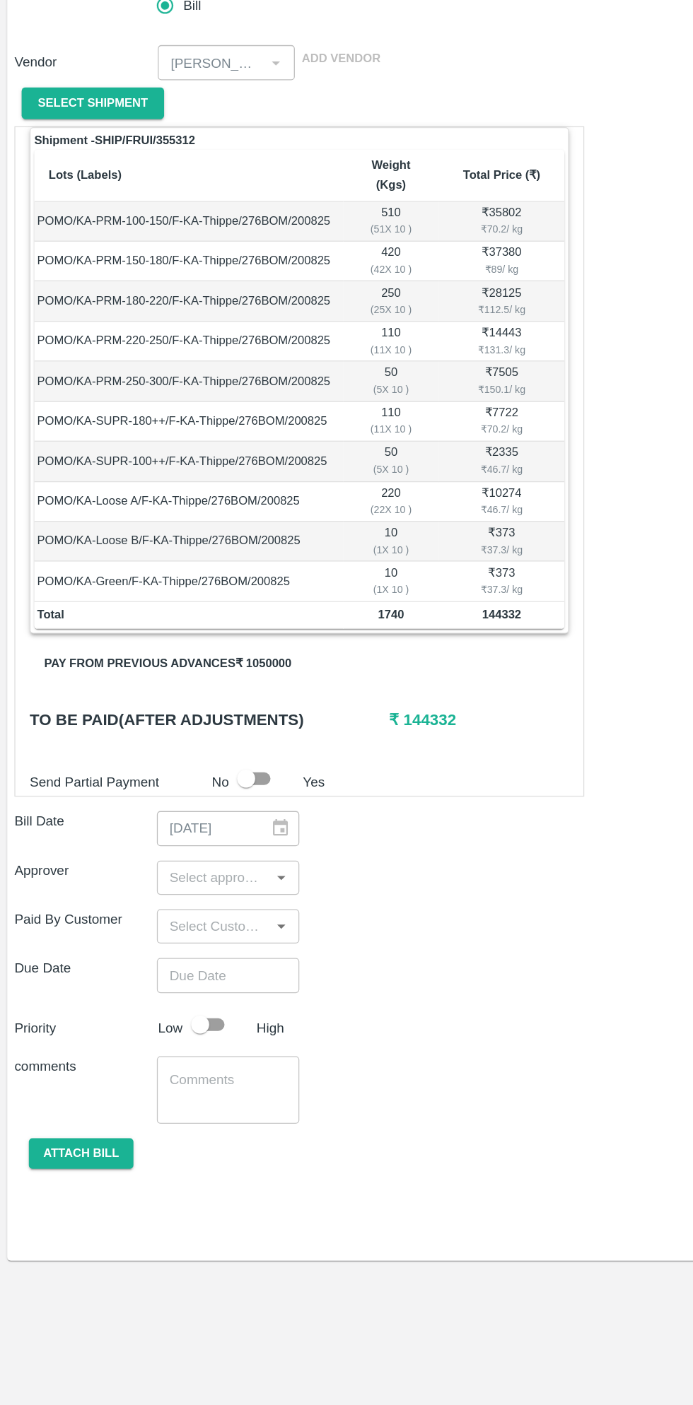
click at [179, 731] on button "Pay from previous advances ₹ 1050000" at bounding box center [131, 743] width 216 height 25
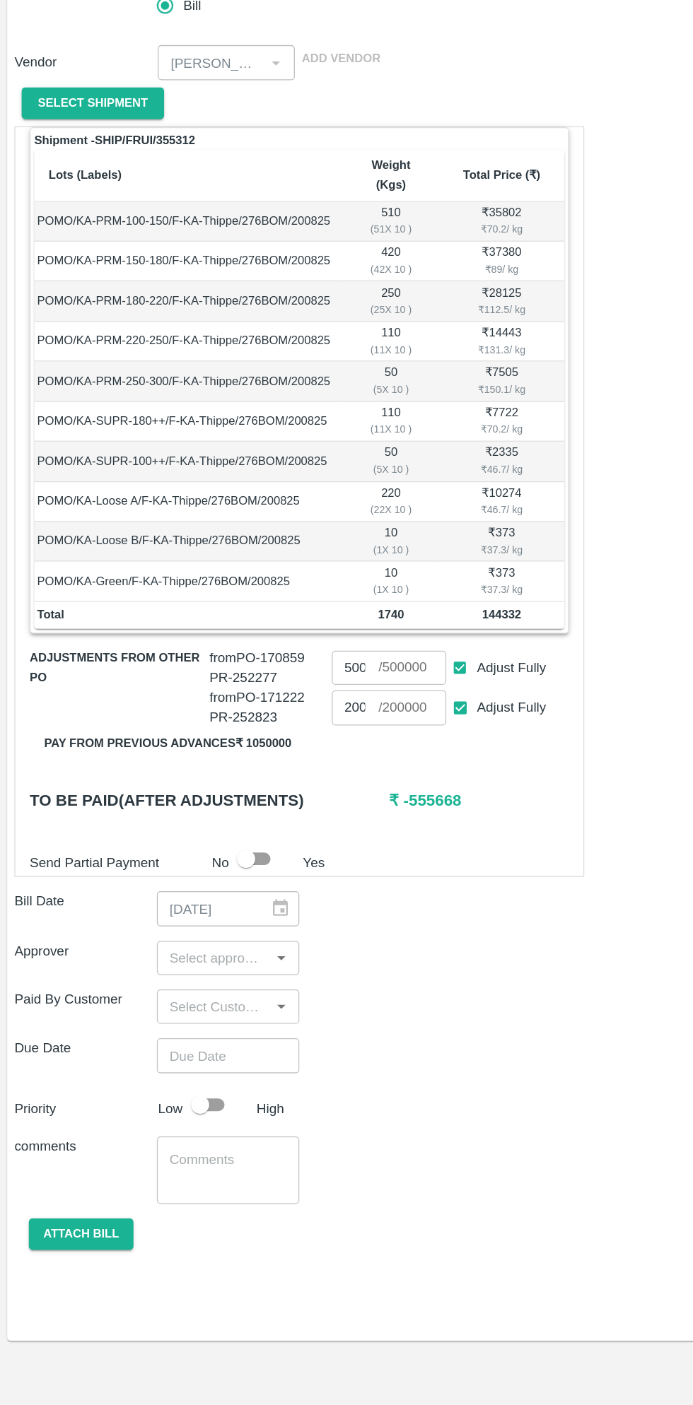
click at [355, 734] on input "Adjust Fully" at bounding box center [361, 747] width 26 height 26
checkbox input "false"
type input "0"
click at [355, 765] on input "Adjust Fully" at bounding box center [361, 778] width 26 height 26
checkbox input "false"
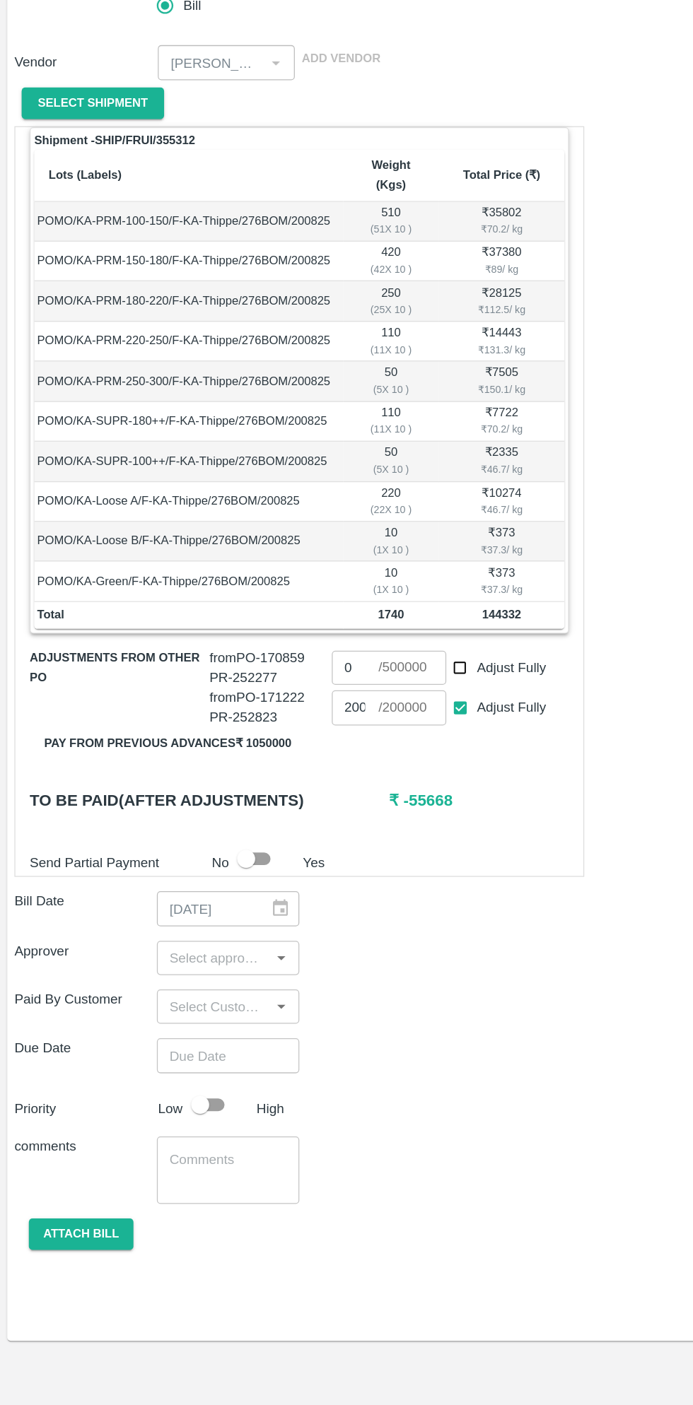
type input "0"
click at [284, 764] on input "0" at bounding box center [278, 777] width 37 height 27
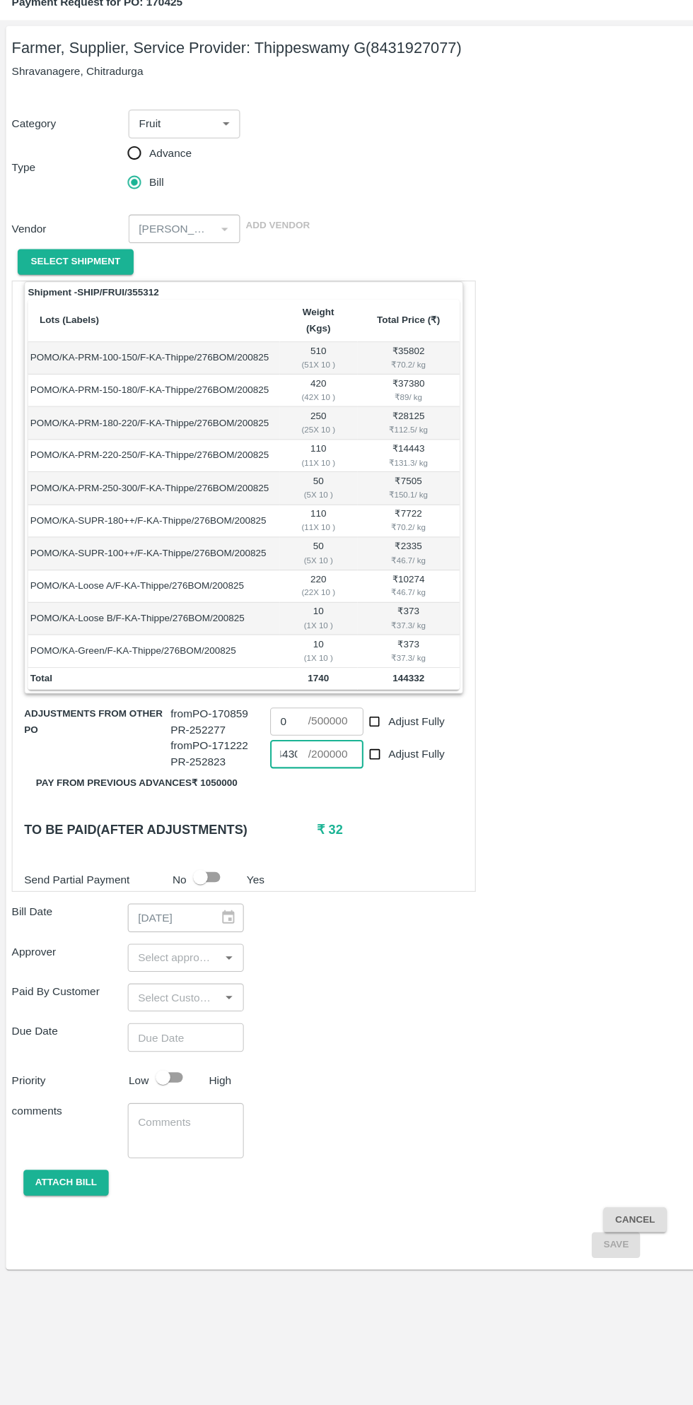
type input "144300"
click at [178, 965] on input "input" at bounding box center [167, 974] width 80 height 18
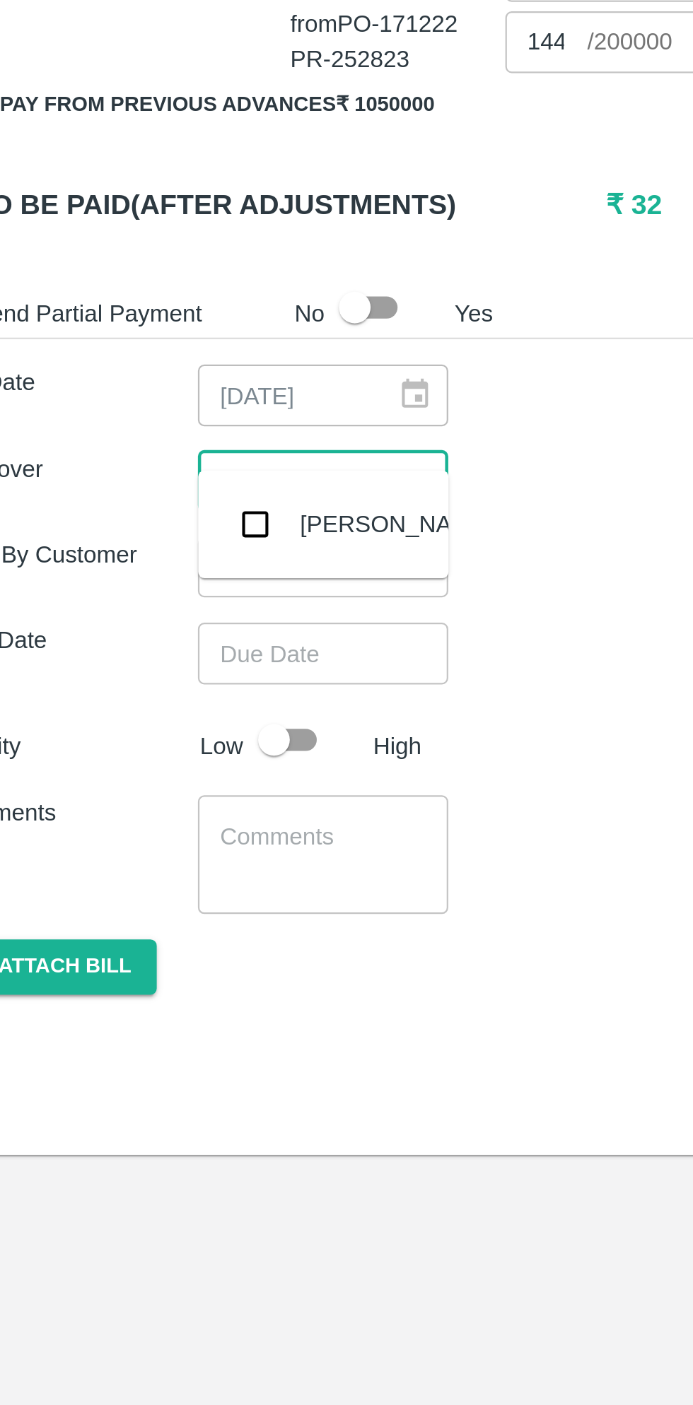
type input "muku"
click at [155, 996] on input "checkbox" at bounding box center [148, 993] width 28 height 28
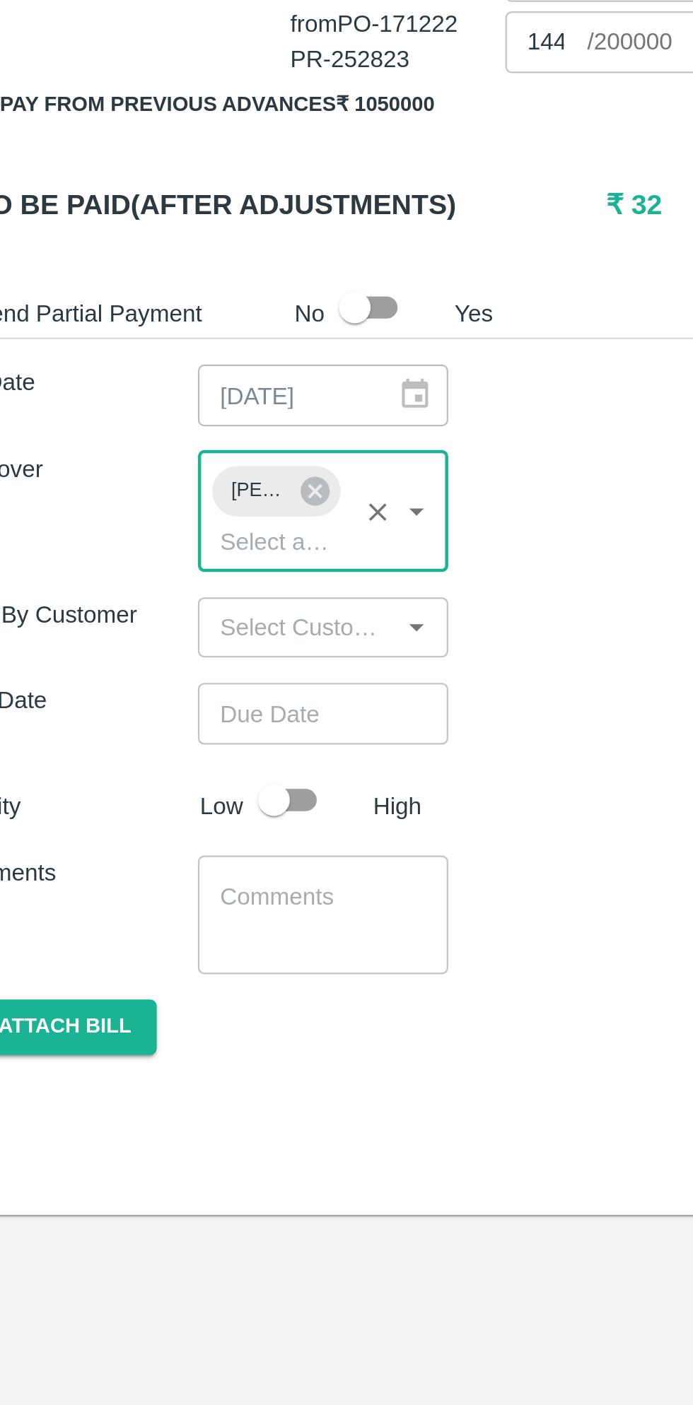
click at [178, 1064] on input "Choose date" at bounding box center [174, 1077] width 102 height 27
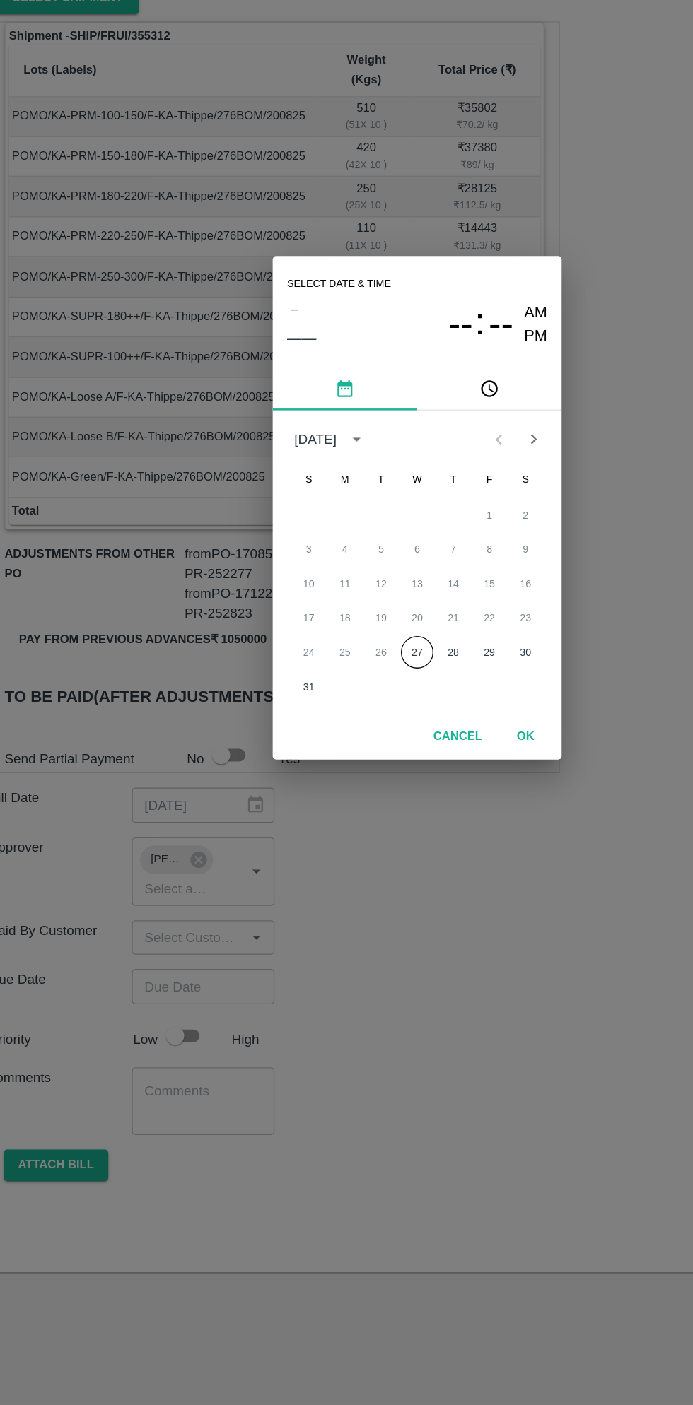
click at [346, 816] on button "27" at bounding box center [346, 815] width 25 height 25
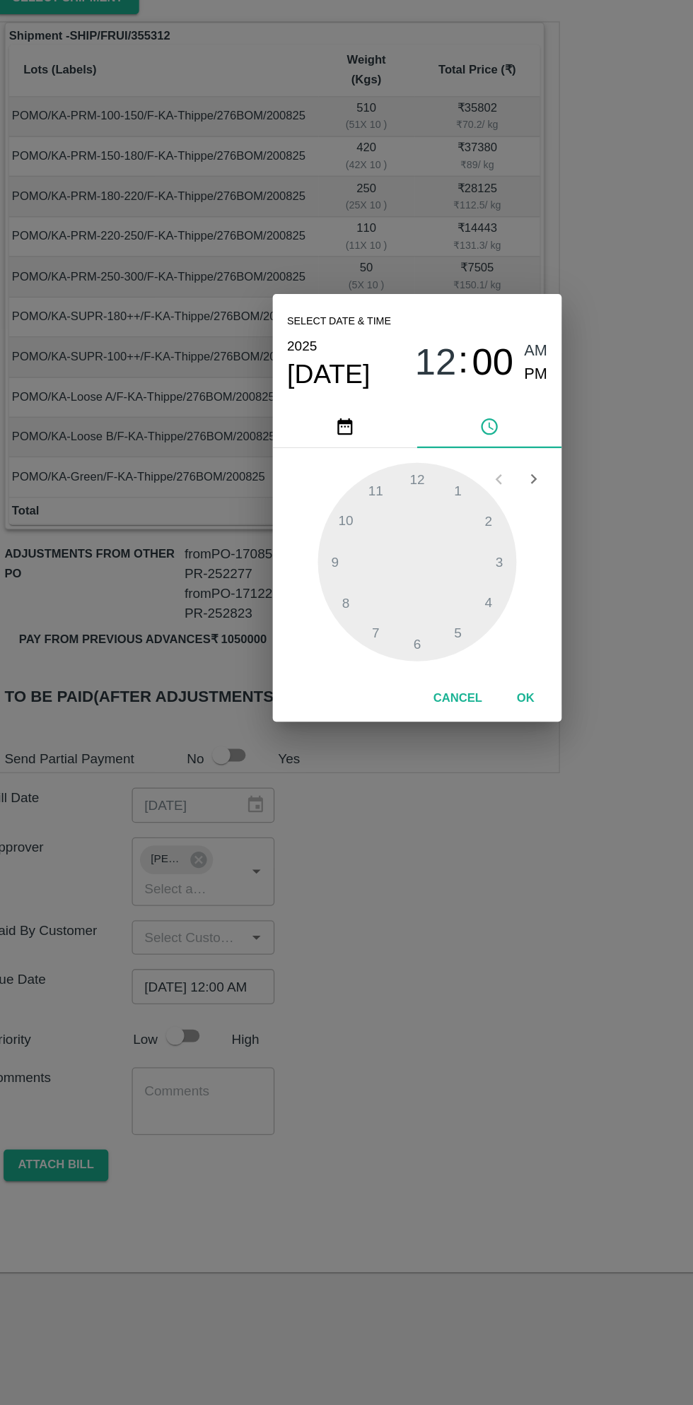
click at [443, 601] on span "PM" at bounding box center [439, 598] width 18 height 19
click at [404, 779] on div at bounding box center [346, 744] width 155 height 155
click at [314, 693] on div at bounding box center [346, 744] width 155 height 155
type input "27/08/2025 04:55 PM"
click at [438, 858] on button "OK" at bounding box center [430, 852] width 45 height 25
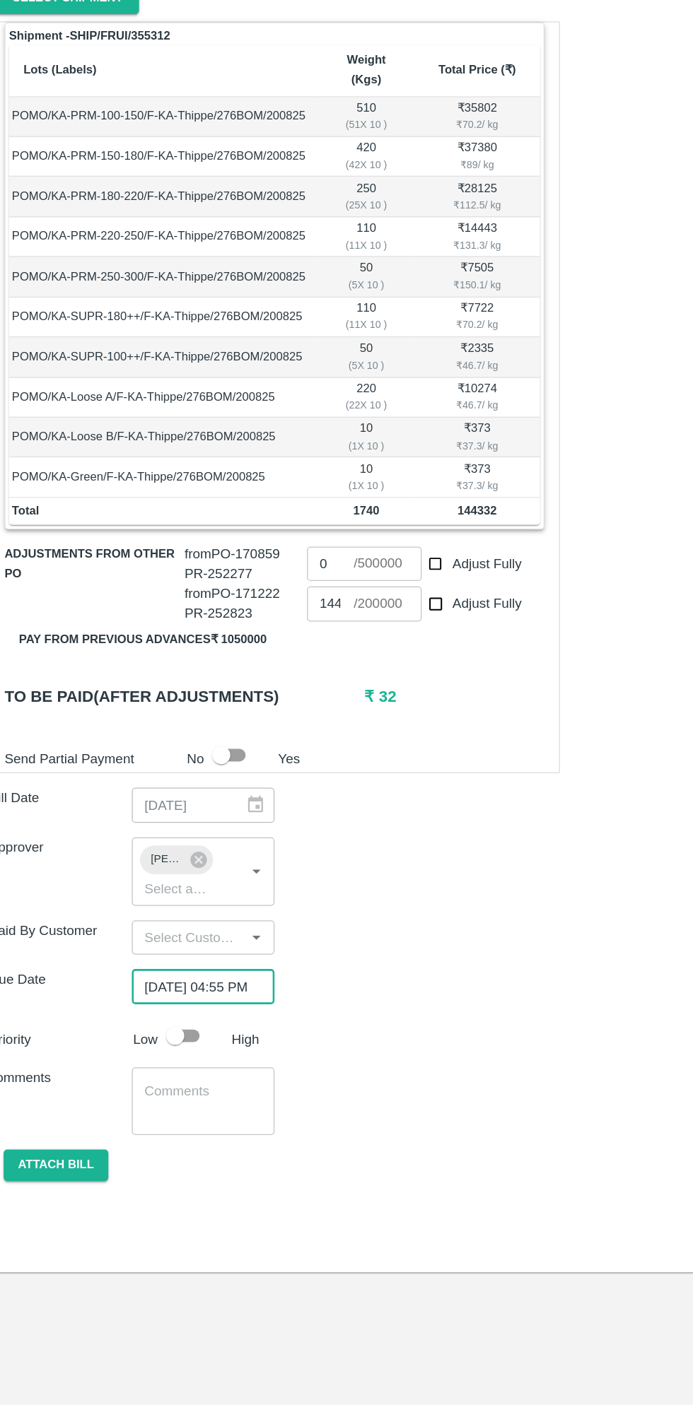
scroll to position [0, 11]
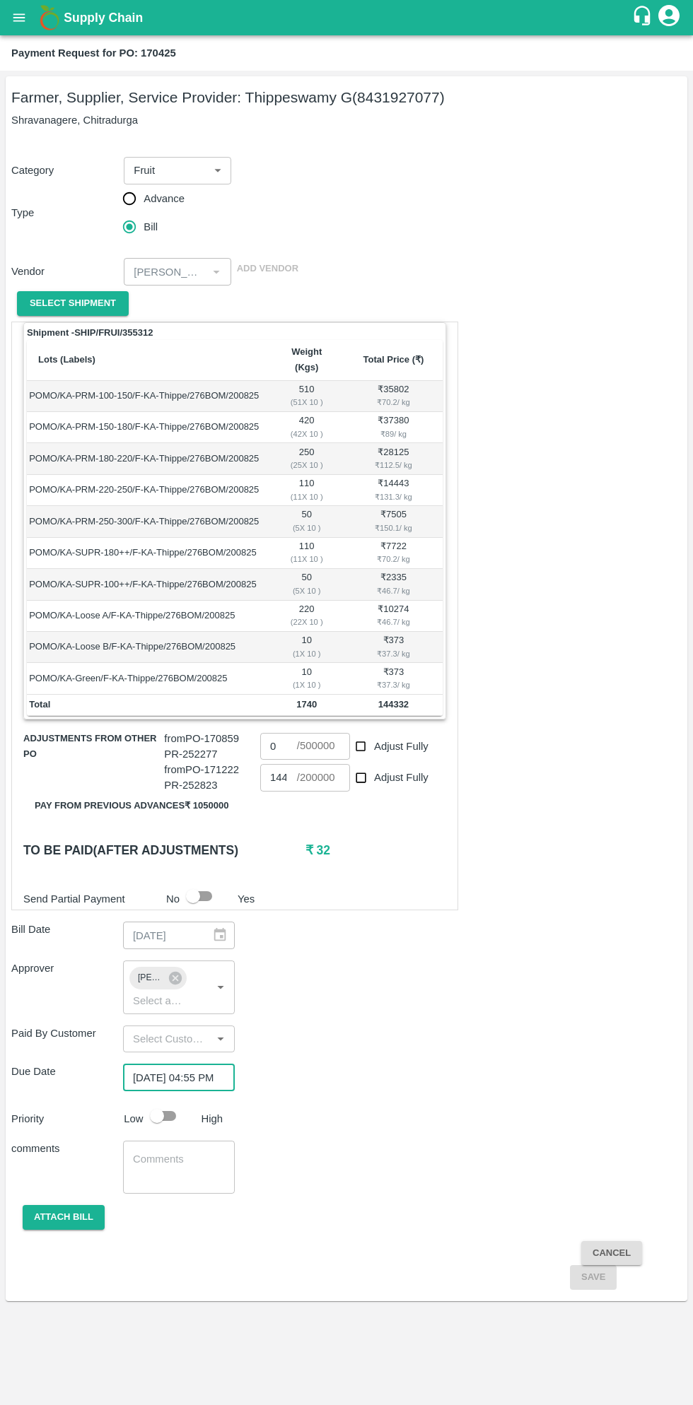
click at [171, 1103] on input "checkbox" at bounding box center [157, 1115] width 81 height 27
checkbox input "true"
click at [62, 1205] on button "Attach bill" at bounding box center [64, 1217] width 82 height 25
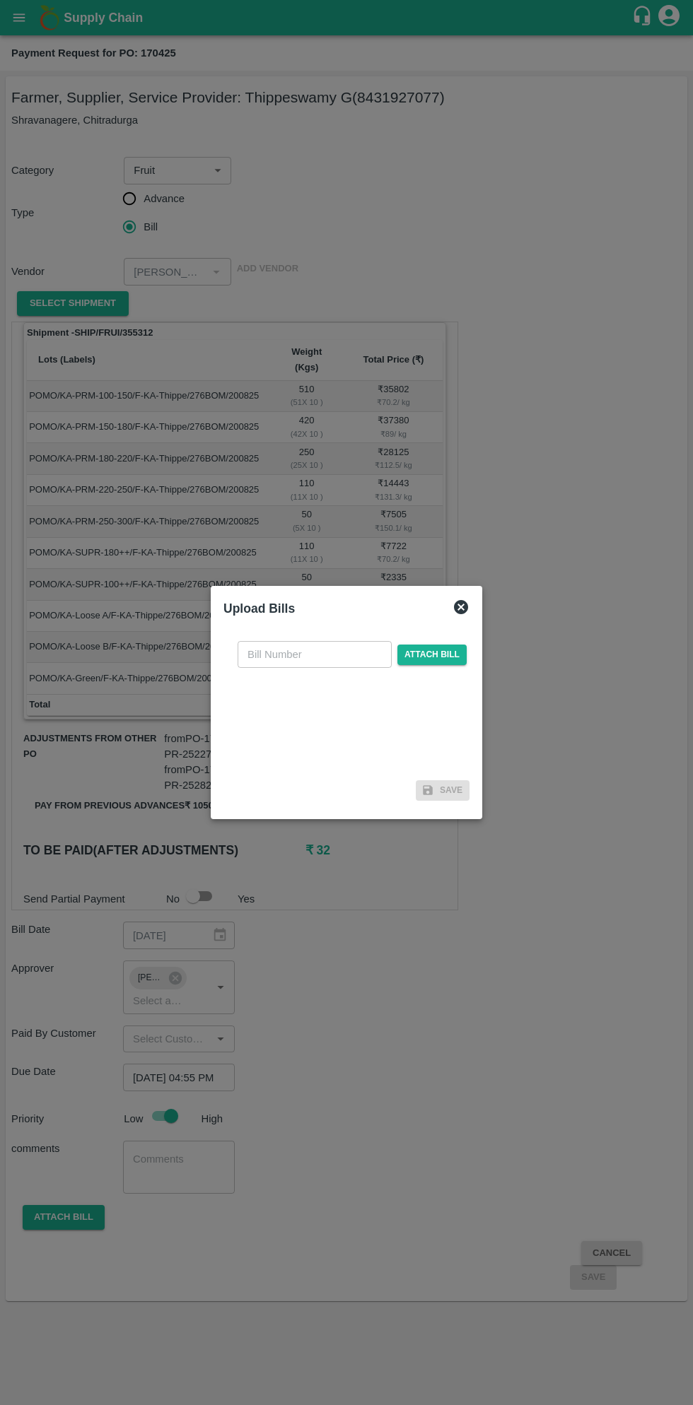
click at [305, 656] on input "text" at bounding box center [314, 654] width 154 height 27
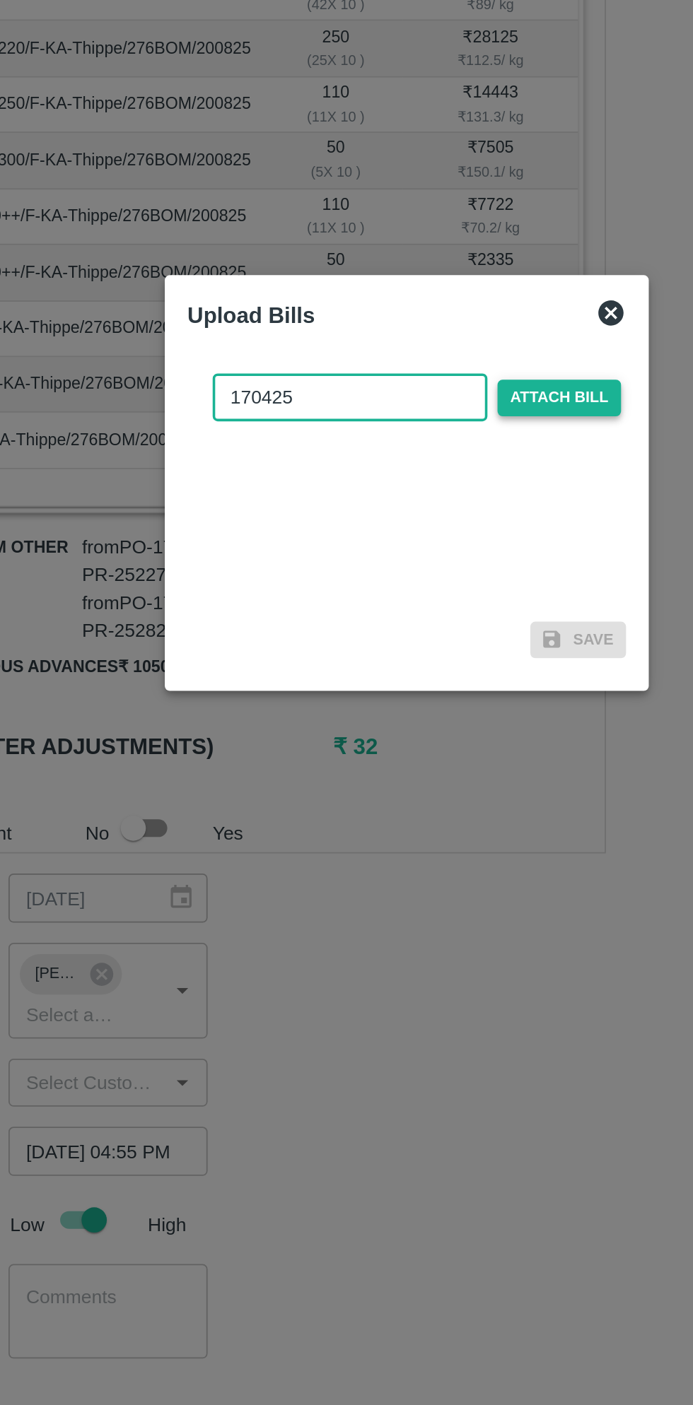
type input "170425"
click at [436, 659] on span "Attach bill" at bounding box center [431, 655] width 69 height 20
click at [0, 0] on input "Attach bill" at bounding box center [0, 0] width 0 height 0
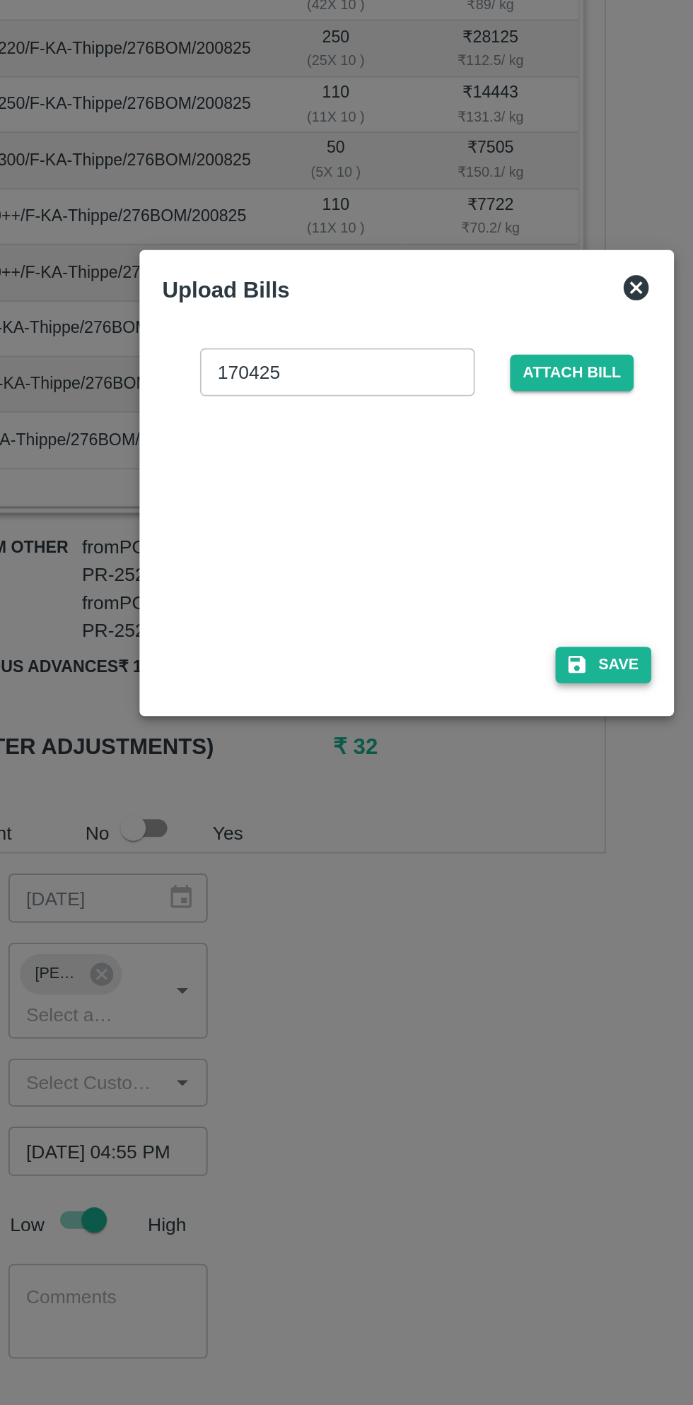
click at [450, 806] on button "Save" at bounding box center [457, 804] width 54 height 20
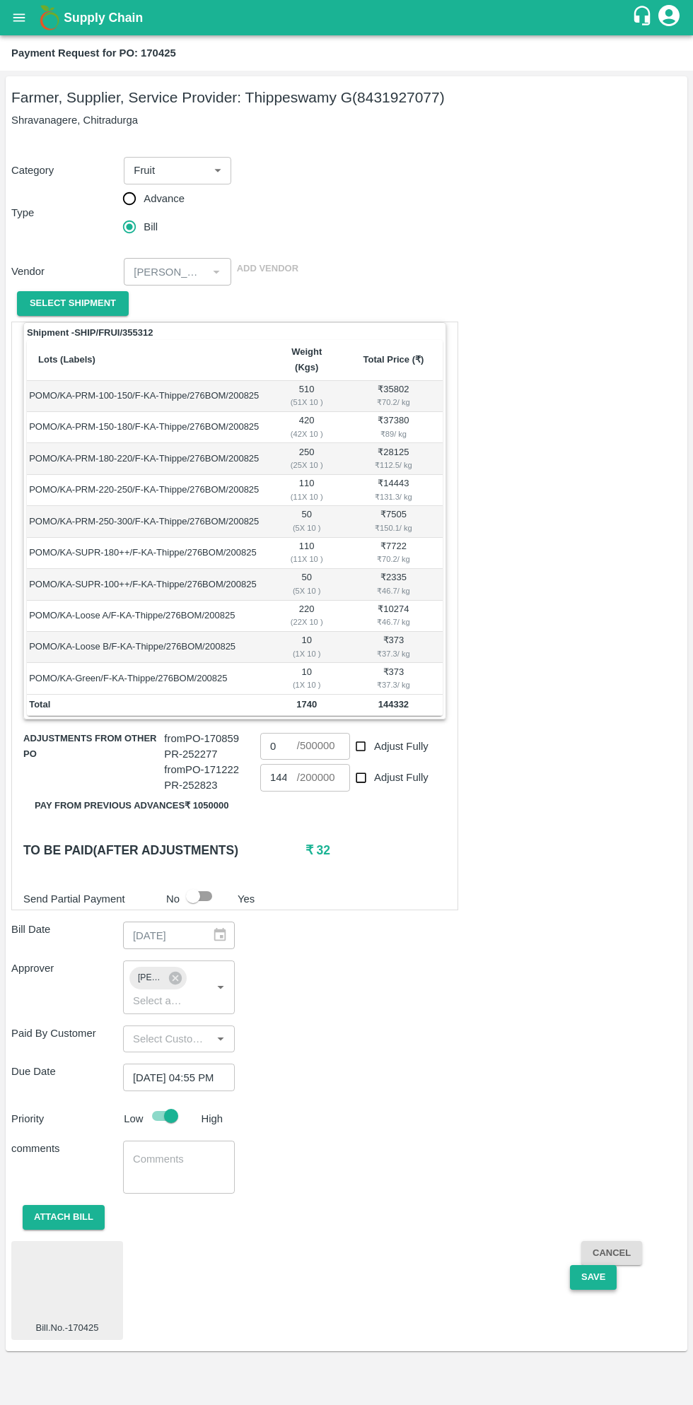
click at [592, 1265] on button "Save" at bounding box center [593, 1277] width 47 height 25
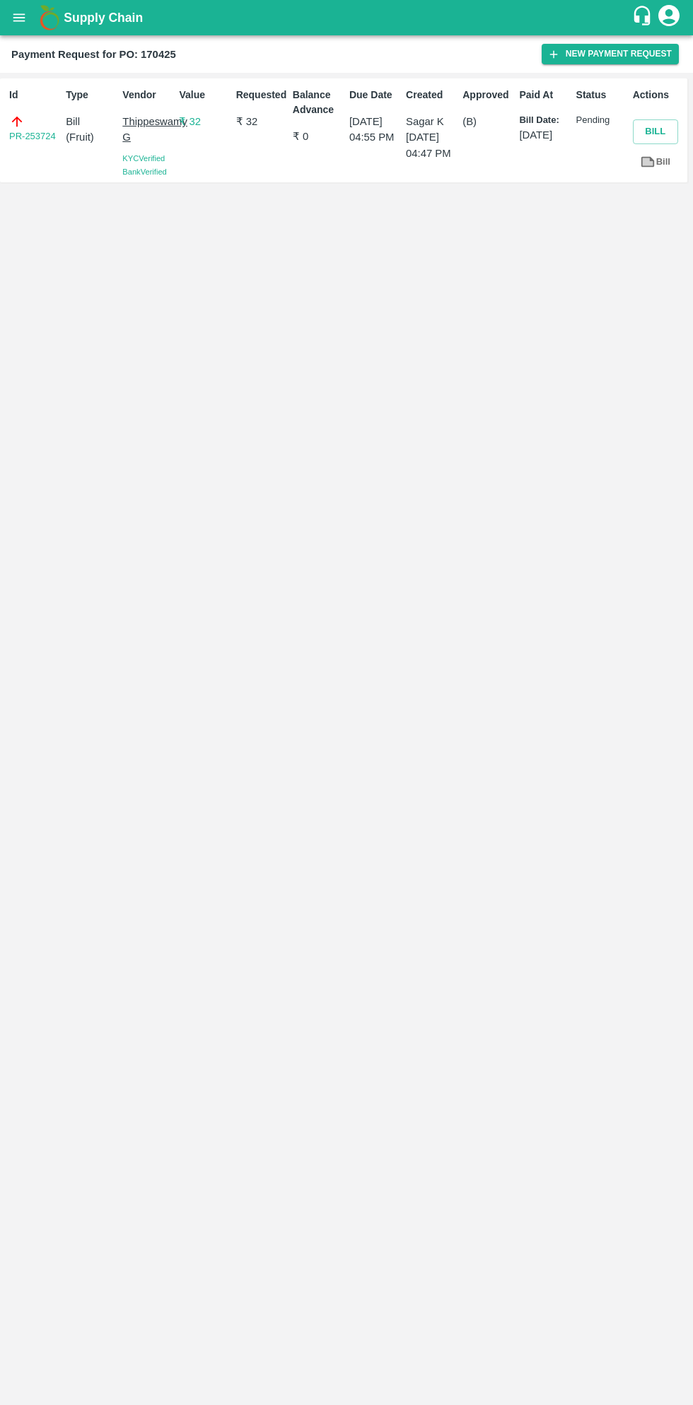
click at [30, 19] on button "open drawer" at bounding box center [19, 17] width 33 height 33
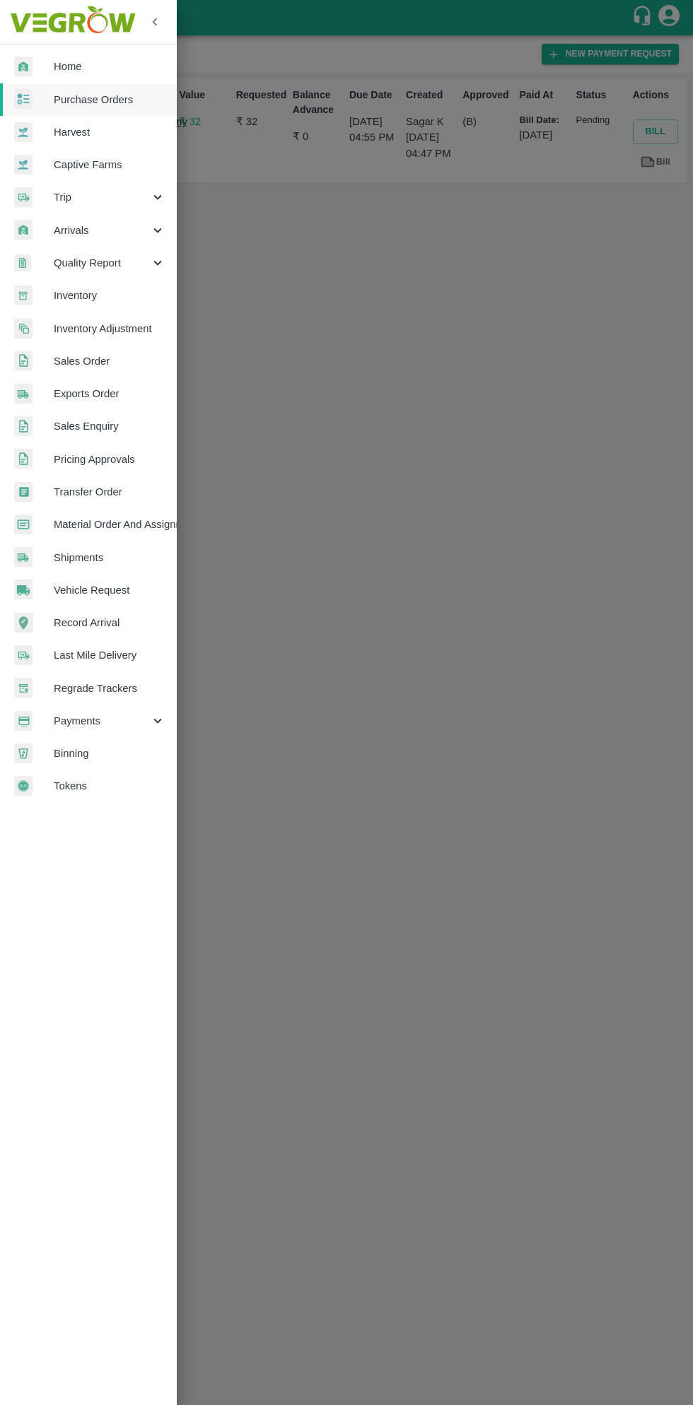
click at [115, 101] on span "Purchase Orders" at bounding box center [110, 100] width 112 height 16
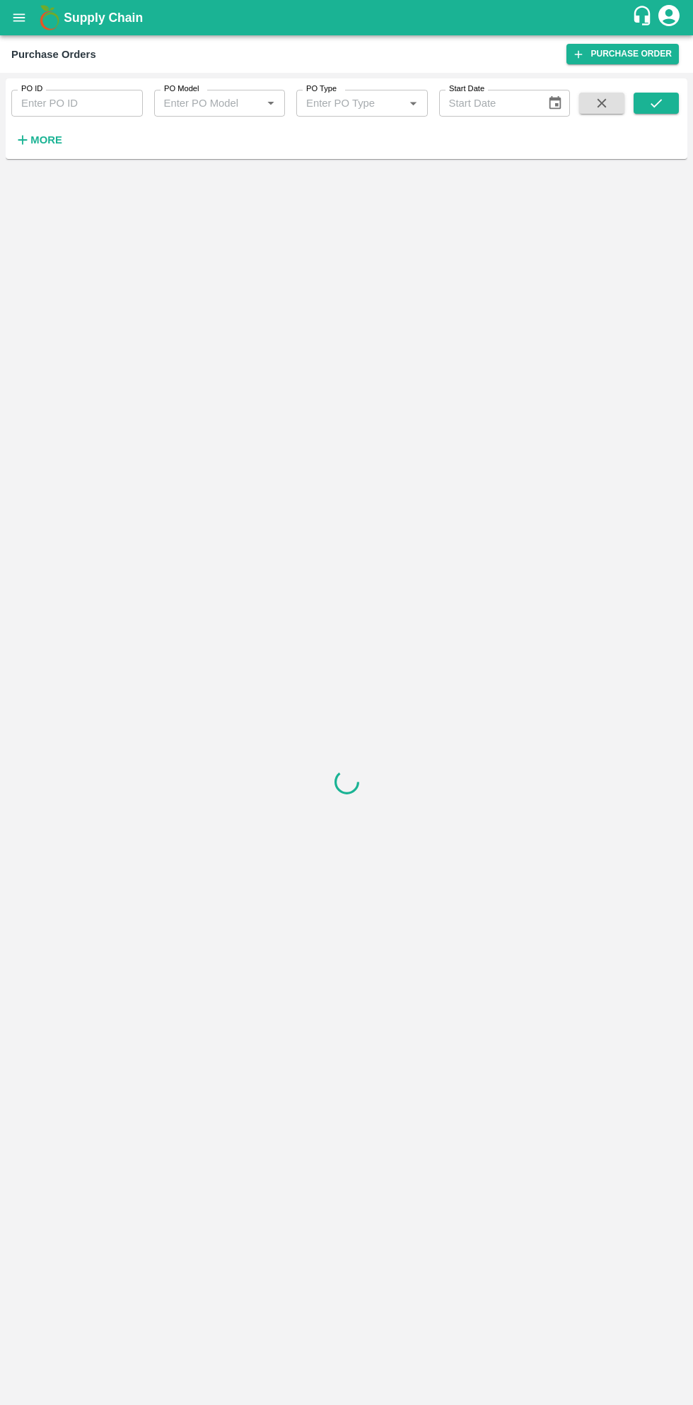
click at [52, 134] on strong "More" at bounding box center [46, 139] width 32 height 11
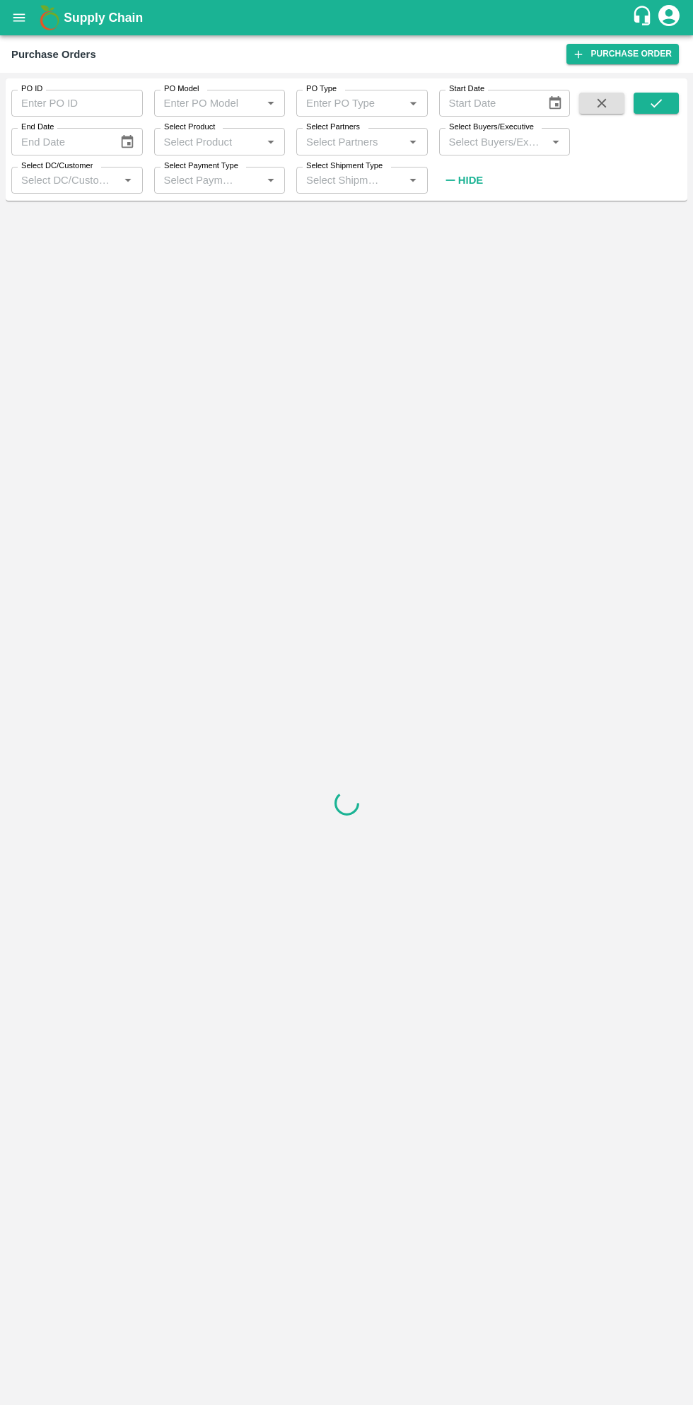
click at [495, 137] on input "Select Buyers/Executive" at bounding box center [493, 141] width 100 height 18
type input "sagar"
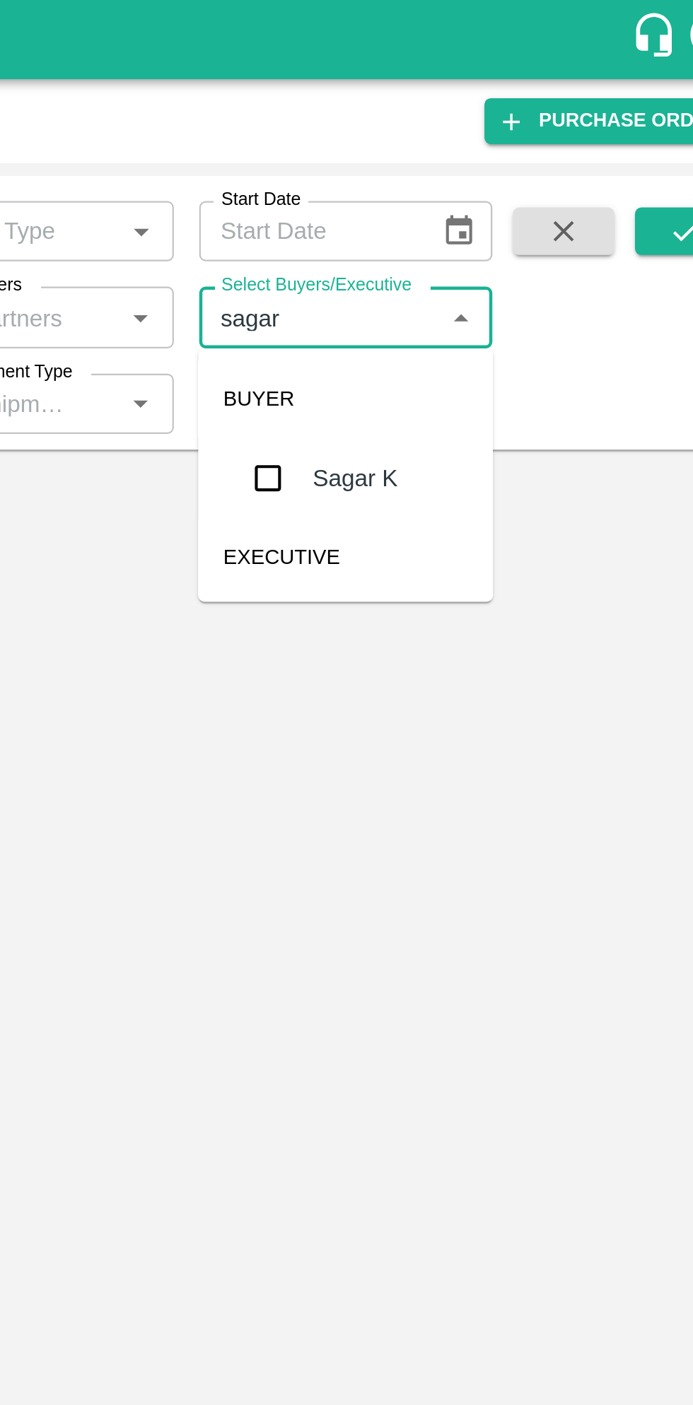
click at [474, 211] on input "checkbox" at bounding box center [469, 213] width 28 height 28
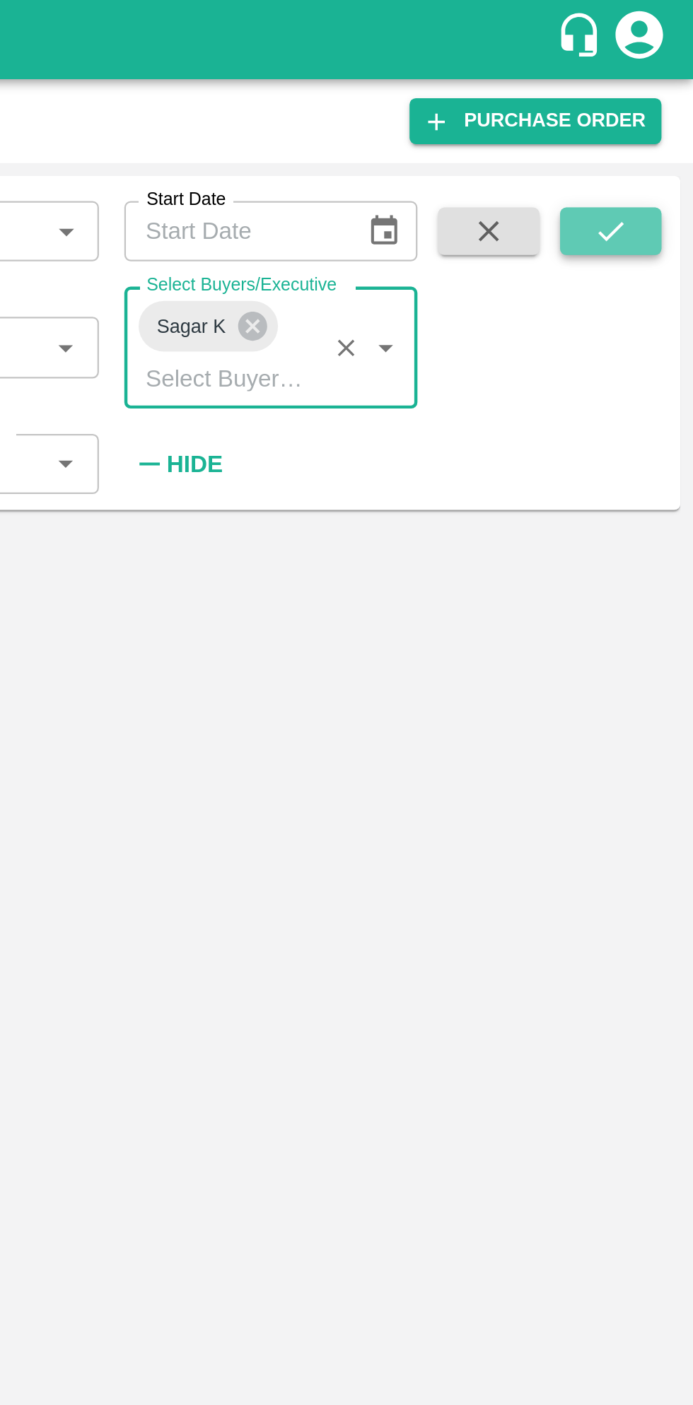
click at [654, 110] on icon "submit" at bounding box center [656, 103] width 16 height 16
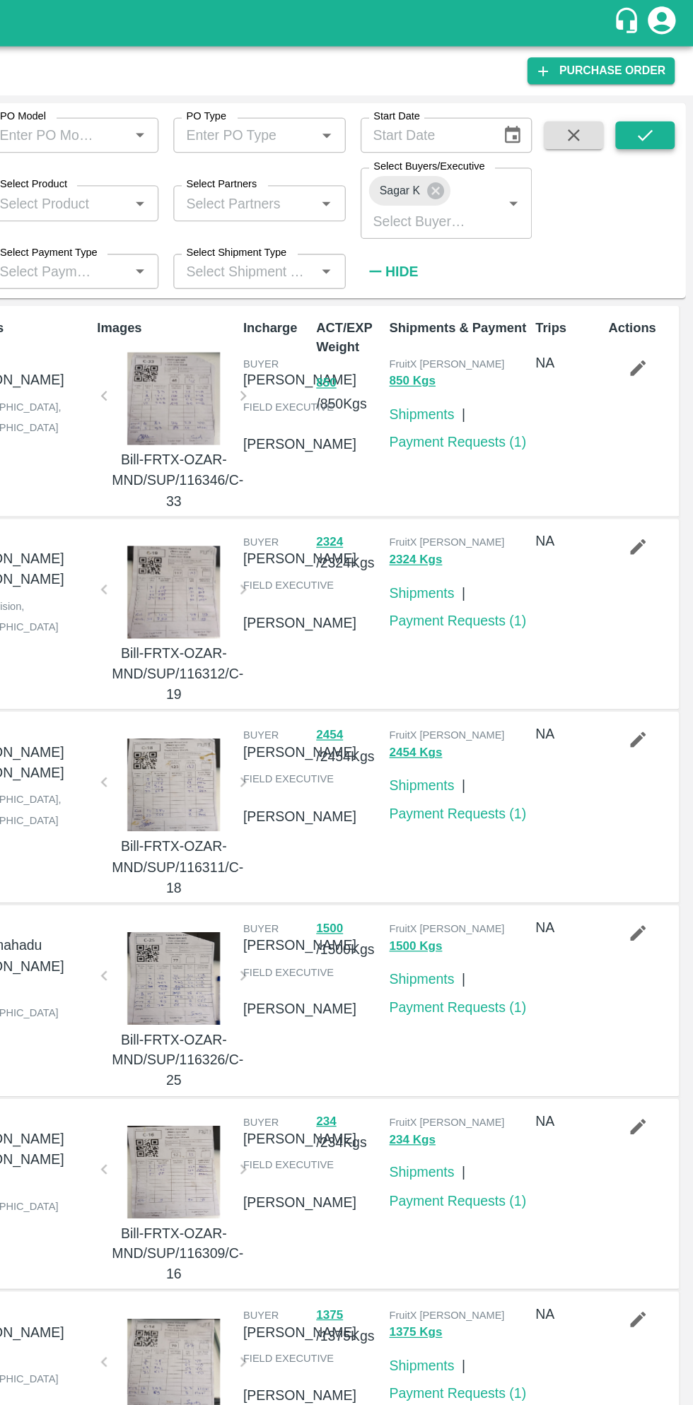
click at [656, 103] on icon "submit" at bounding box center [656, 103] width 16 height 16
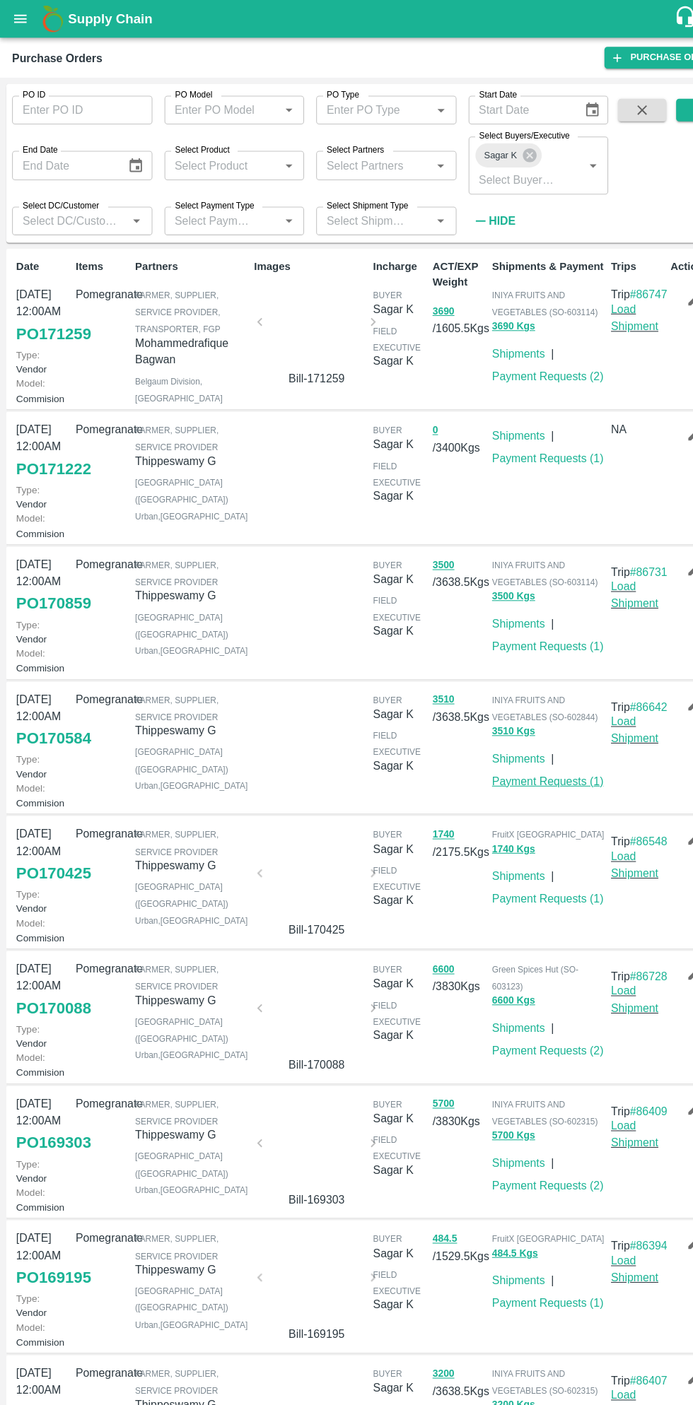
click at [517, 738] on link "Payment Requests ( 1 )" at bounding box center [513, 731] width 105 height 11
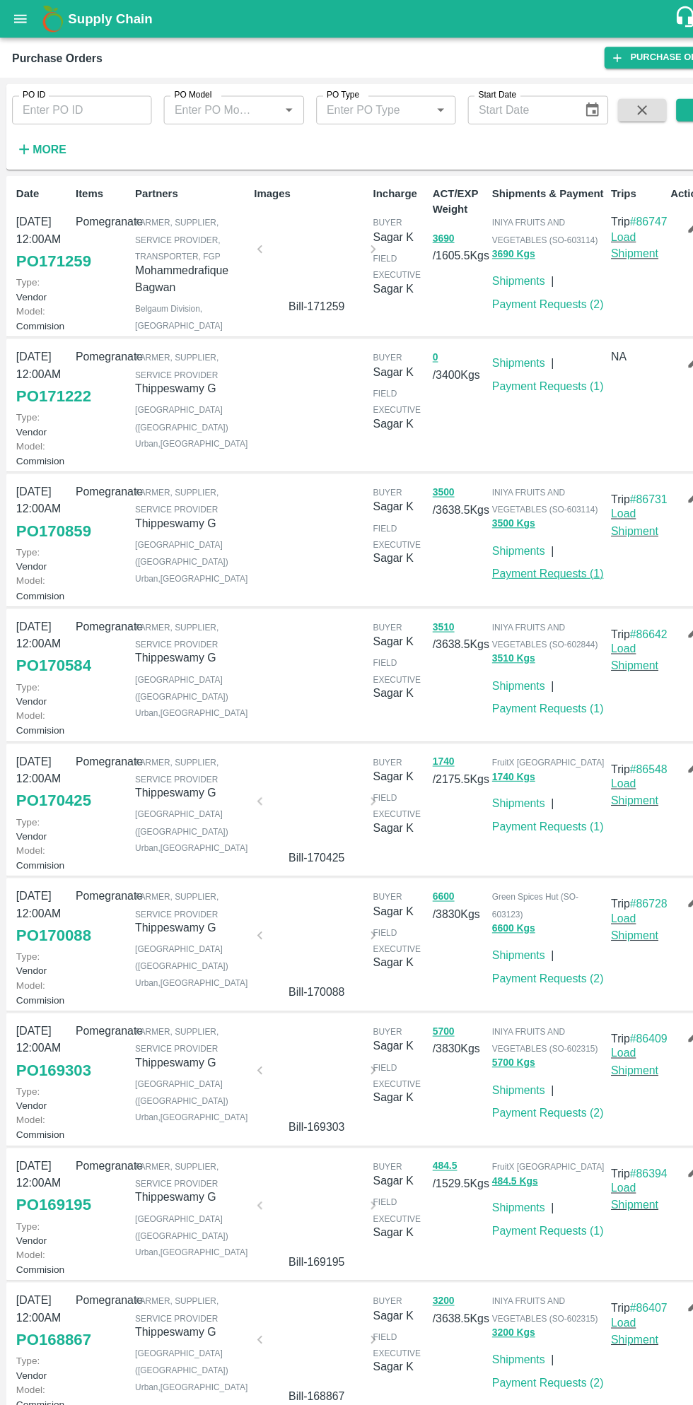
click at [520, 543] on link "Payment Requests ( 1 )" at bounding box center [513, 536] width 105 height 11
click at [493, 780] on link "Payment Requests ( 1 )" at bounding box center [513, 774] width 105 height 11
click at [536, 543] on link "Payment Requests ( 1 )" at bounding box center [513, 536] width 105 height 11
click at [529, 669] on link "Payment Requests ( 1 )" at bounding box center [513, 663] width 105 height 11
click at [529, 543] on link "Payment Requests ( 1 )" at bounding box center [513, 536] width 105 height 11
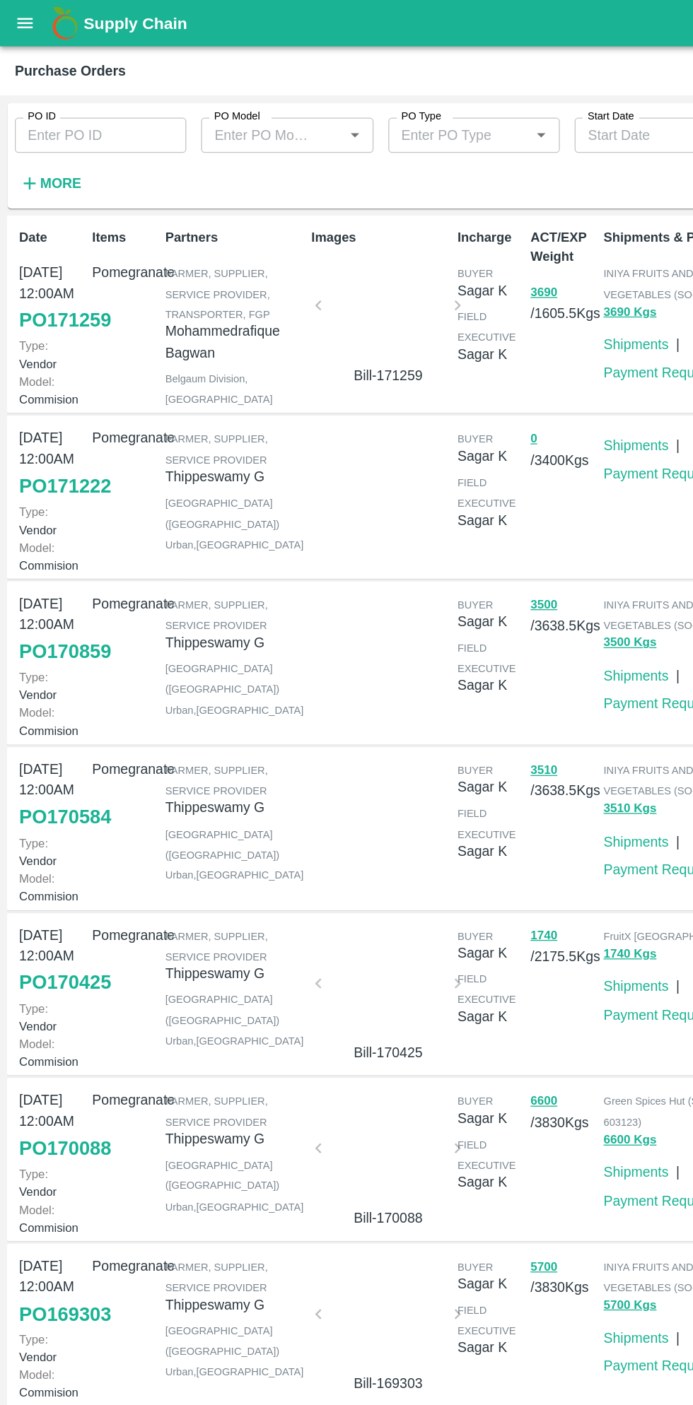
click at [26, 28] on button "open drawer" at bounding box center [19, 17] width 33 height 33
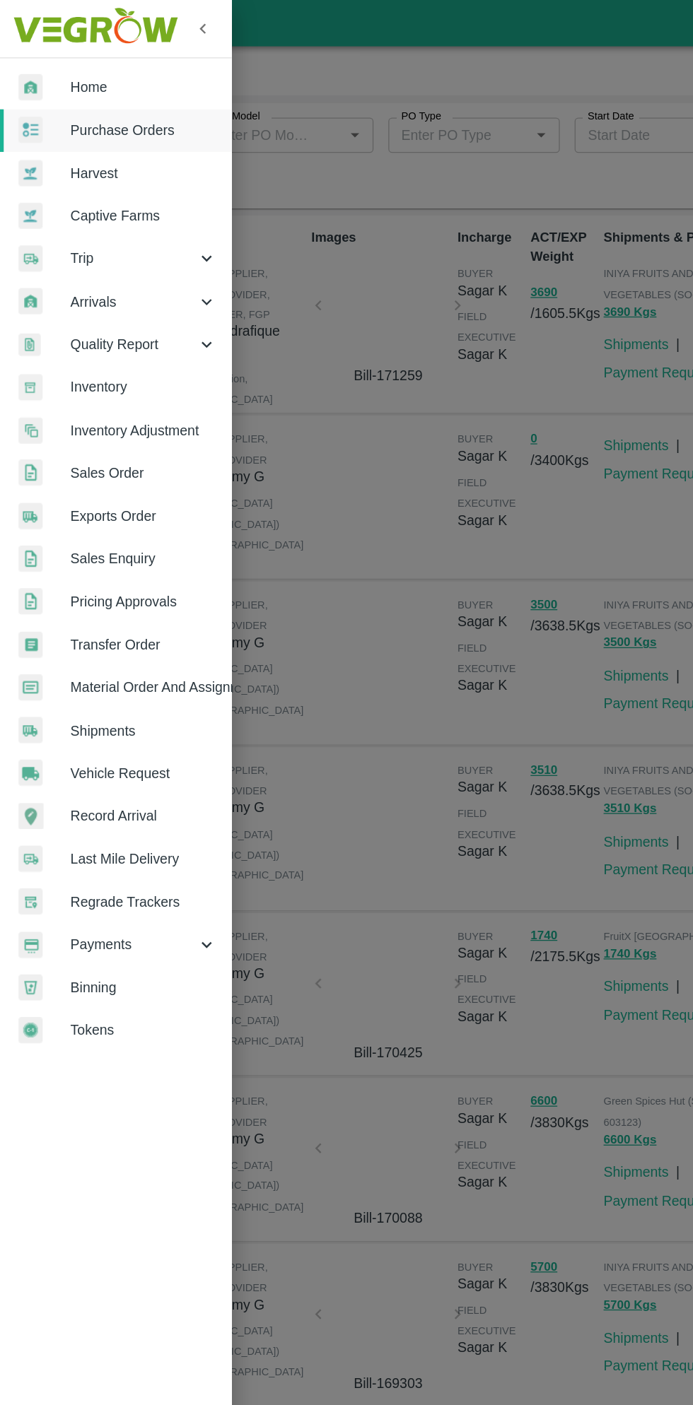
click at [93, 724] on span "Payments" at bounding box center [102, 721] width 96 height 16
click at [121, 753] on span "My Payment Requests" at bounding box center [115, 754] width 100 height 16
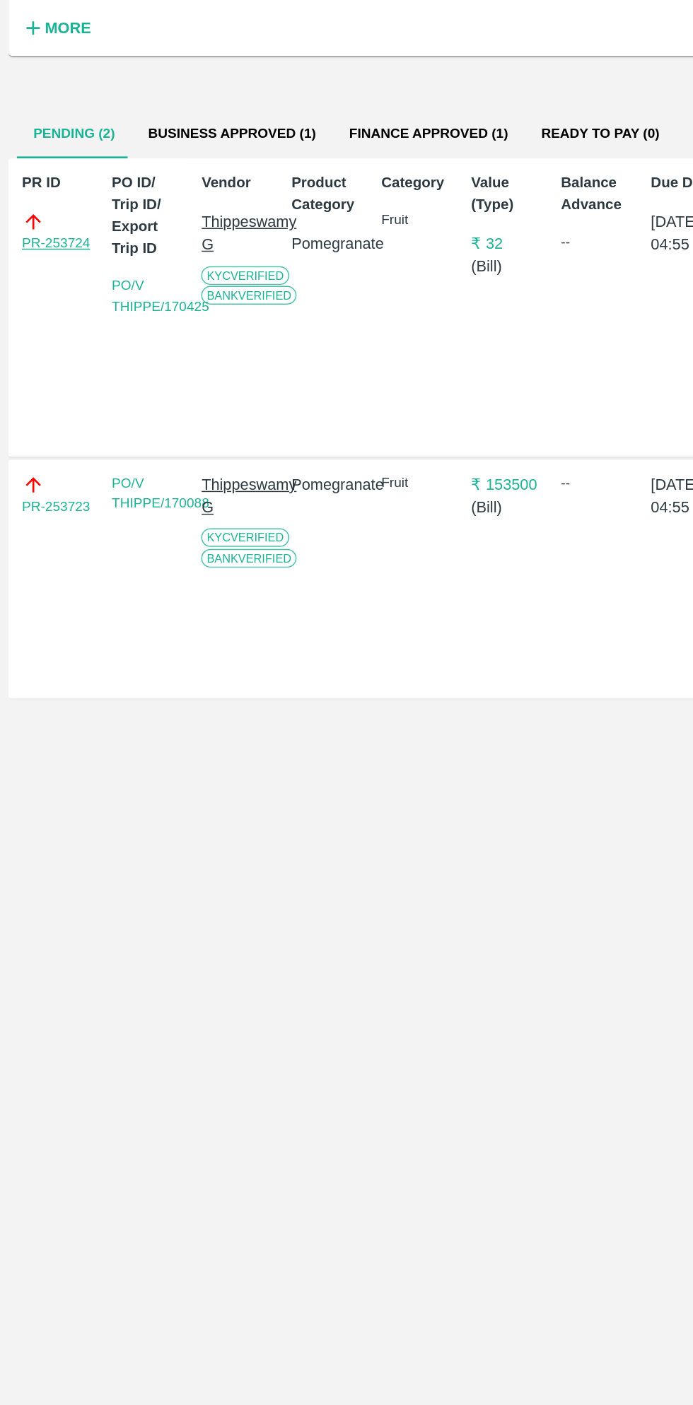
click at [46, 284] on link "PR-253724" at bounding box center [38, 285] width 47 height 14
click at [45, 471] on link "PR-253723" at bounding box center [38, 464] width 47 height 14
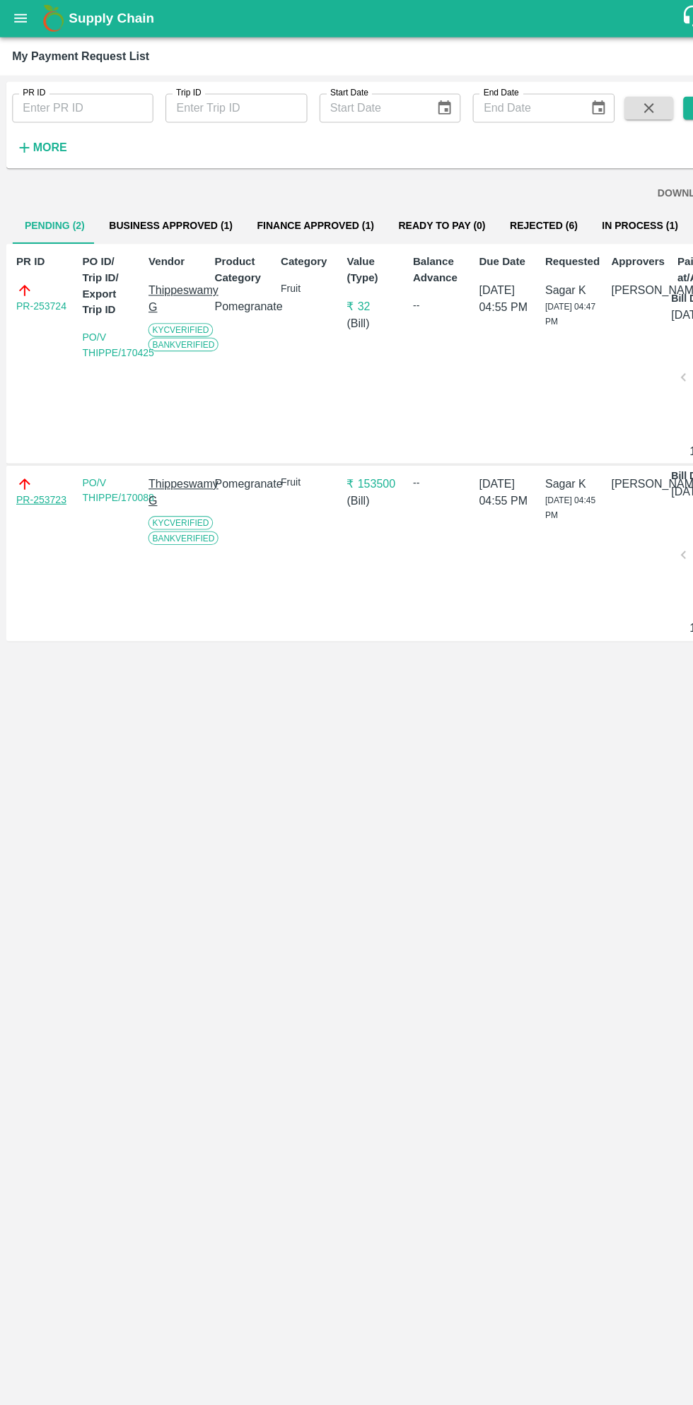
scroll to position [0, 7]
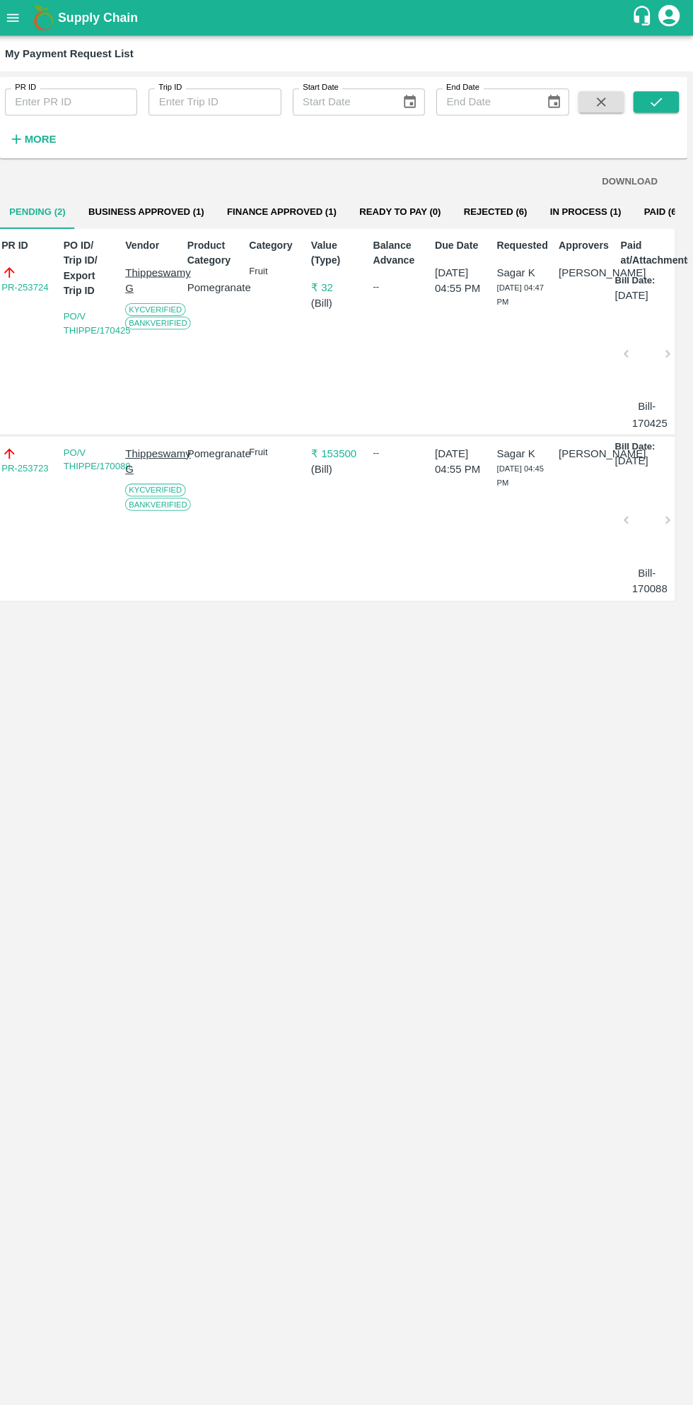
click at [562, 209] on button "In Process (1)" at bounding box center [585, 210] width 93 height 34
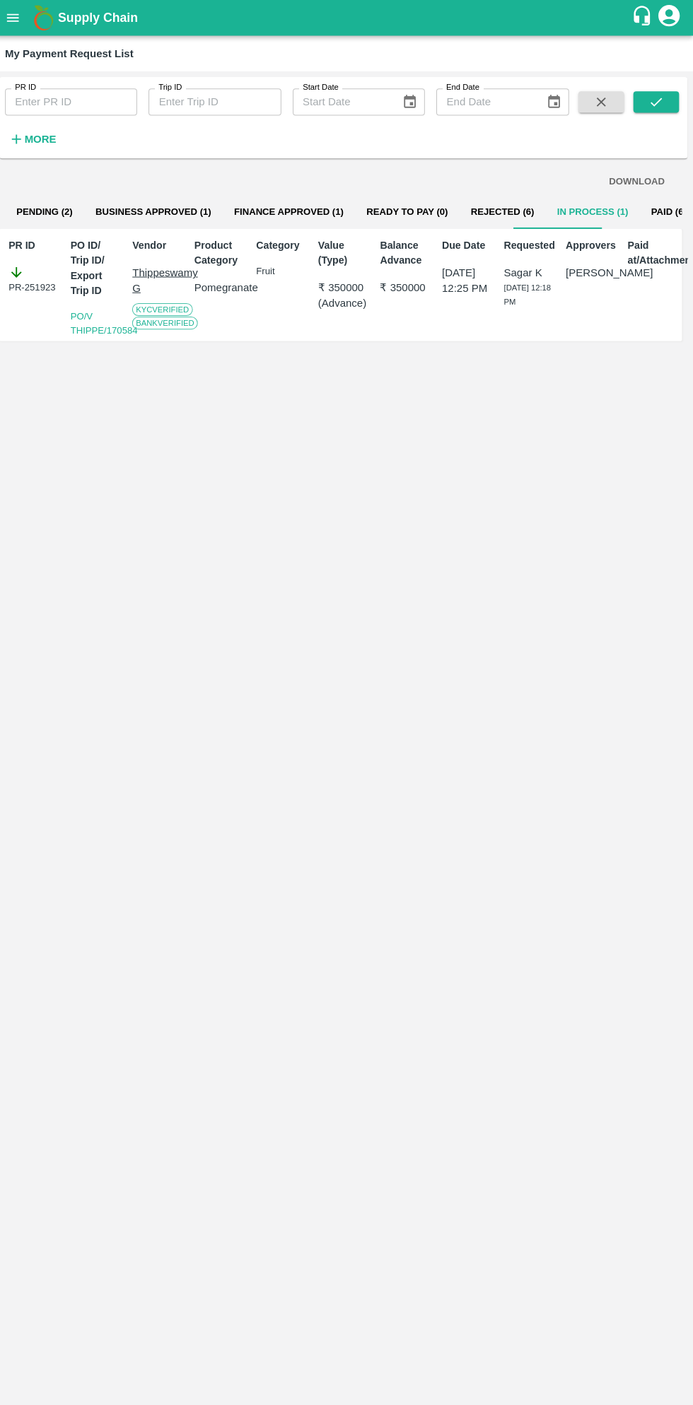
scroll to position [0, 0]
click at [27, 19] on icon "open drawer" at bounding box center [19, 18] width 16 height 16
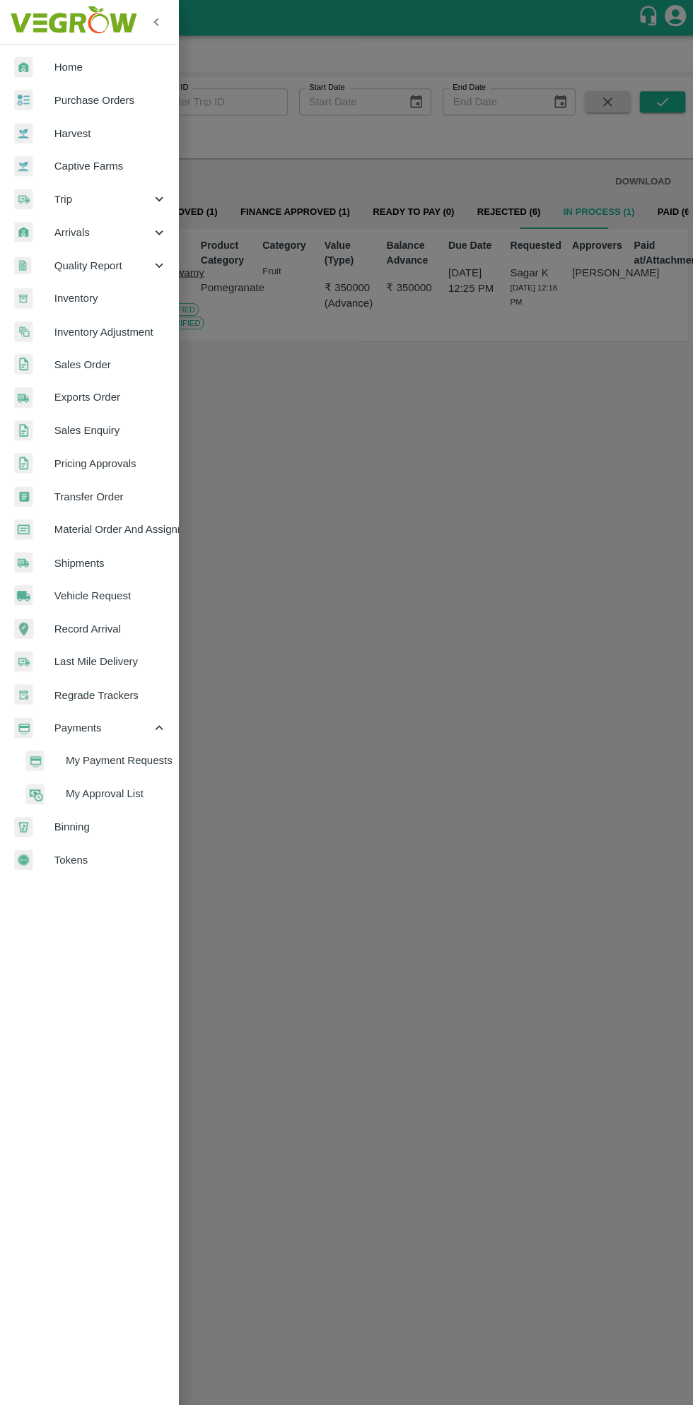
click at [122, 103] on span "Purchase Orders" at bounding box center [110, 100] width 112 height 16
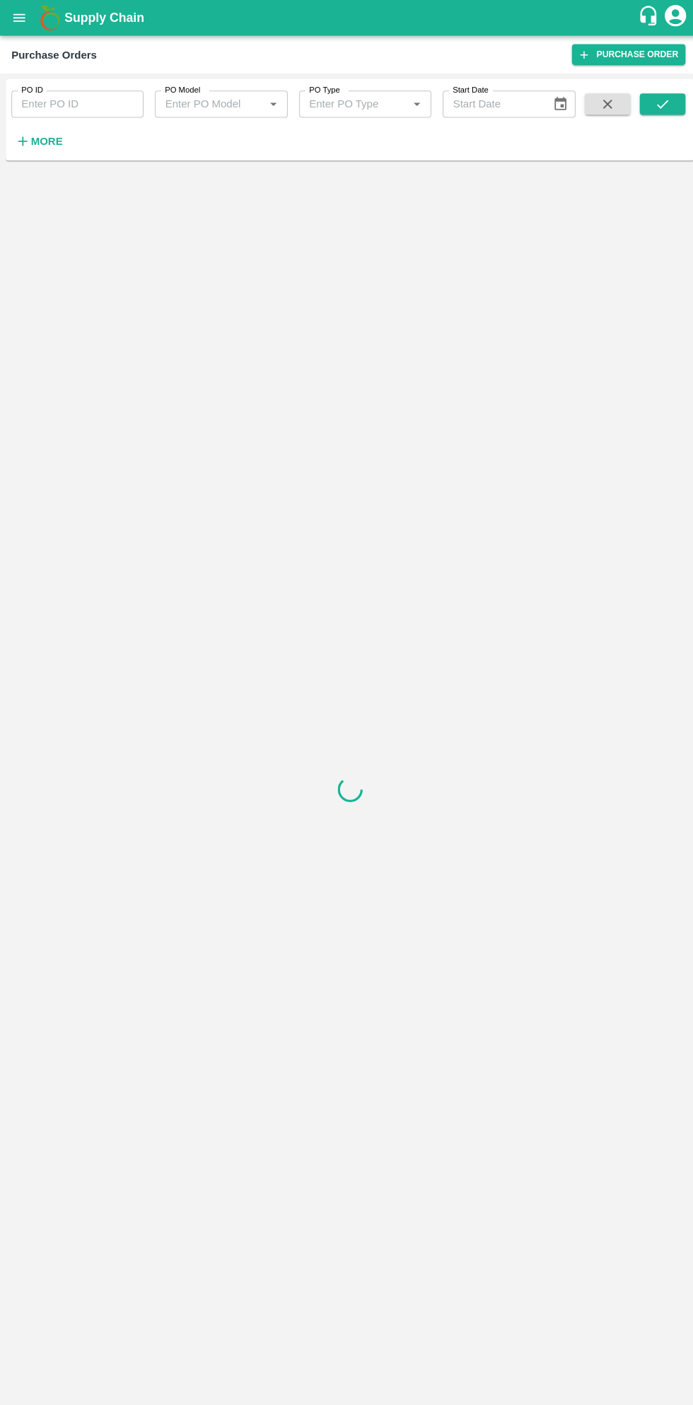
click at [61, 140] on button "More" at bounding box center [38, 140] width 54 height 24
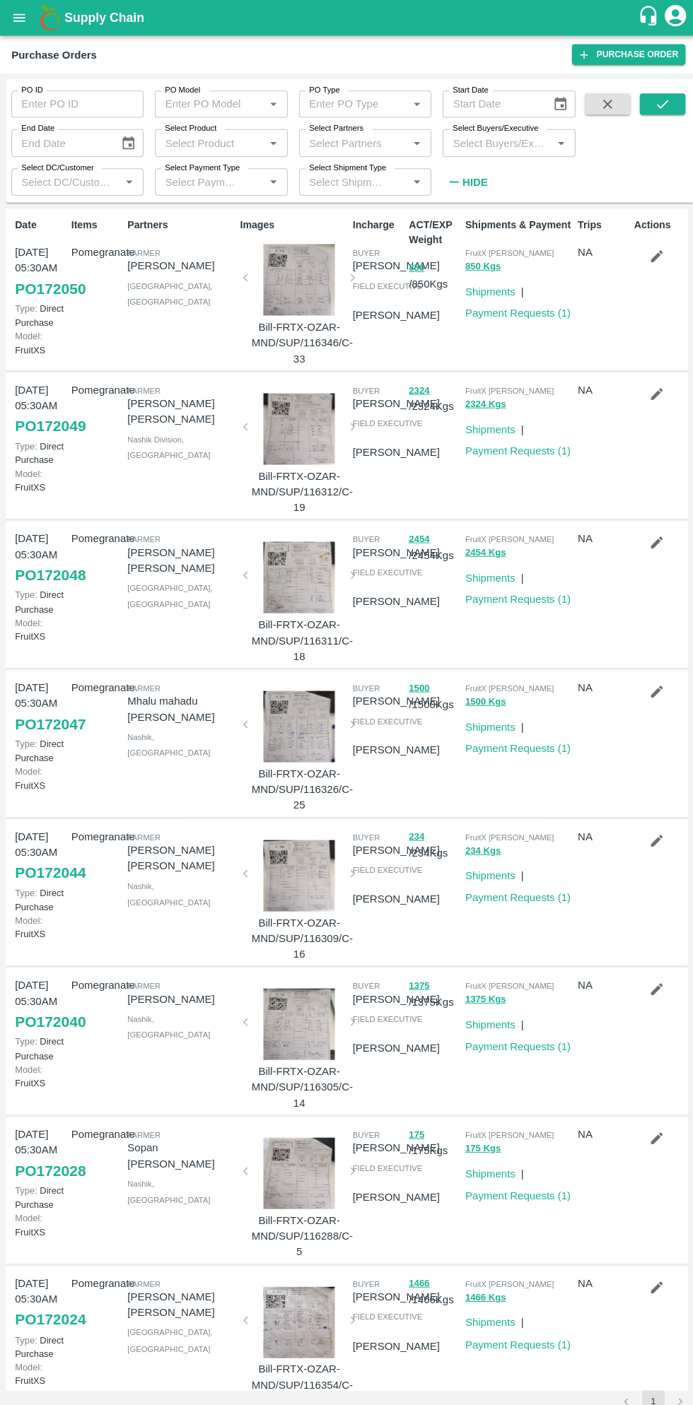
click at [493, 142] on input "Select Buyers/Executive" at bounding box center [491, 141] width 99 height 18
type input "sagar"
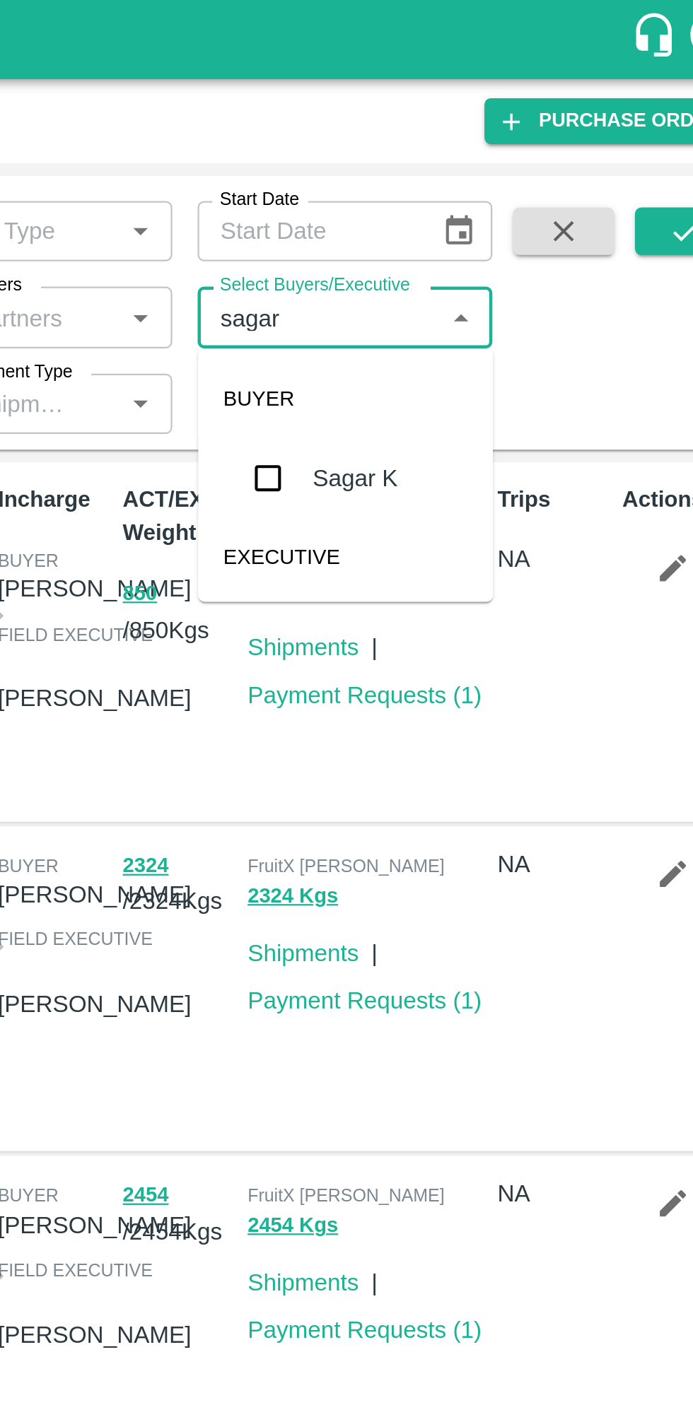
click at [476, 222] on input "checkbox" at bounding box center [469, 213] width 28 height 28
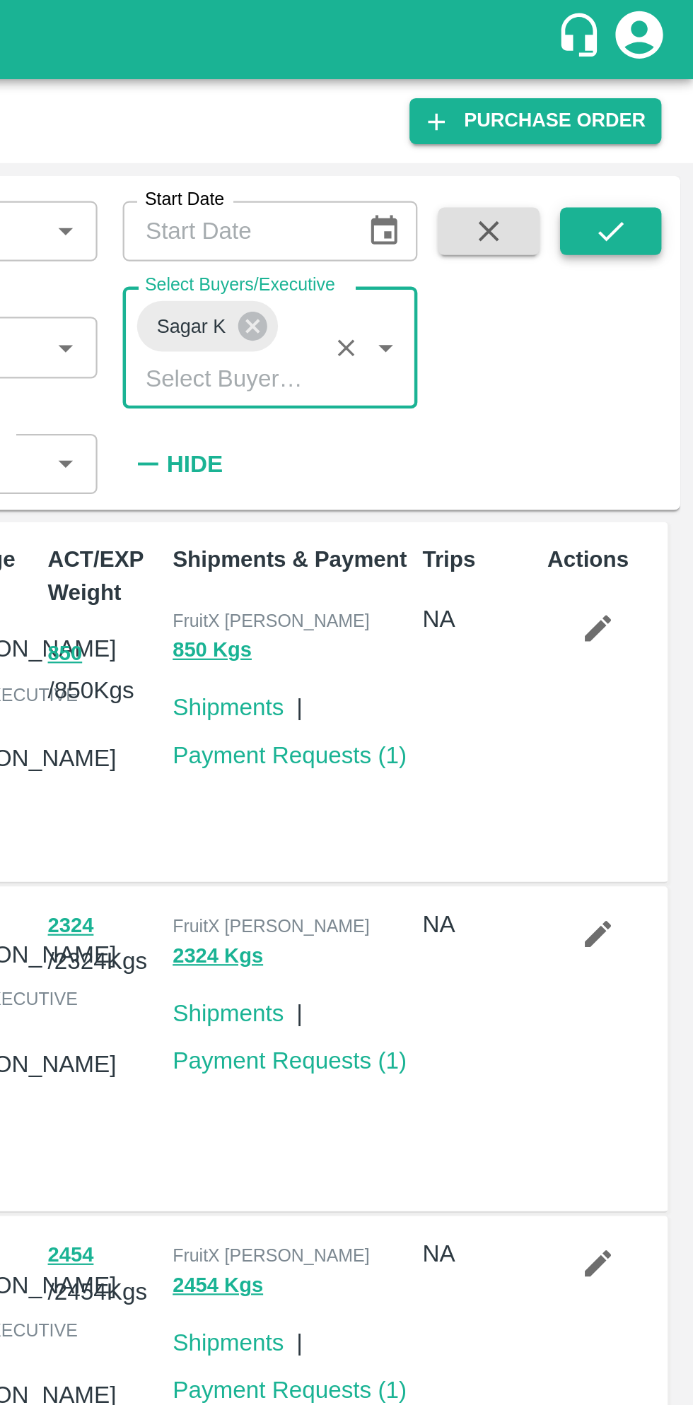
click at [660, 111] on icon "submit" at bounding box center [656, 103] width 16 height 16
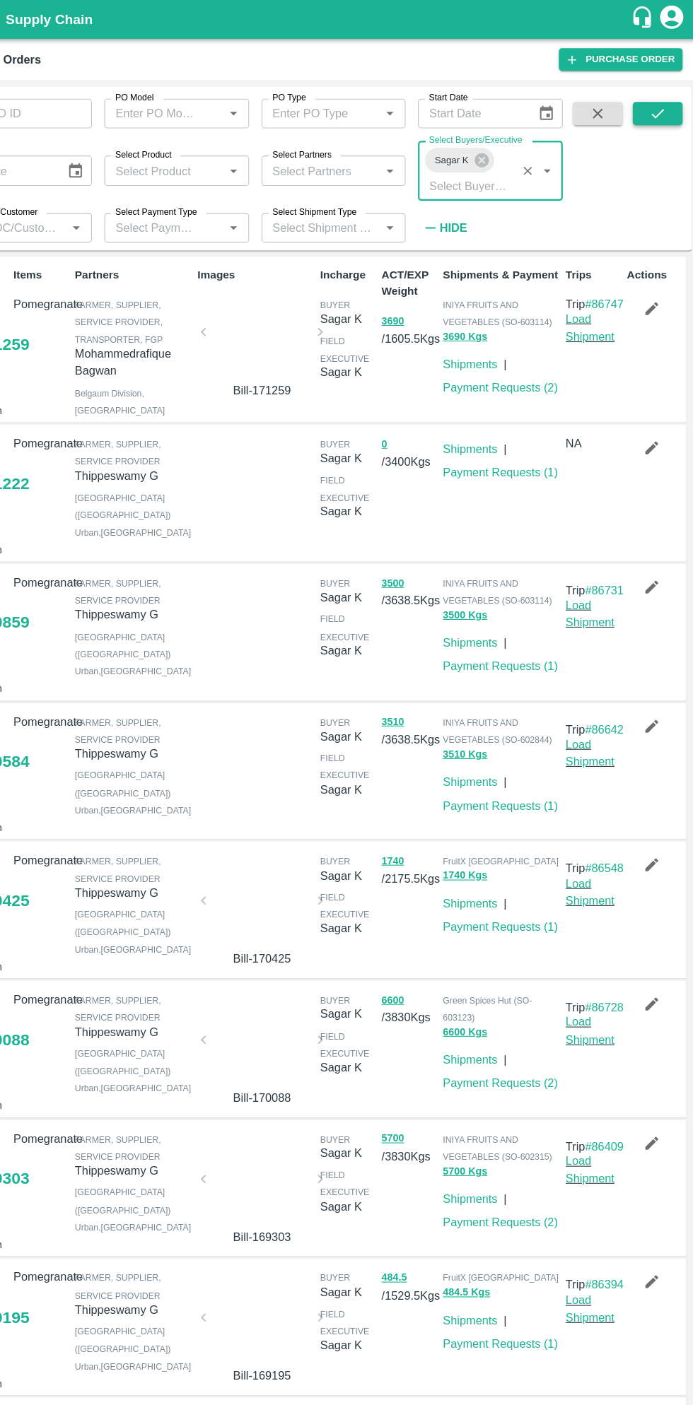
click at [670, 107] on button "submit" at bounding box center [655, 103] width 45 height 21
click at [528, 611] on link "Payment Requests ( 1 )" at bounding box center [513, 605] width 105 height 11
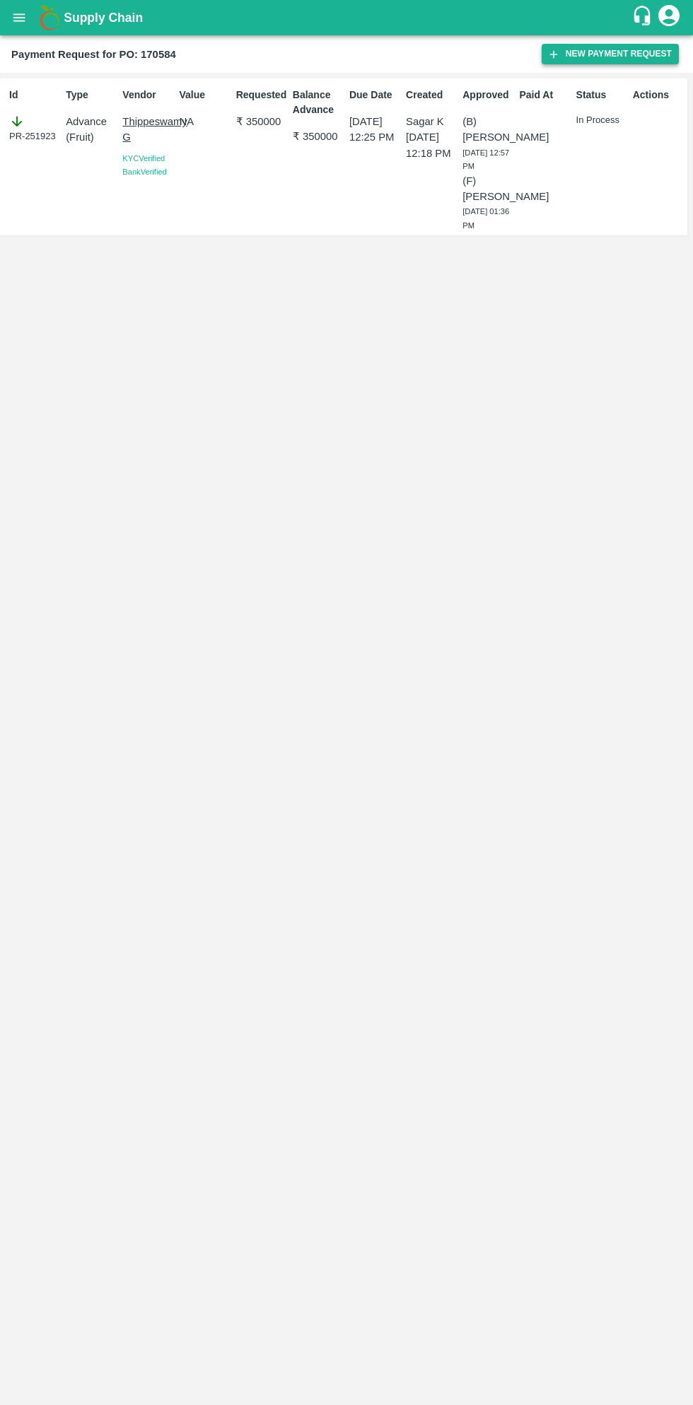
click at [596, 58] on button "New Payment Request" at bounding box center [609, 54] width 137 height 20
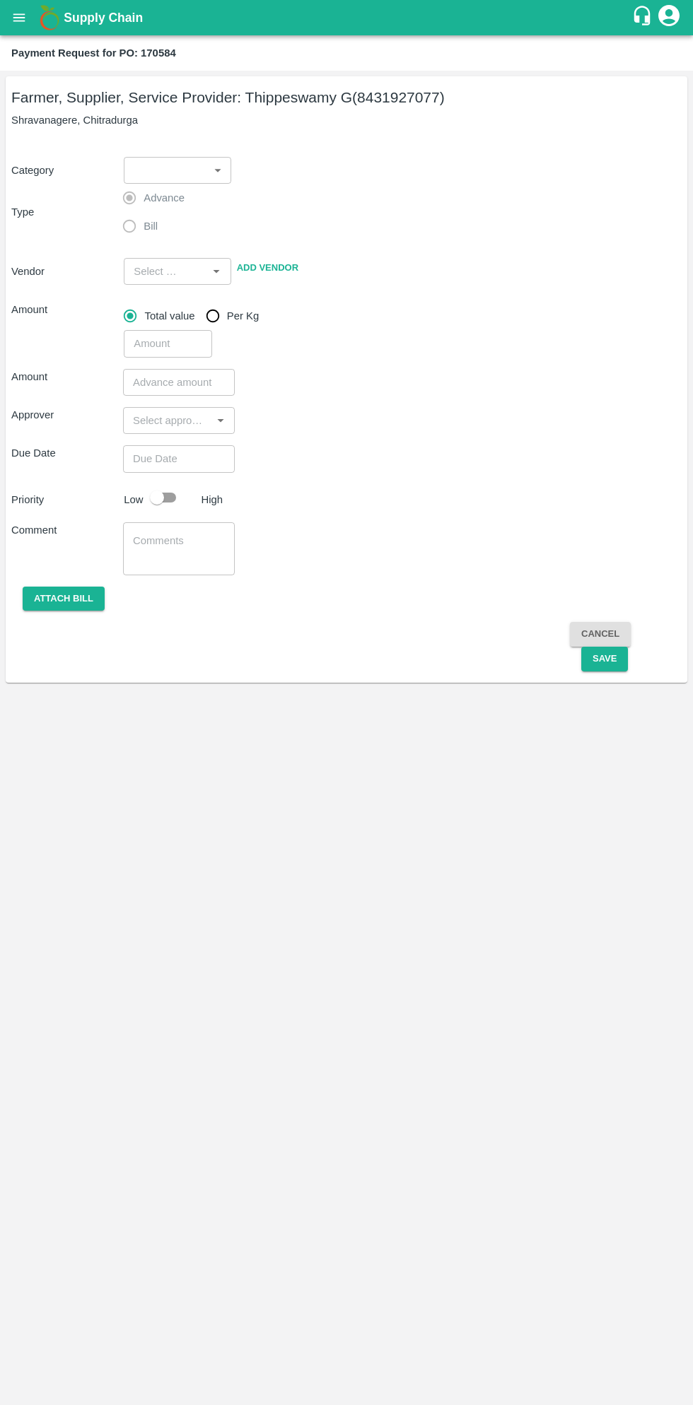
click at [175, 182] on body "Supply Chain Payment Request for PO: 170584 Farmer, Supplier, Service Provider:…" at bounding box center [346, 702] width 693 height 1405
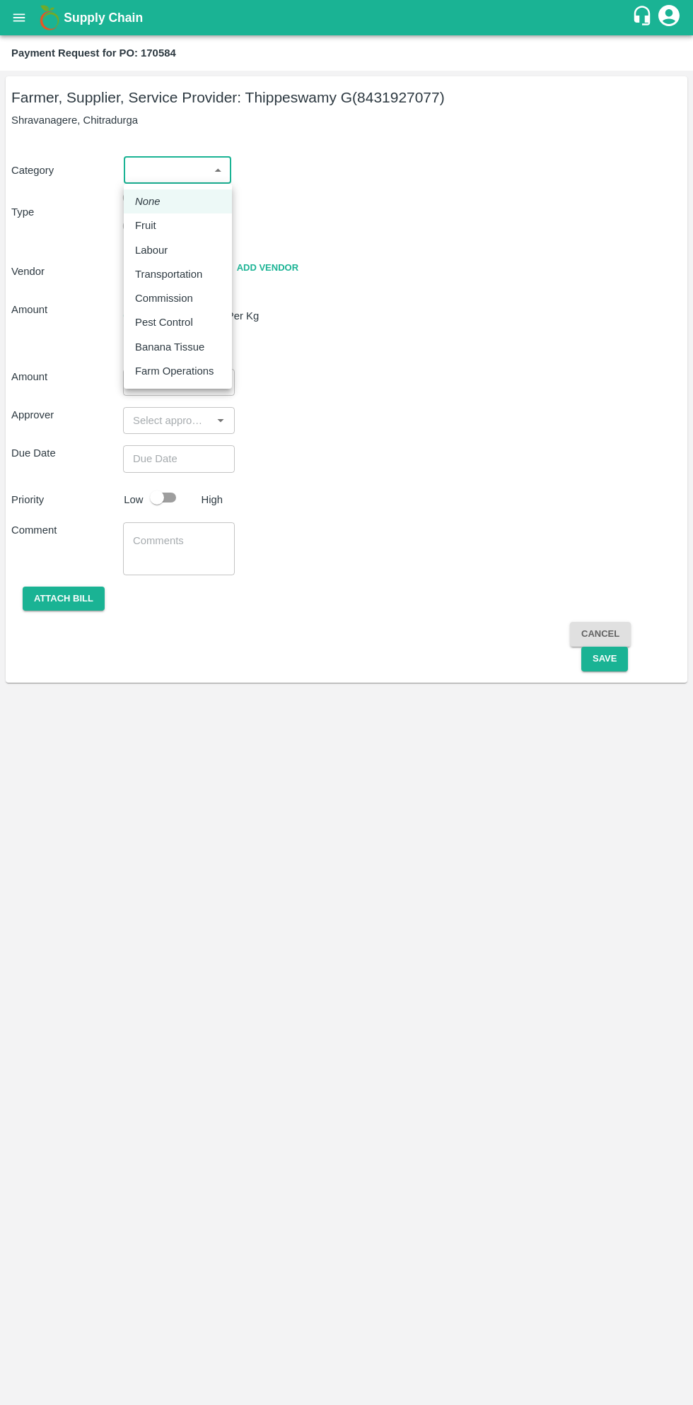
click at [148, 231] on p "Fruit" at bounding box center [145, 226] width 21 height 16
type input "1"
type input "[PERSON_NAME] G - 8431927077(Farmer, Supplier, Service Provider)"
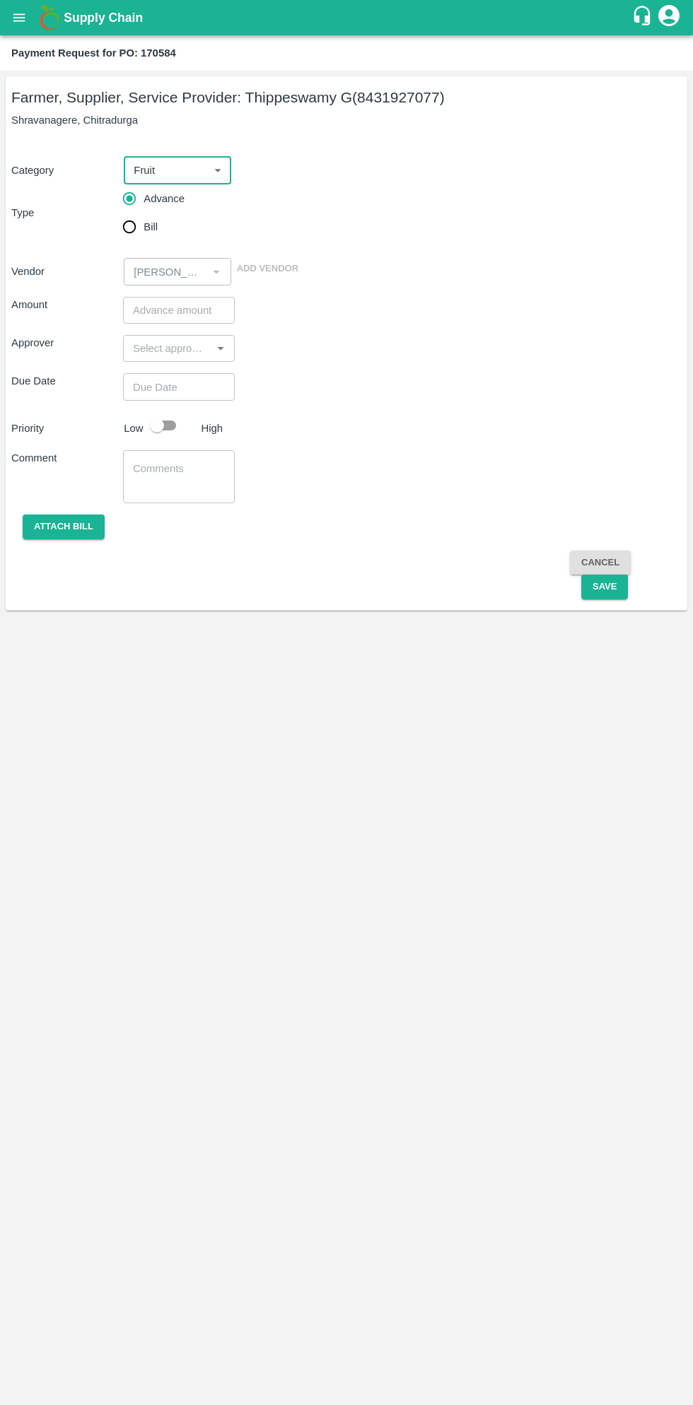
click at [136, 235] on input "Bill" at bounding box center [129, 227] width 28 height 28
radio input "true"
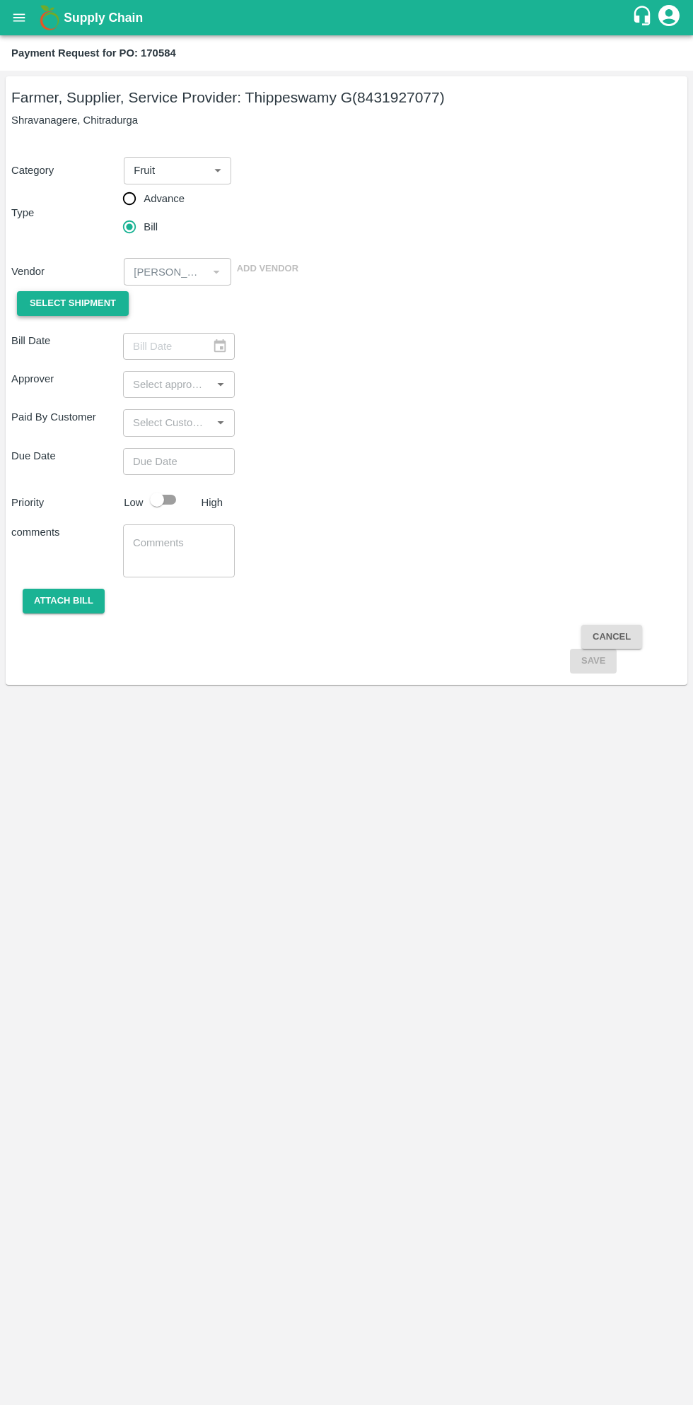
click at [90, 308] on span "Select Shipment" at bounding box center [73, 303] width 86 height 16
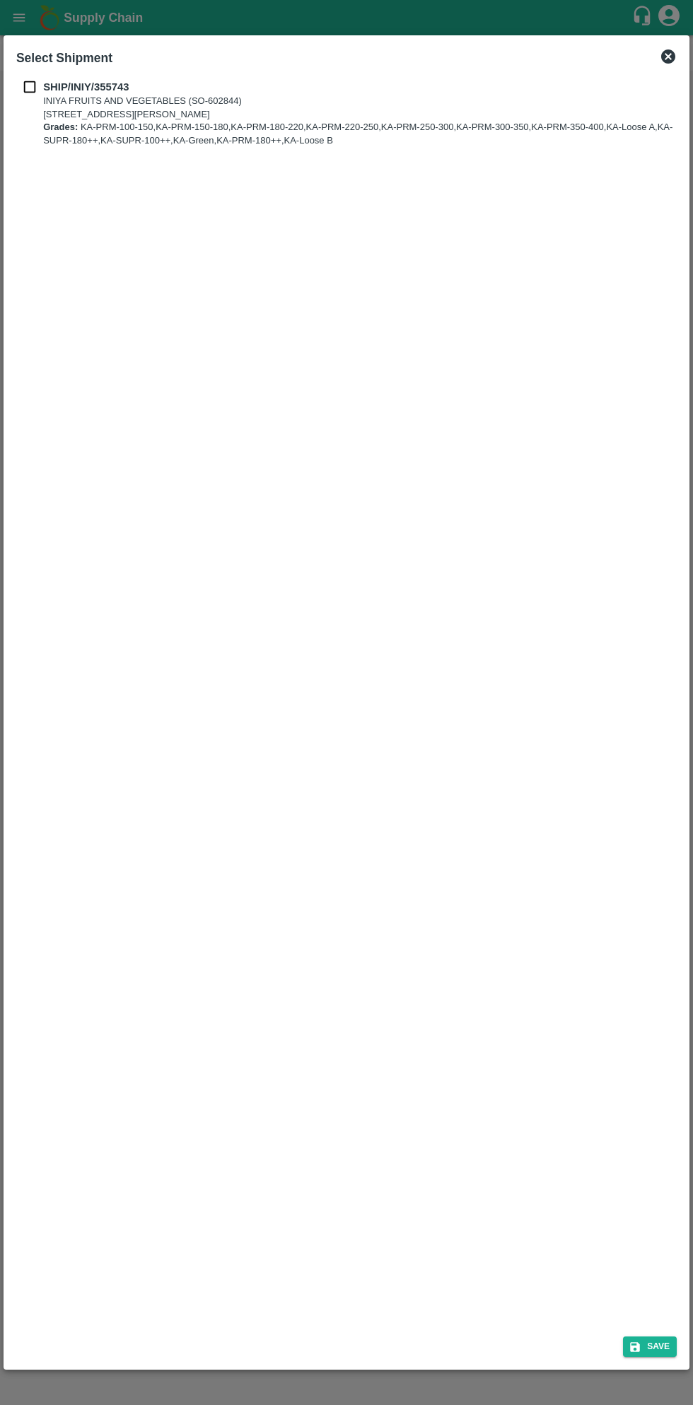
click at [46, 86] on b "SHIP/INIY/355743" at bounding box center [86, 86] width 86 height 11
checkbox input "true"
click at [652, 1357] on div "Save" at bounding box center [346, 1343] width 671 height 37
click at [654, 1348] on button "Save" at bounding box center [650, 1346] width 54 height 20
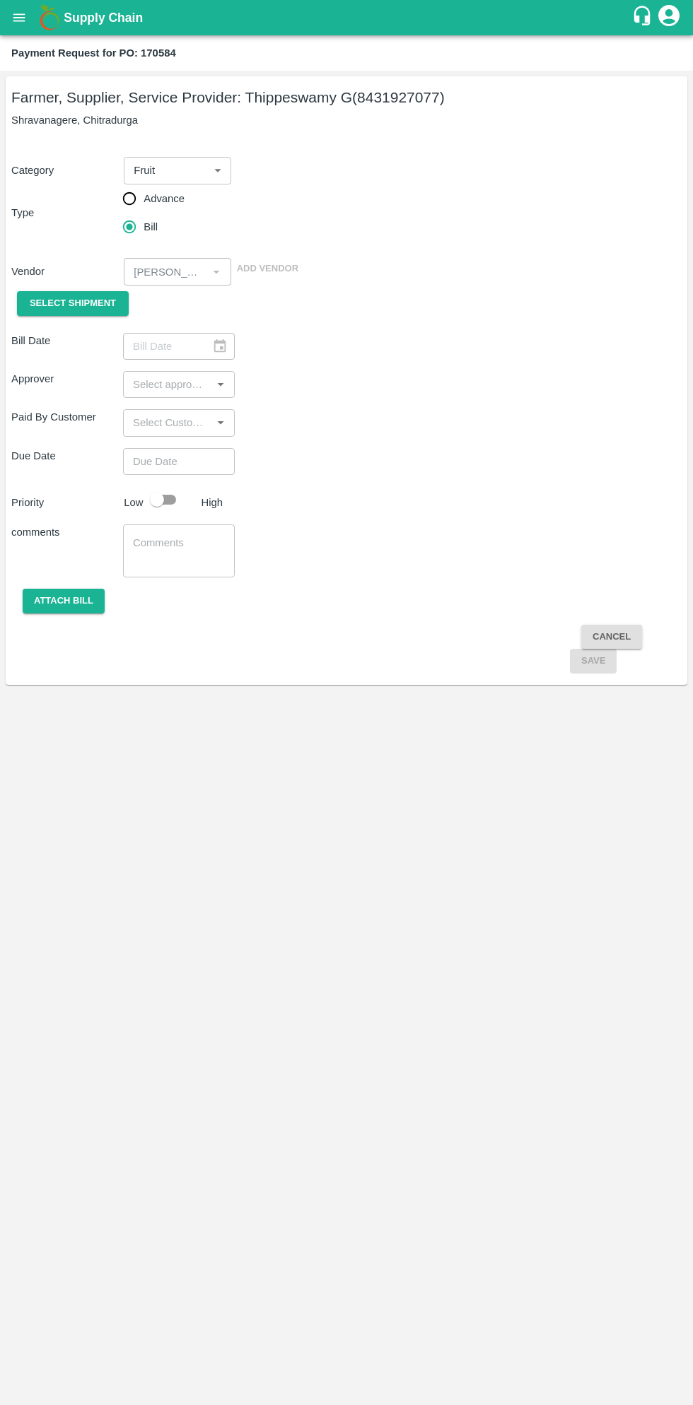
type input "[DATE]"
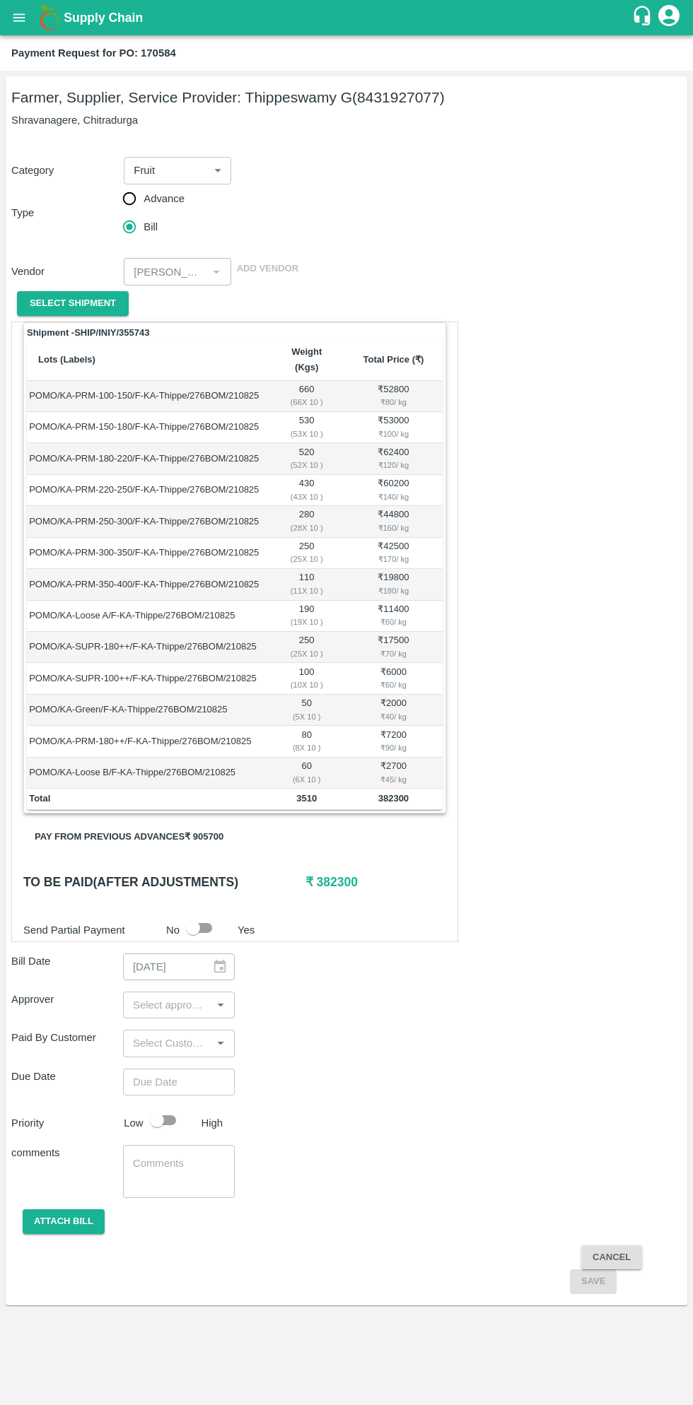
click at [204, 825] on button "Pay from previous advances ₹ 905700" at bounding box center [128, 837] width 211 height 25
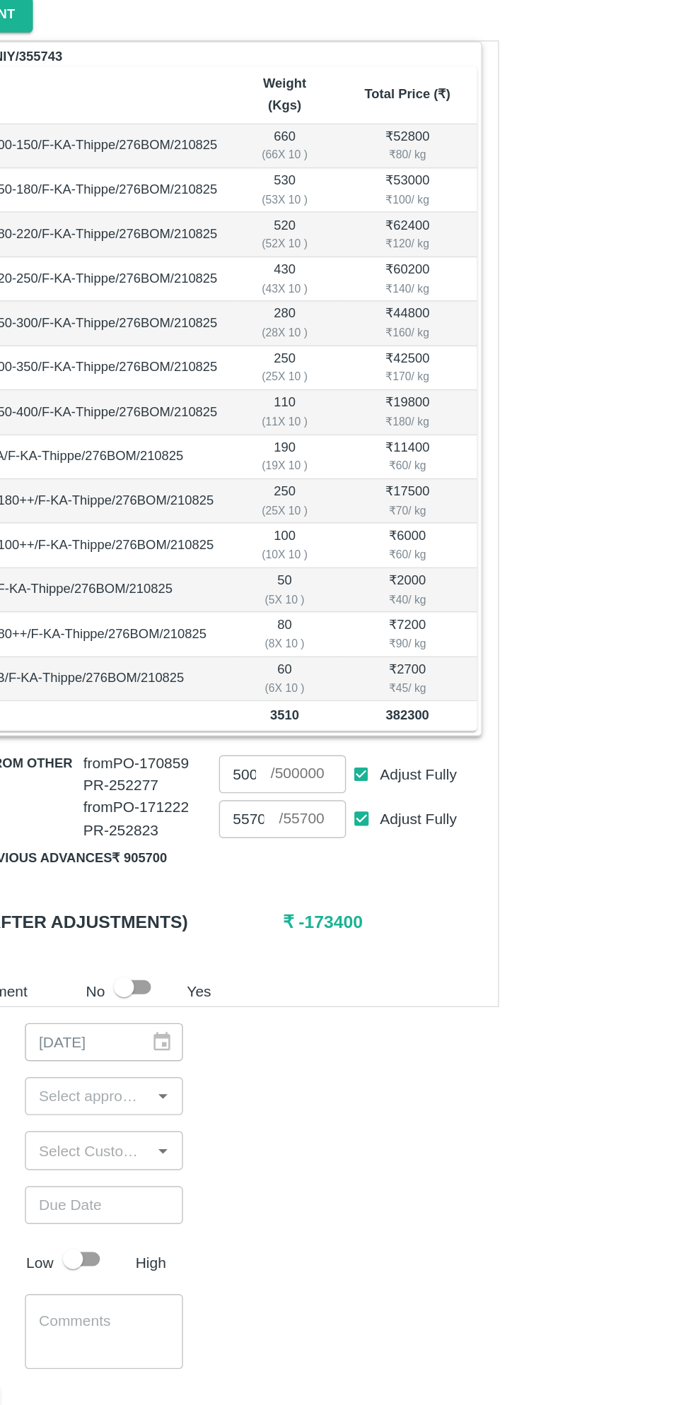
click at [191, 888] on button "Pay from previous advances ₹ 905700" at bounding box center [128, 900] width 211 height 25
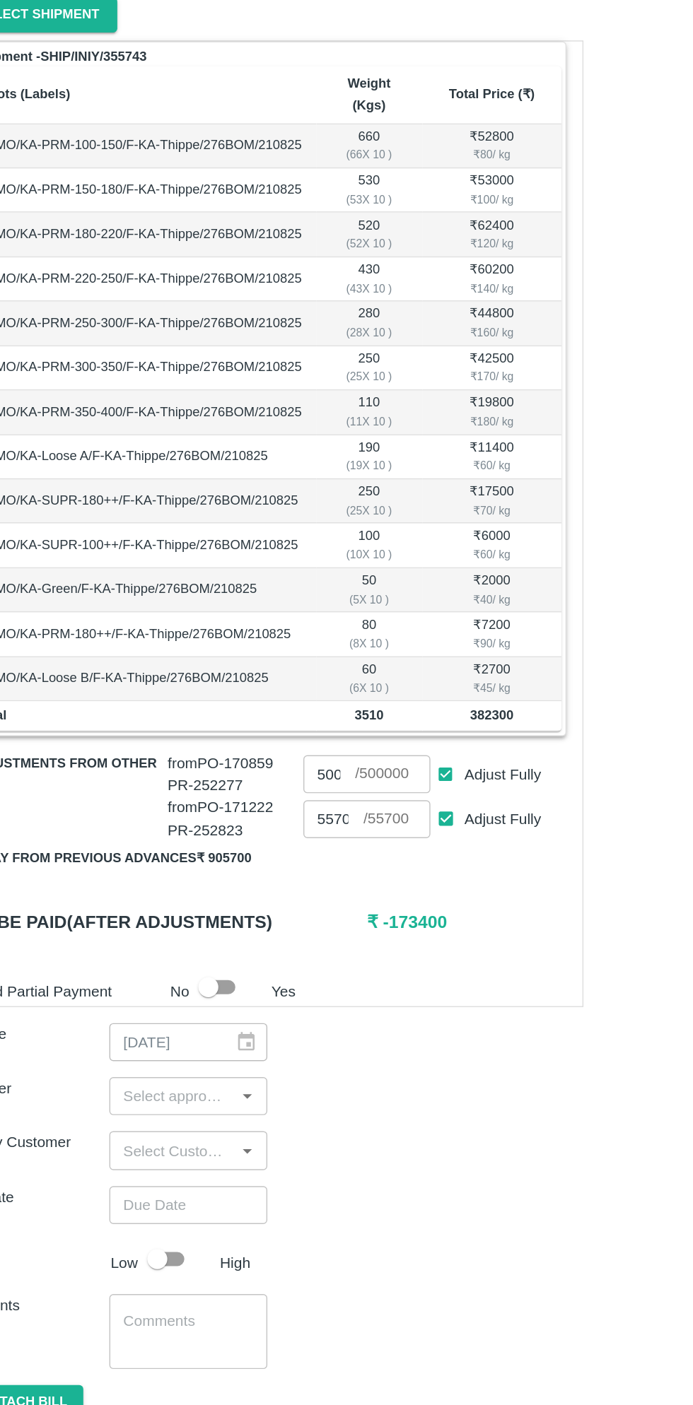
click at [360, 859] on input "Adjust Fully" at bounding box center [361, 872] width 26 height 26
checkbox input "false"
type input "0"
click at [360, 828] on input "Adjust Fully" at bounding box center [361, 841] width 26 height 26
checkbox input "false"
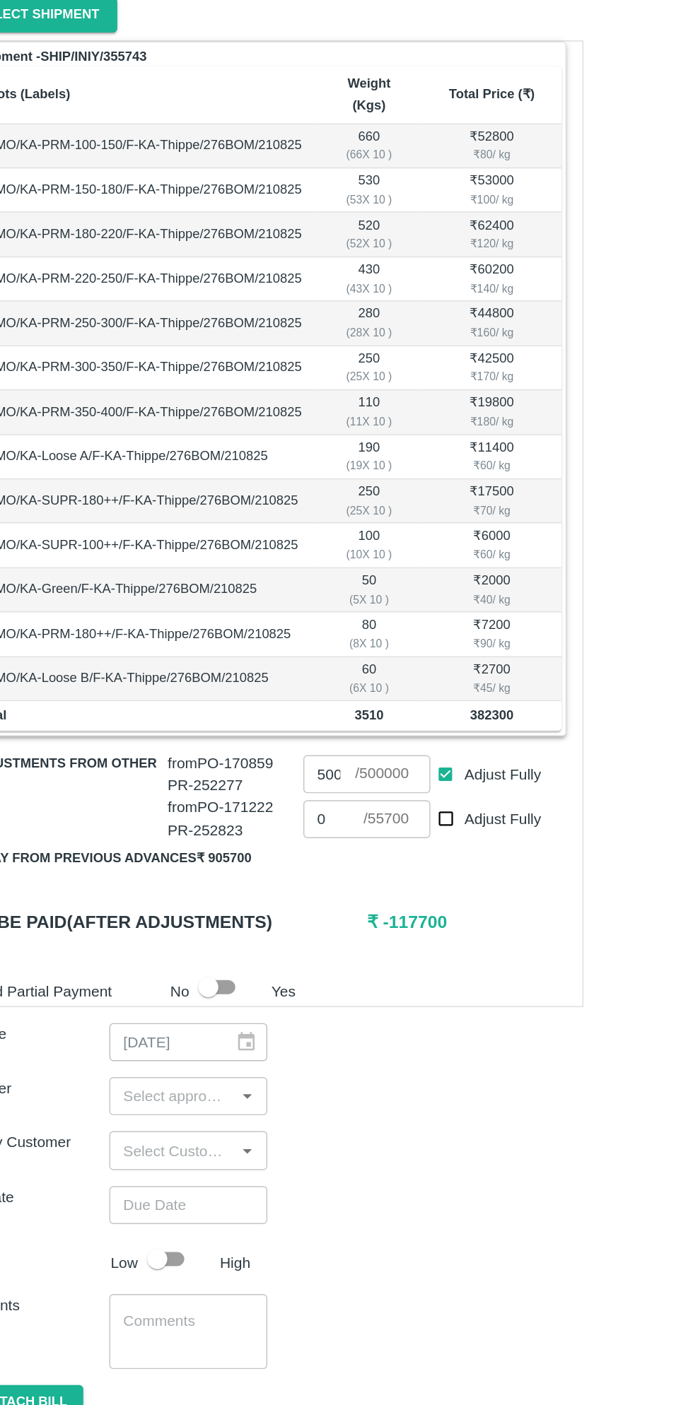
type input "0"
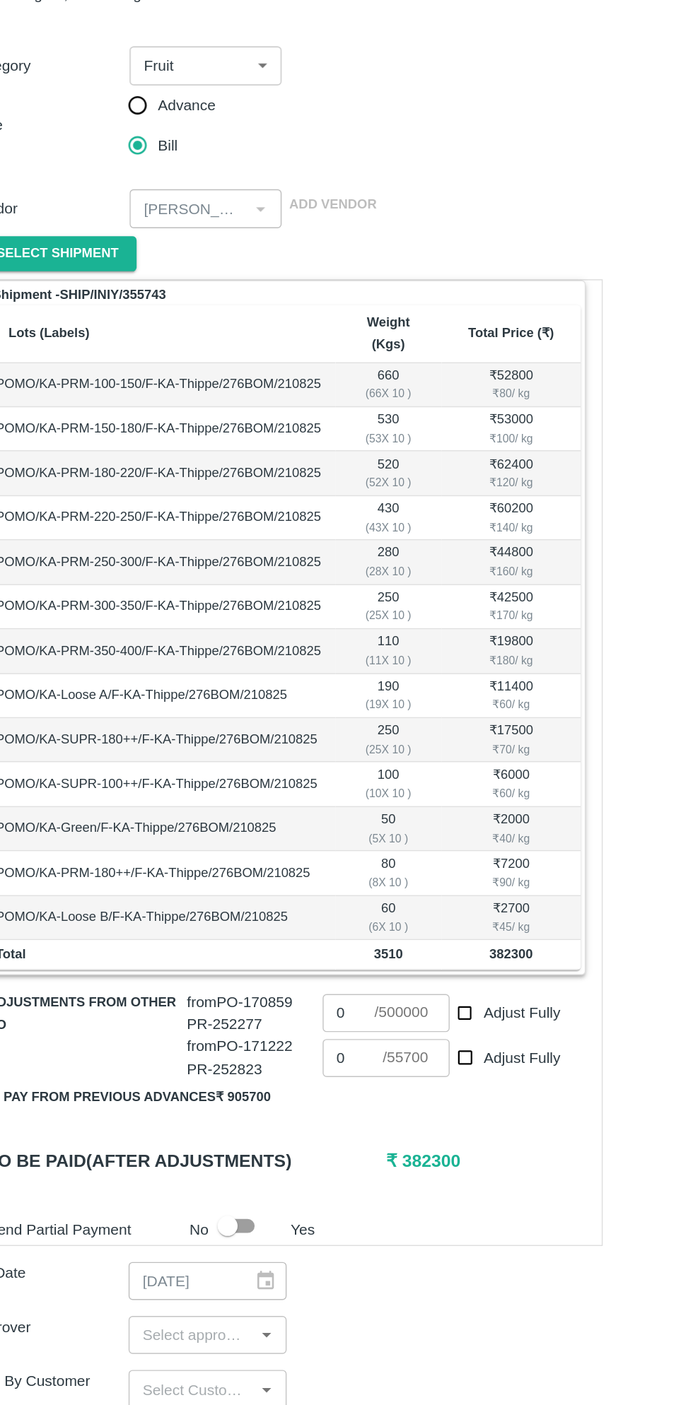
click at [189, 888] on button "Pay from previous advances ₹ 905700" at bounding box center [128, 900] width 211 height 25
click at [364, 859] on input "Adjust Fully" at bounding box center [361, 872] width 26 height 26
checkbox input "false"
type input "0"
click at [363, 830] on input "Adjust Fully" at bounding box center [361, 841] width 26 height 26
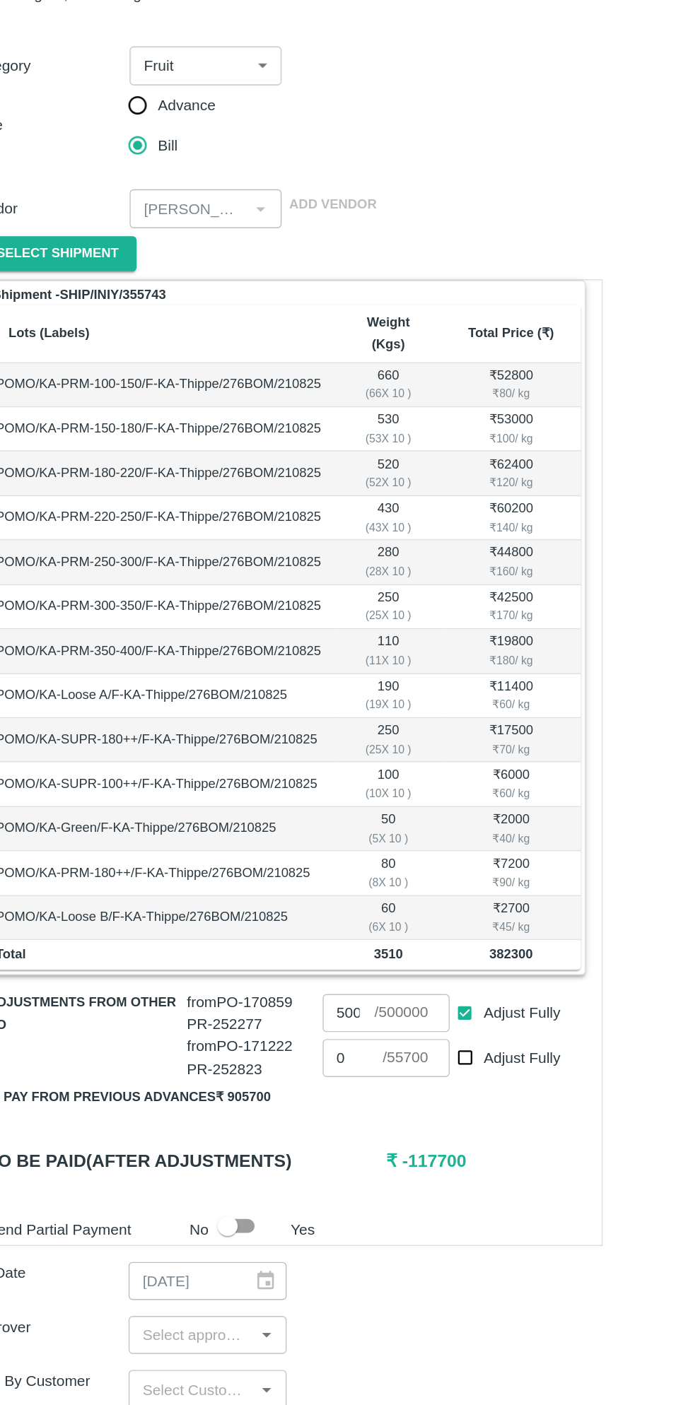
checkbox input "false"
type input "0"
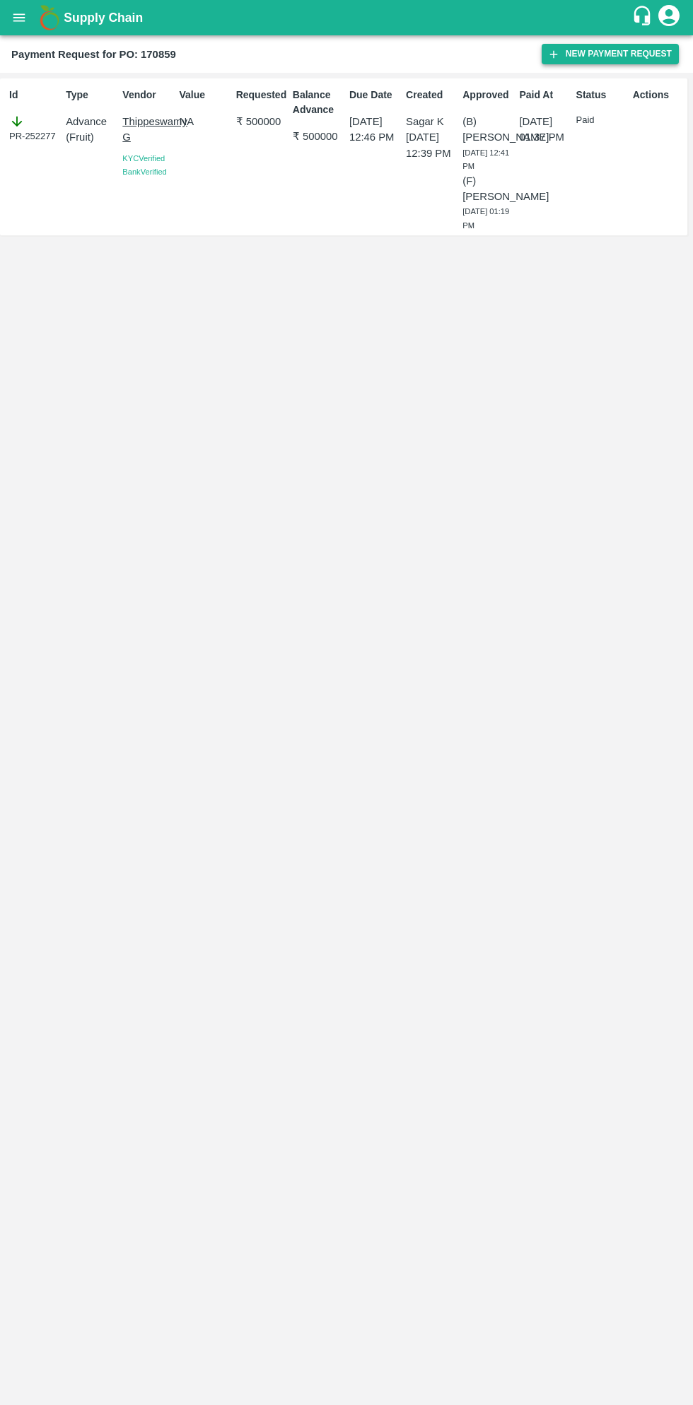
click at [615, 50] on button "New Payment Request" at bounding box center [609, 54] width 137 height 20
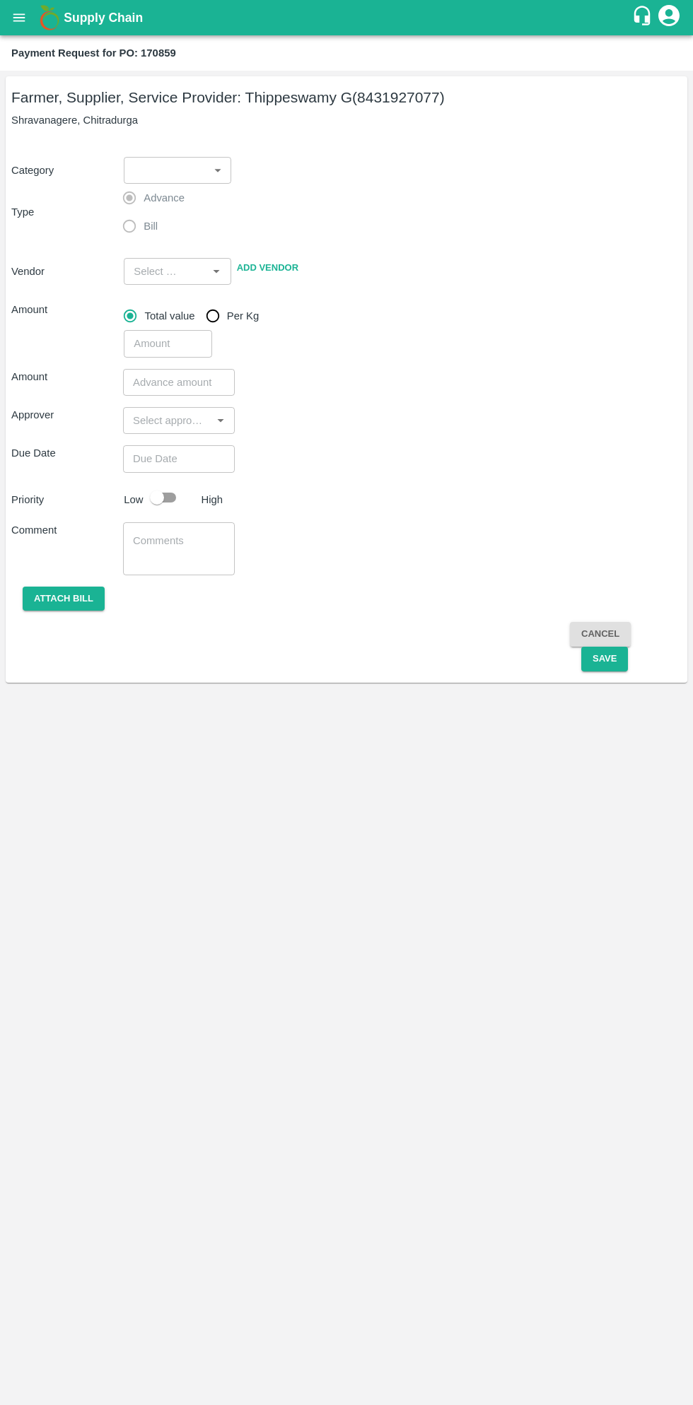
click at [173, 169] on body "Supply Chain Payment Request for PO: 170859 Farmer, Supplier, Service Provider:…" at bounding box center [346, 702] width 693 height 1405
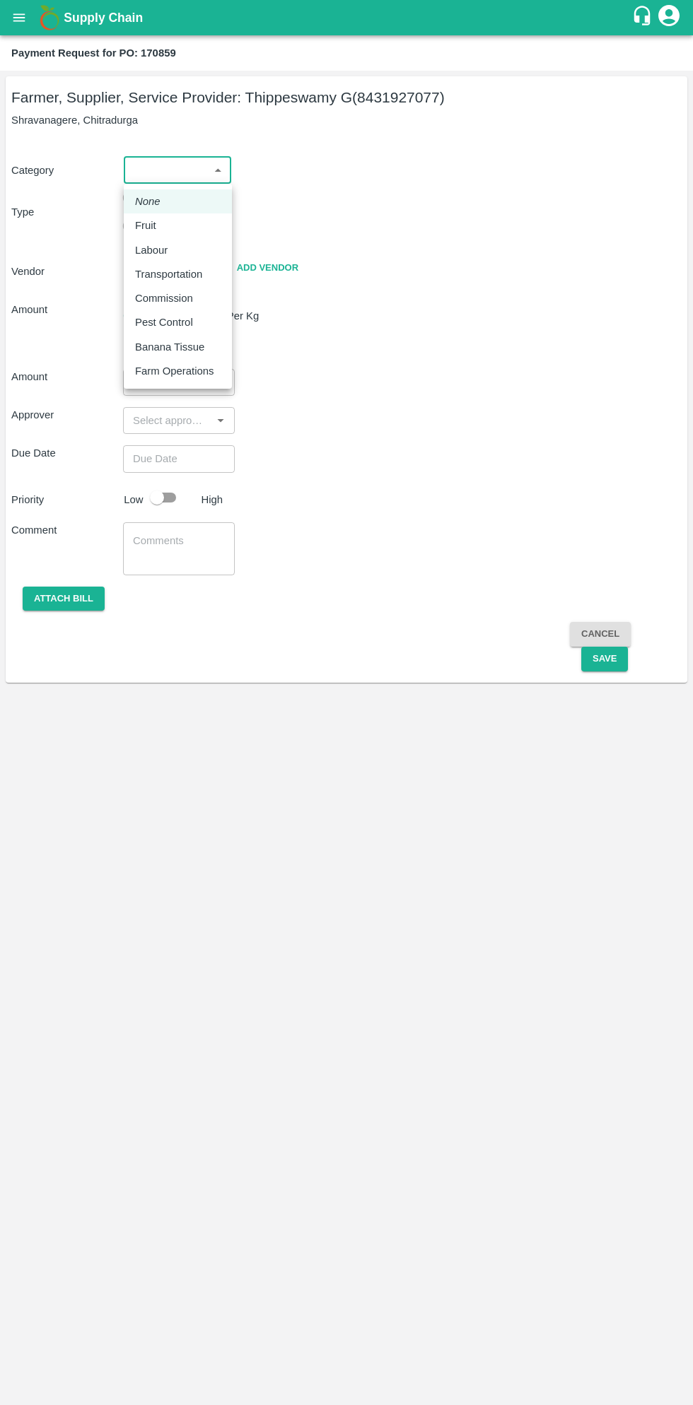
click at [160, 226] on div "Fruit" at bounding box center [149, 226] width 28 height 16
type input "1"
type input "[PERSON_NAME] G - 8431927077(Farmer, Supplier, Service Provider)"
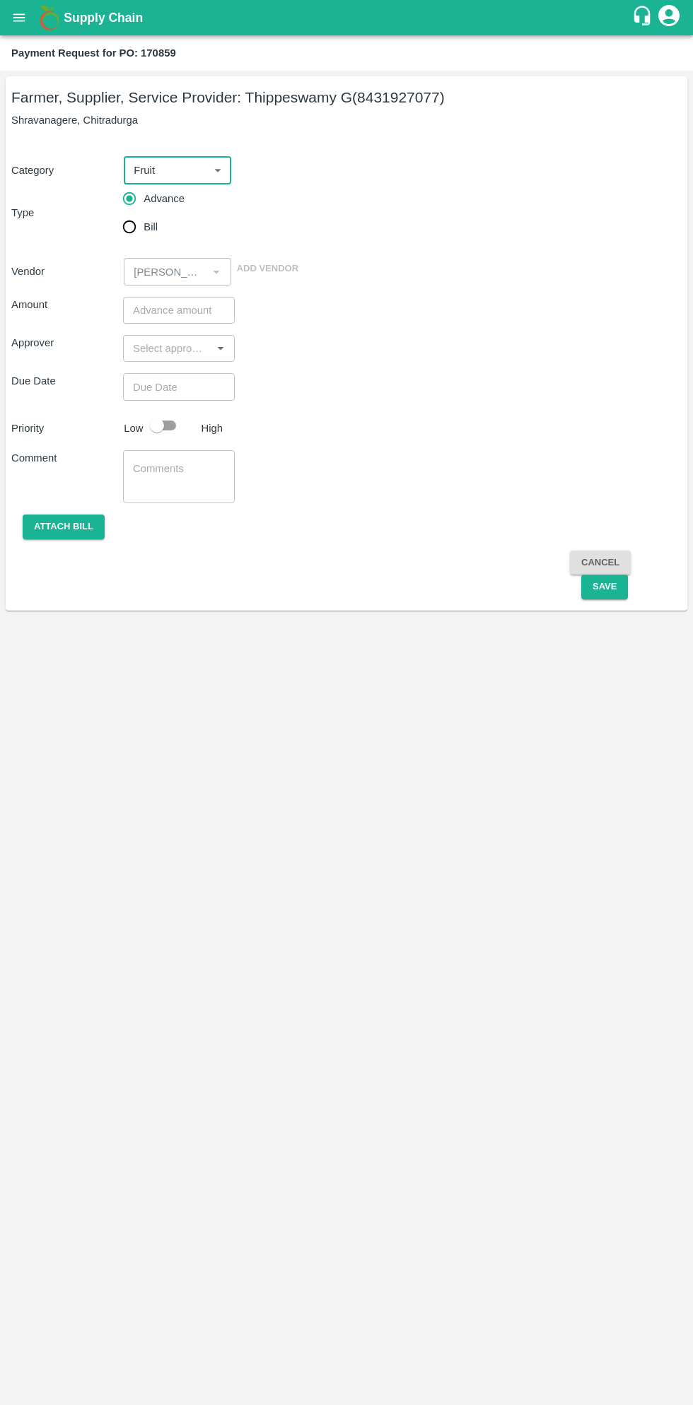
click at [134, 230] on input "Bill" at bounding box center [129, 227] width 28 height 28
radio input "true"
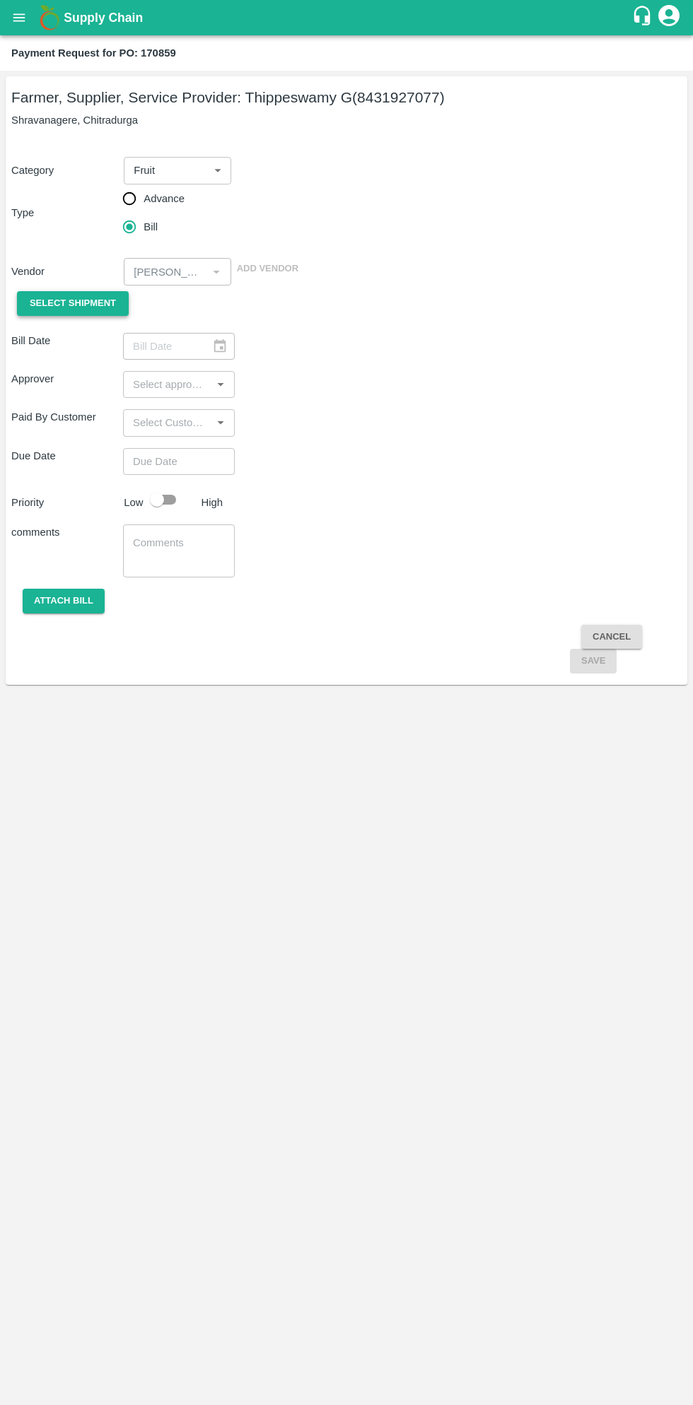
click at [88, 300] on span "Select Shipment" at bounding box center [73, 303] width 86 height 16
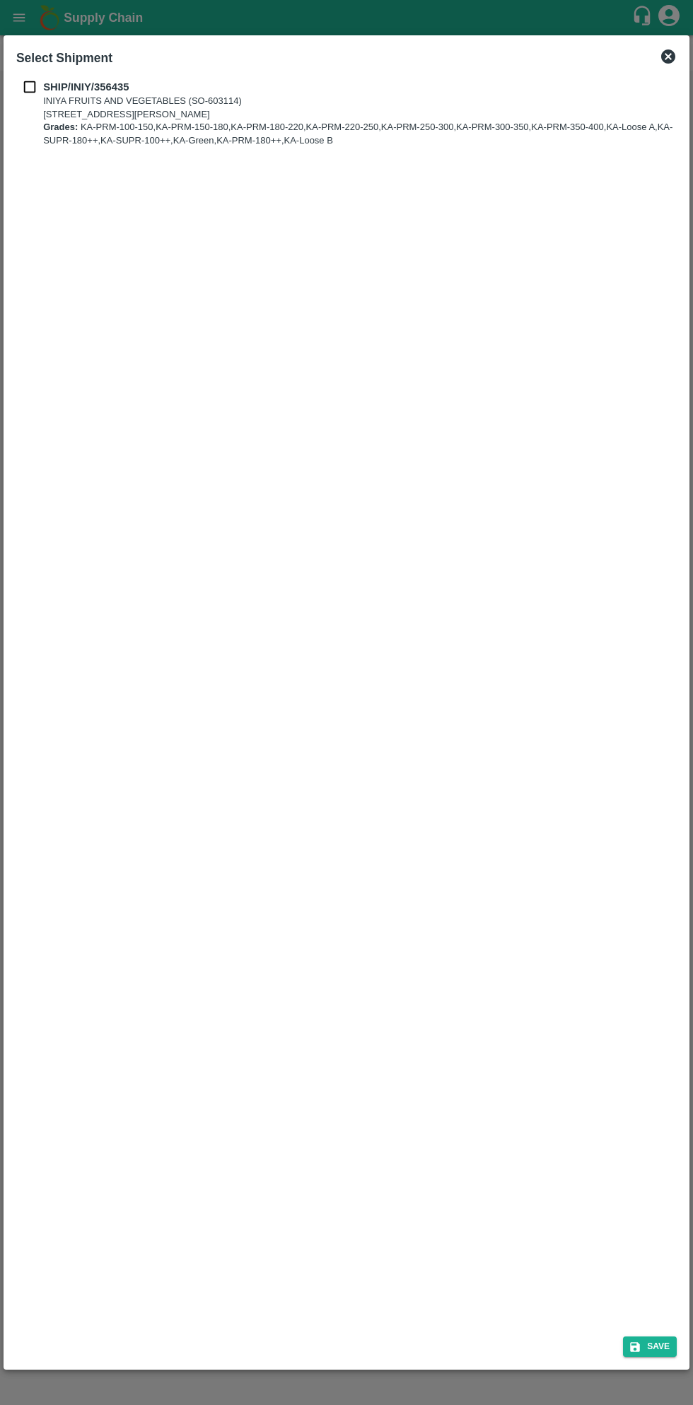
click at [40, 94] on input "checkbox" at bounding box center [29, 87] width 27 height 16
checkbox input "true"
click at [649, 1353] on button "Save" at bounding box center [650, 1346] width 54 height 20
type input "22/08/2025"
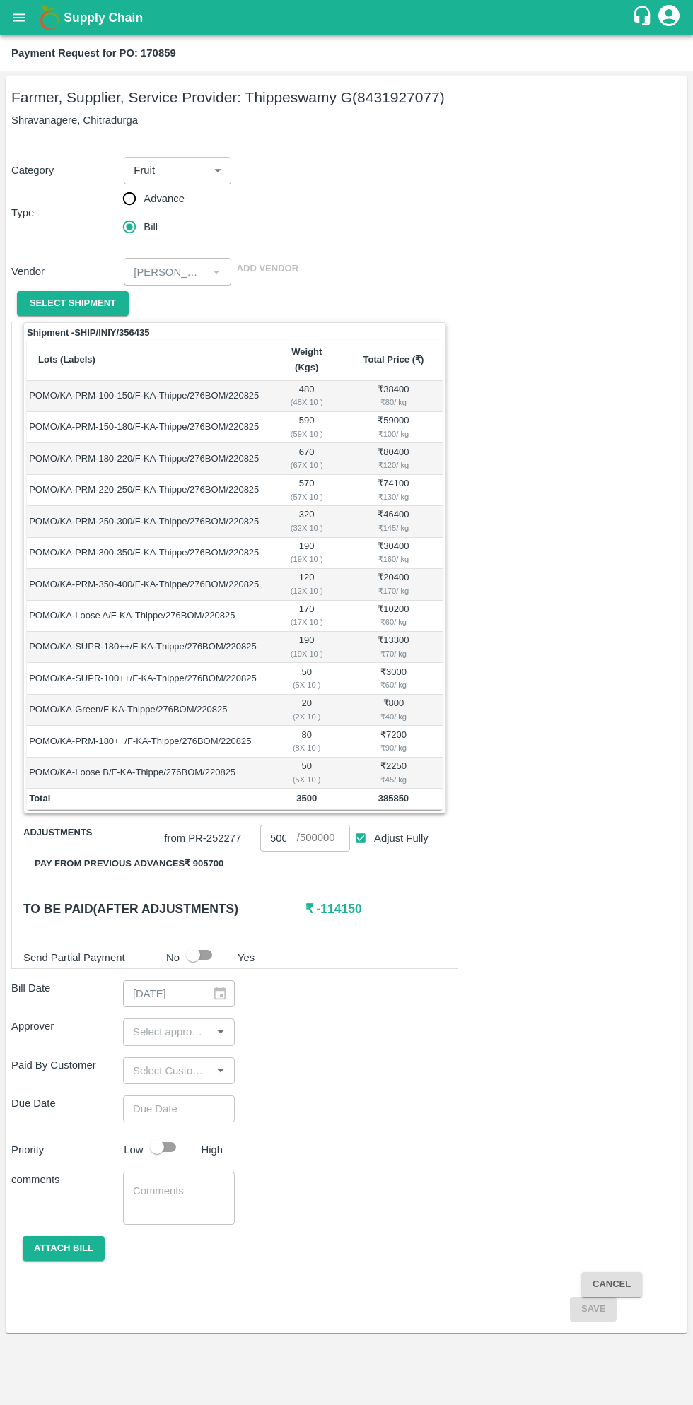
click at [205, 852] on button "Pay from previous advances ₹ 905700" at bounding box center [128, 864] width 211 height 25
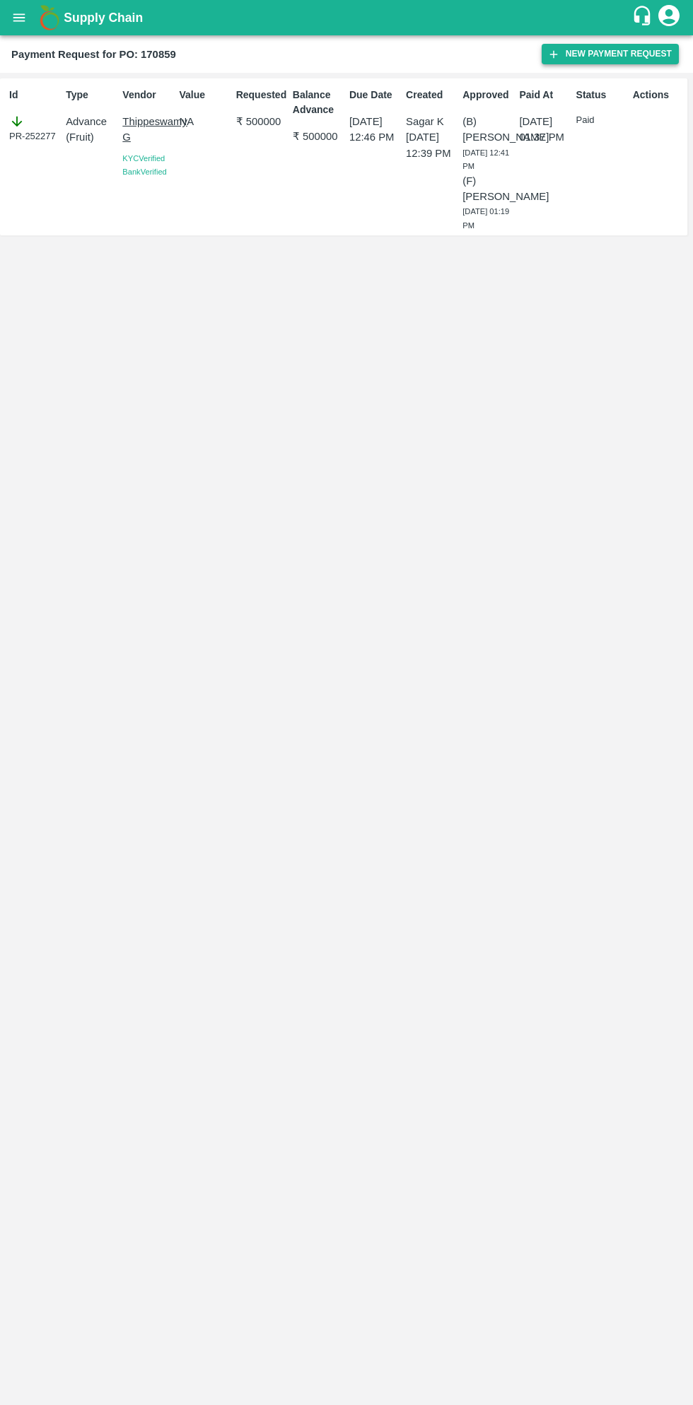
click at [611, 53] on button "New Payment Request" at bounding box center [609, 54] width 137 height 20
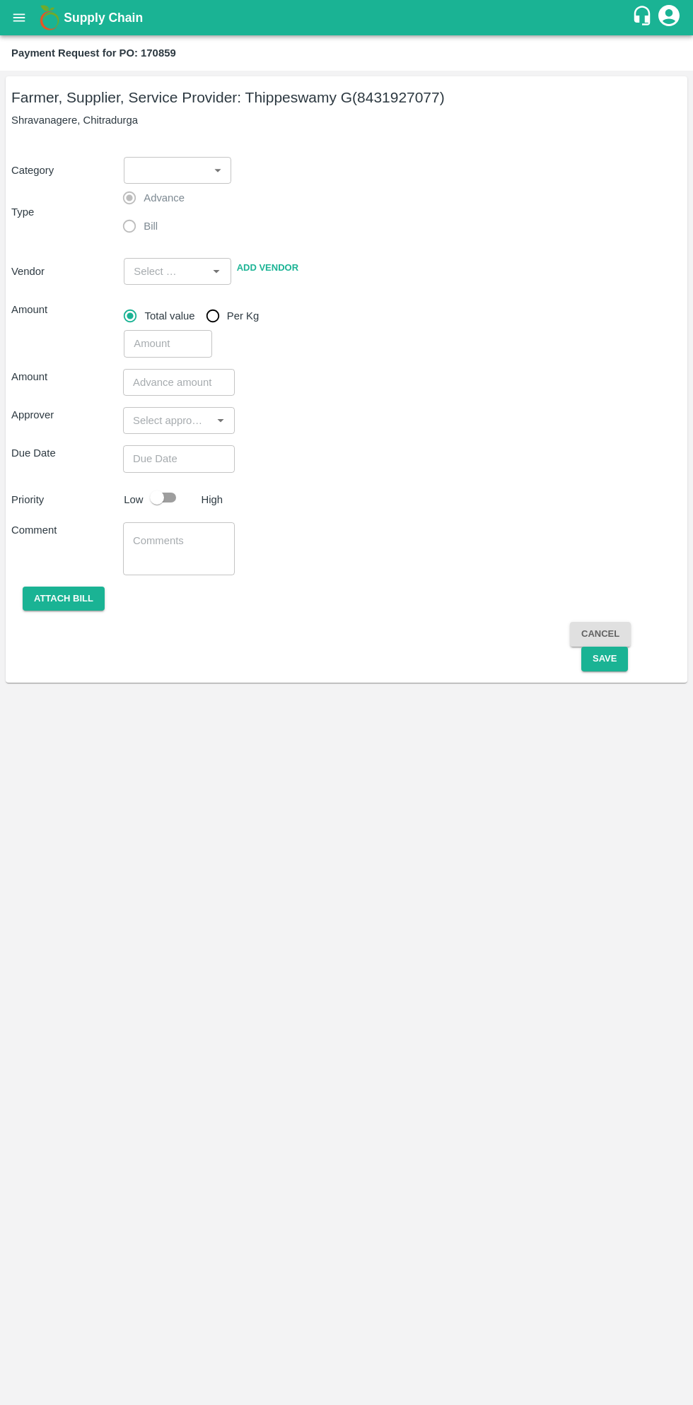
click at [169, 163] on body "Supply Chain Payment Request for PO: 170859 Farmer, Supplier, Service Provider:…" at bounding box center [346, 702] width 693 height 1405
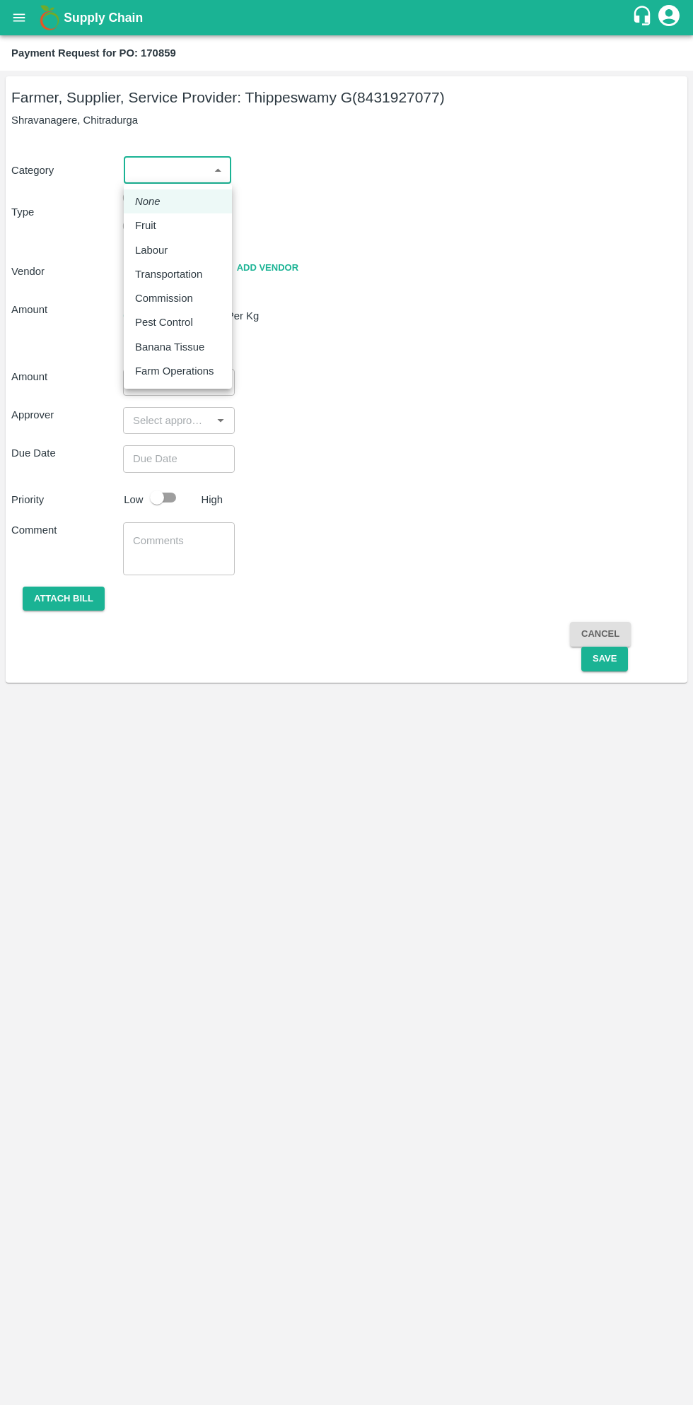
click at [151, 228] on p "Fruit" at bounding box center [145, 226] width 21 height 16
type input "1"
type input "[PERSON_NAME] G - 8431927077(Farmer, Supplier, Service Provider)"
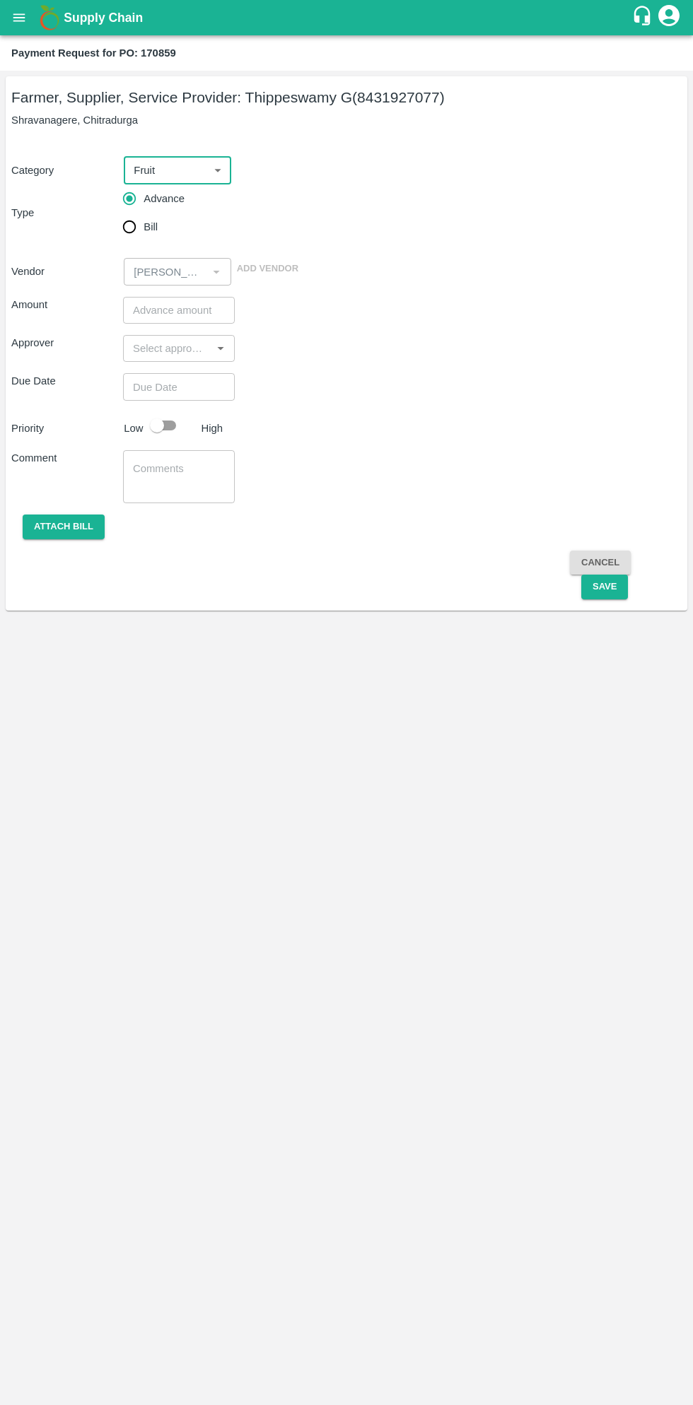
click at [129, 229] on input "Bill" at bounding box center [129, 227] width 28 height 28
radio input "true"
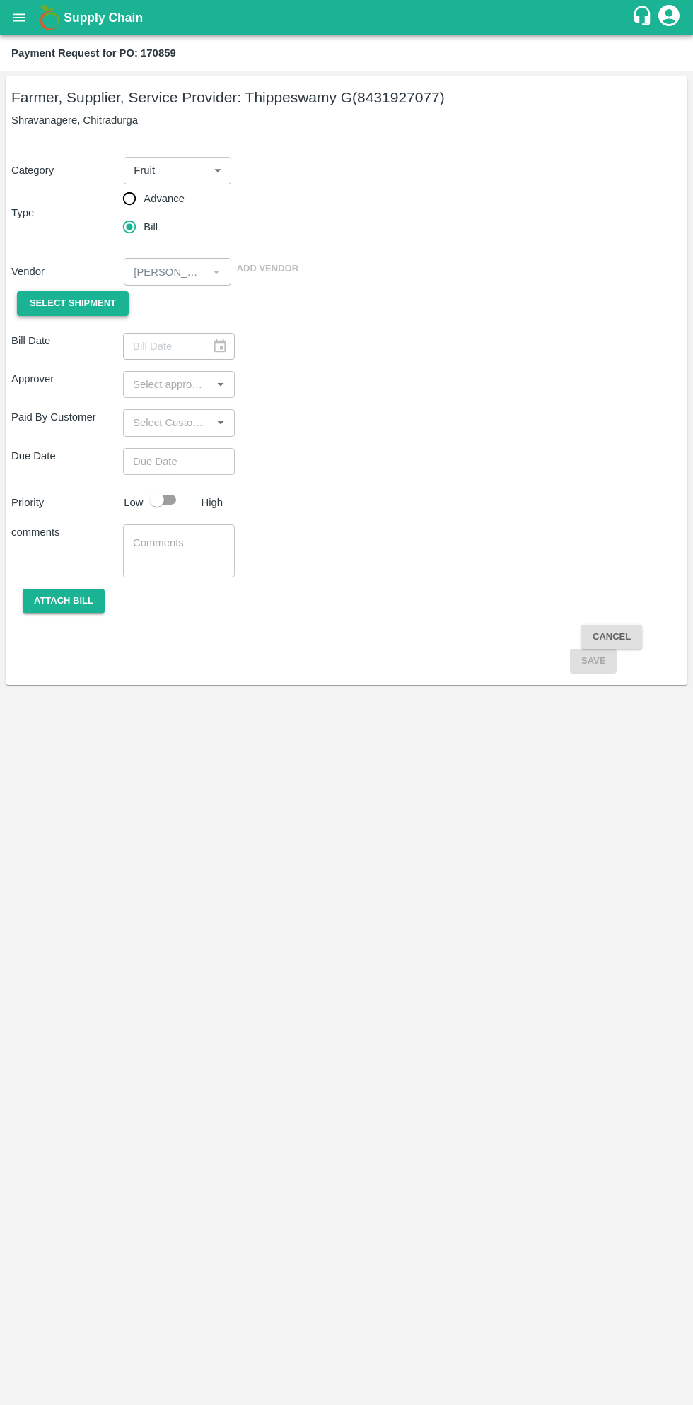
click at [102, 303] on span "Select Shipment" at bounding box center [73, 303] width 86 height 16
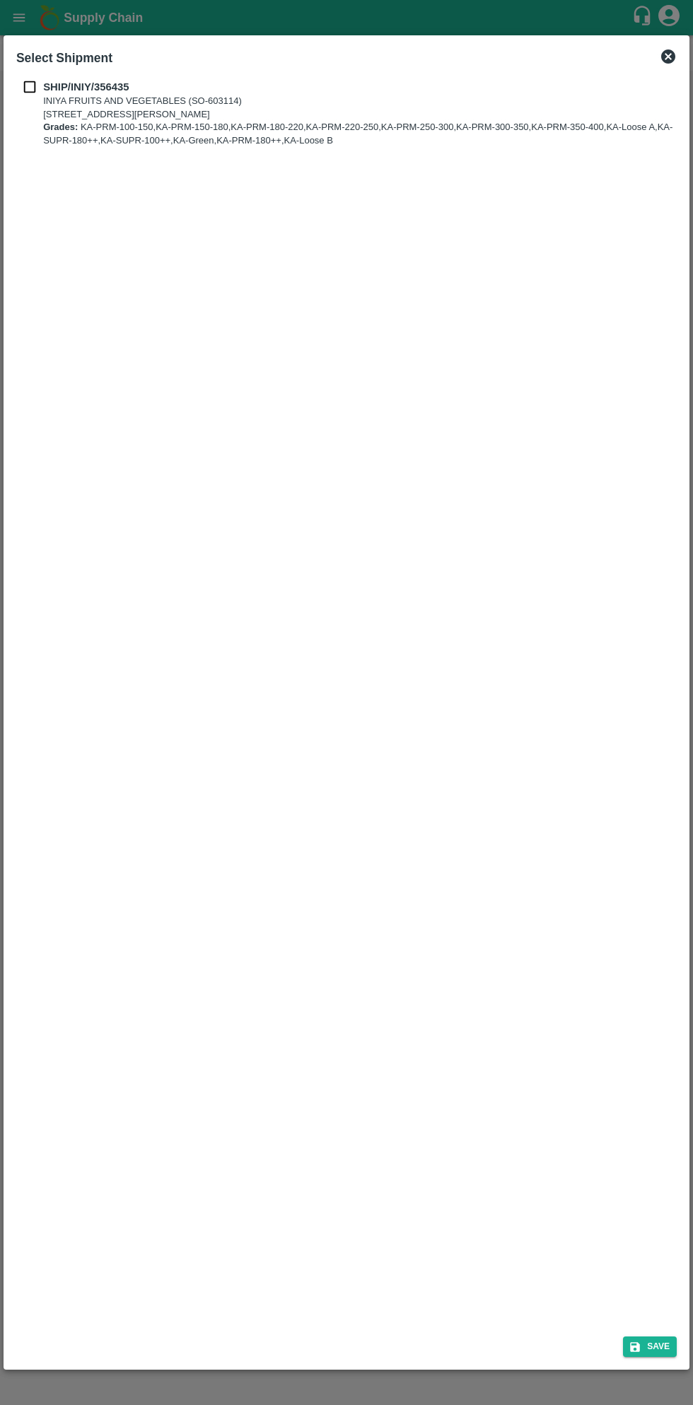
click at [58, 92] on b "SHIP/INIY/356435" at bounding box center [86, 86] width 86 height 11
checkbox input "true"
click at [654, 1346] on button "Save" at bounding box center [650, 1346] width 54 height 20
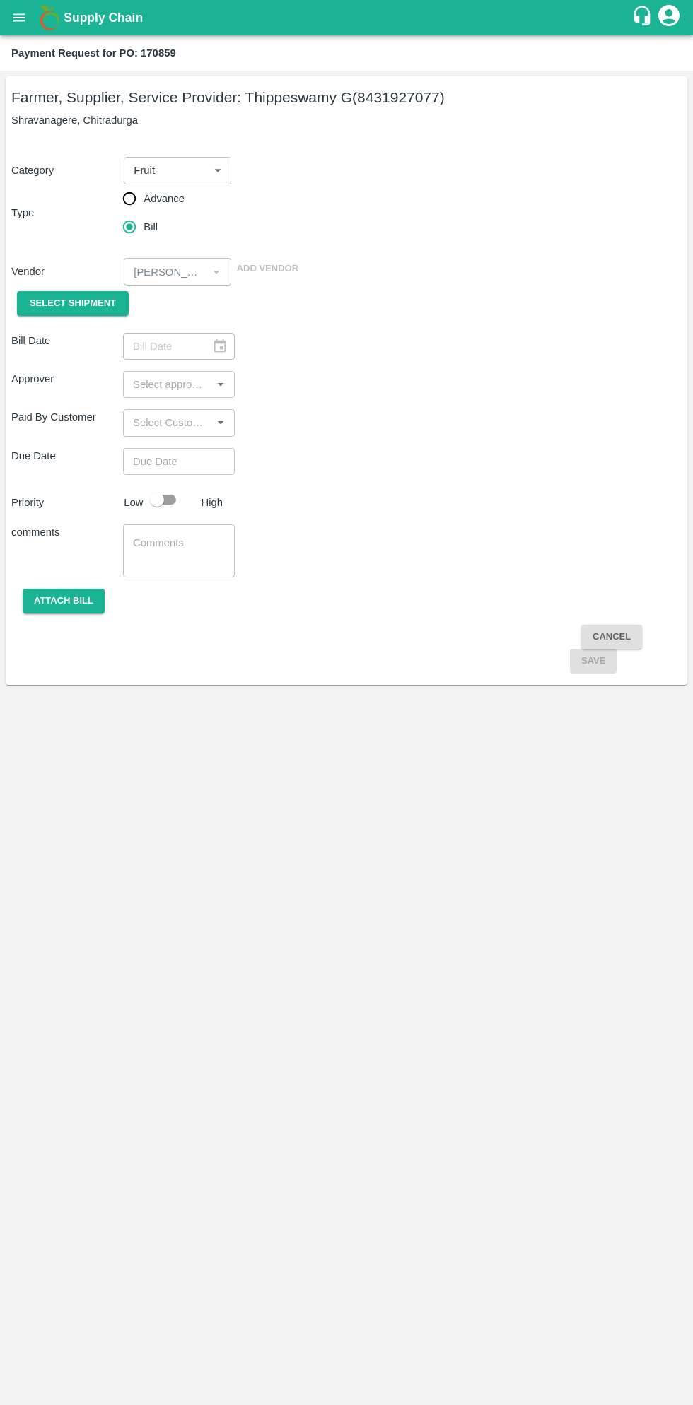
type input "[DATE]"
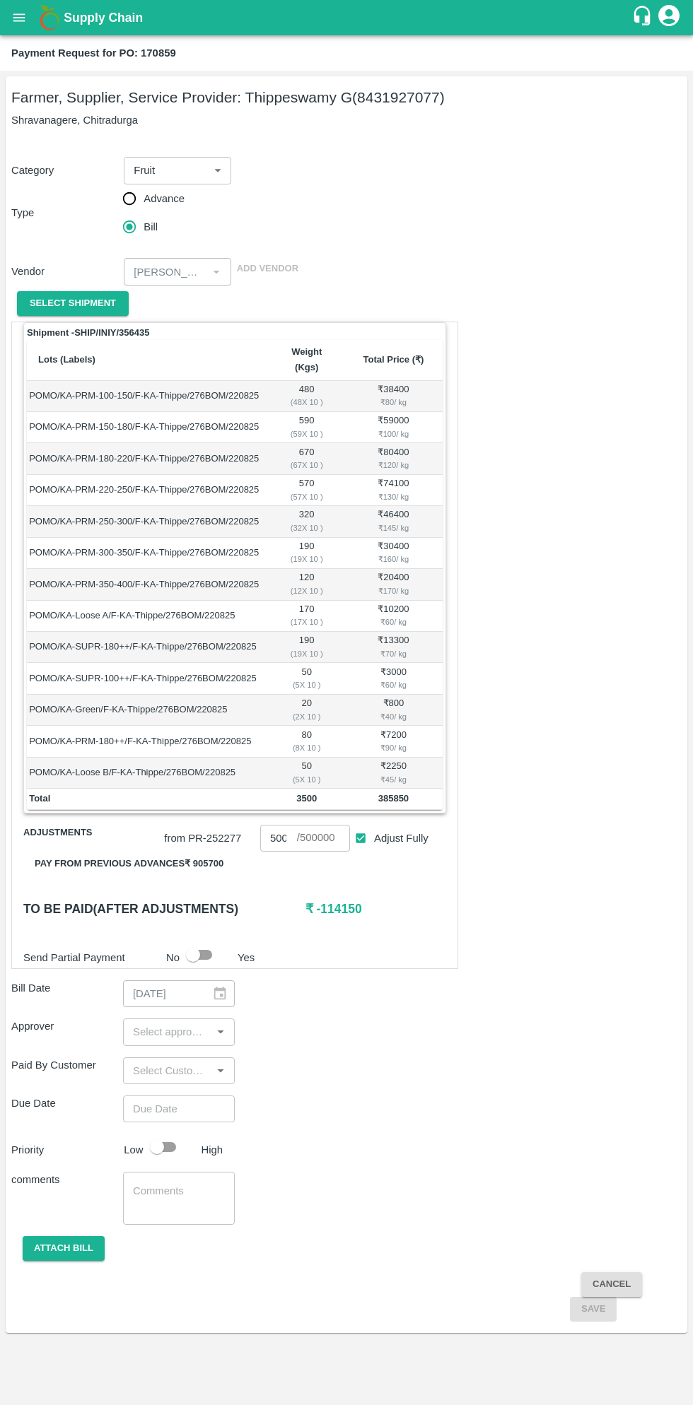
click at [180, 852] on button "Pay from previous advances ₹ 905700" at bounding box center [128, 864] width 211 height 25
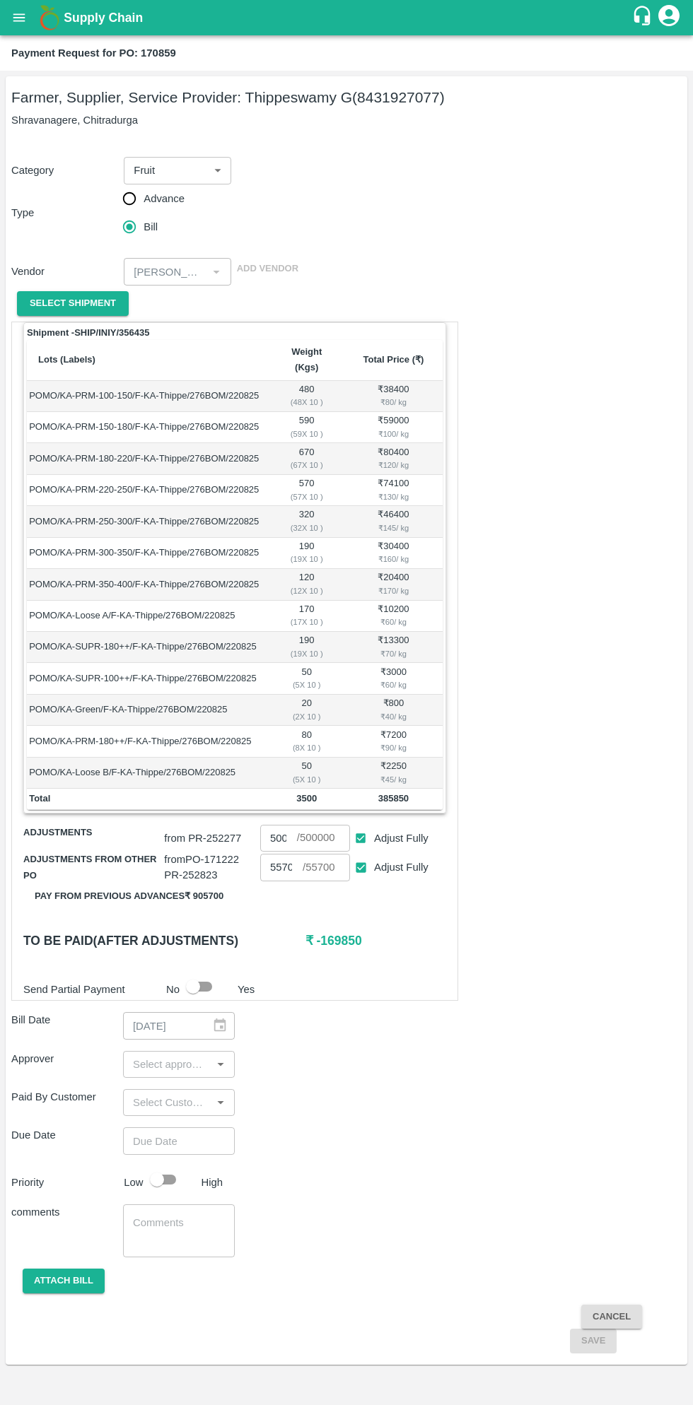
click at [360, 825] on input "Adjust Fully" at bounding box center [361, 838] width 26 height 26
checkbox input "false"
type input "0"
click at [273, 825] on input "0" at bounding box center [278, 838] width 37 height 27
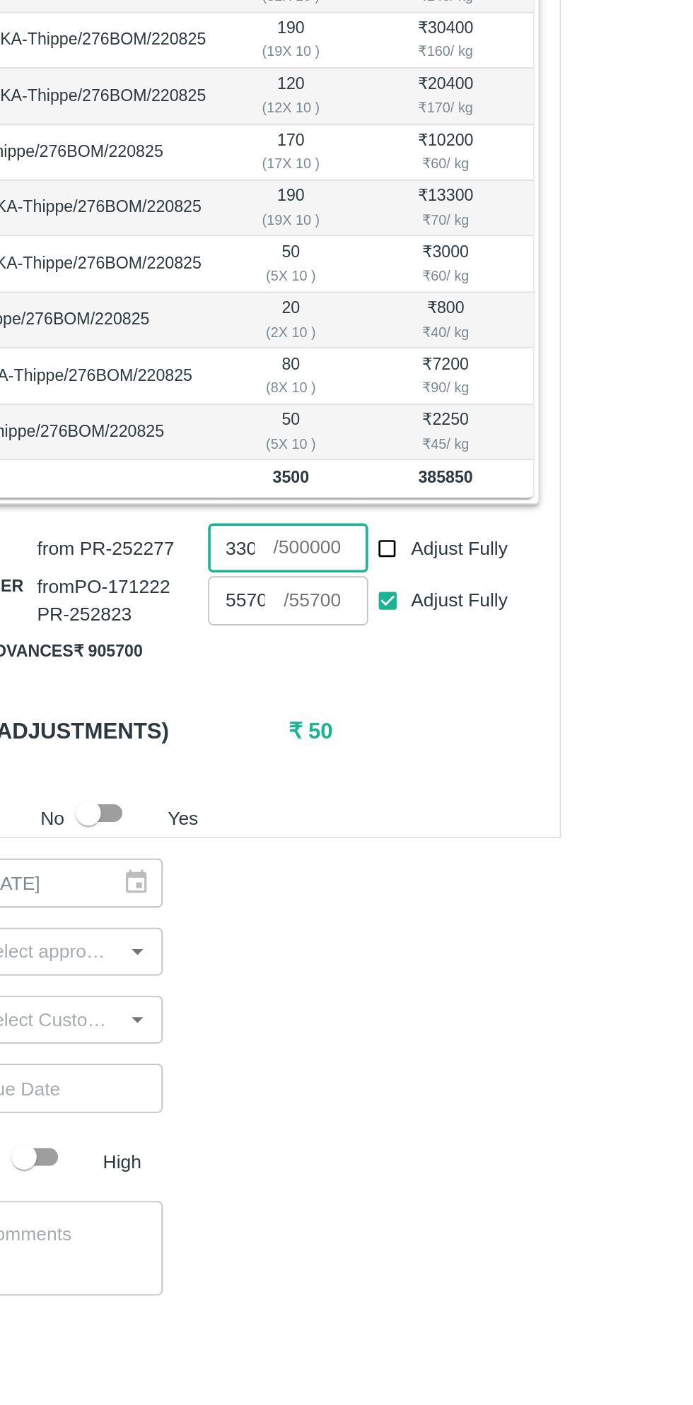
scroll to position [0, 10]
type input "3"
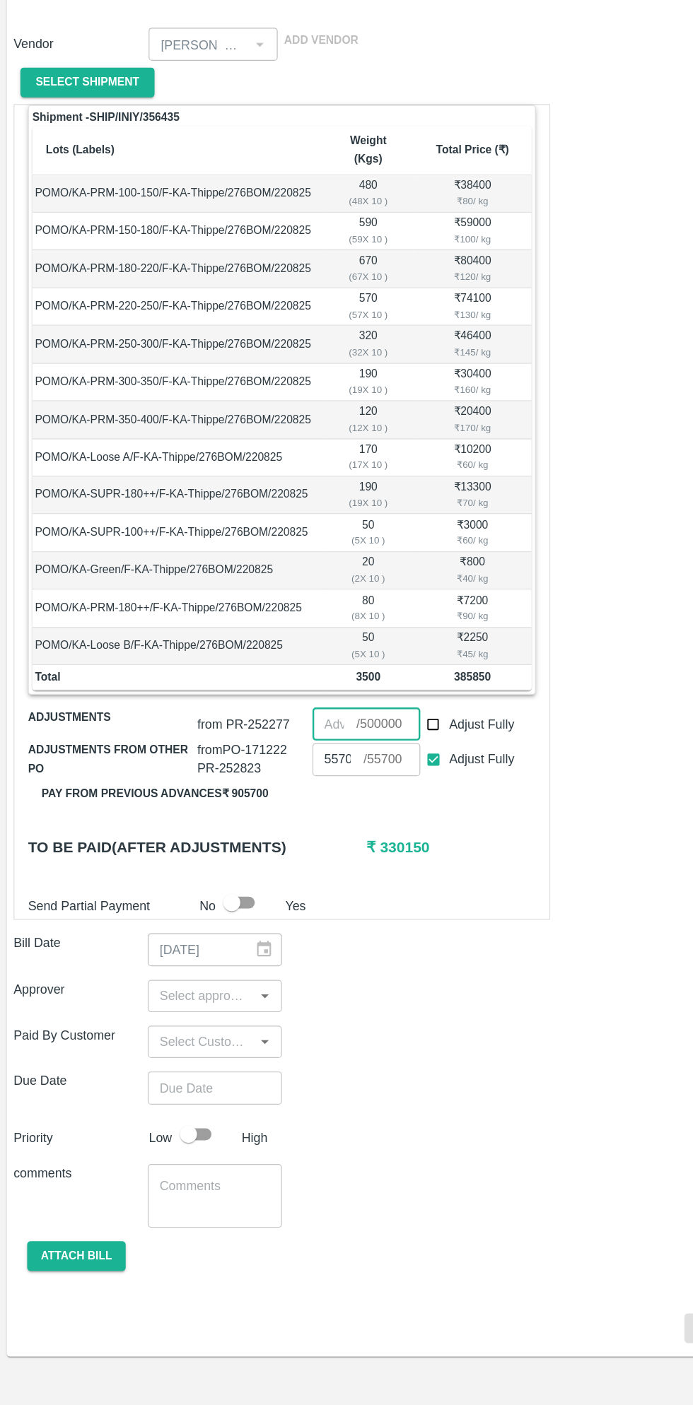
click at [277, 825] on input "number" at bounding box center [278, 838] width 37 height 27
type input "330100"
click at [360, 857] on input "Adjust Fully" at bounding box center [361, 867] width 26 height 26
checkbox input "false"
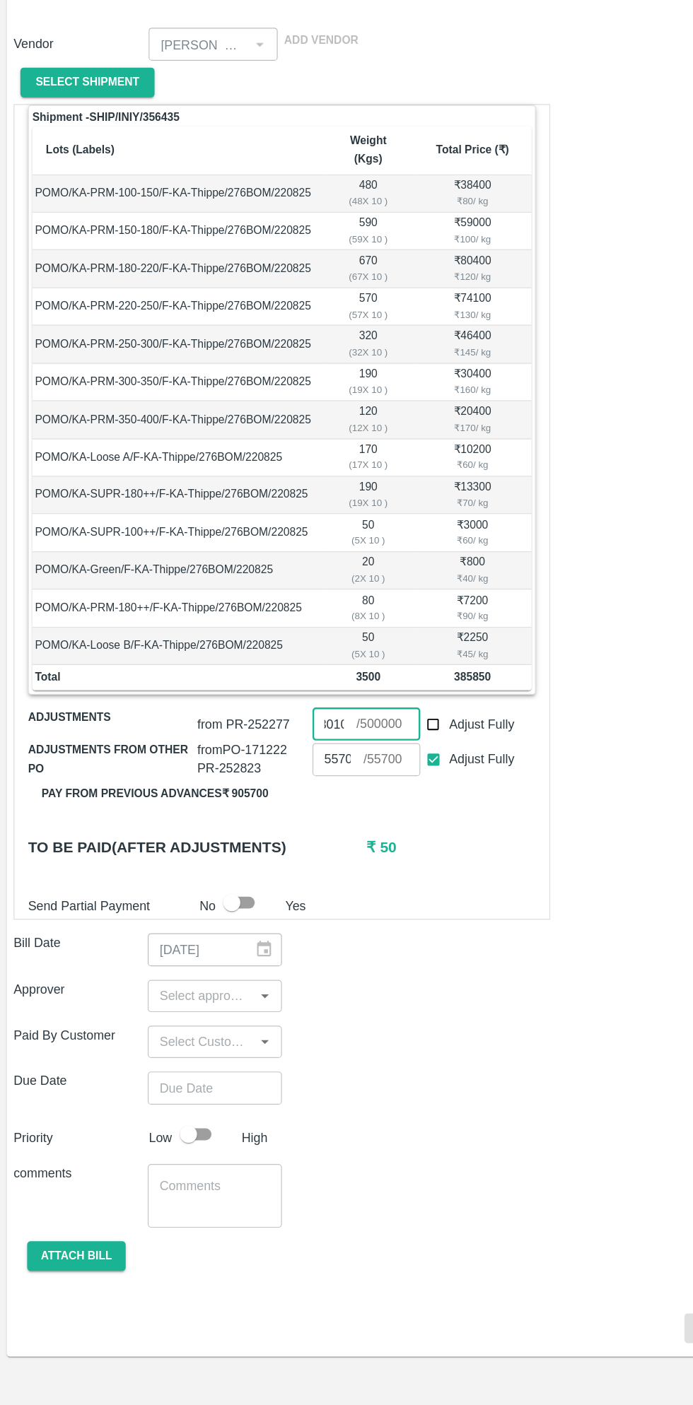
type input "0"
click at [289, 854] on input "0" at bounding box center [281, 867] width 42 height 27
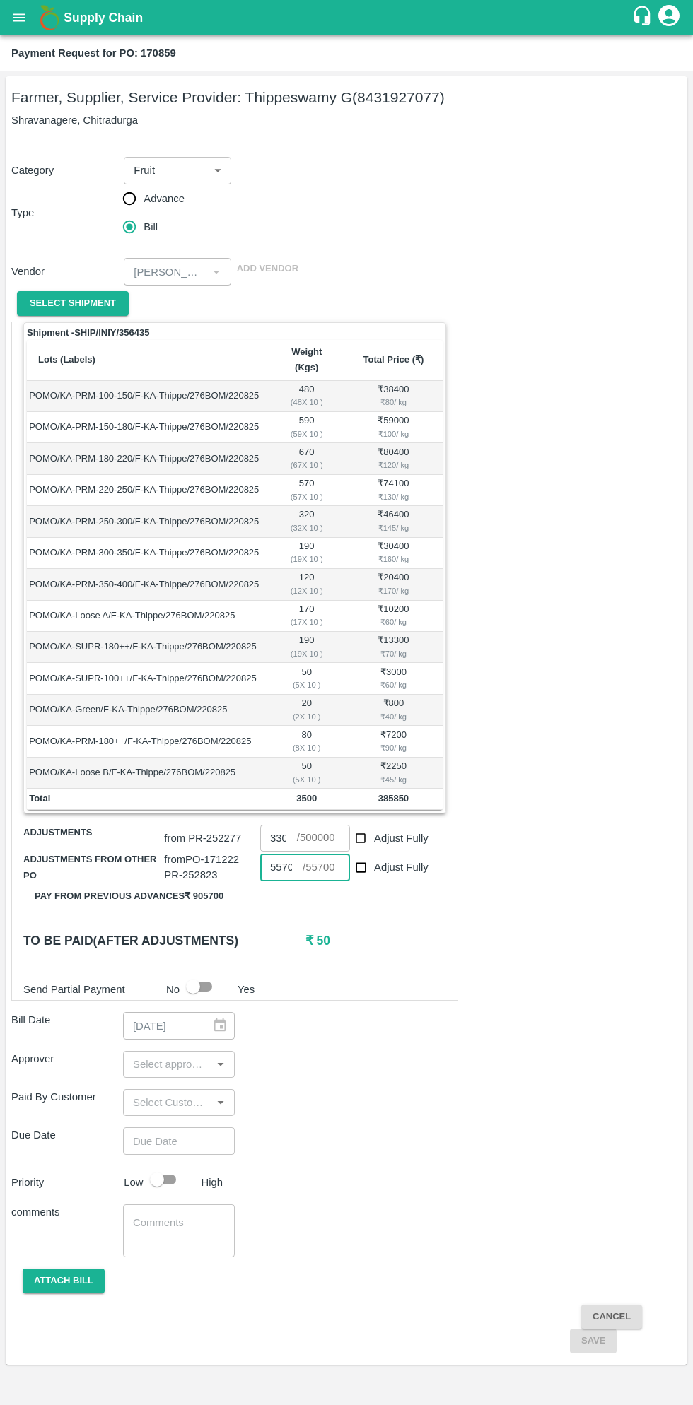
type input "55700"
click at [172, 1055] on input "input" at bounding box center [167, 1064] width 80 height 18
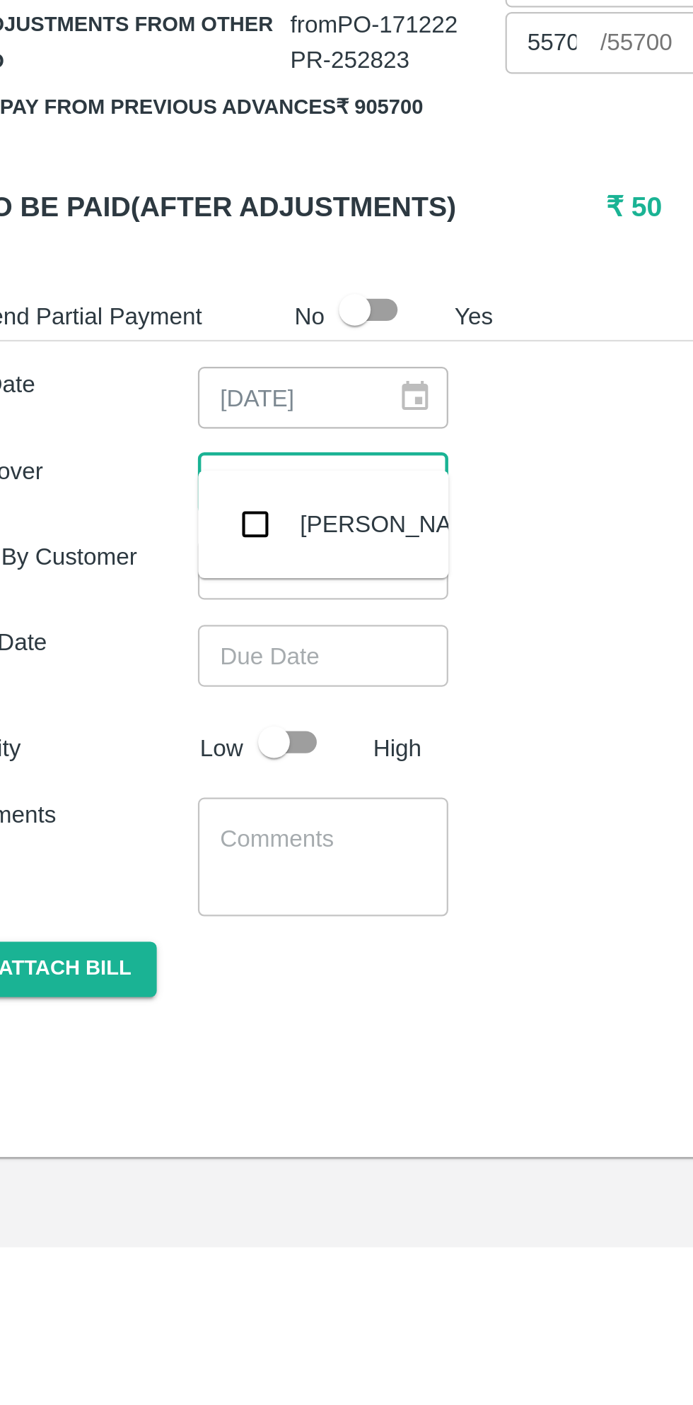
type input "muku"
click at [153, 1093] on input "checkbox" at bounding box center [148, 1082] width 28 height 28
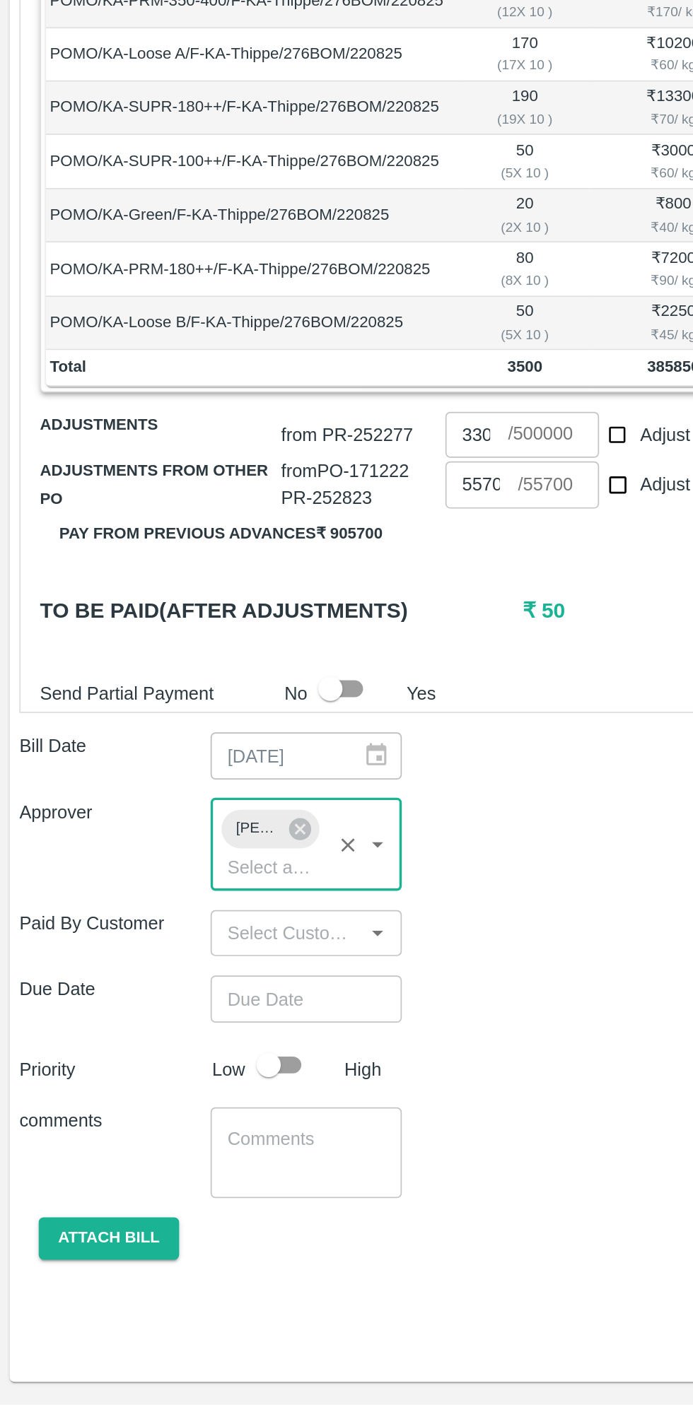
click at [182, 1154] on input "Choose date" at bounding box center [174, 1167] width 102 height 27
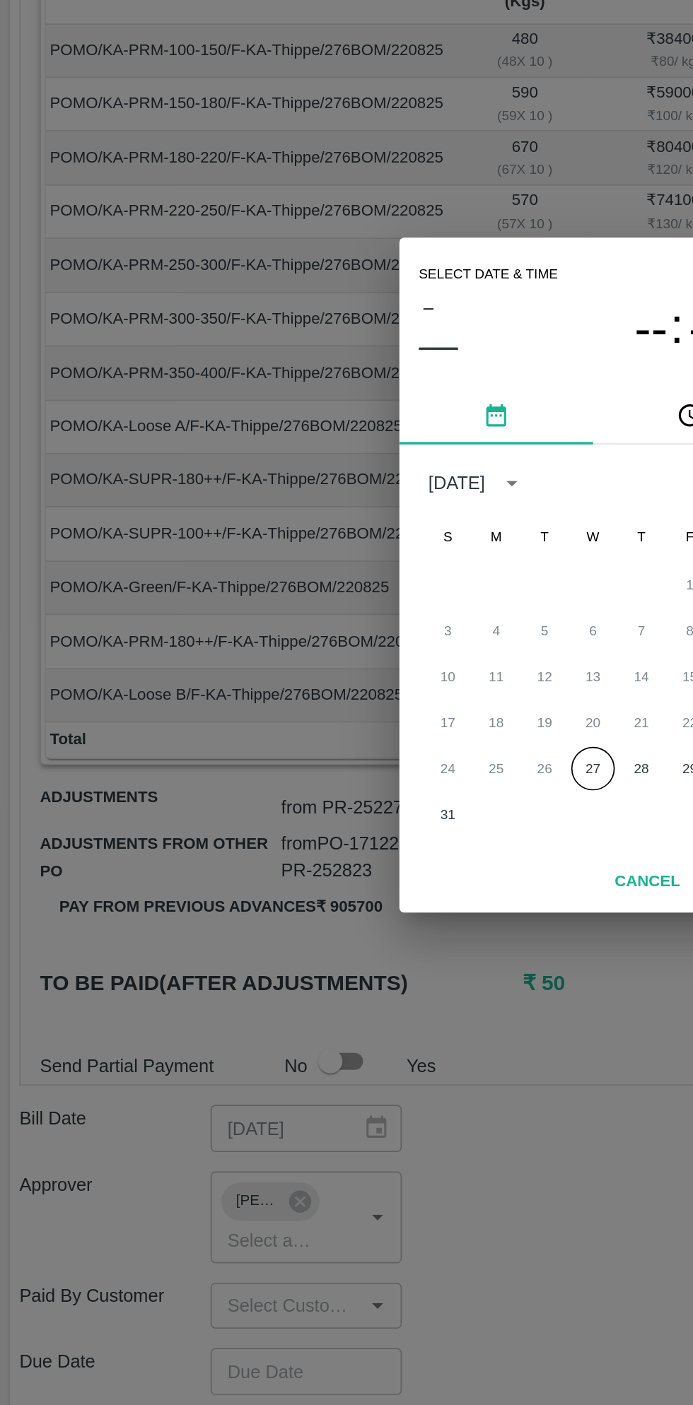
click at [348, 825] on button "27" at bounding box center [346, 815] width 25 height 25
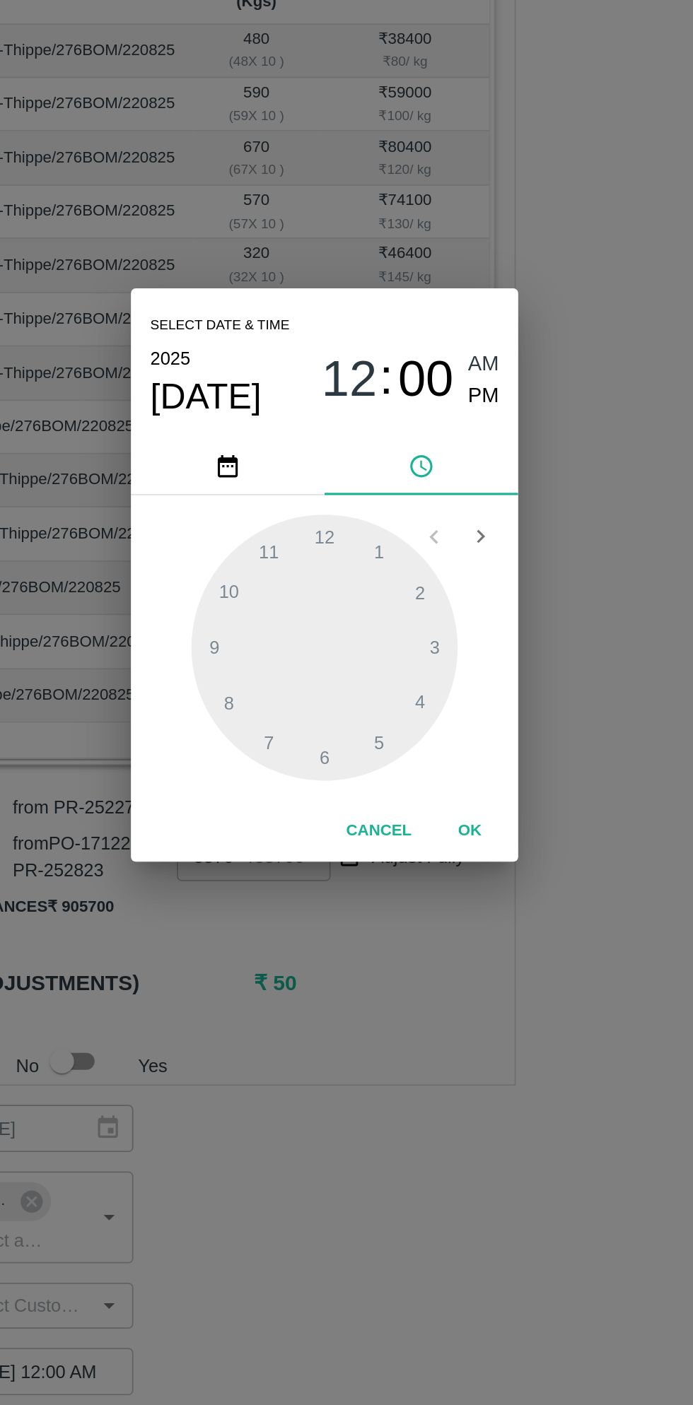
click at [439, 600] on span "PM" at bounding box center [439, 598] width 18 height 19
click at [384, 804] on div at bounding box center [346, 744] width 155 height 155
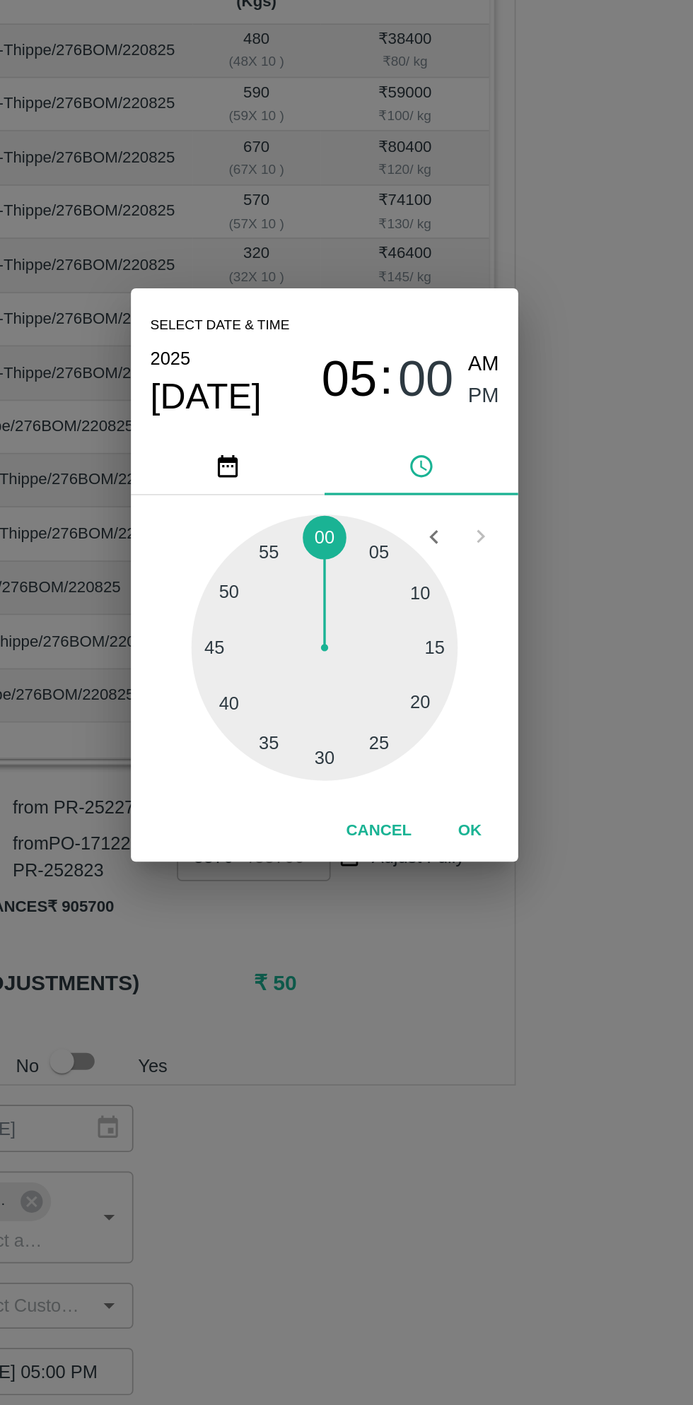
click at [413, 746] on div at bounding box center [346, 744] width 155 height 155
type input "[DATE] 05:15 PM"
click at [433, 847] on button "OK" at bounding box center [430, 852] width 45 height 25
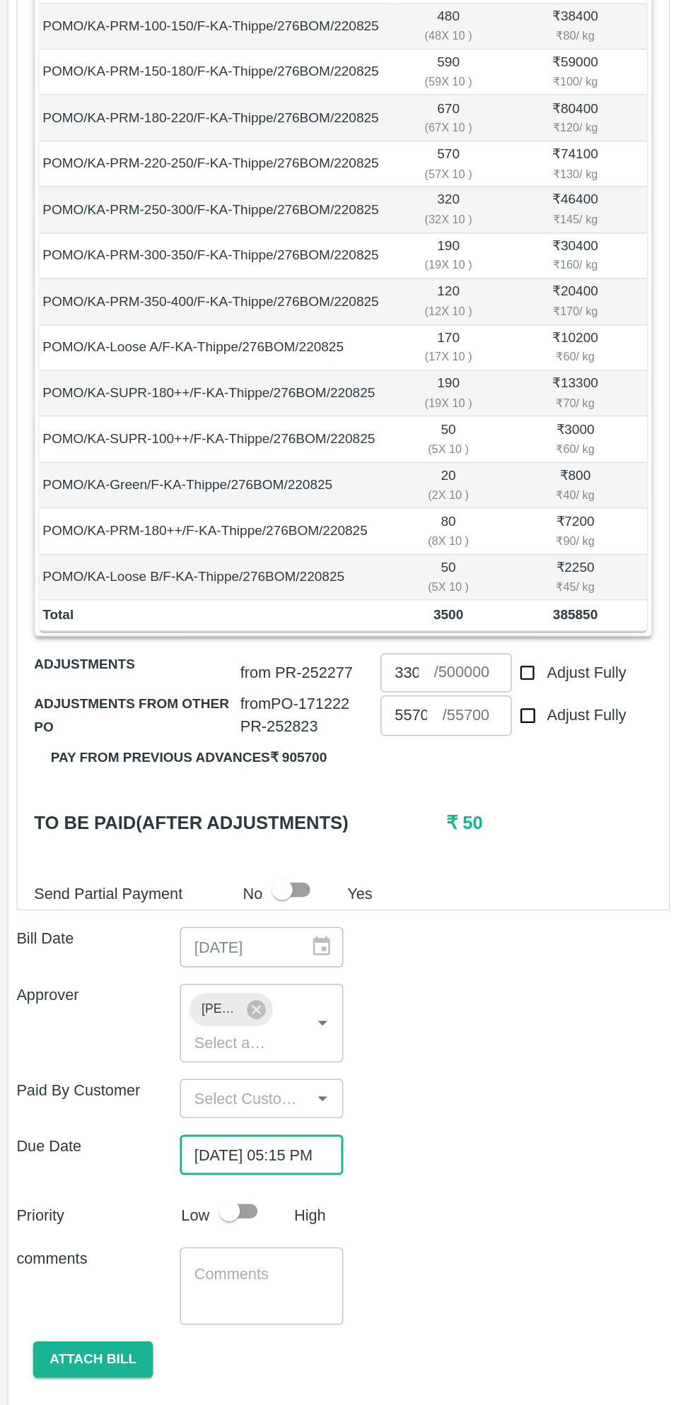
click at [162, 1193] on input "checkbox" at bounding box center [157, 1206] width 81 height 27
checkbox input "true"
click at [78, 1295] on button "Attach bill" at bounding box center [64, 1307] width 82 height 25
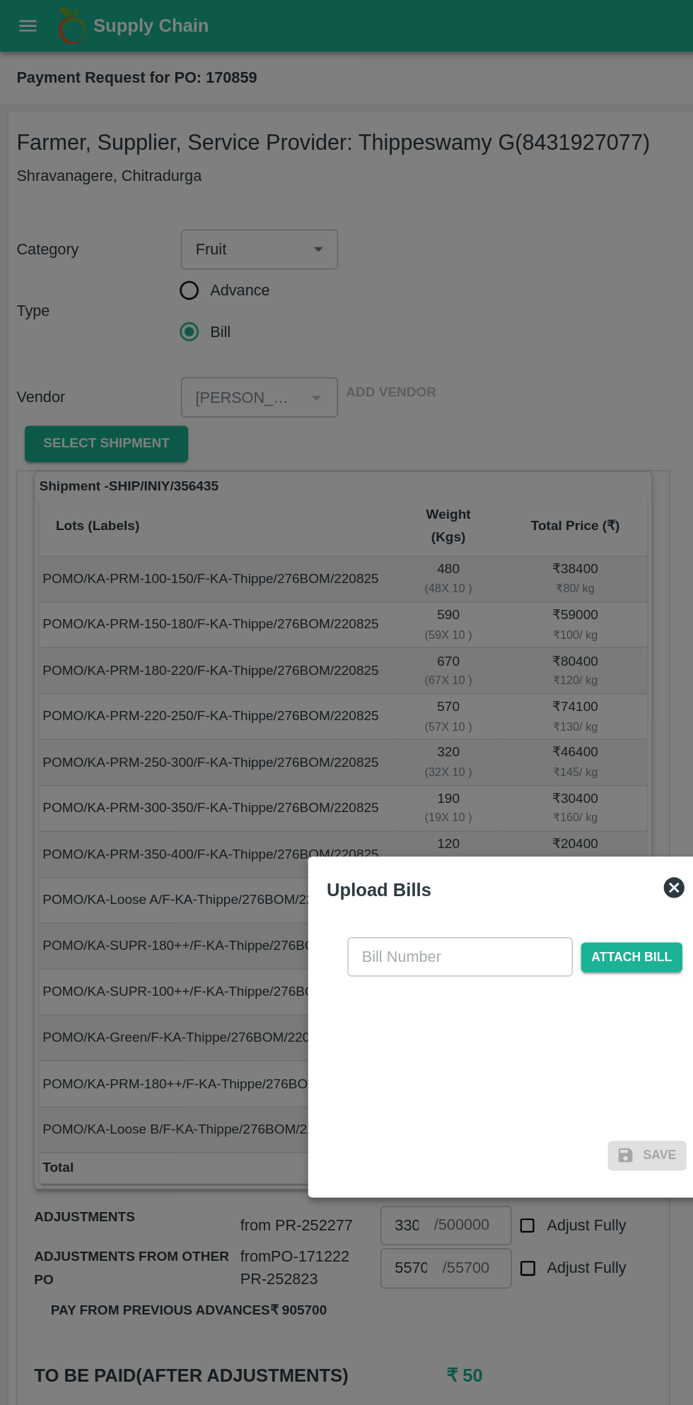
click at [319, 656] on input "text" at bounding box center [314, 654] width 154 height 27
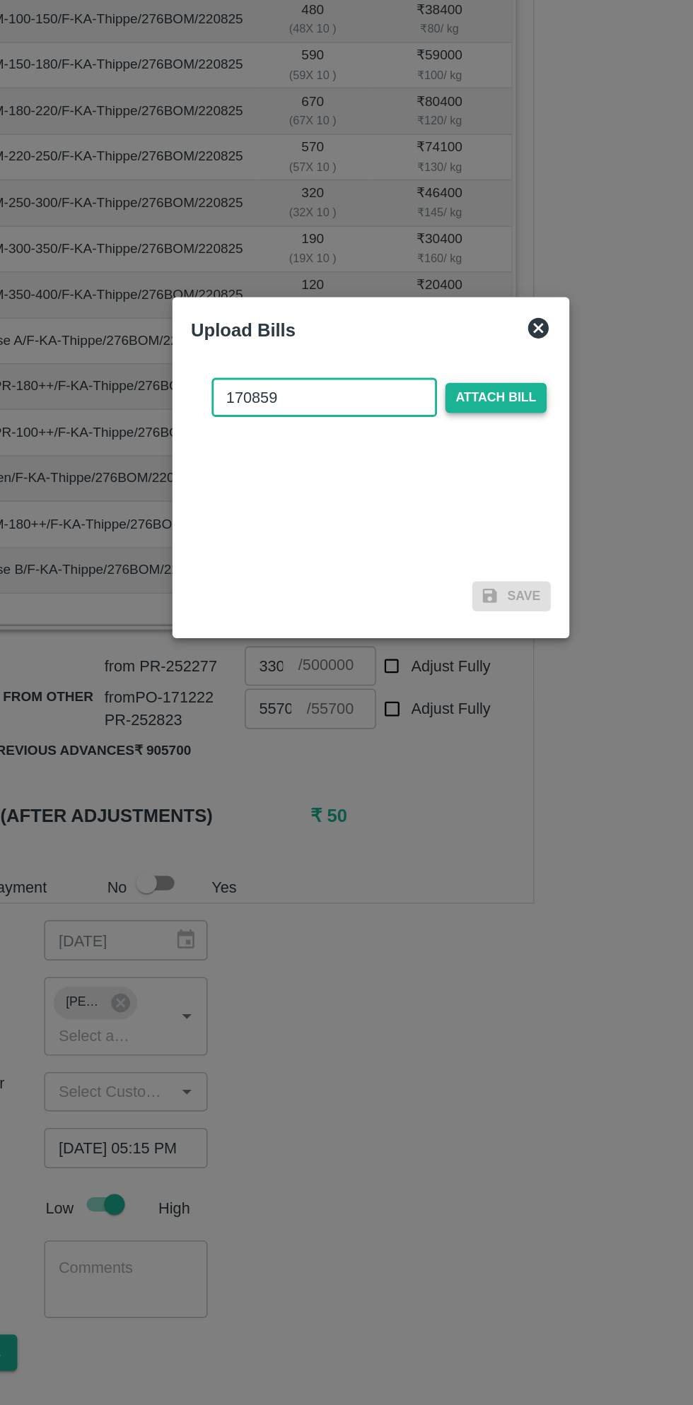
type input "170859"
click at [445, 657] on span "Attach bill" at bounding box center [431, 655] width 69 height 20
click at [0, 0] on input "Attach bill" at bounding box center [0, 0] width 0 height 0
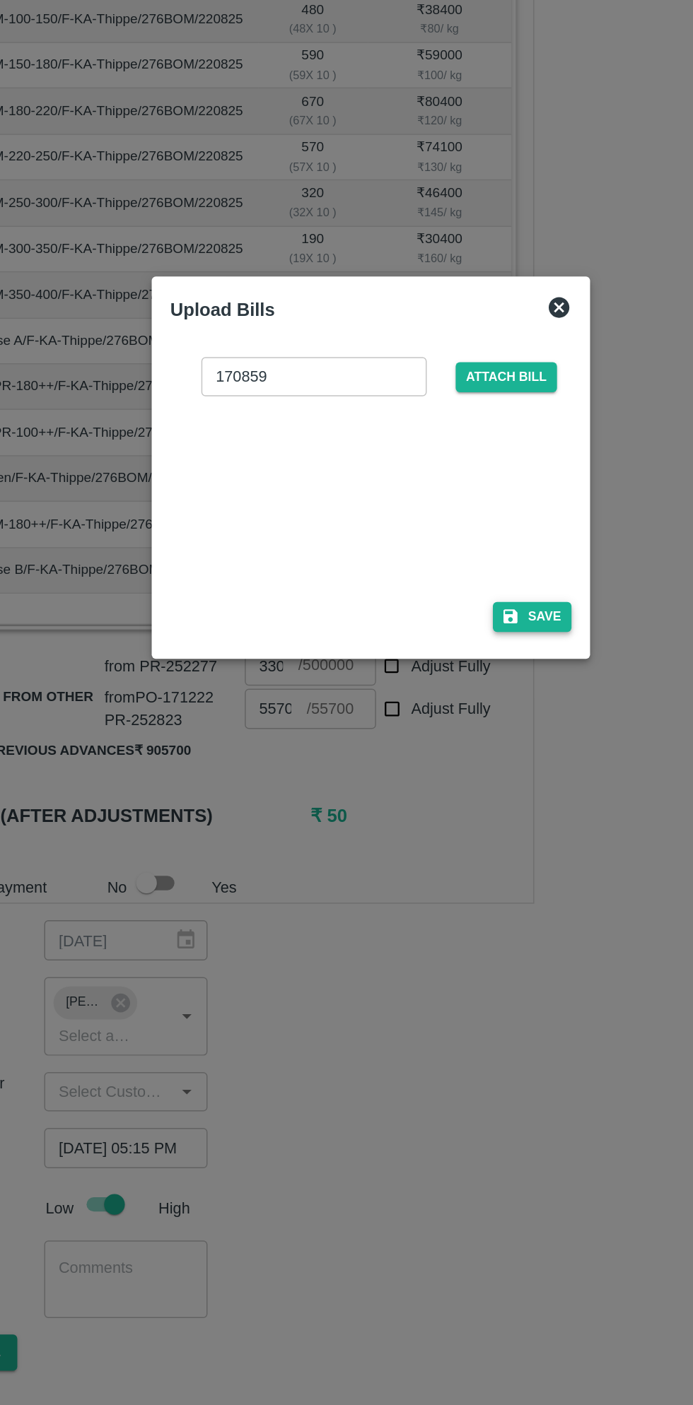
click at [465, 806] on button "Save" at bounding box center [457, 804] width 54 height 20
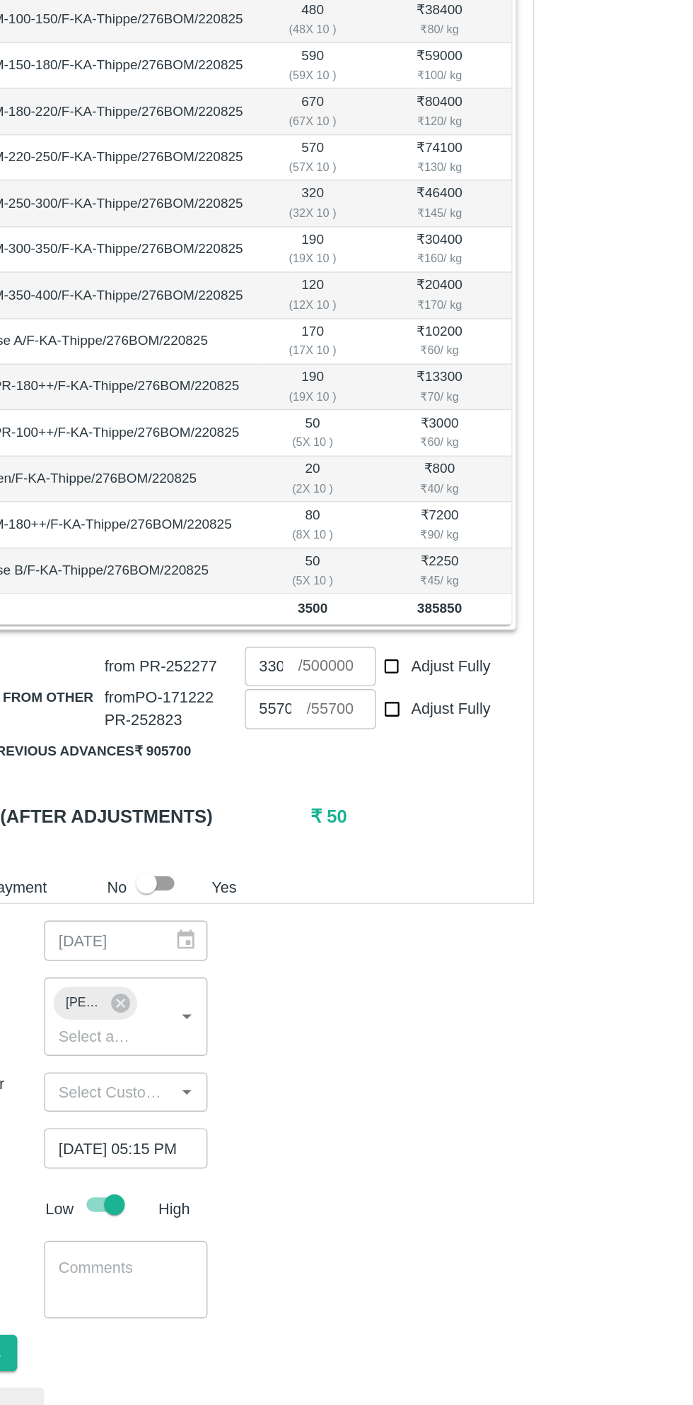
scroll to position [3, 0]
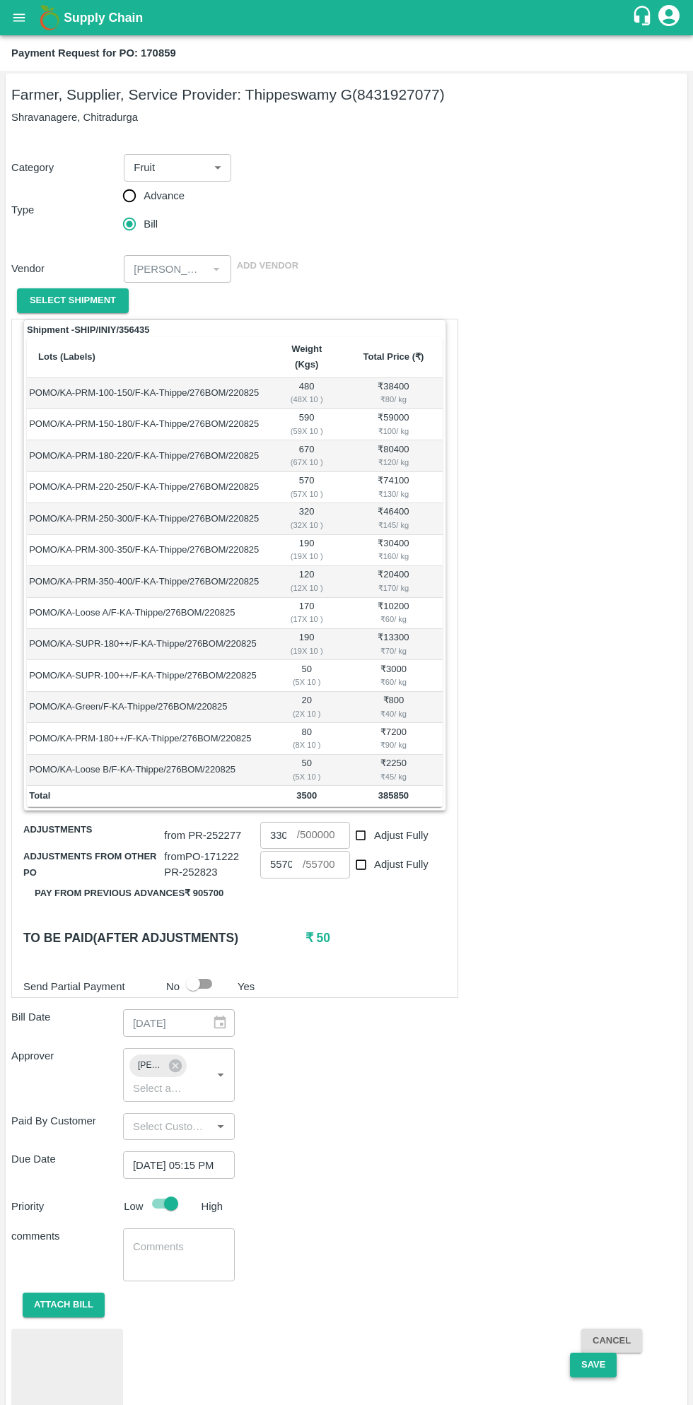
click at [589, 1353] on button "Save" at bounding box center [593, 1365] width 47 height 25
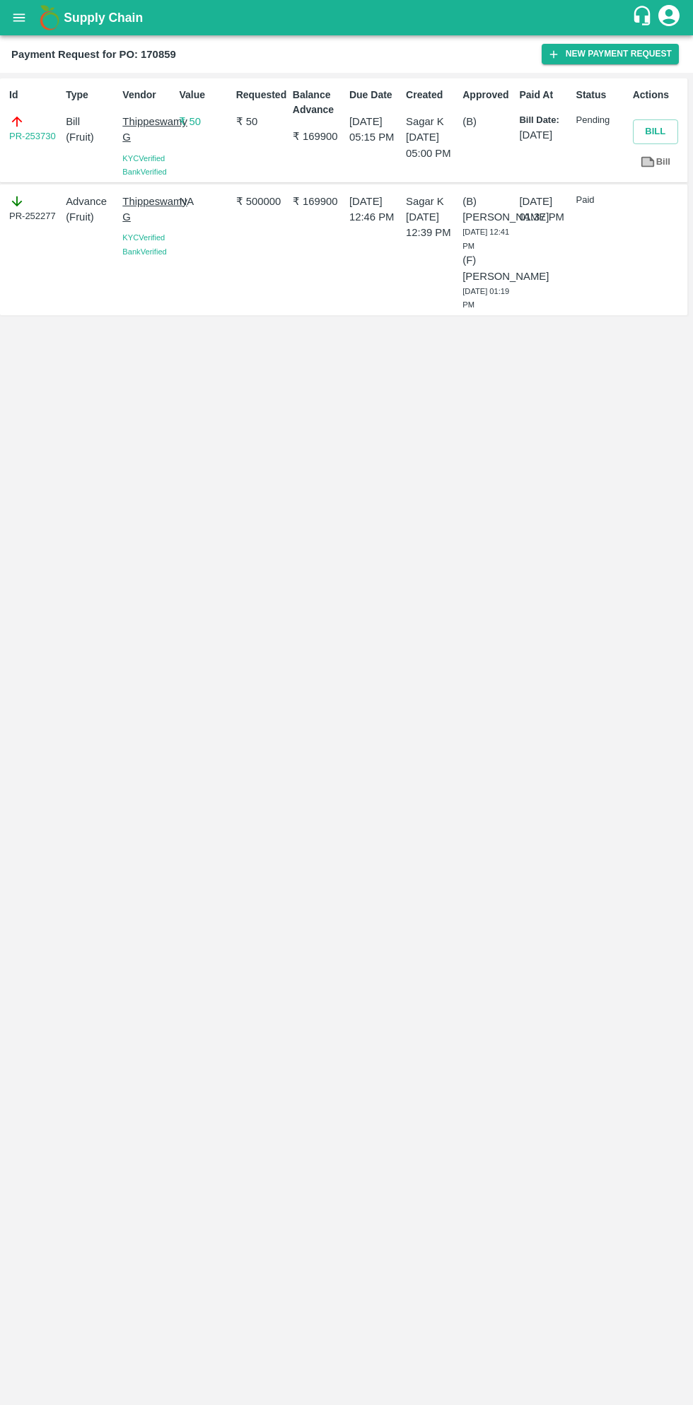
click at [19, 27] on button "open drawer" at bounding box center [19, 17] width 33 height 33
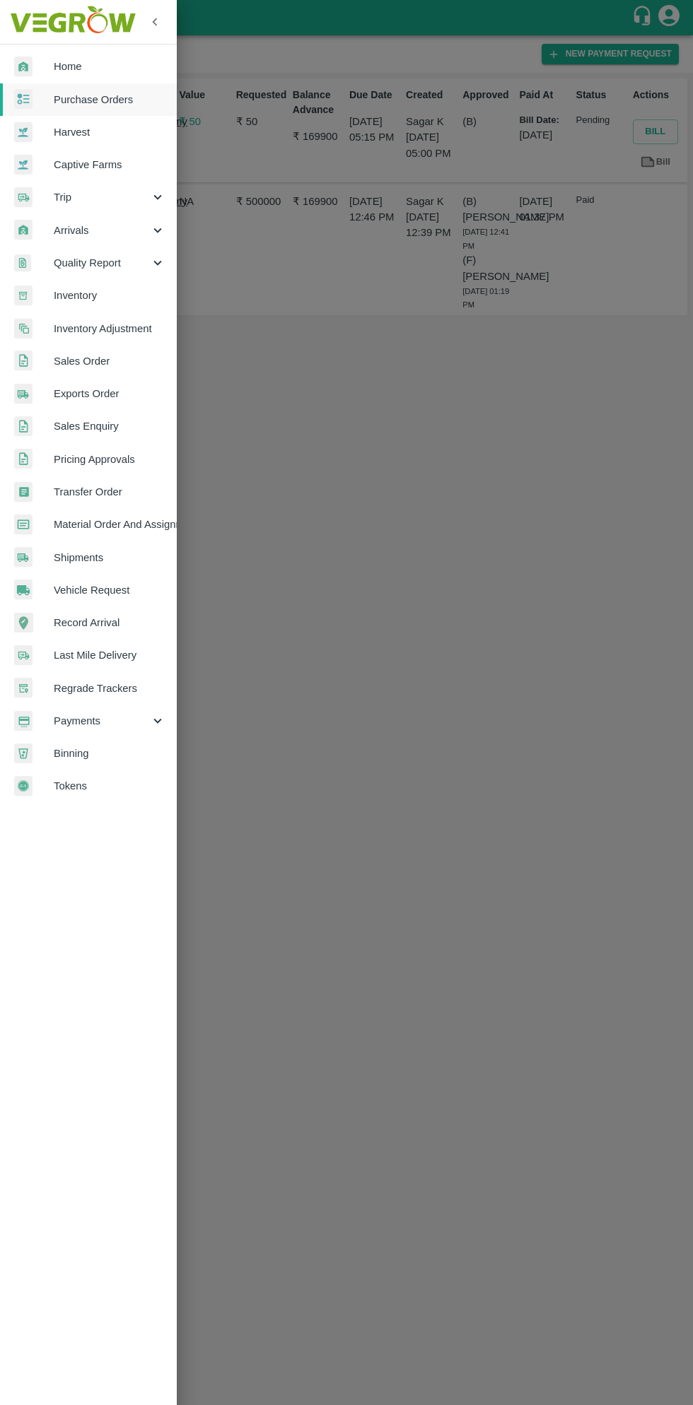
click at [109, 100] on span "Purchase Orders" at bounding box center [110, 100] width 112 height 16
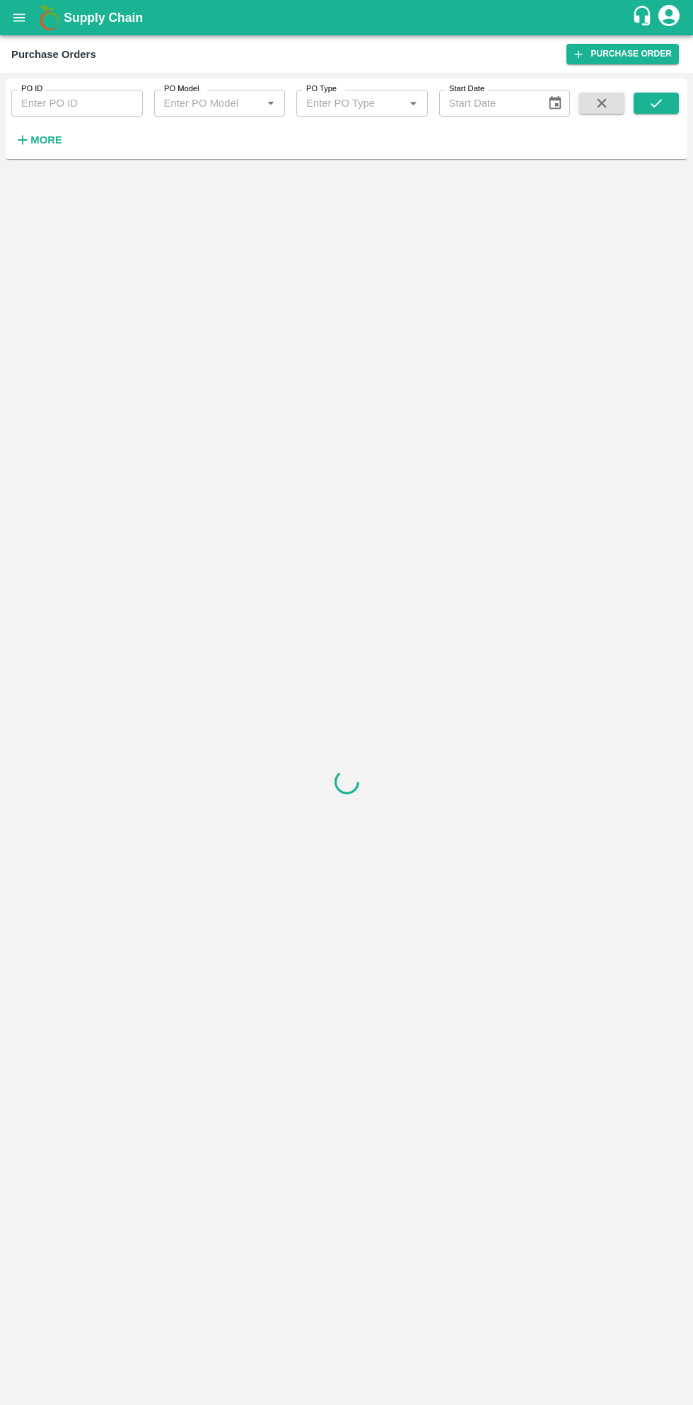
click at [49, 144] on strong "More" at bounding box center [46, 139] width 32 height 11
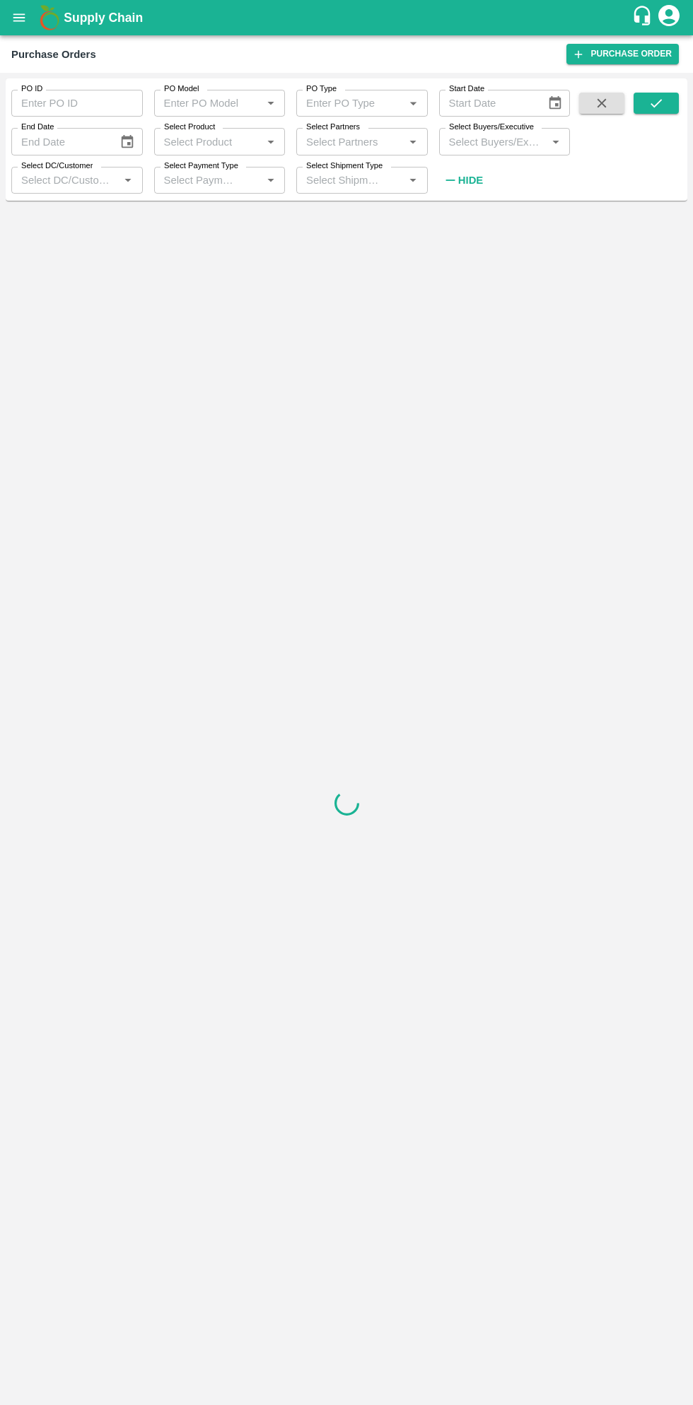
click at [482, 148] on input "Select Buyers/Executive" at bounding box center [493, 141] width 100 height 18
type input "sagar"
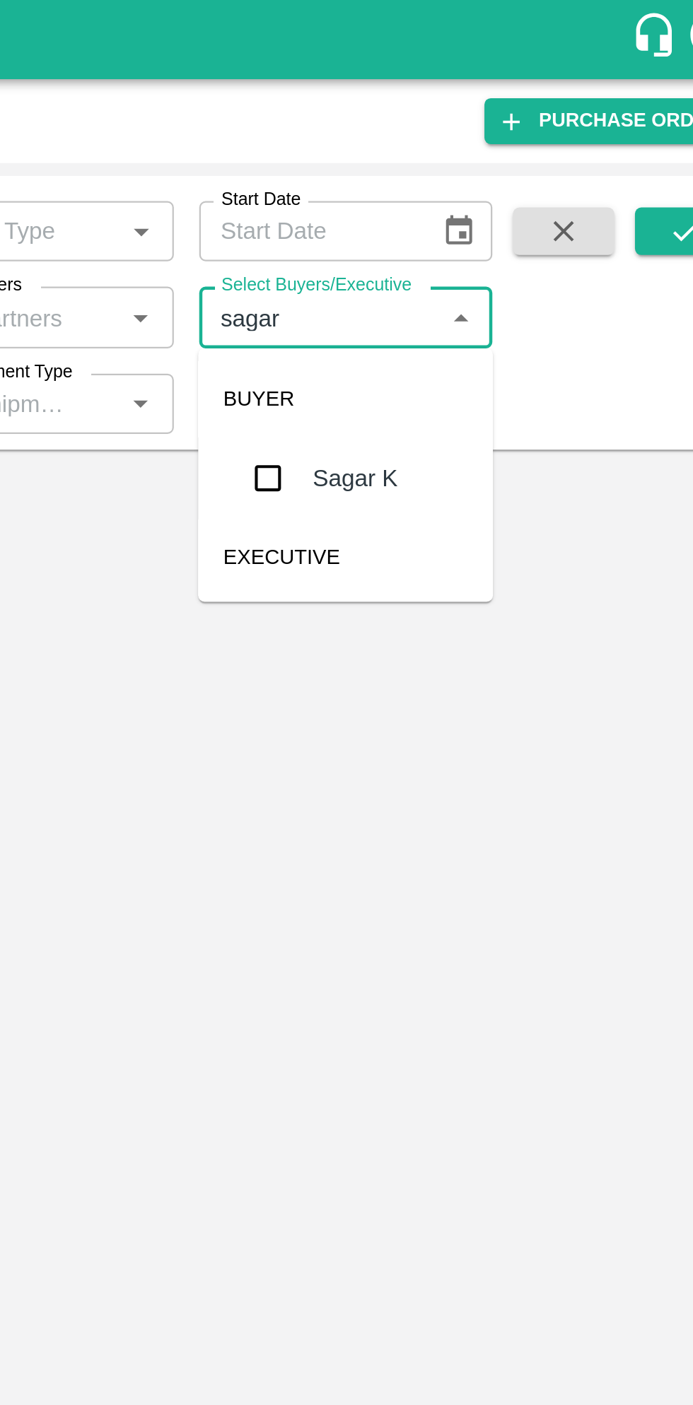
click at [465, 220] on input "checkbox" at bounding box center [469, 213] width 28 height 28
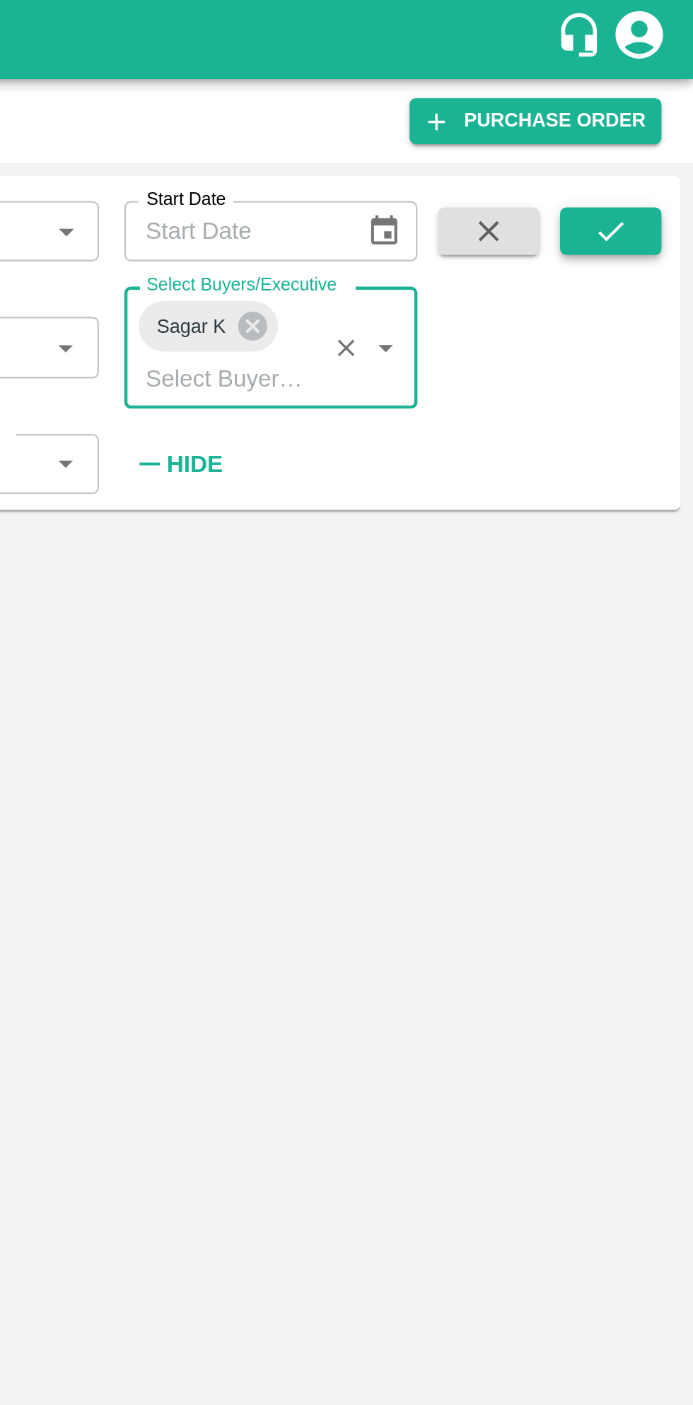
click at [645, 110] on button "submit" at bounding box center [655, 103] width 45 height 21
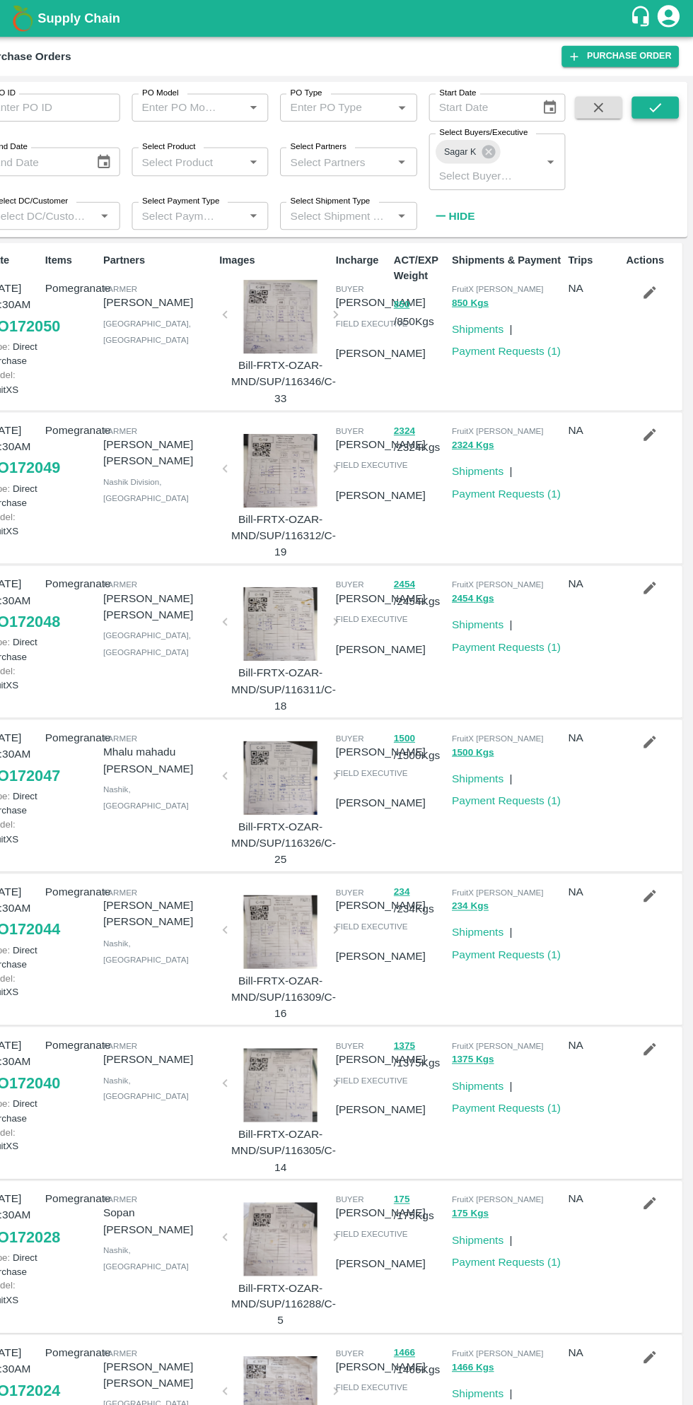
click at [657, 103] on icon "submit" at bounding box center [655, 103] width 11 height 8
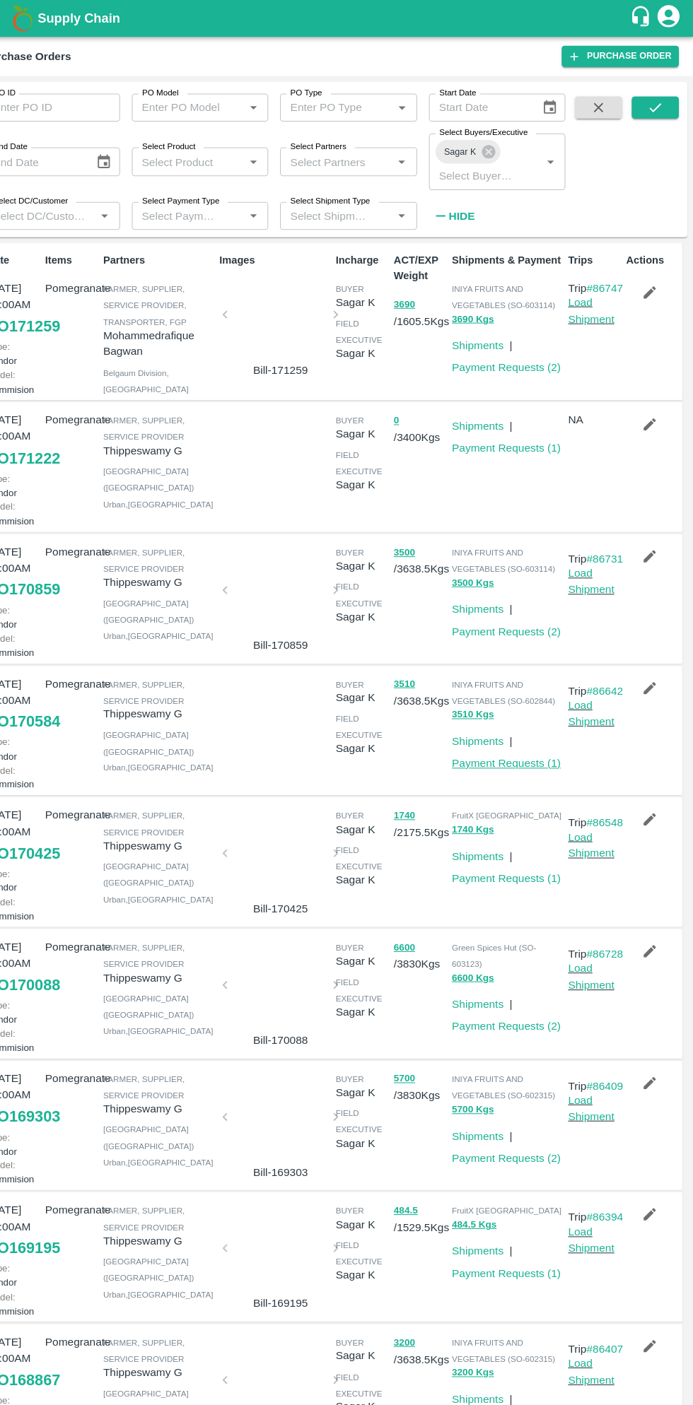
click at [534, 738] on link "Payment Requests ( 1 )" at bounding box center [513, 731] width 105 height 11
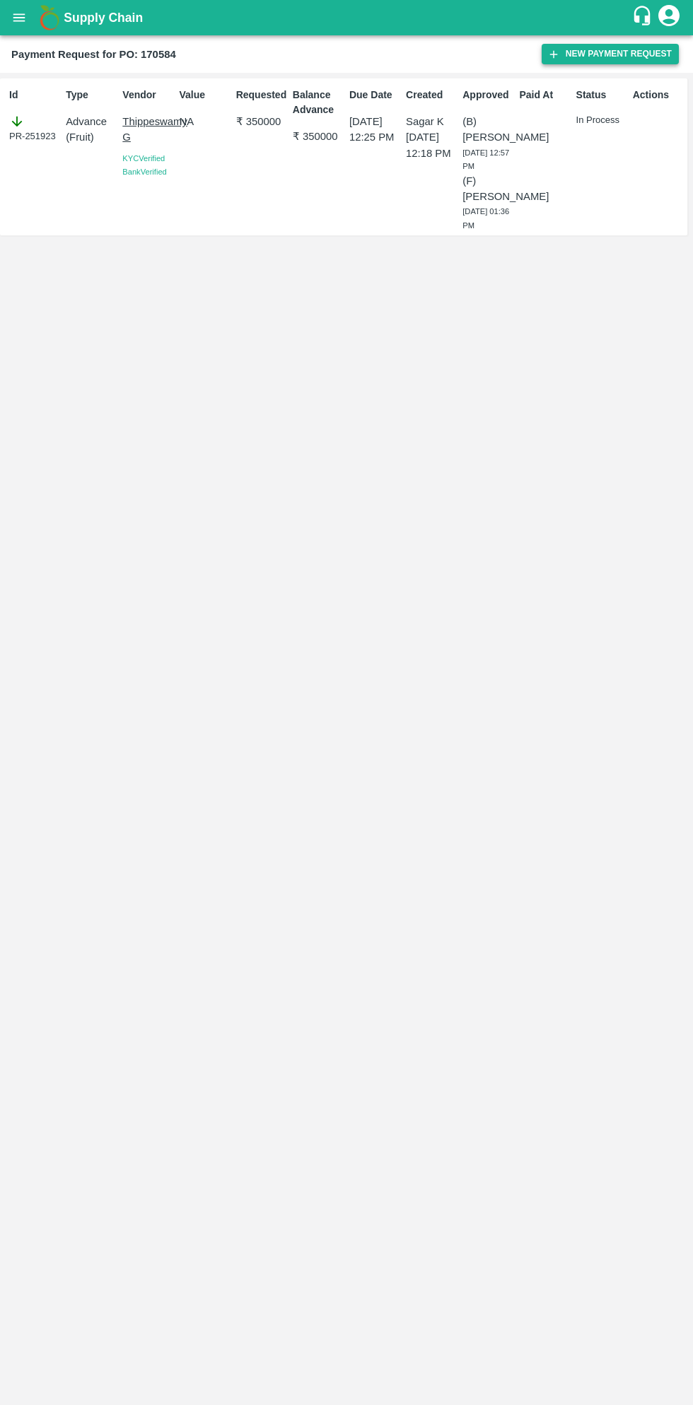
click at [584, 58] on button "New Payment Request" at bounding box center [609, 54] width 137 height 20
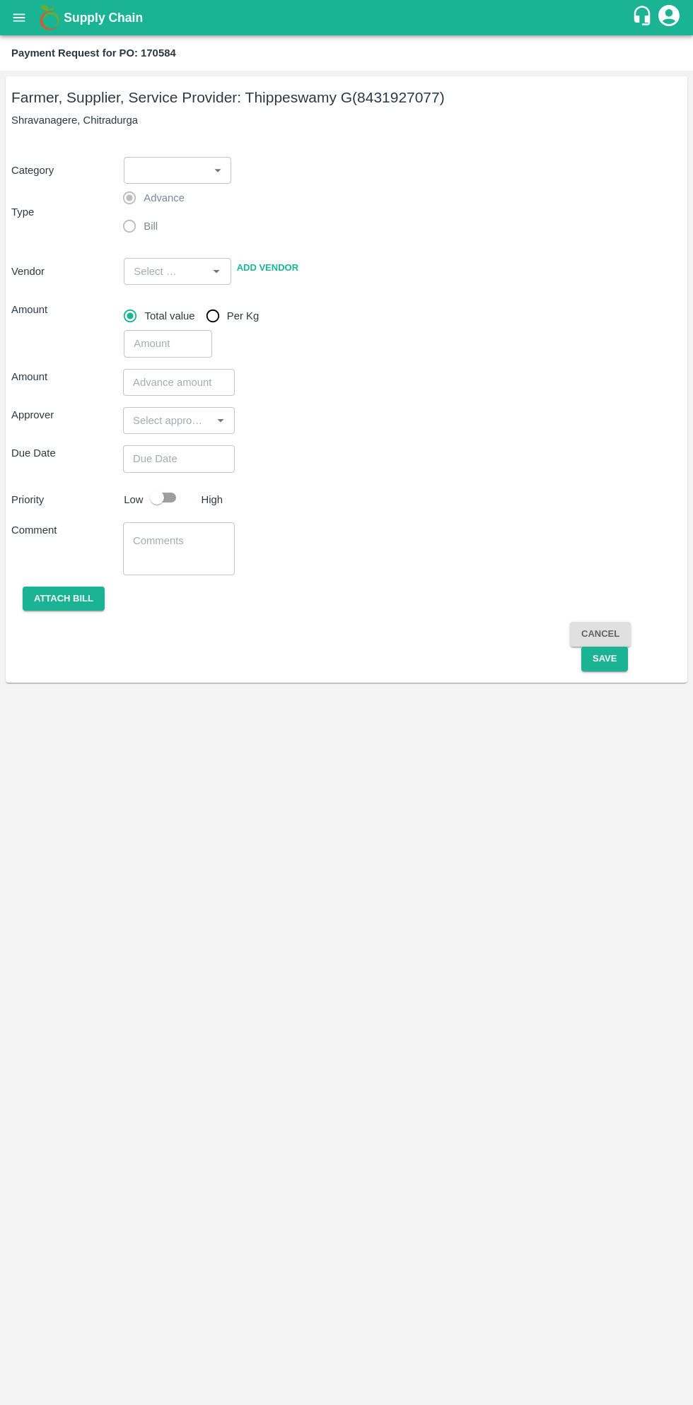
click at [179, 178] on body "Supply Chain Payment Request for PO: 170584 Farmer, Supplier, Service Provider:…" at bounding box center [346, 702] width 693 height 1405
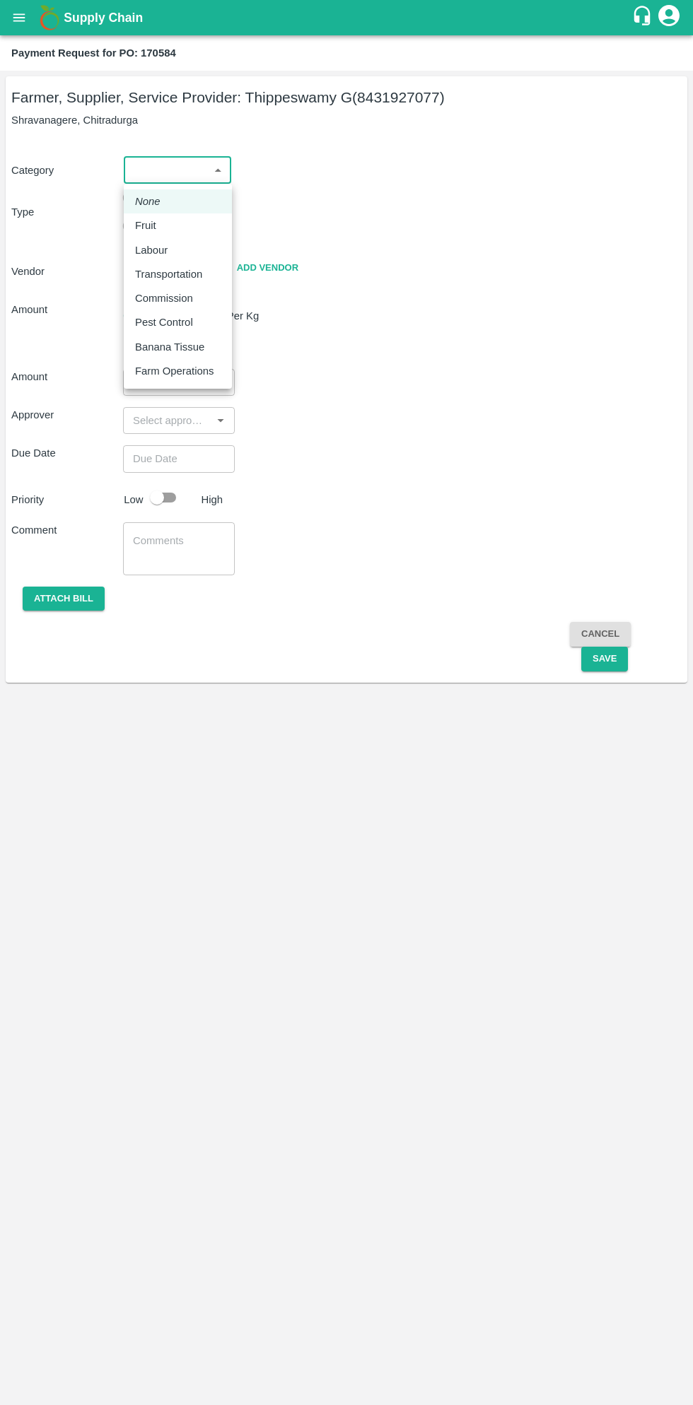
click at [153, 225] on p "Fruit" at bounding box center [145, 226] width 21 height 16
type input "1"
type input "[PERSON_NAME] G - 8431927077(Farmer, Supplier, Service Provider)"
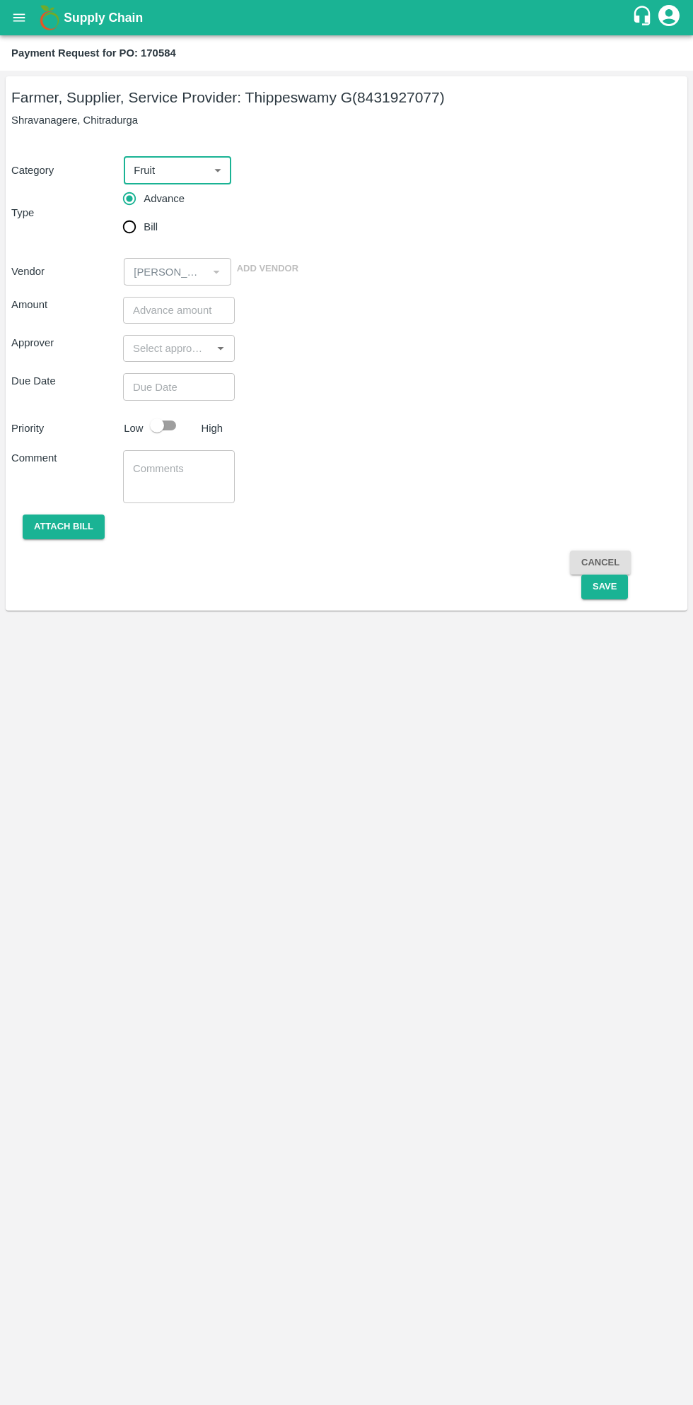
click at [127, 239] on input "Bill" at bounding box center [129, 227] width 28 height 28
radio input "true"
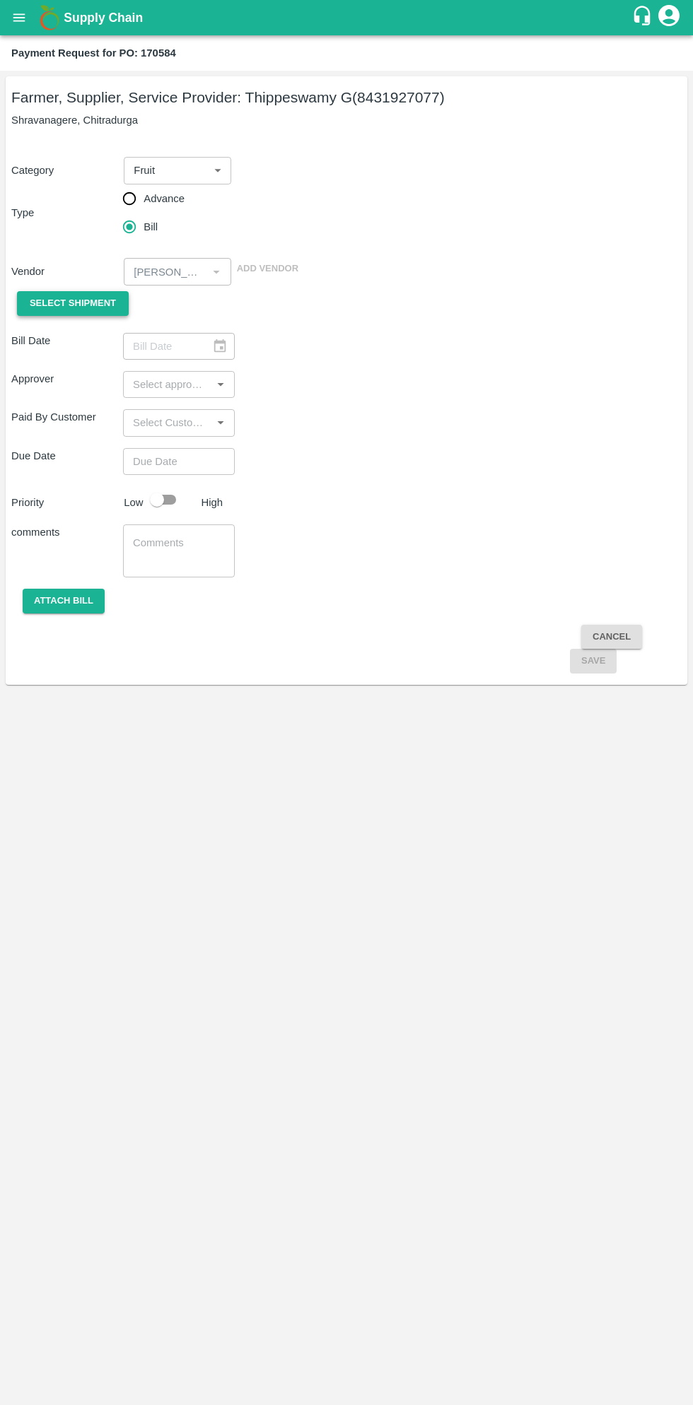
click at [107, 304] on span "Select Shipment" at bounding box center [73, 303] width 86 height 16
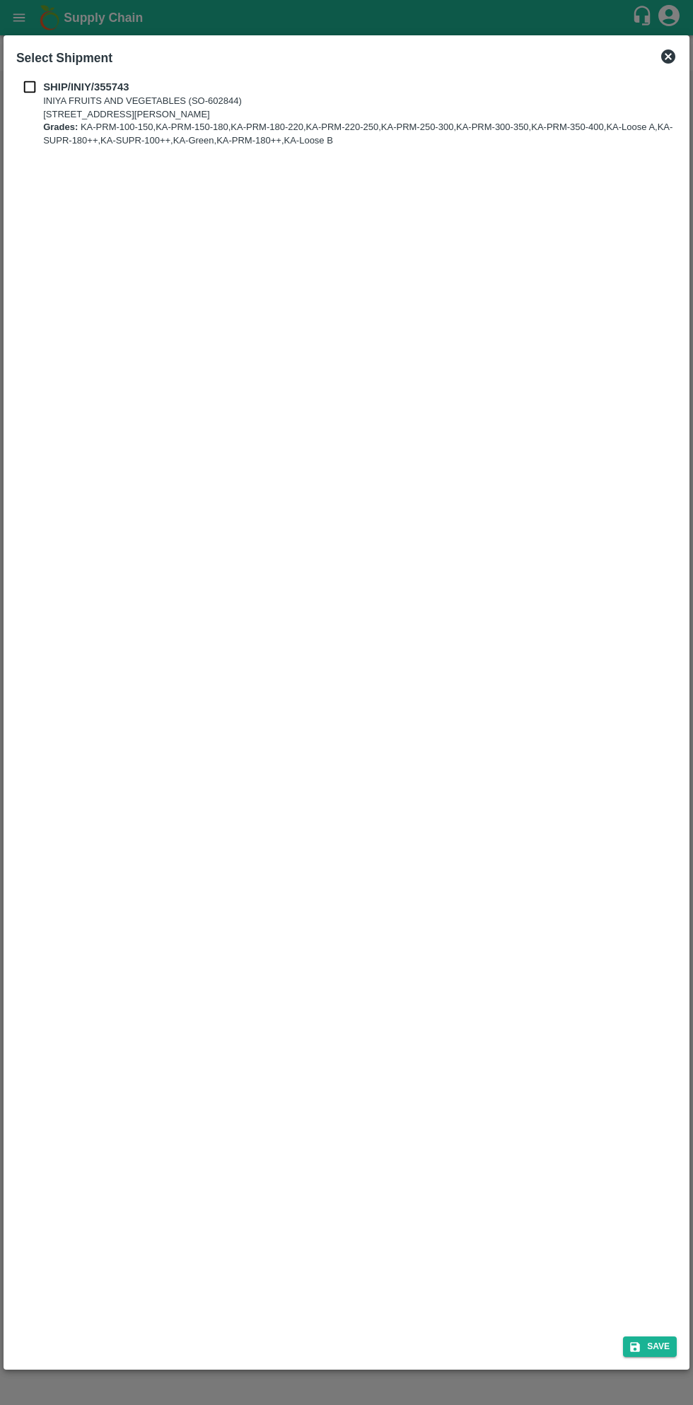
click at [39, 94] on input "checkbox" at bounding box center [29, 87] width 27 height 16
checkbox input "true"
click at [659, 1346] on button "Save" at bounding box center [650, 1346] width 54 height 20
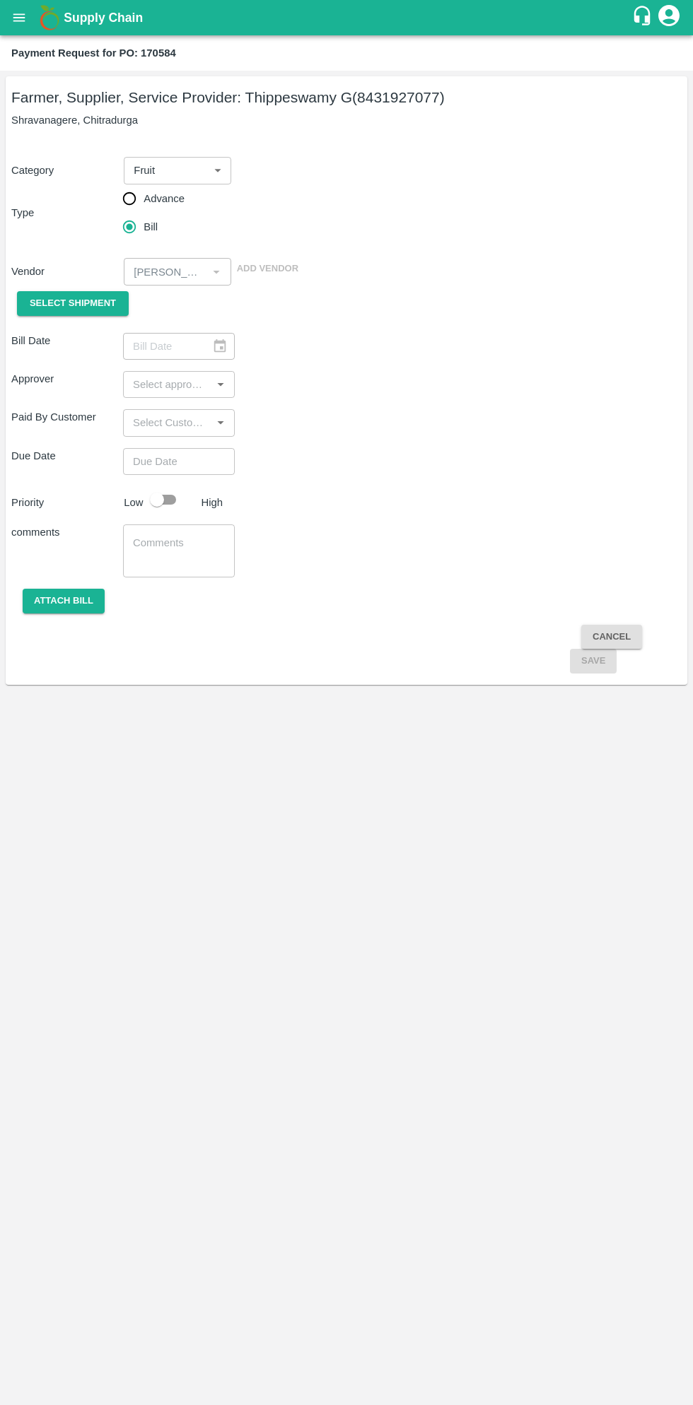
type input "21/08/2025"
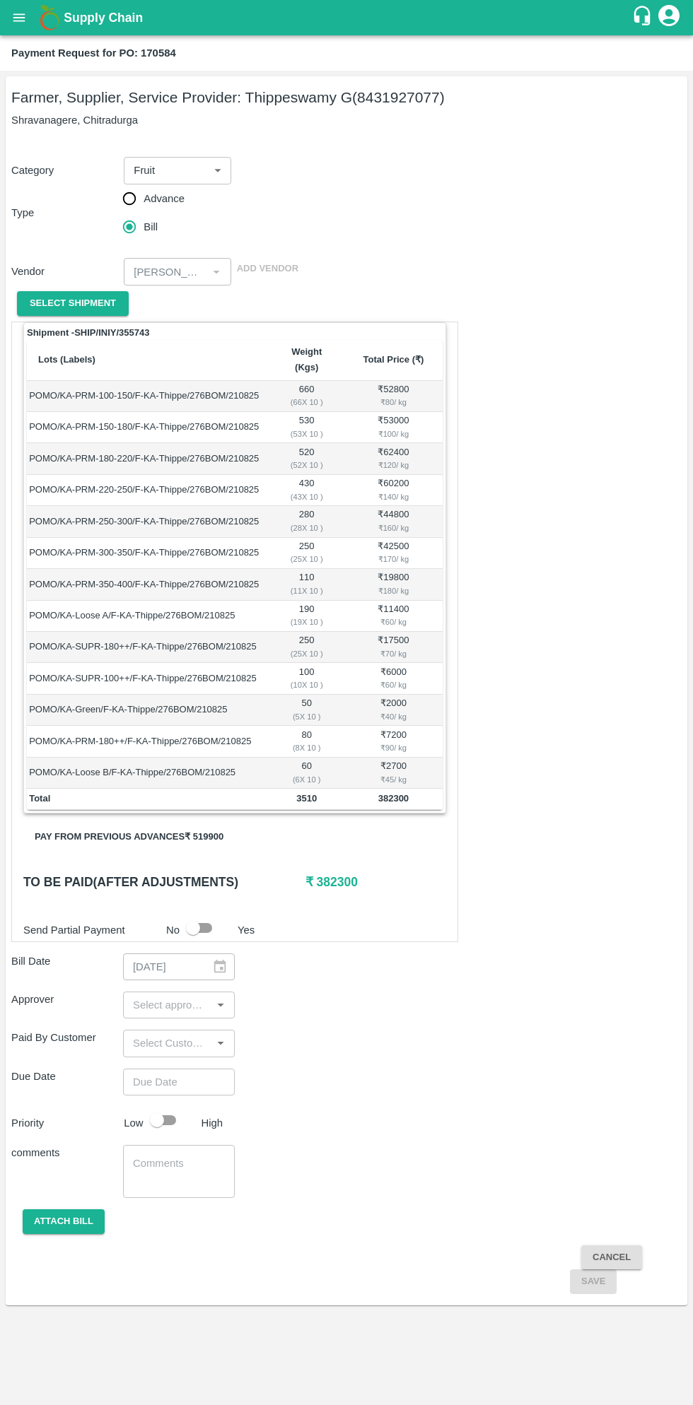
click at [199, 825] on button "Pay from previous advances ₹ 519900" at bounding box center [128, 837] width 211 height 25
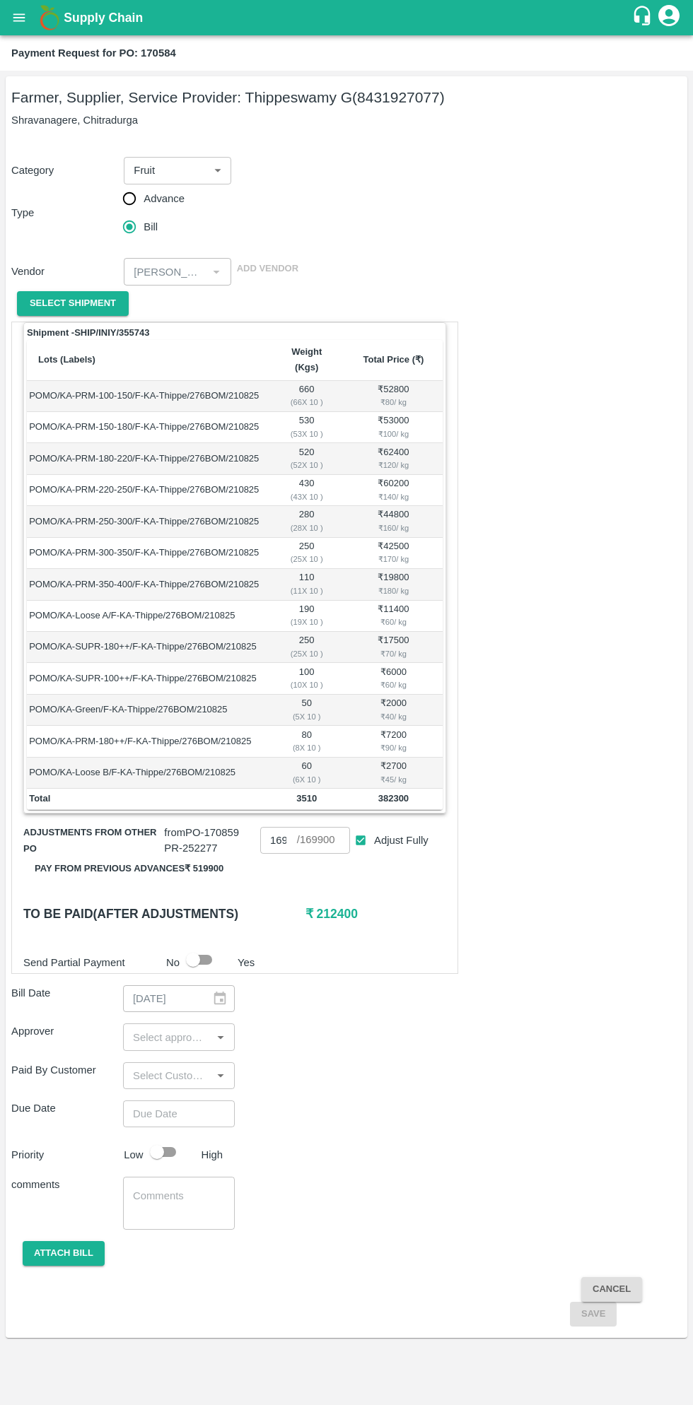
click at [188, 857] on button "Pay from previous advances ₹ 519900" at bounding box center [128, 869] width 211 height 25
click at [158, 857] on button "Pay from previous advances ₹ 519900" at bounding box center [128, 869] width 211 height 25
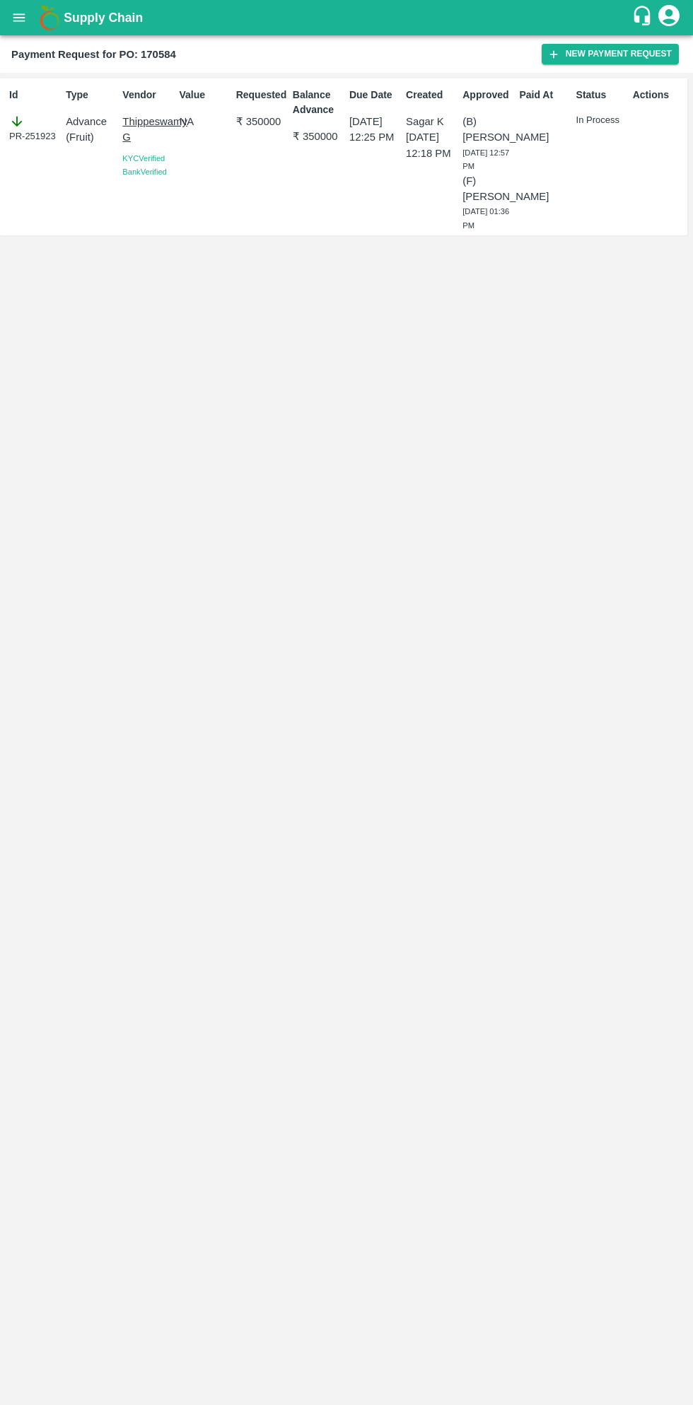
click at [30, 16] on button "open drawer" at bounding box center [19, 17] width 33 height 33
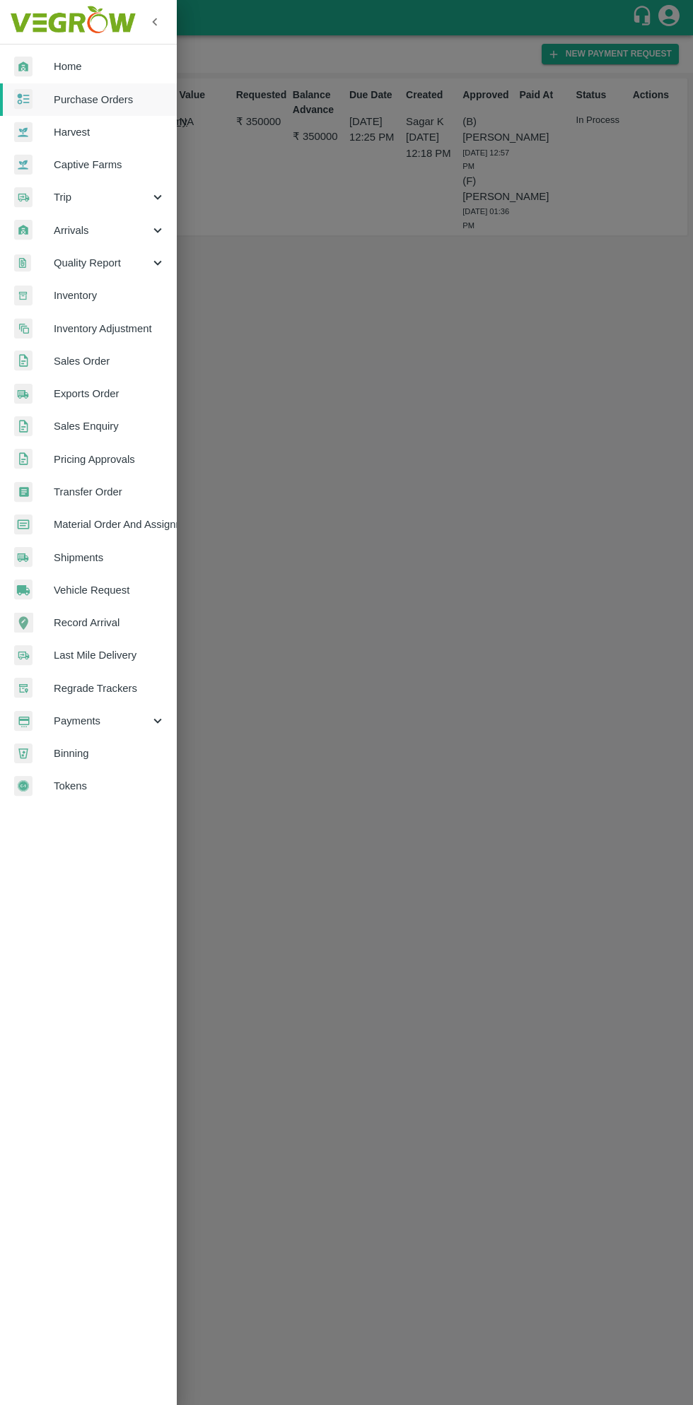
click at [93, 724] on span "Payments" at bounding box center [102, 721] width 96 height 16
click at [127, 753] on span "My Payment Requests" at bounding box center [115, 754] width 100 height 16
